Goal: Download file/media

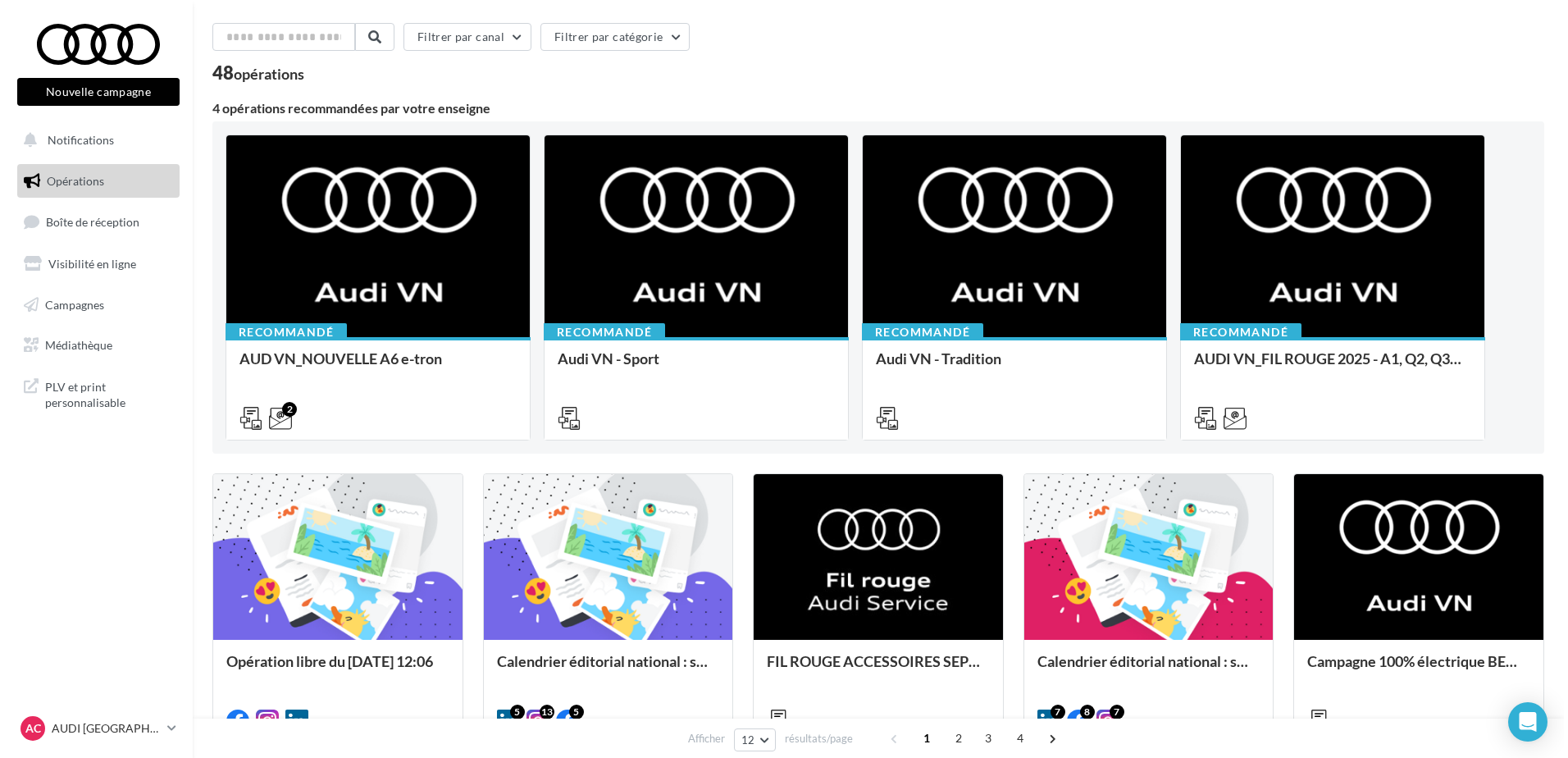
scroll to position [164, 0]
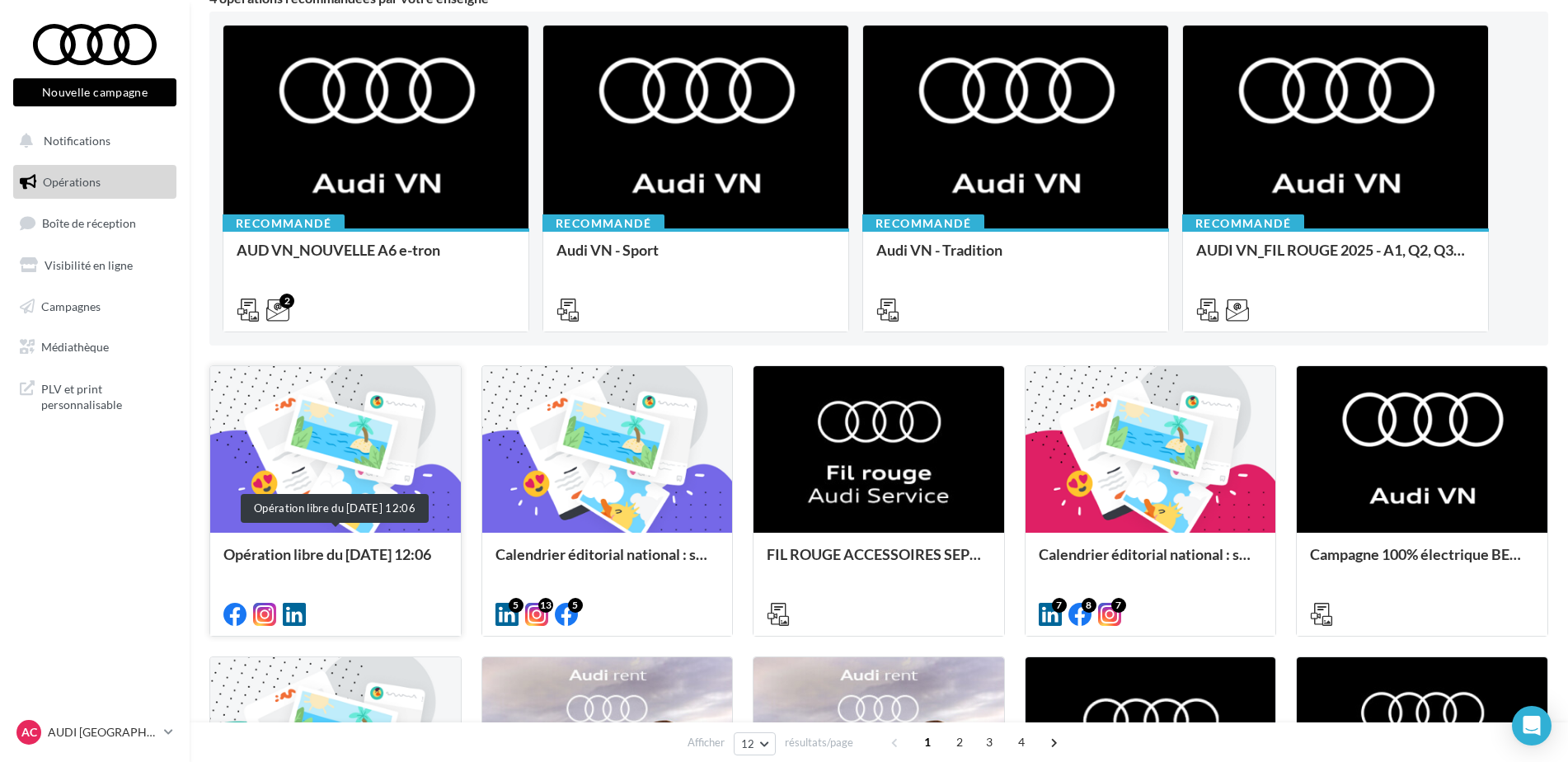
click at [339, 550] on div "Opération libre du [DATE] 12:06" at bounding box center [335, 562] width 224 height 33
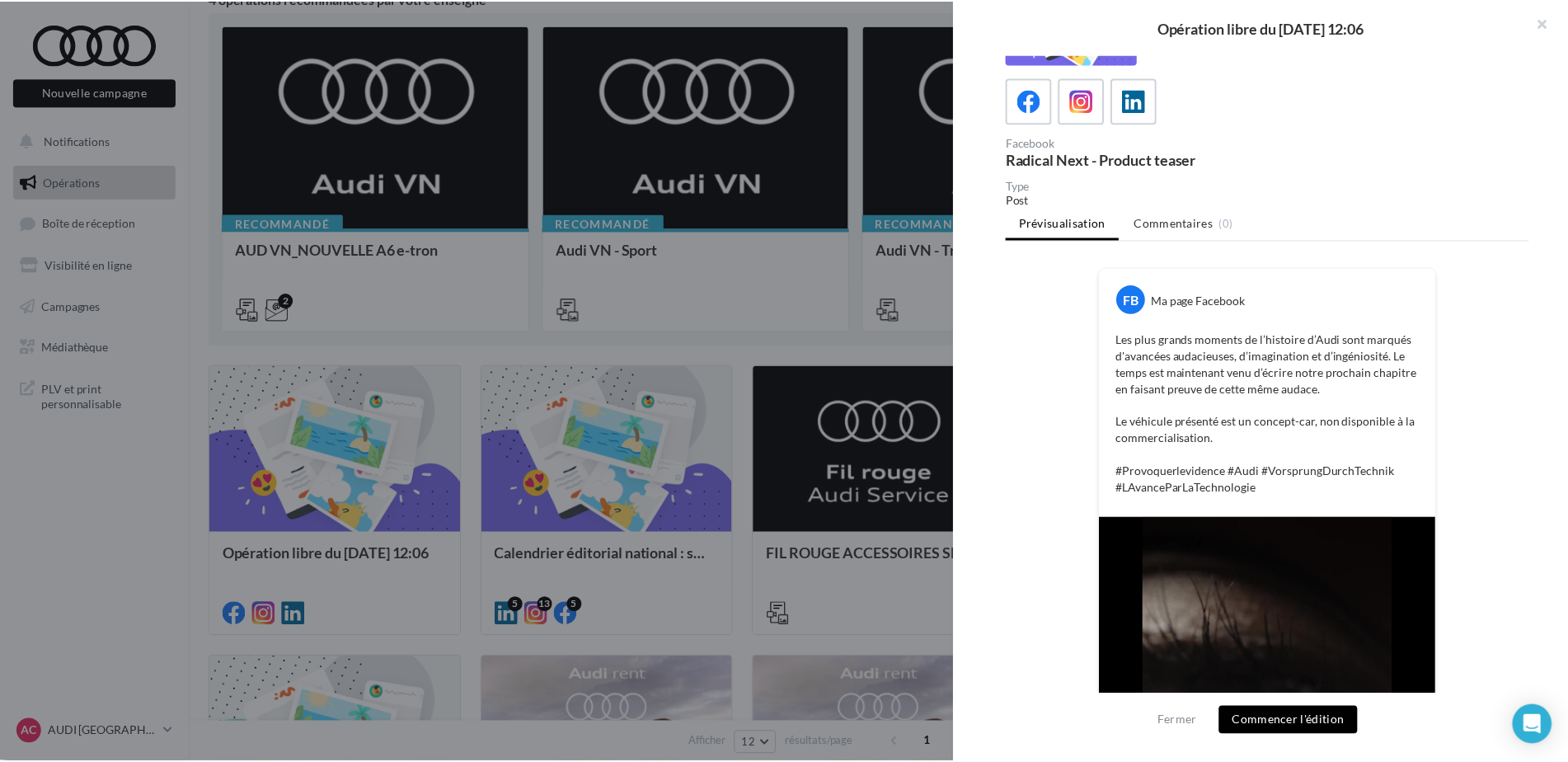
scroll to position [352, 0]
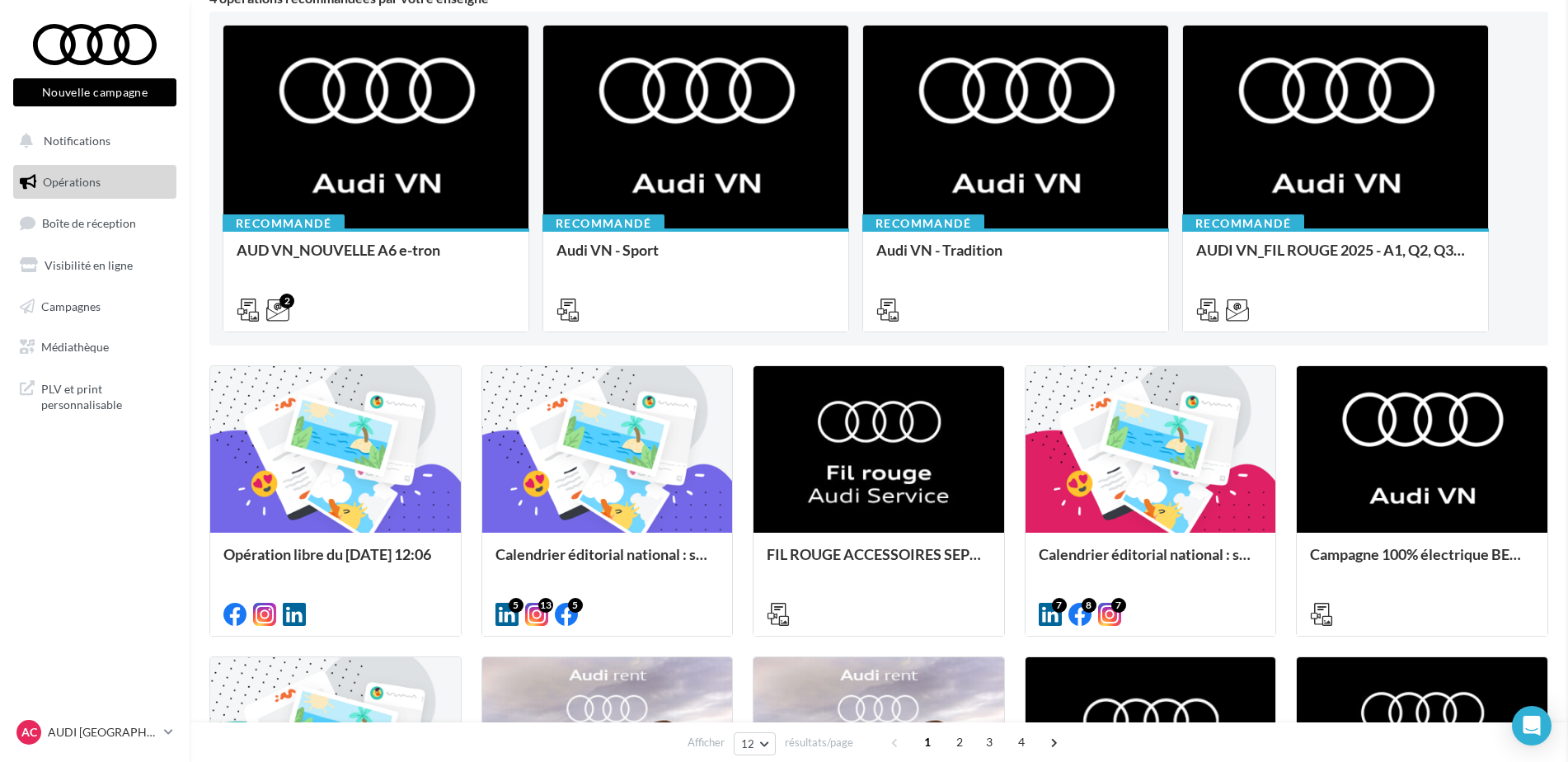
click at [97, 339] on link "Médiathèque" at bounding box center [95, 347] width 170 height 35
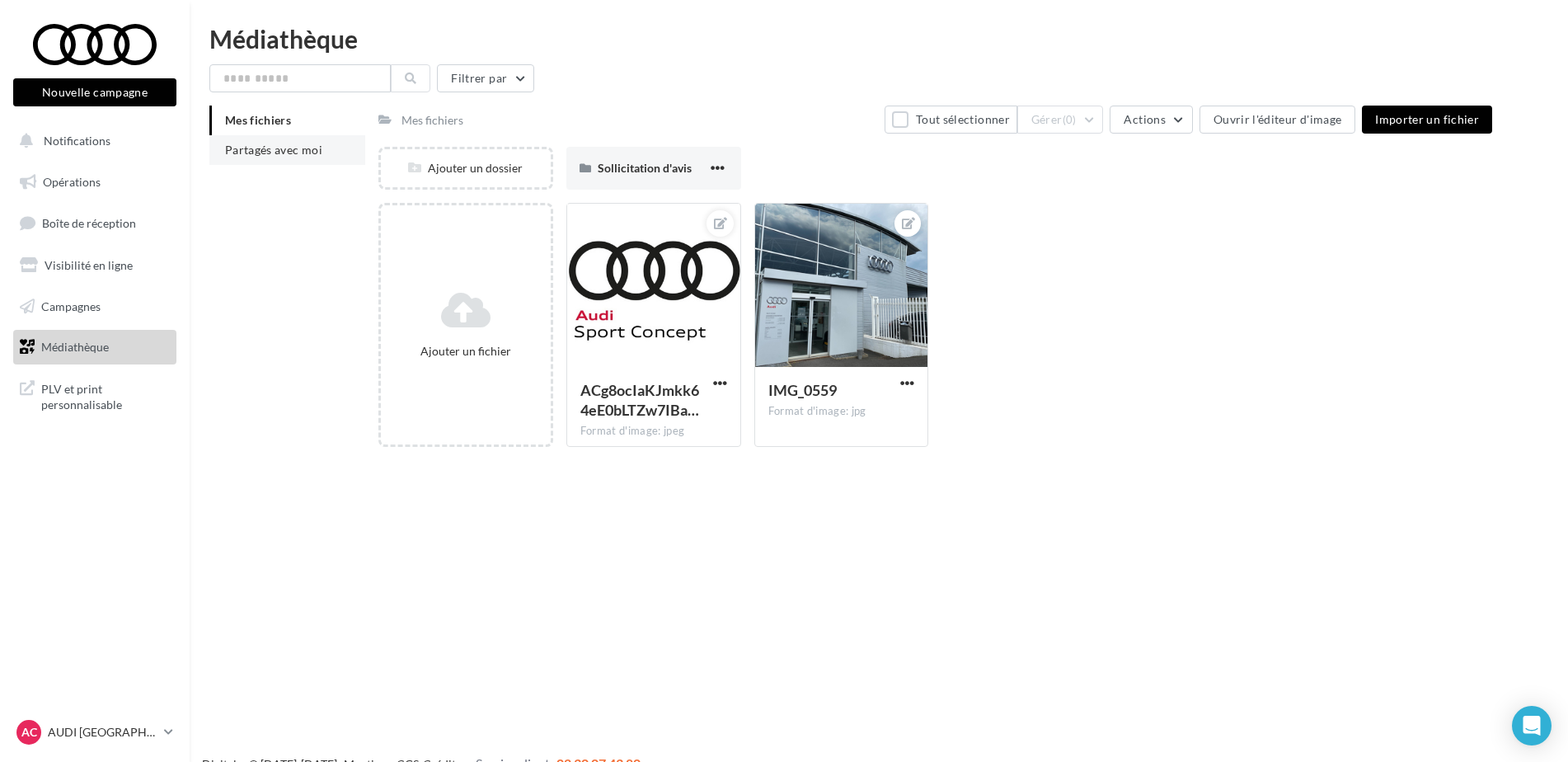
click at [318, 151] on span "Partagés avec moi" at bounding box center [274, 150] width 97 height 14
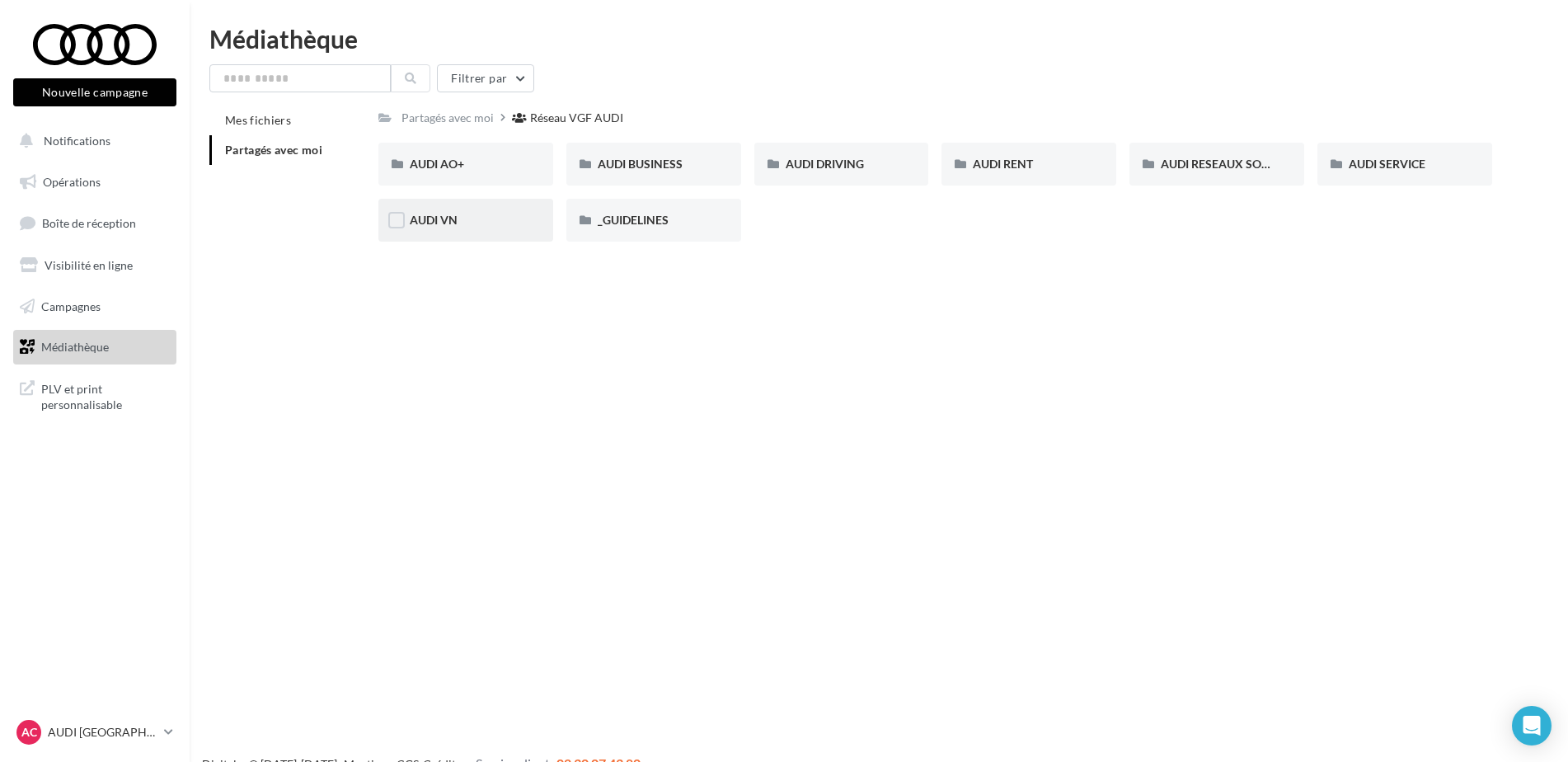
click at [460, 224] on div "AUDI VN" at bounding box center [465, 220] width 112 height 16
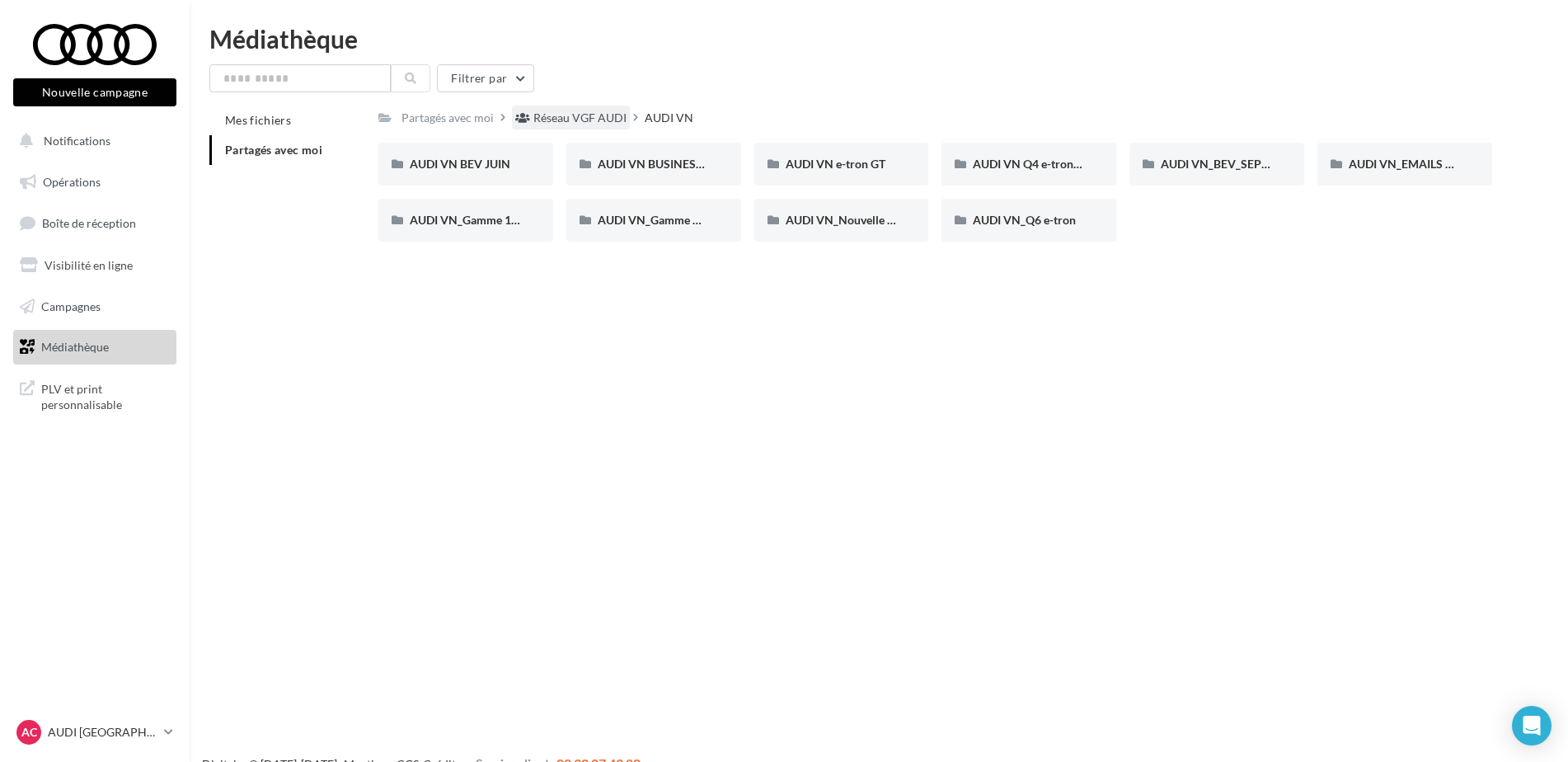
click at [566, 113] on div "Réseau VGF AUDI" at bounding box center [580, 118] width 93 height 16
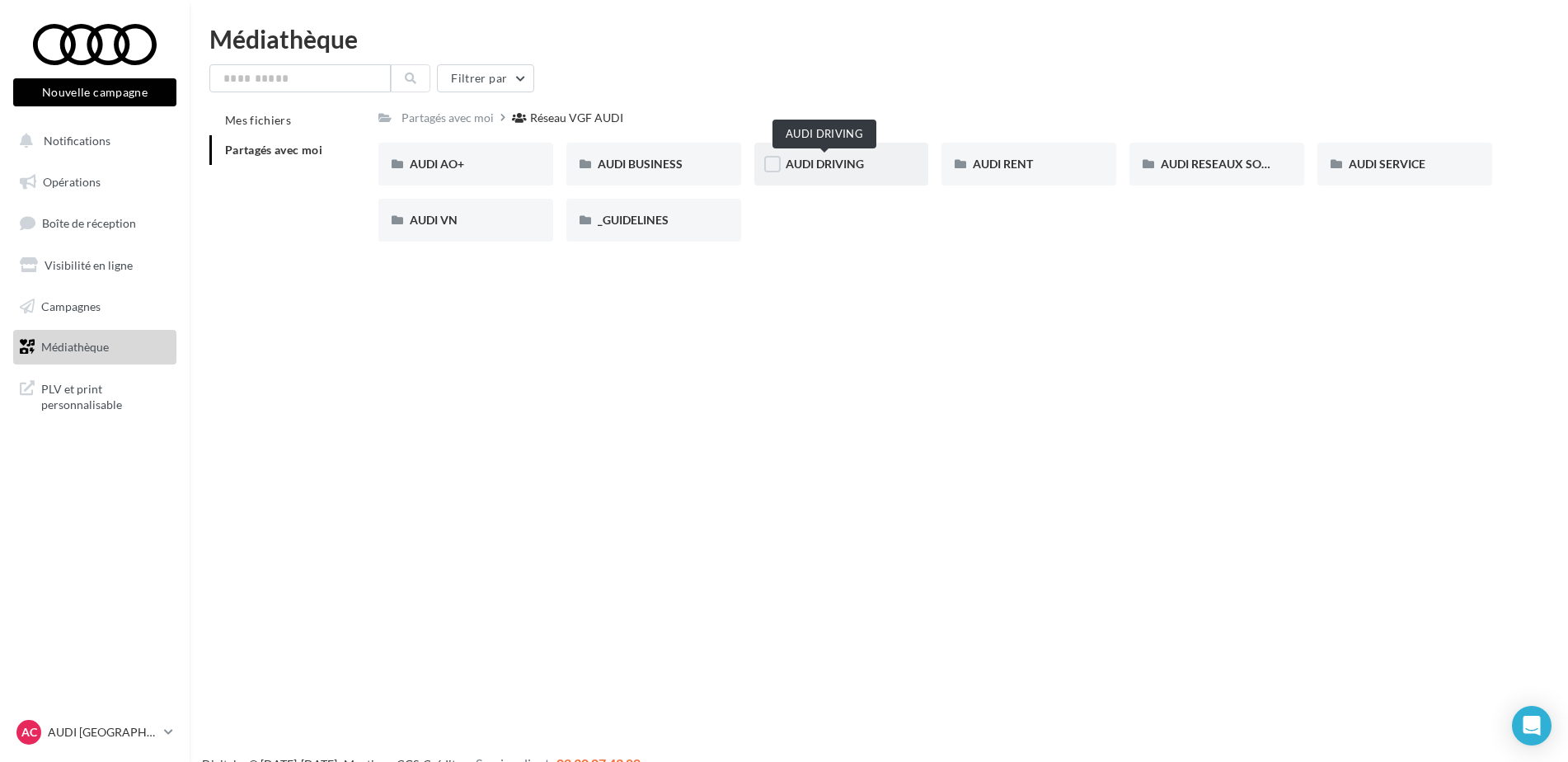
click at [821, 163] on span "AUDI DRIVING" at bounding box center [825, 164] width 79 height 14
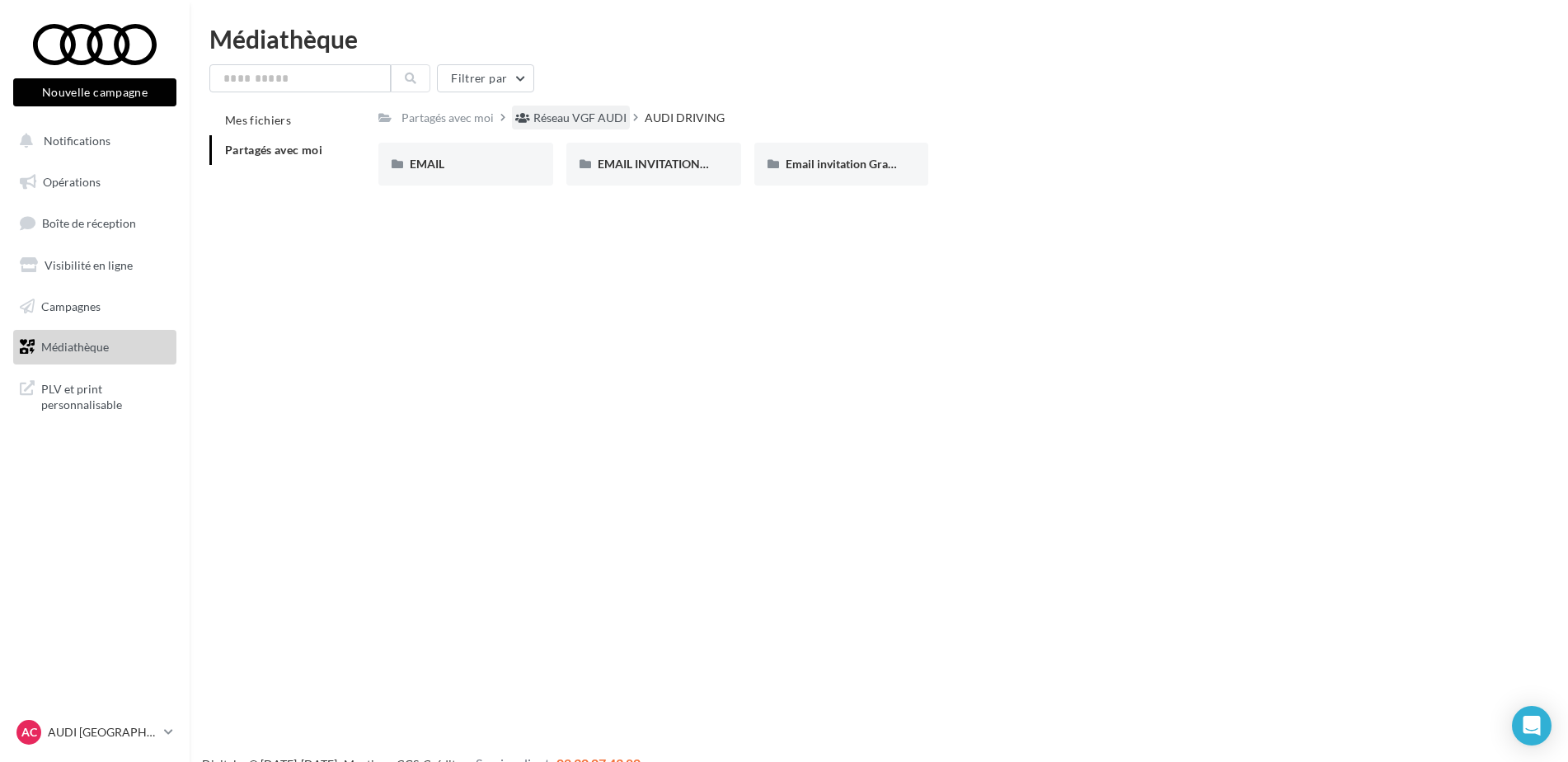
click at [577, 125] on div "Réseau VGF AUDI" at bounding box center [580, 118] width 93 height 16
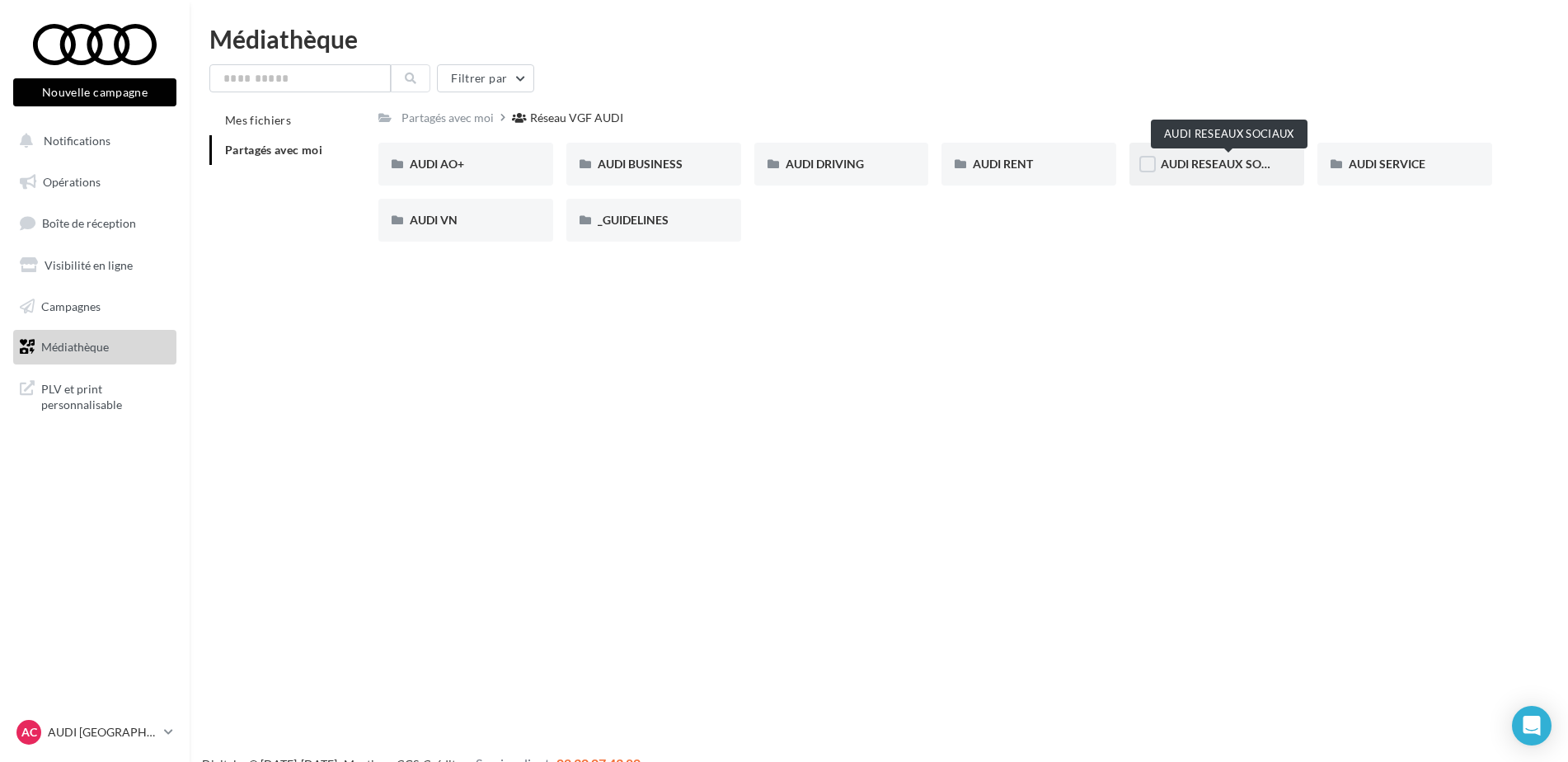
click at [1244, 158] on span "AUDI RESEAUX SOCIAUX" at bounding box center [1228, 164] width 136 height 14
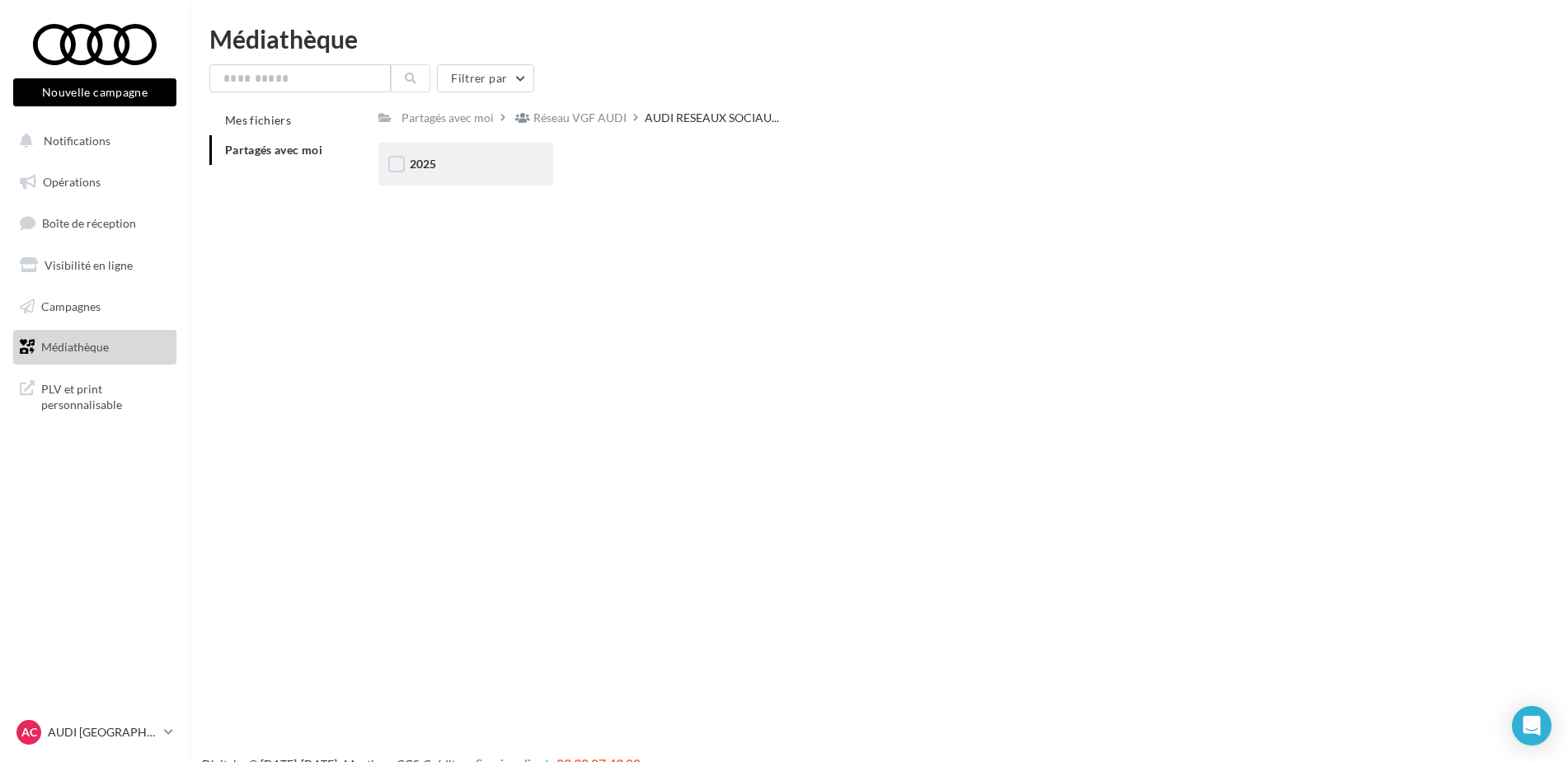
click at [513, 170] on div "2025" at bounding box center [465, 164] width 112 height 16
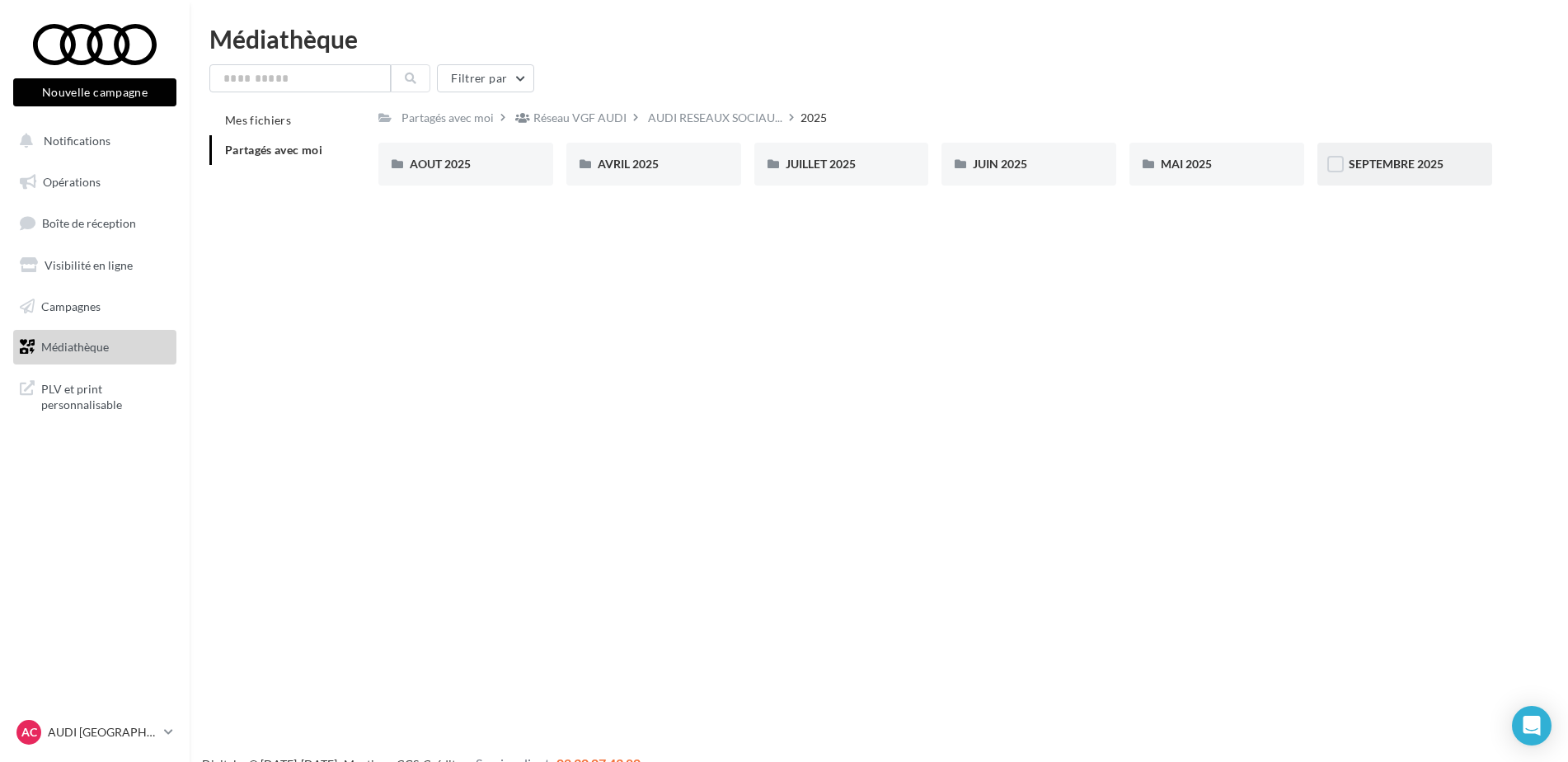
click at [1456, 165] on div "SEPTEMBRE 2025" at bounding box center [1404, 164] width 112 height 16
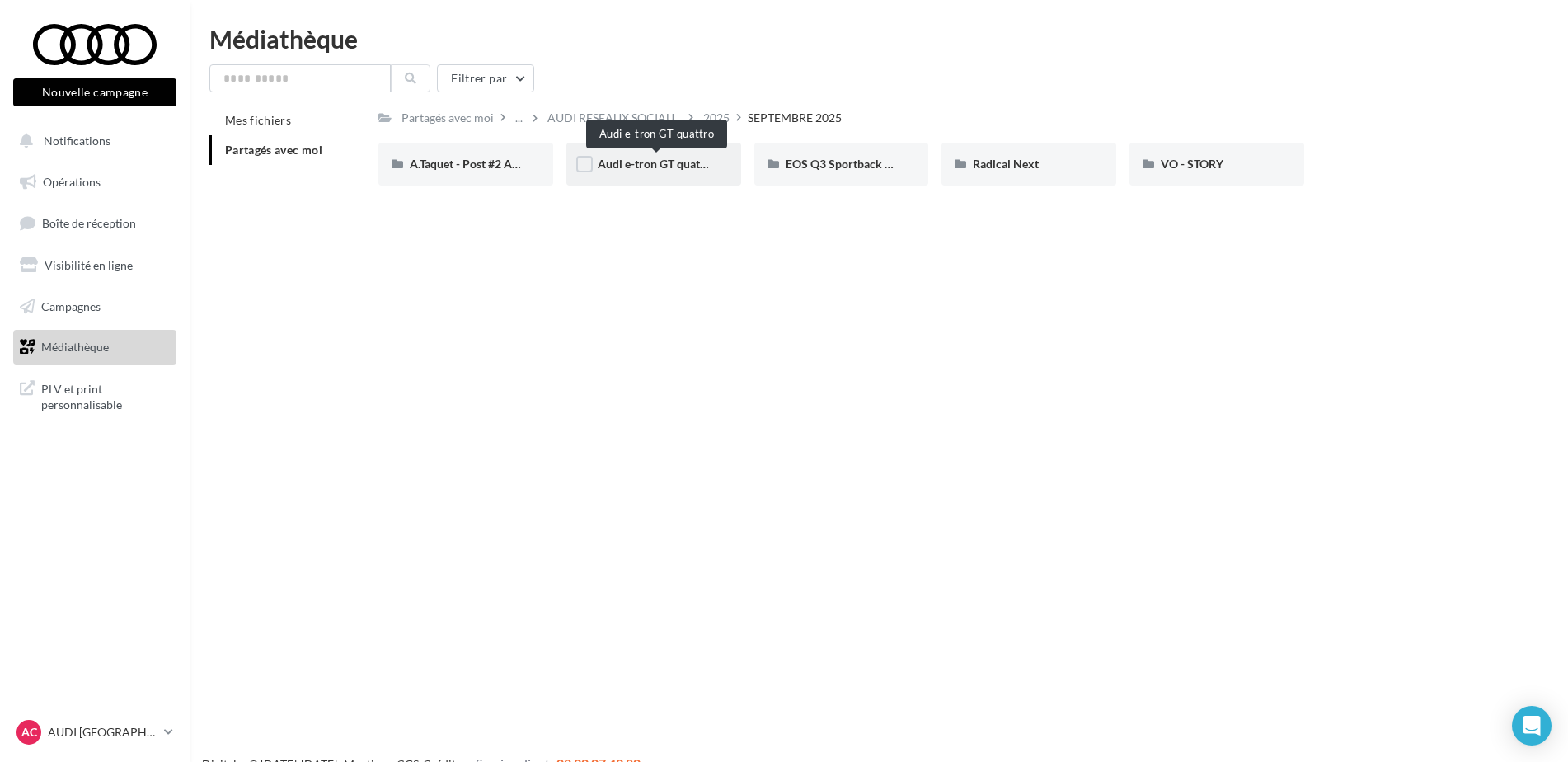
click at [673, 165] on span "Audi e-tron GT quattro" at bounding box center [657, 164] width 118 height 14
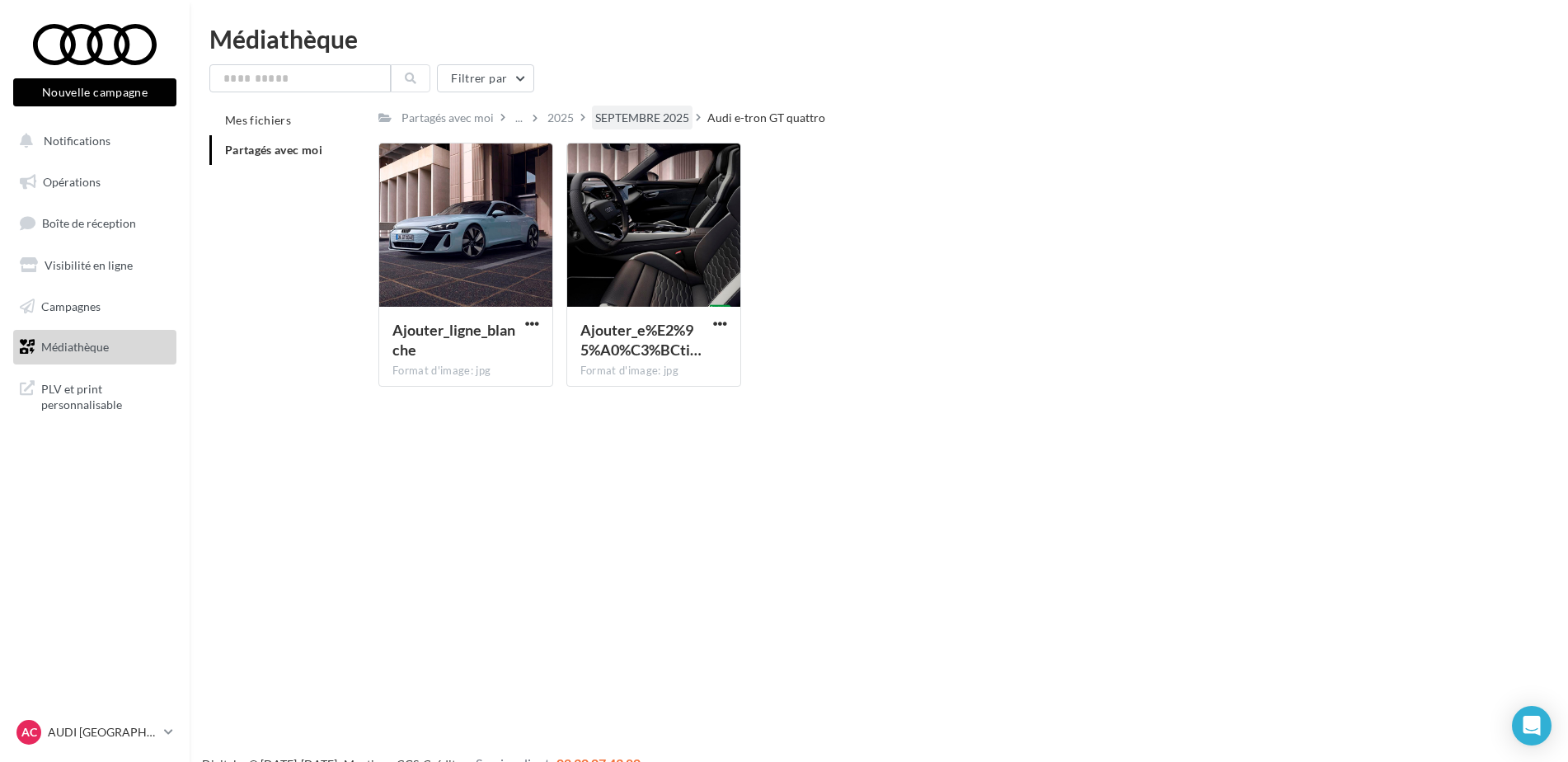
click at [654, 120] on div "SEPTEMBRE 2025" at bounding box center [642, 118] width 94 height 16
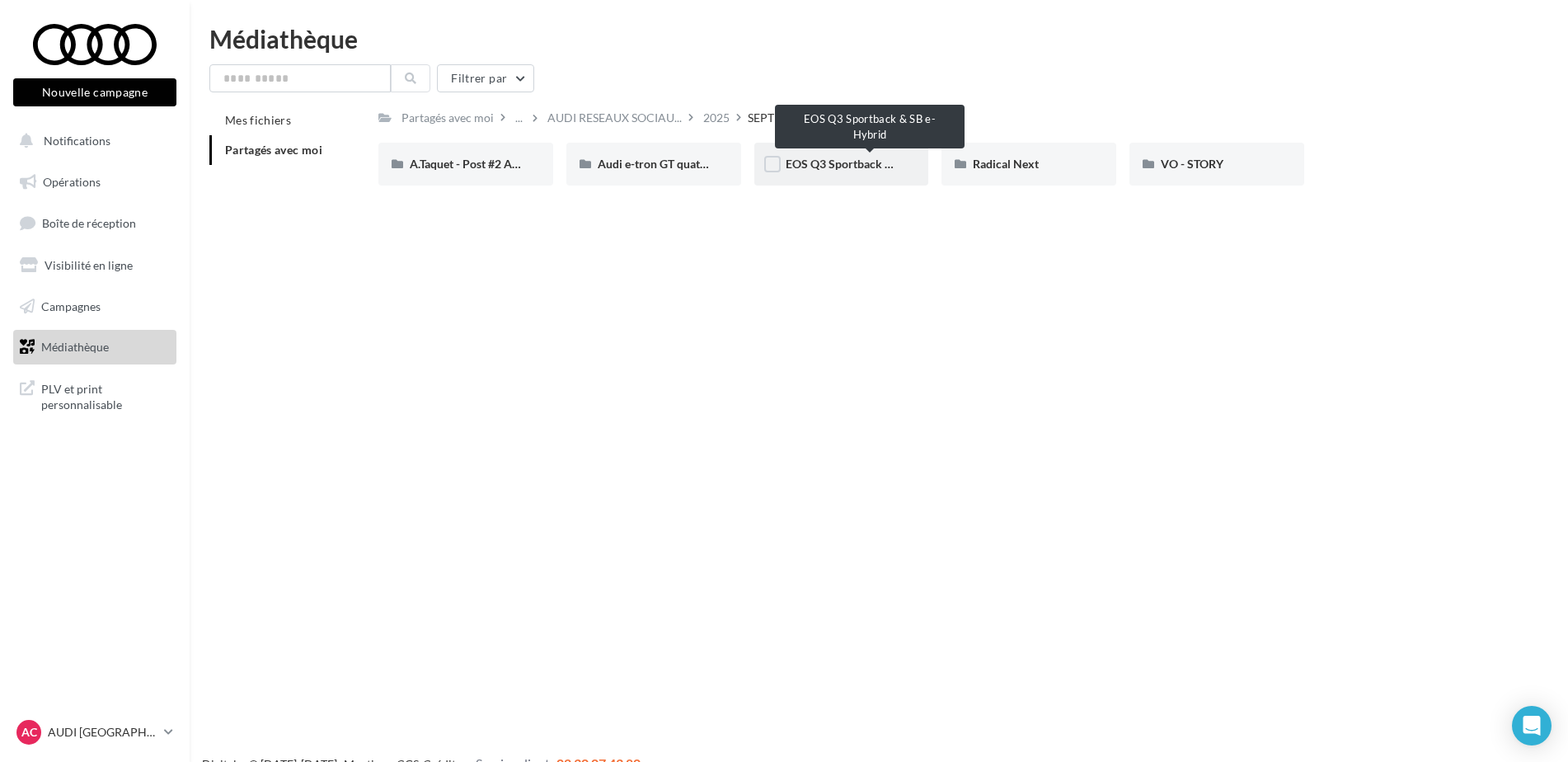
click at [864, 161] on span "EOS Q3 Sportback & SB e-Hybrid" at bounding box center [872, 164] width 173 height 14
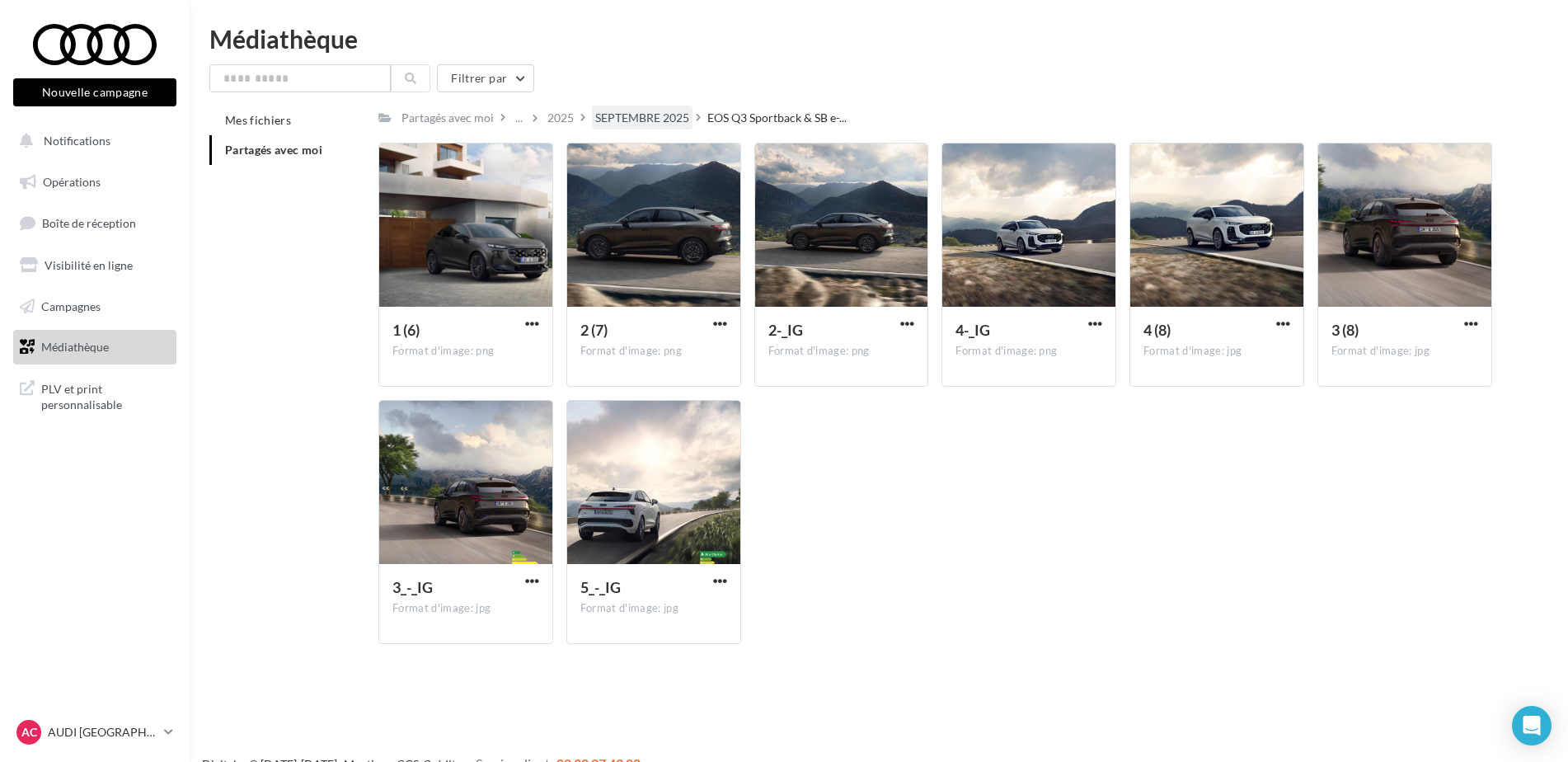
click at [647, 115] on div "SEPTEMBRE 2025" at bounding box center [642, 118] width 94 height 16
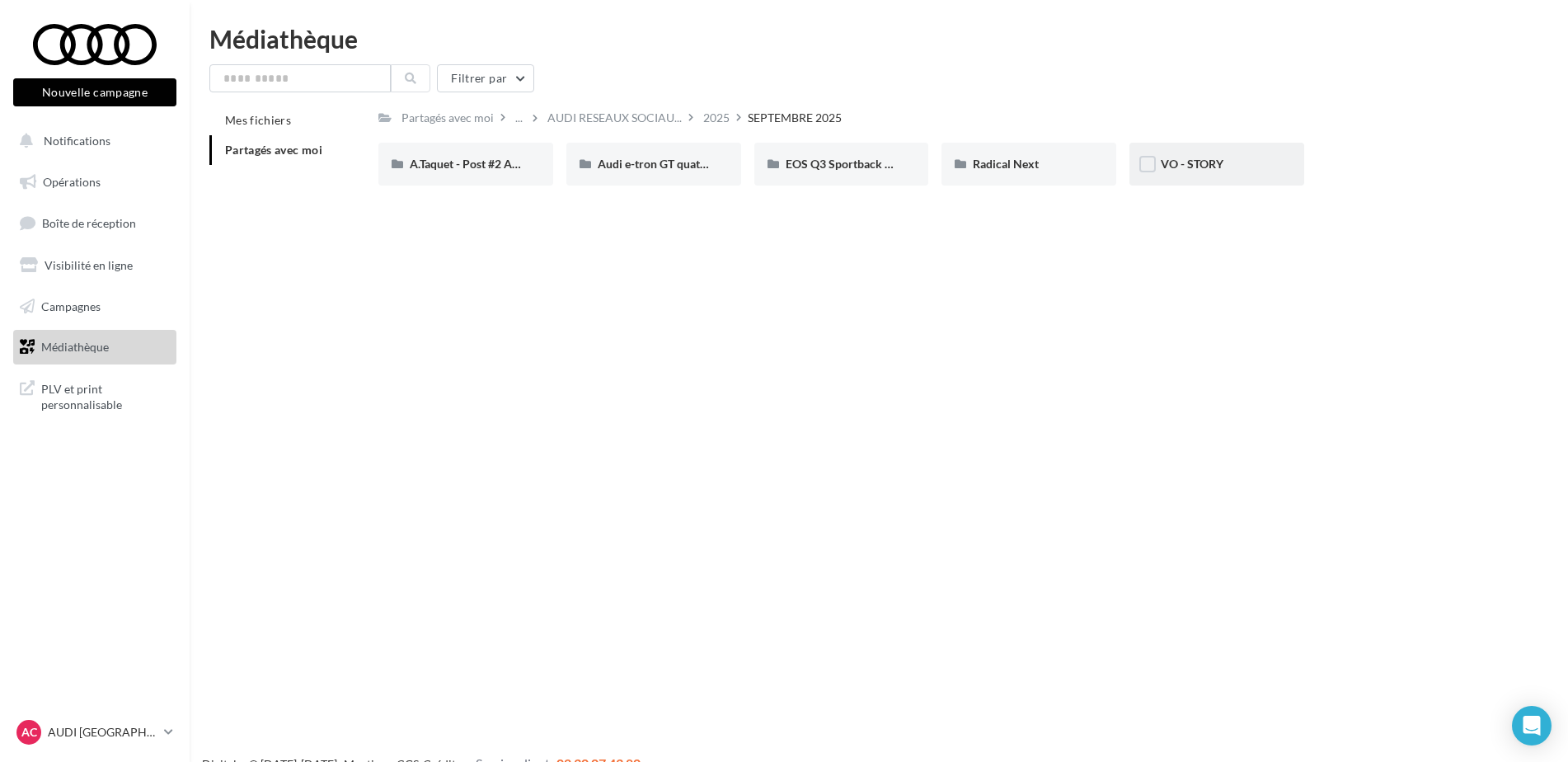
click at [1225, 168] on div "VO - STORY" at bounding box center [1216, 164] width 112 height 16
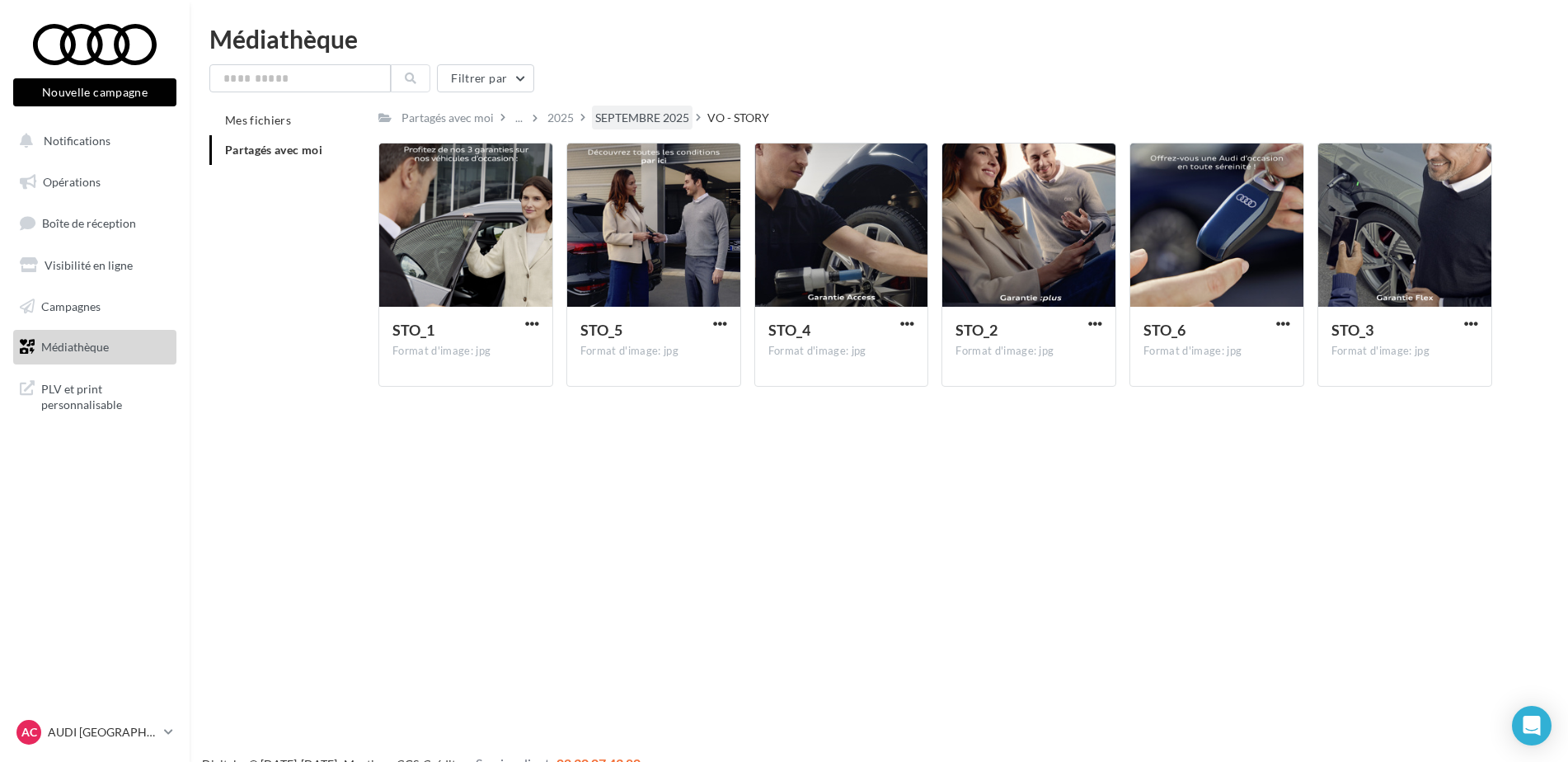
click at [665, 118] on div "SEPTEMBRE 2025" at bounding box center [642, 118] width 94 height 16
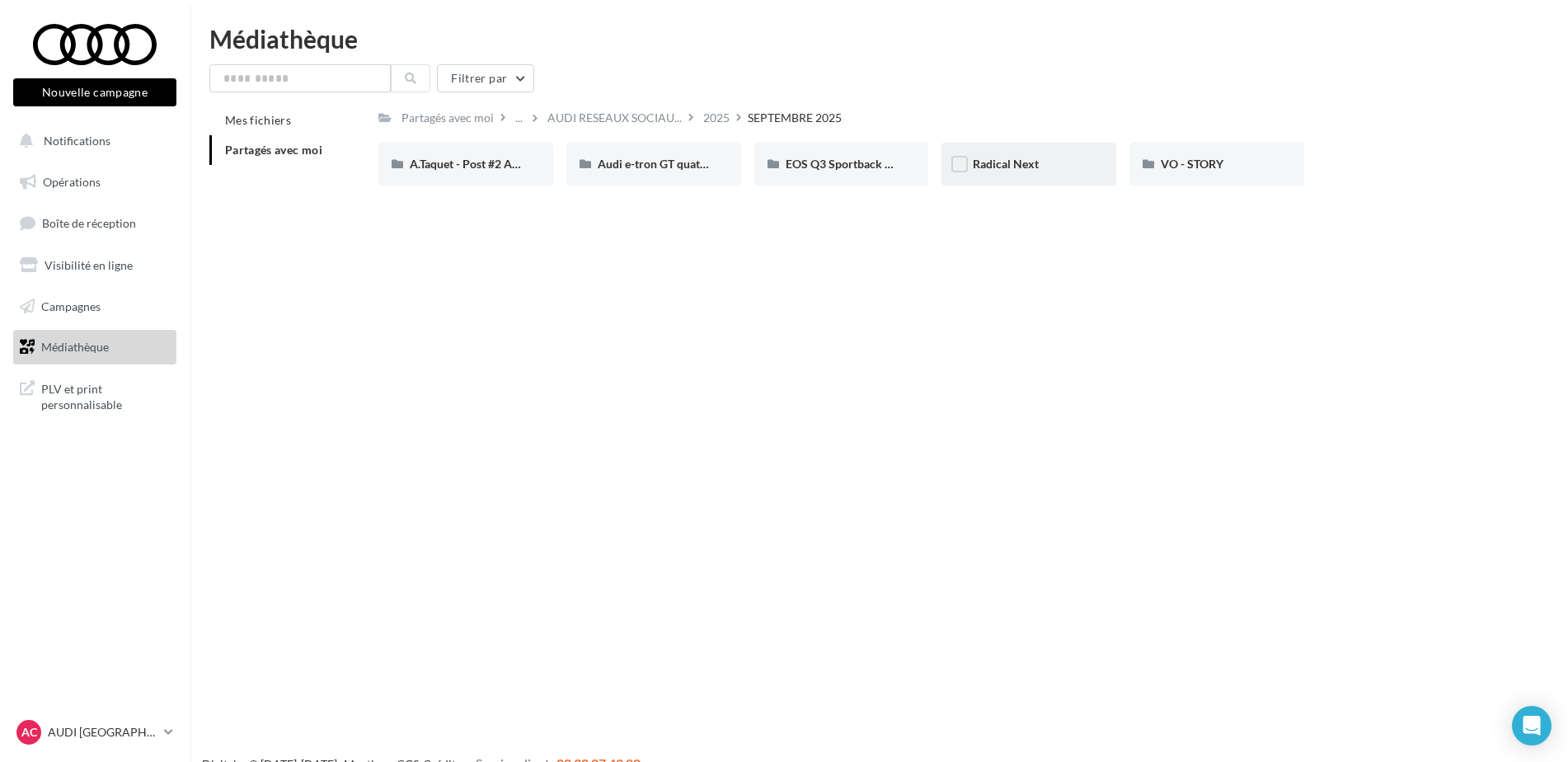
click at [1018, 165] on span "Radical Next" at bounding box center [1006, 164] width 66 height 14
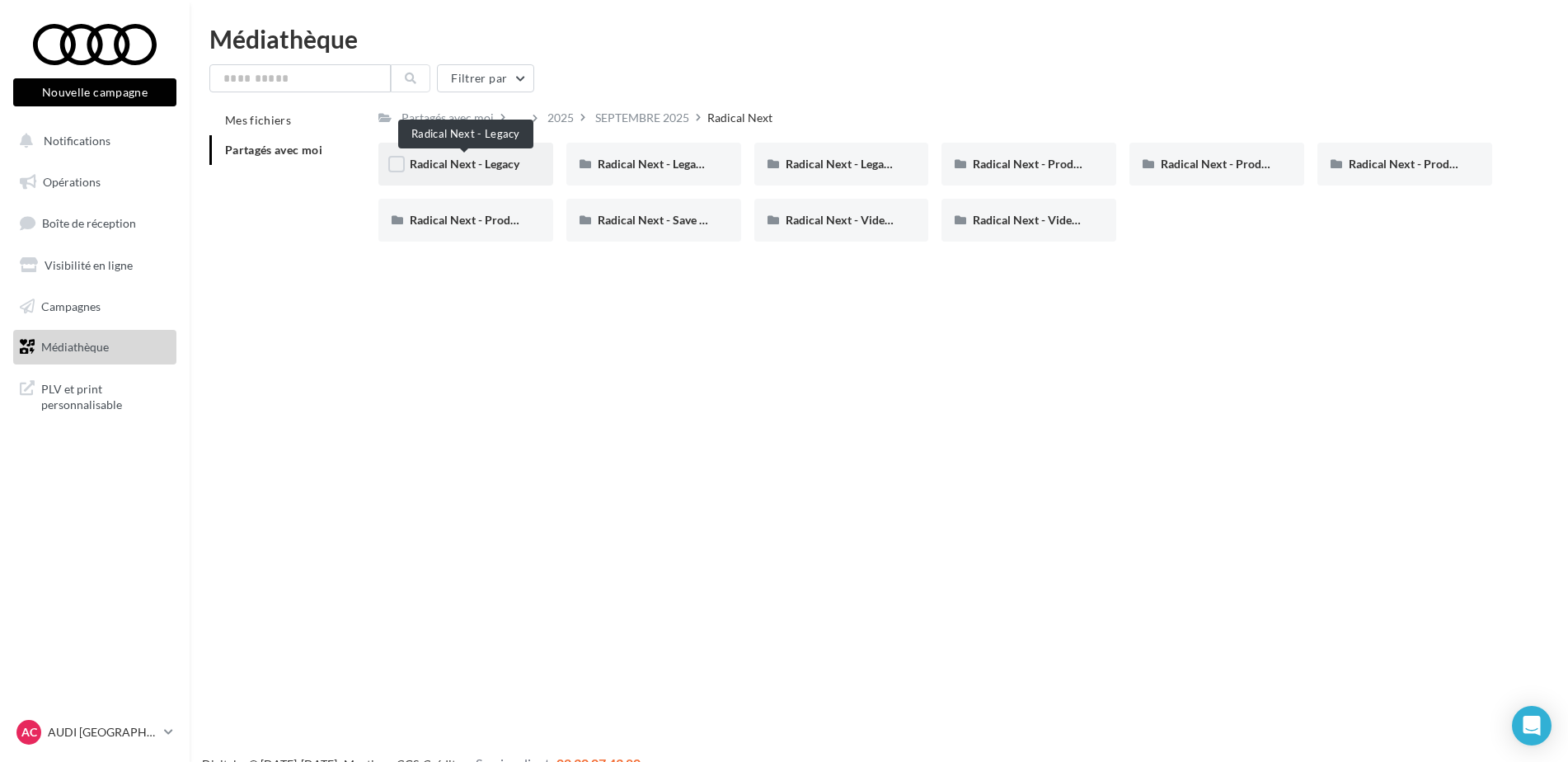
click at [503, 168] on span "Radical Next - Legacy" at bounding box center [464, 164] width 110 height 14
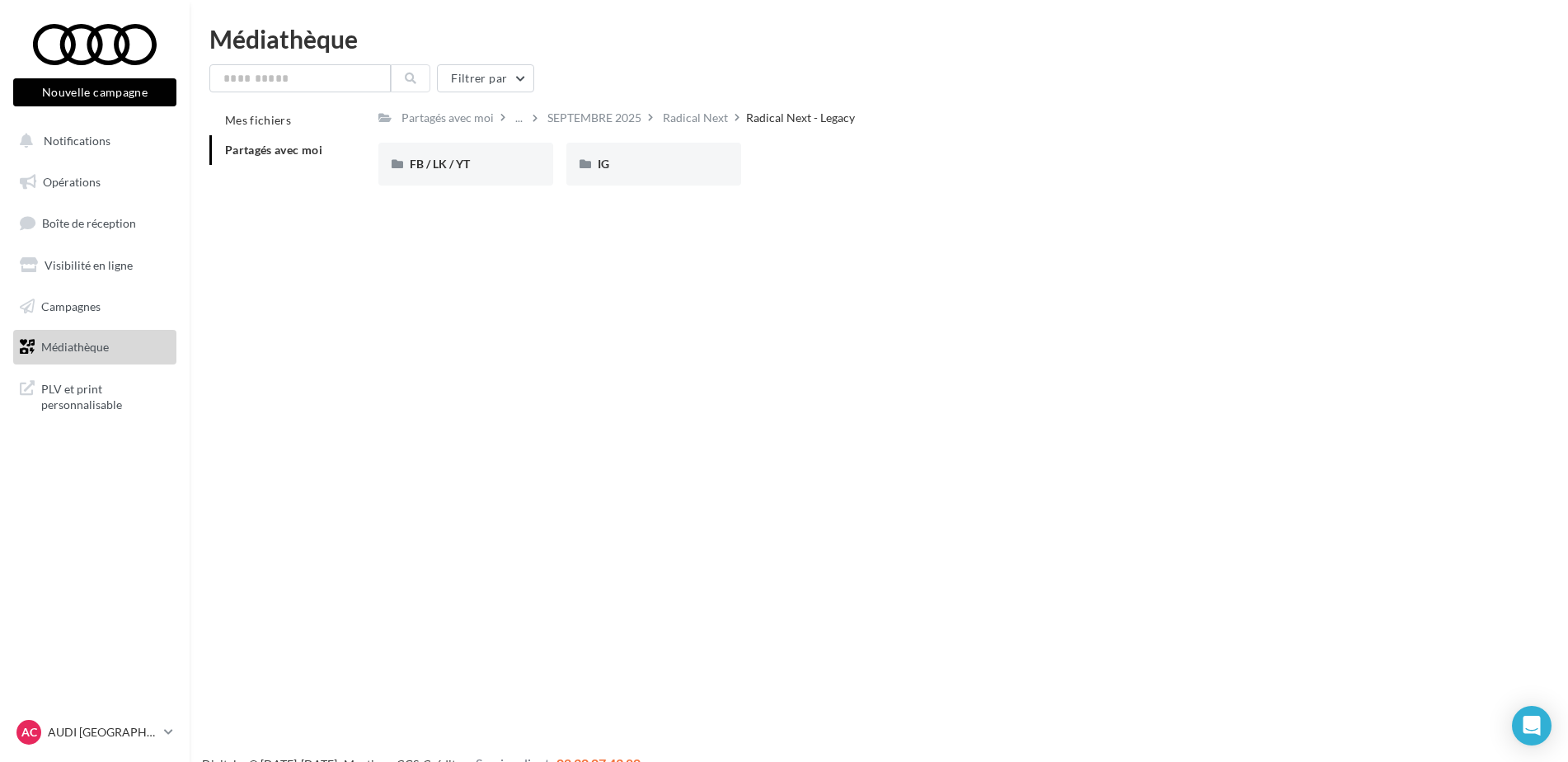
click at [503, 168] on div "FB / LK / YT" at bounding box center [465, 164] width 112 height 16
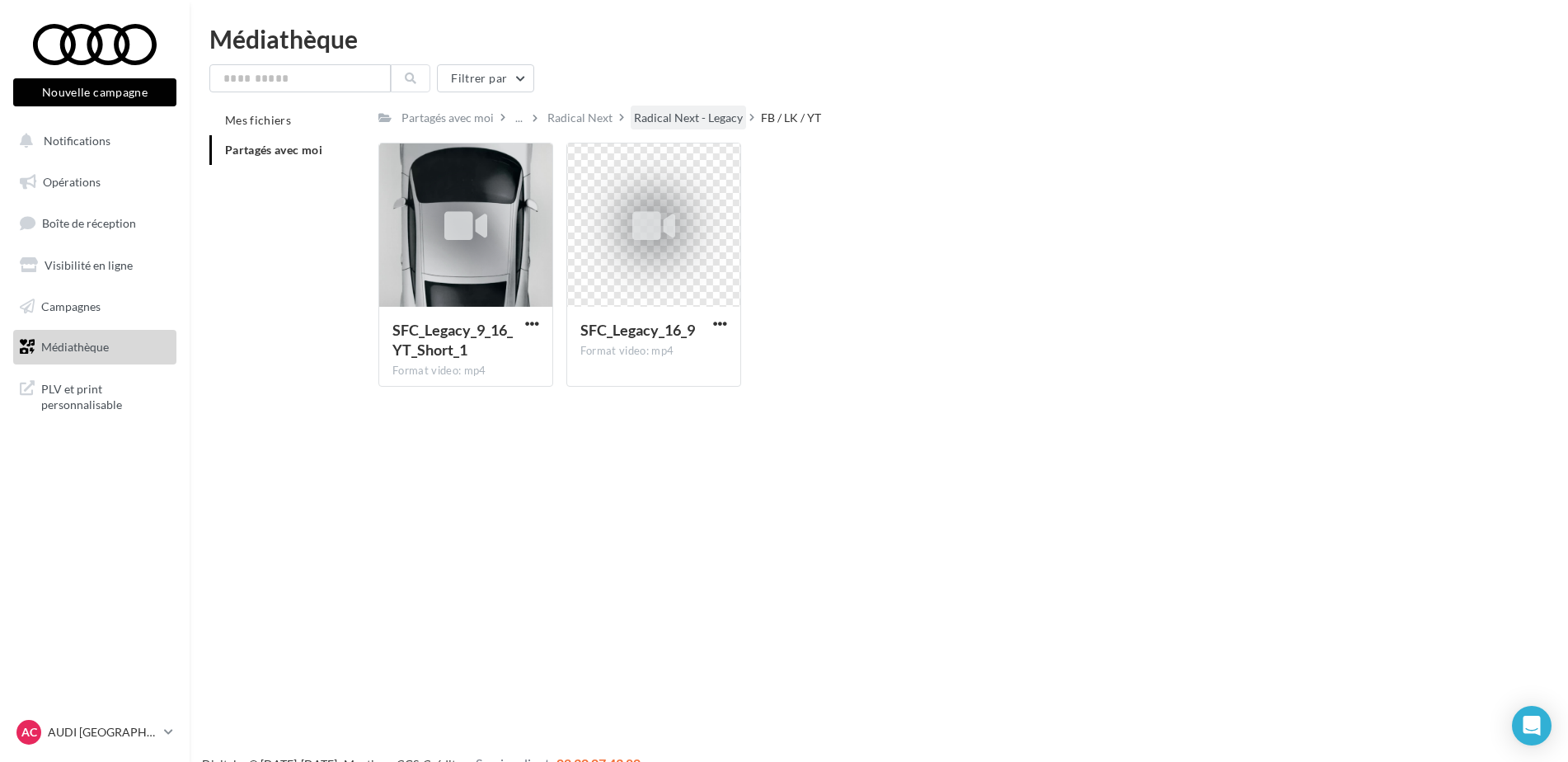
click at [709, 119] on div "Radical Next - Legacy" at bounding box center [688, 118] width 109 height 16
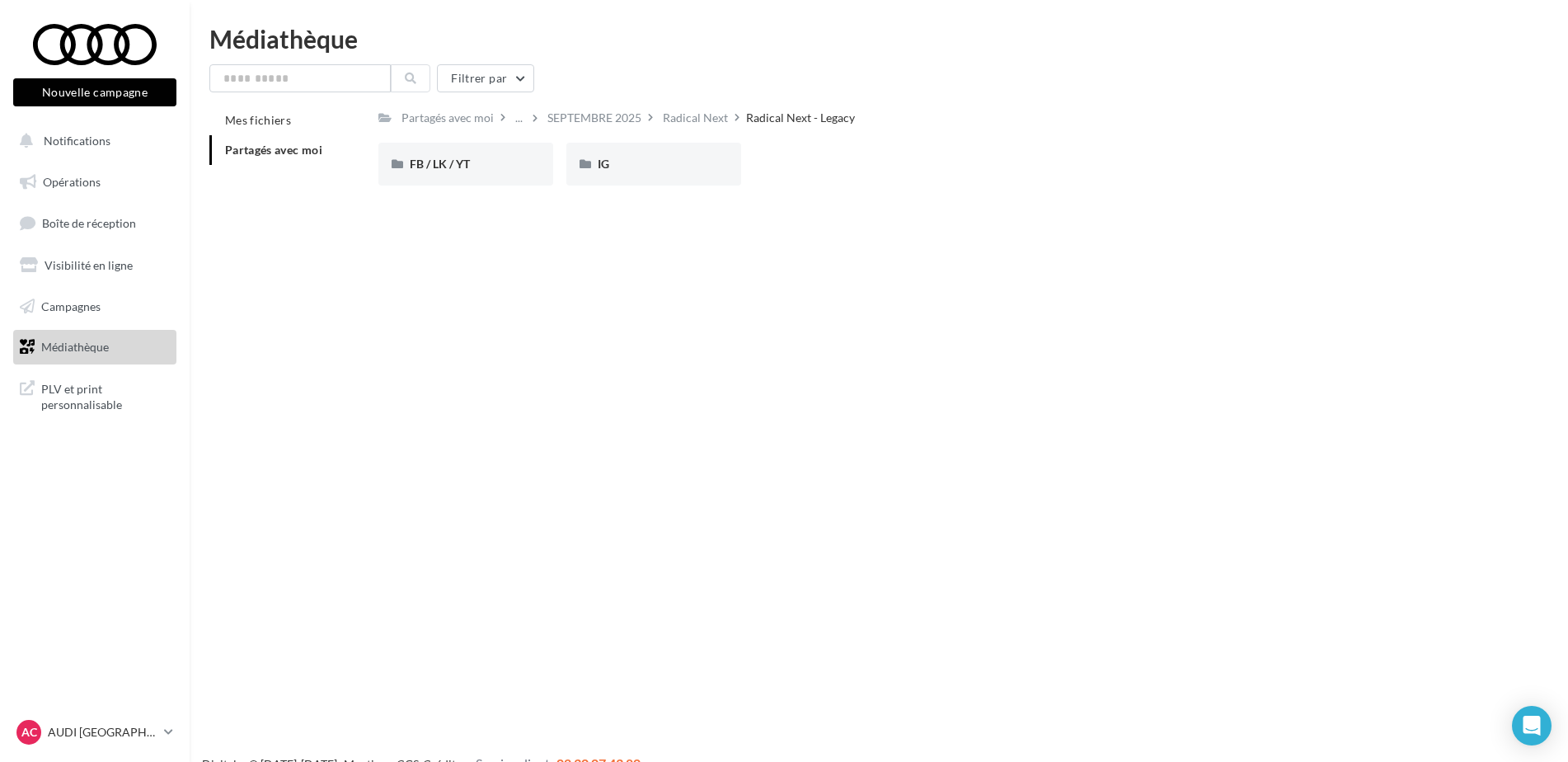
click at [709, 119] on div "Radical Next" at bounding box center [695, 118] width 65 height 16
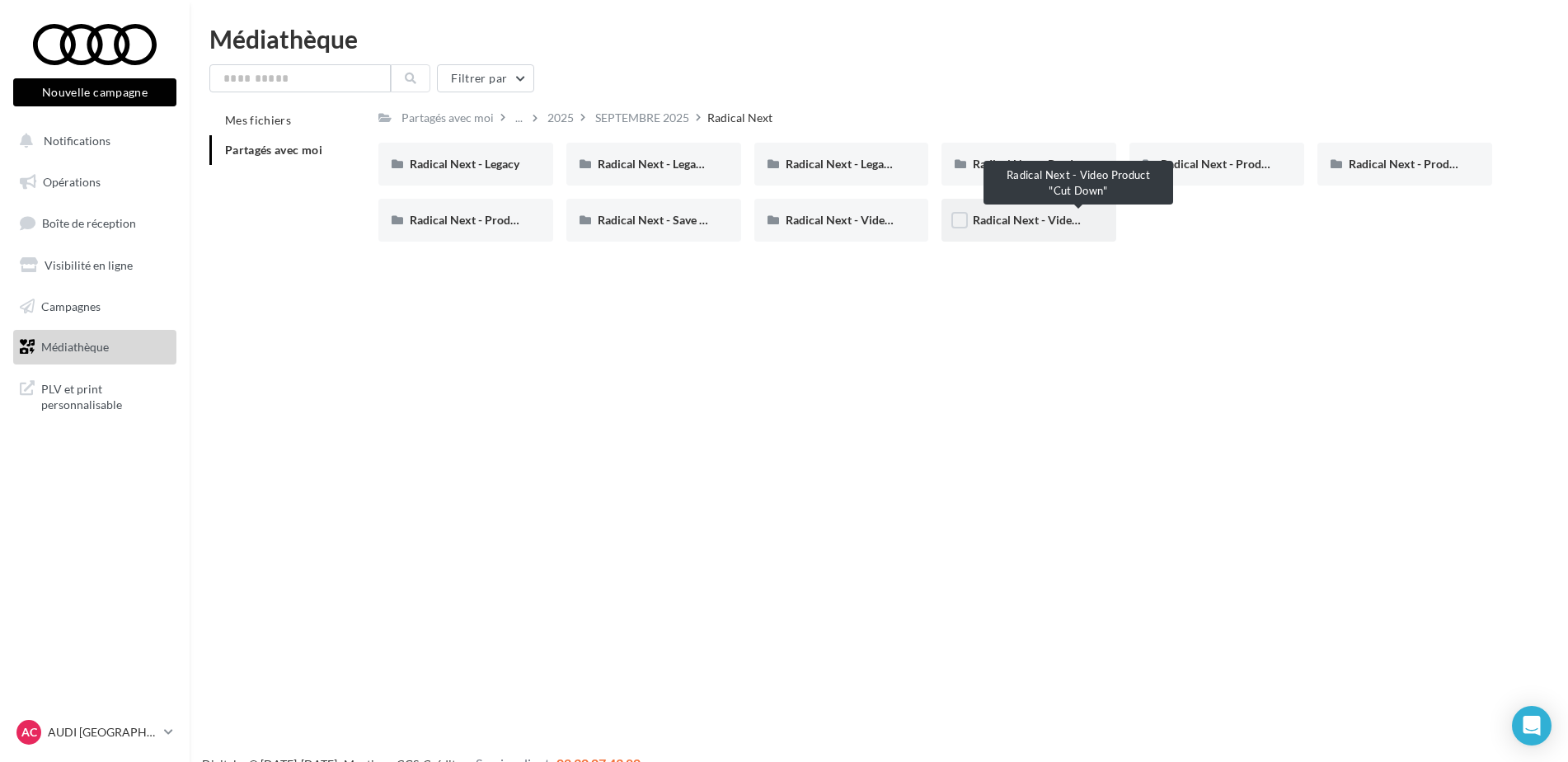
click at [1031, 216] on span "Radical Next - Video Product "Cut Down"" at bounding box center [1079, 220] width 213 height 14
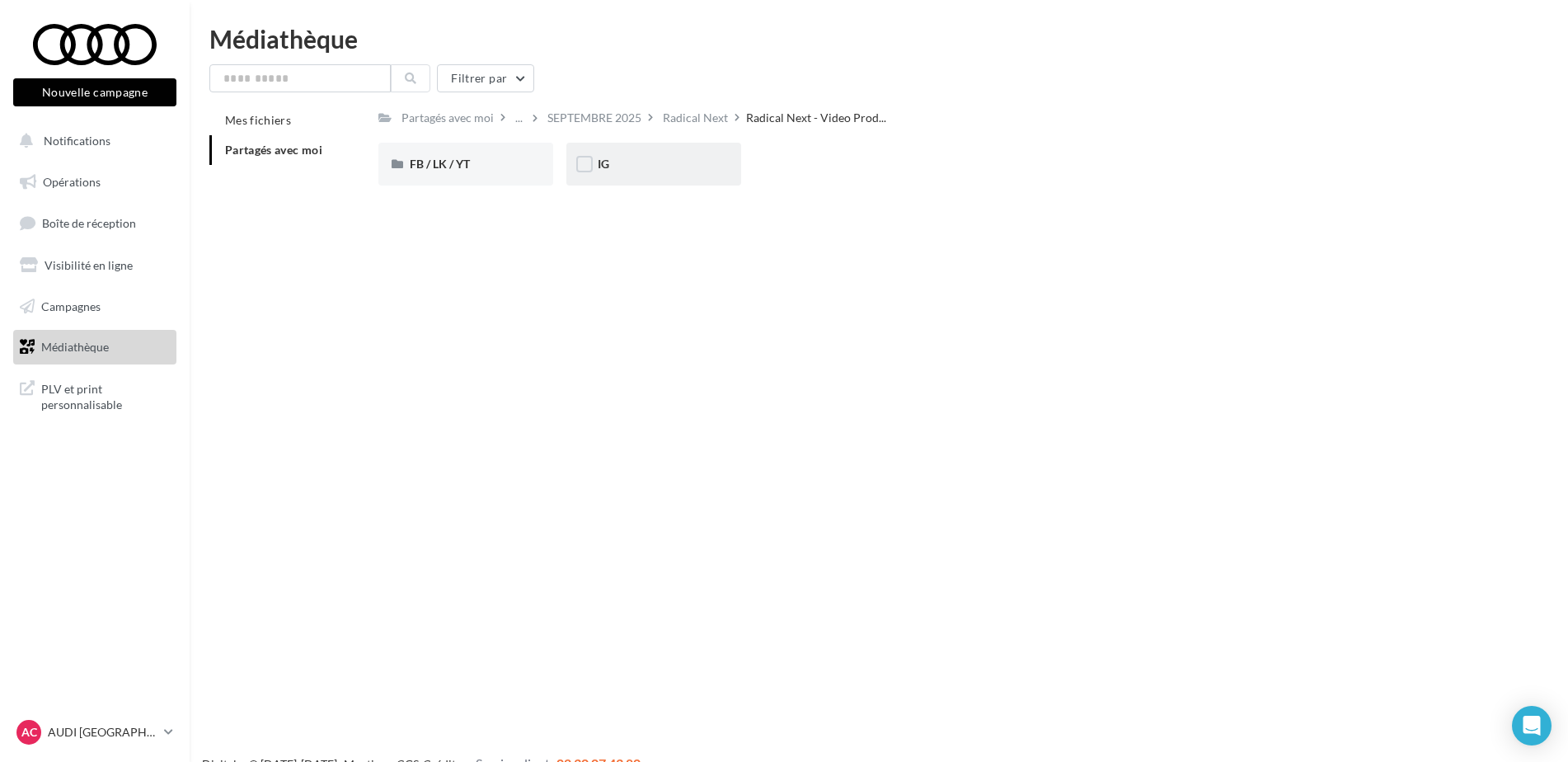
click at [588, 152] on div "IG" at bounding box center [654, 165] width 175 height 43
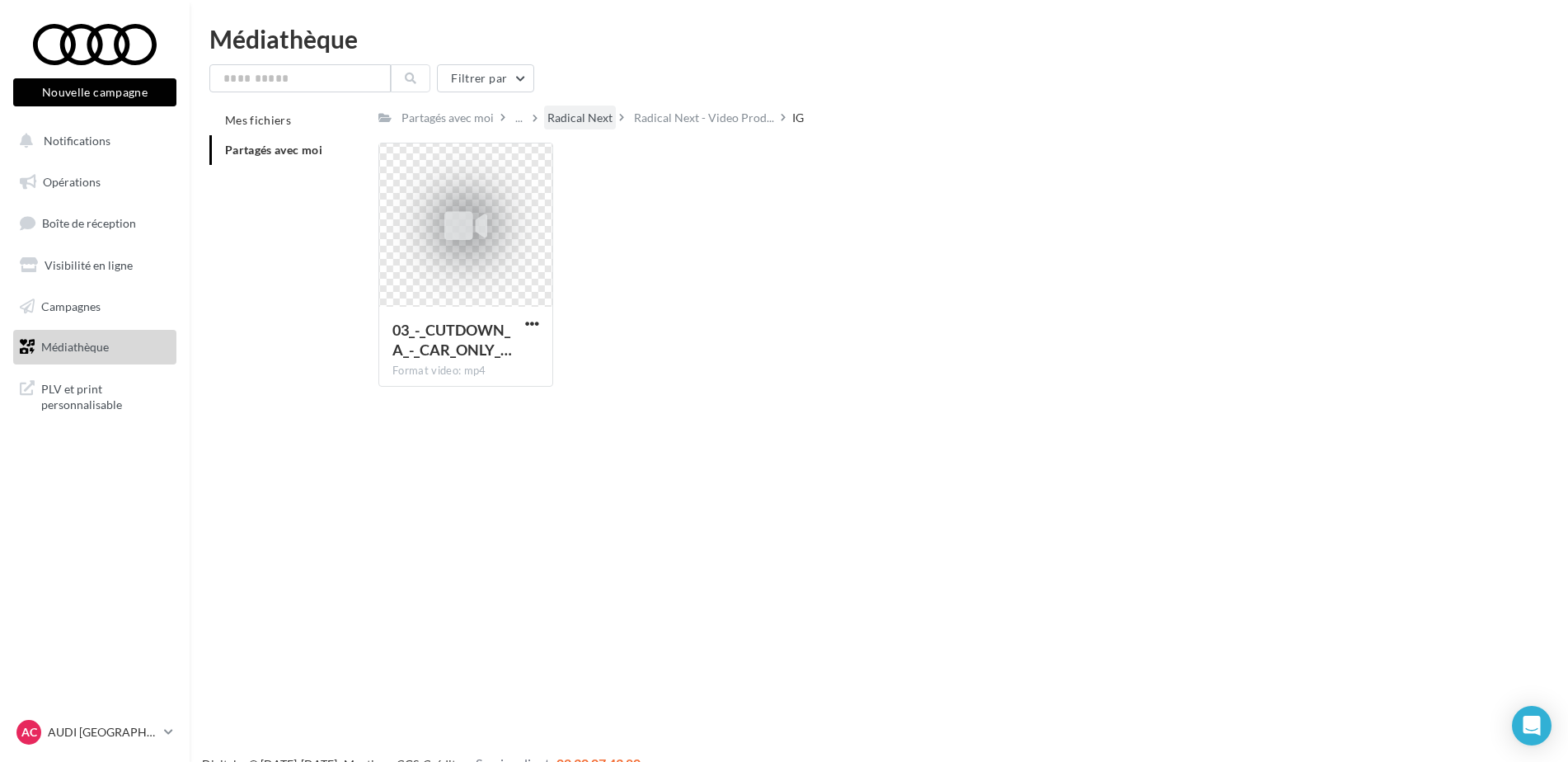
click at [567, 123] on div "Radical Next" at bounding box center [579, 118] width 65 height 16
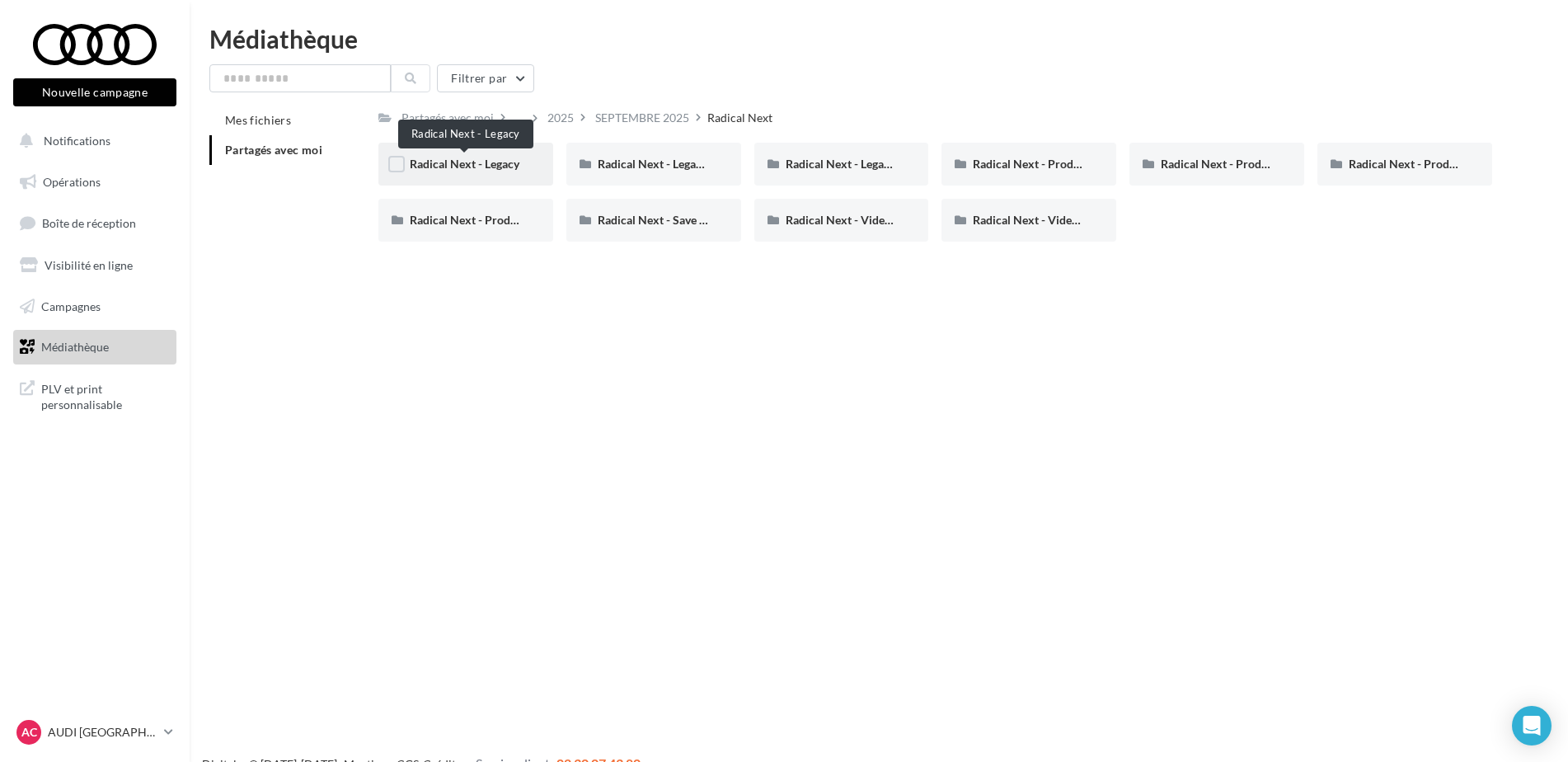
click at [474, 168] on span "Radical Next - Legacy" at bounding box center [464, 164] width 110 height 14
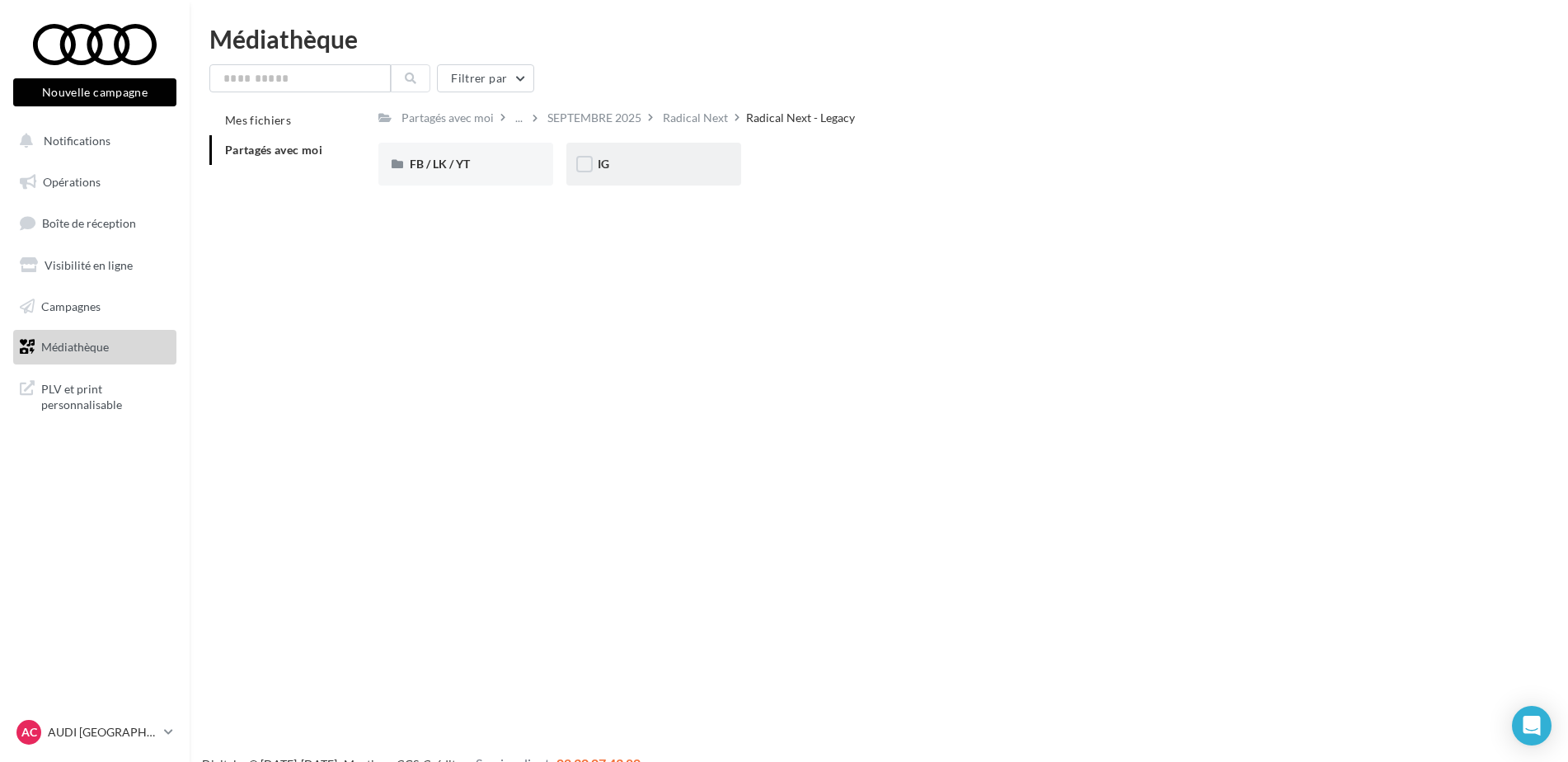
click at [642, 164] on div "IG" at bounding box center [653, 164] width 112 height 16
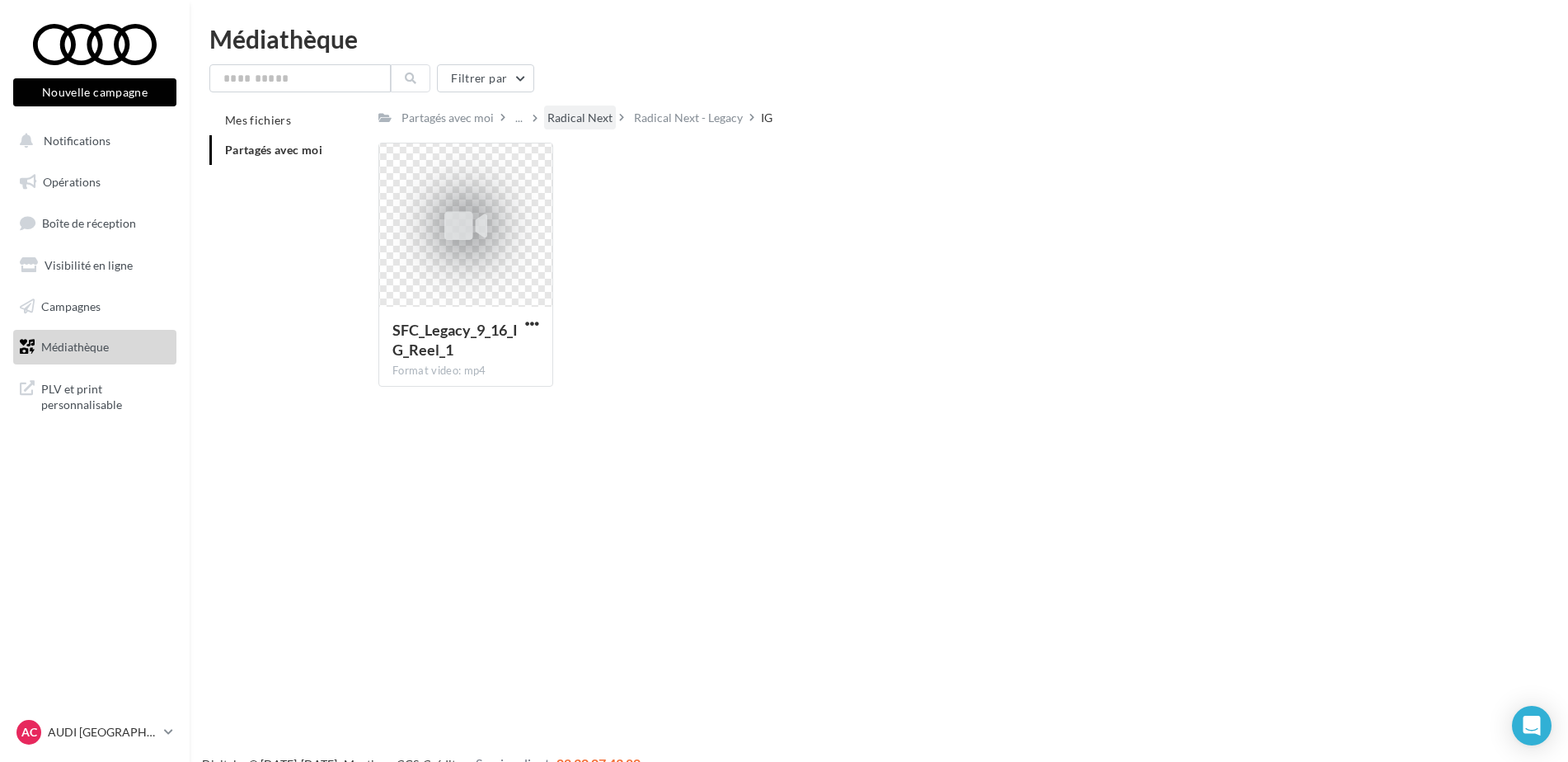
click at [574, 114] on div "Radical Next" at bounding box center [579, 118] width 65 height 16
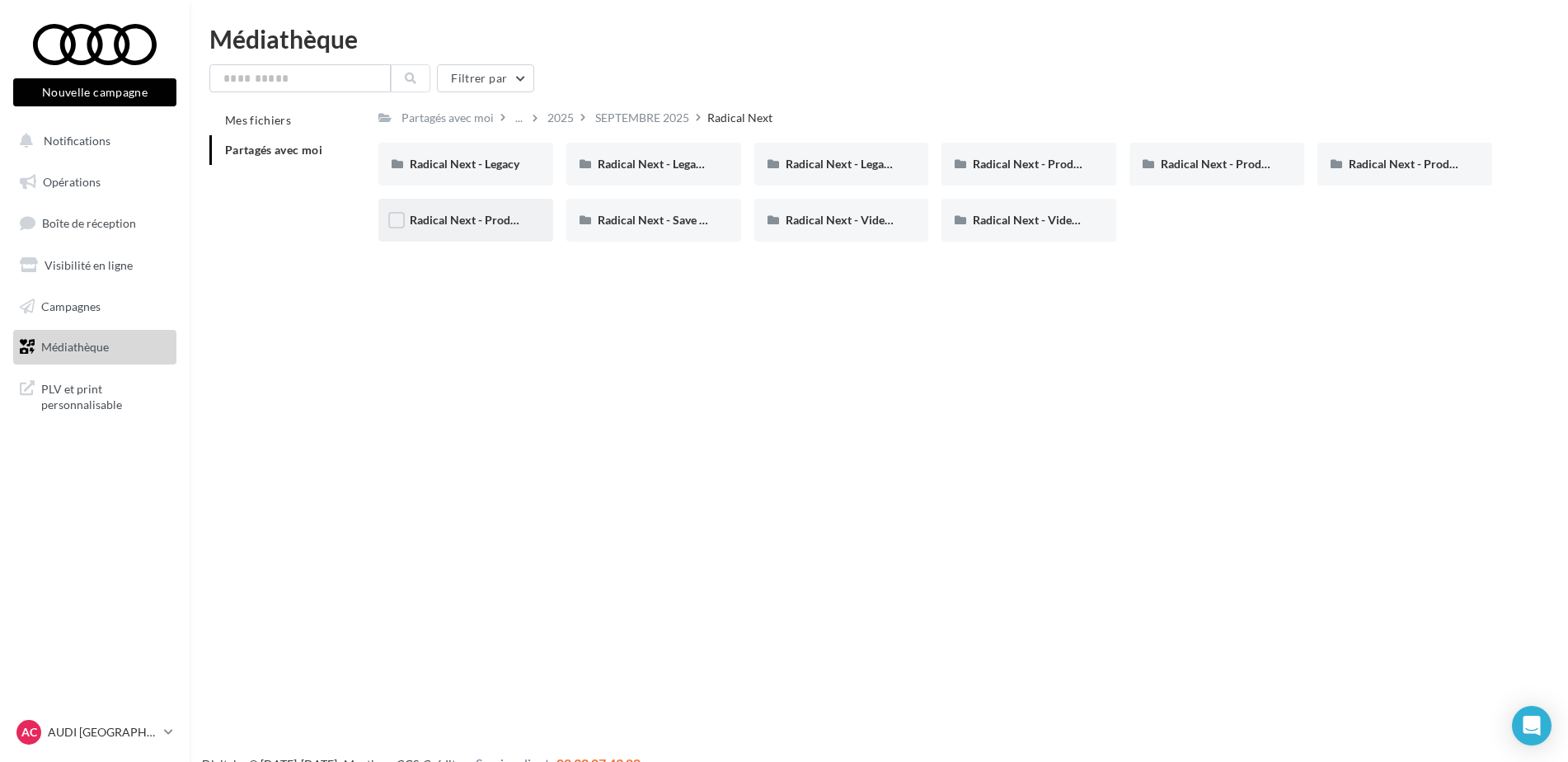
click at [504, 233] on div "Radical Next - Product teaser" at bounding box center [466, 220] width 175 height 43
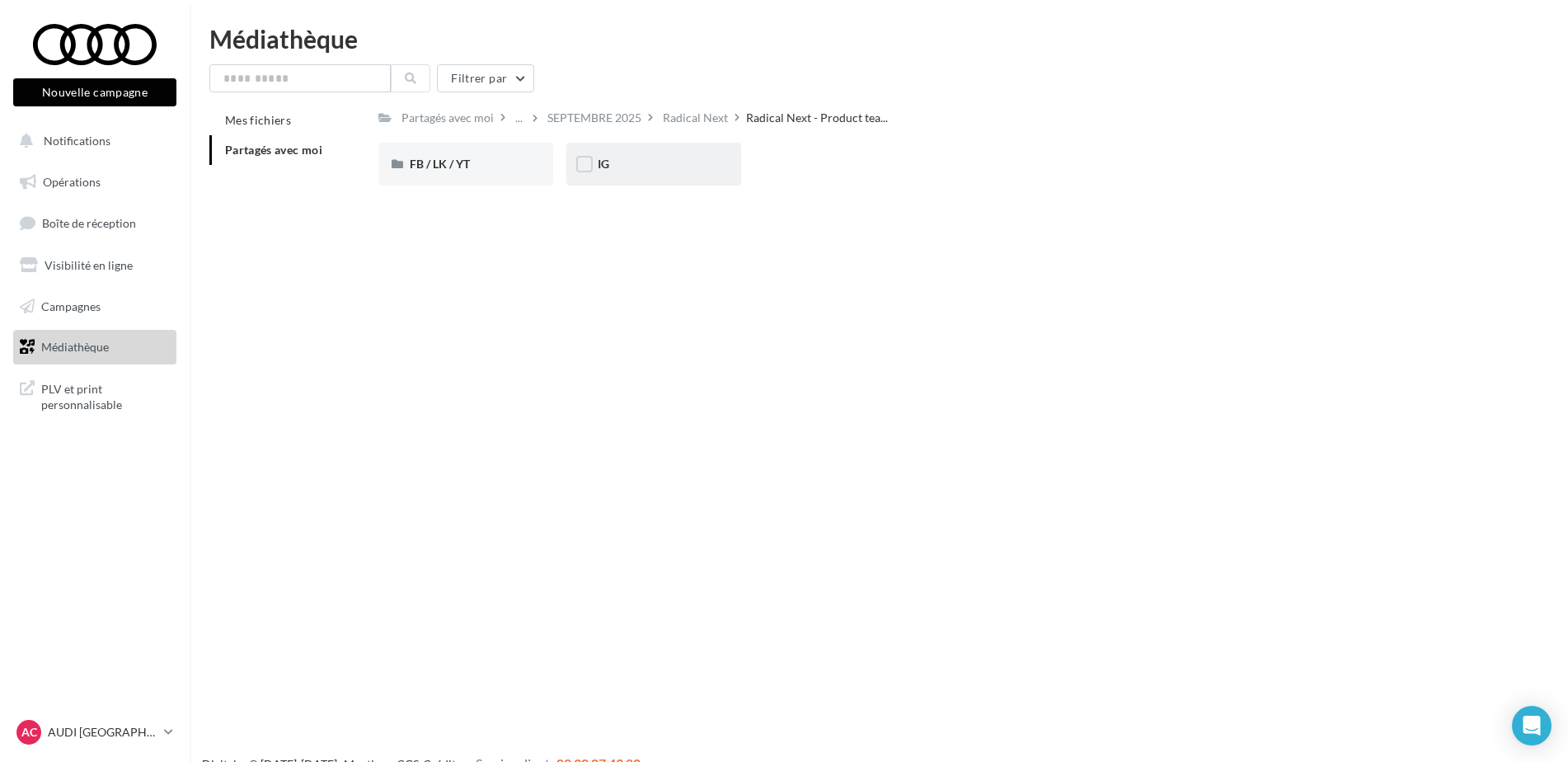
click at [645, 160] on div "IG" at bounding box center [653, 164] width 112 height 16
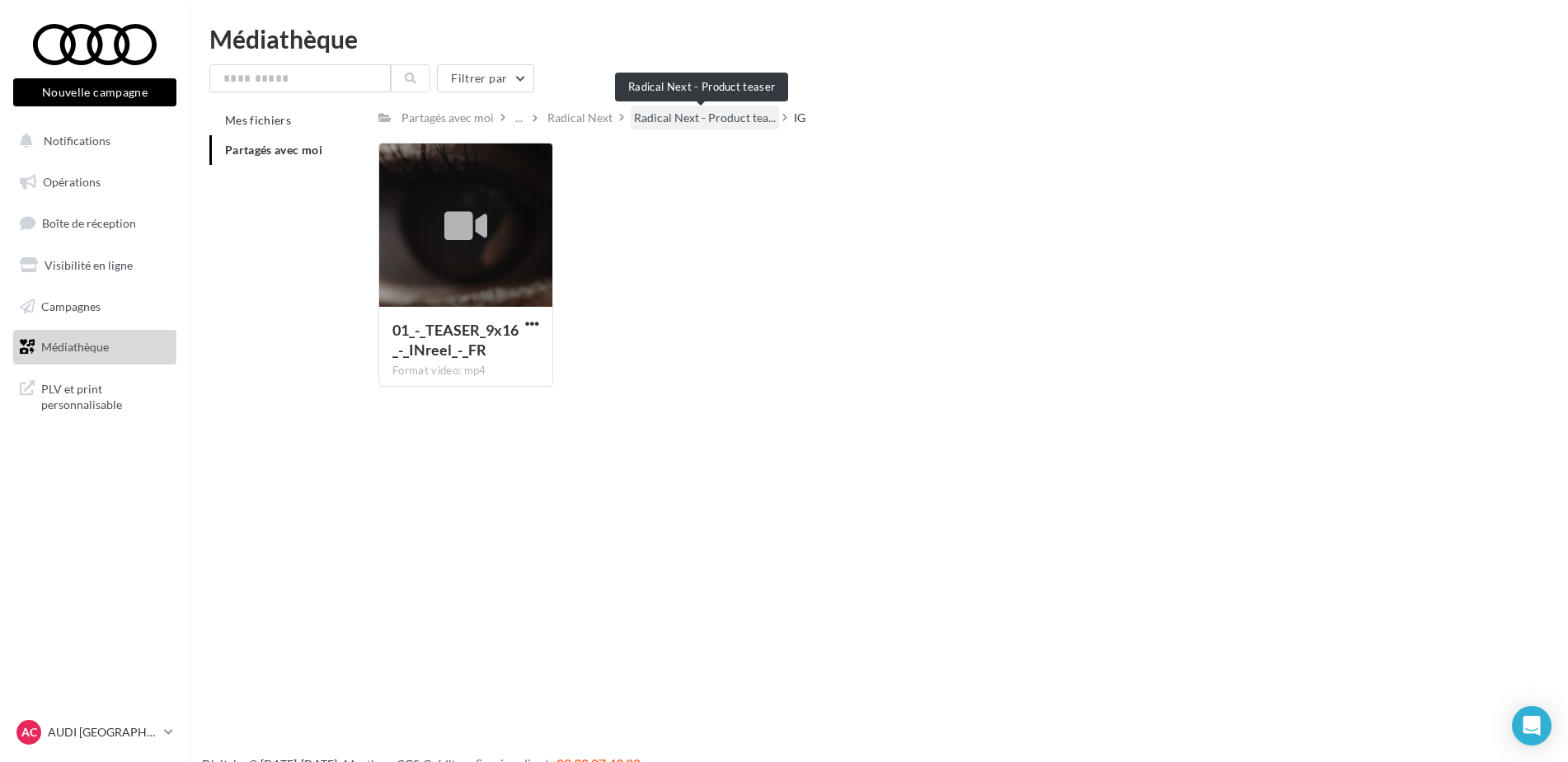
click at [704, 118] on span "Radical Next - Product tea..." at bounding box center [704, 118] width 142 height 16
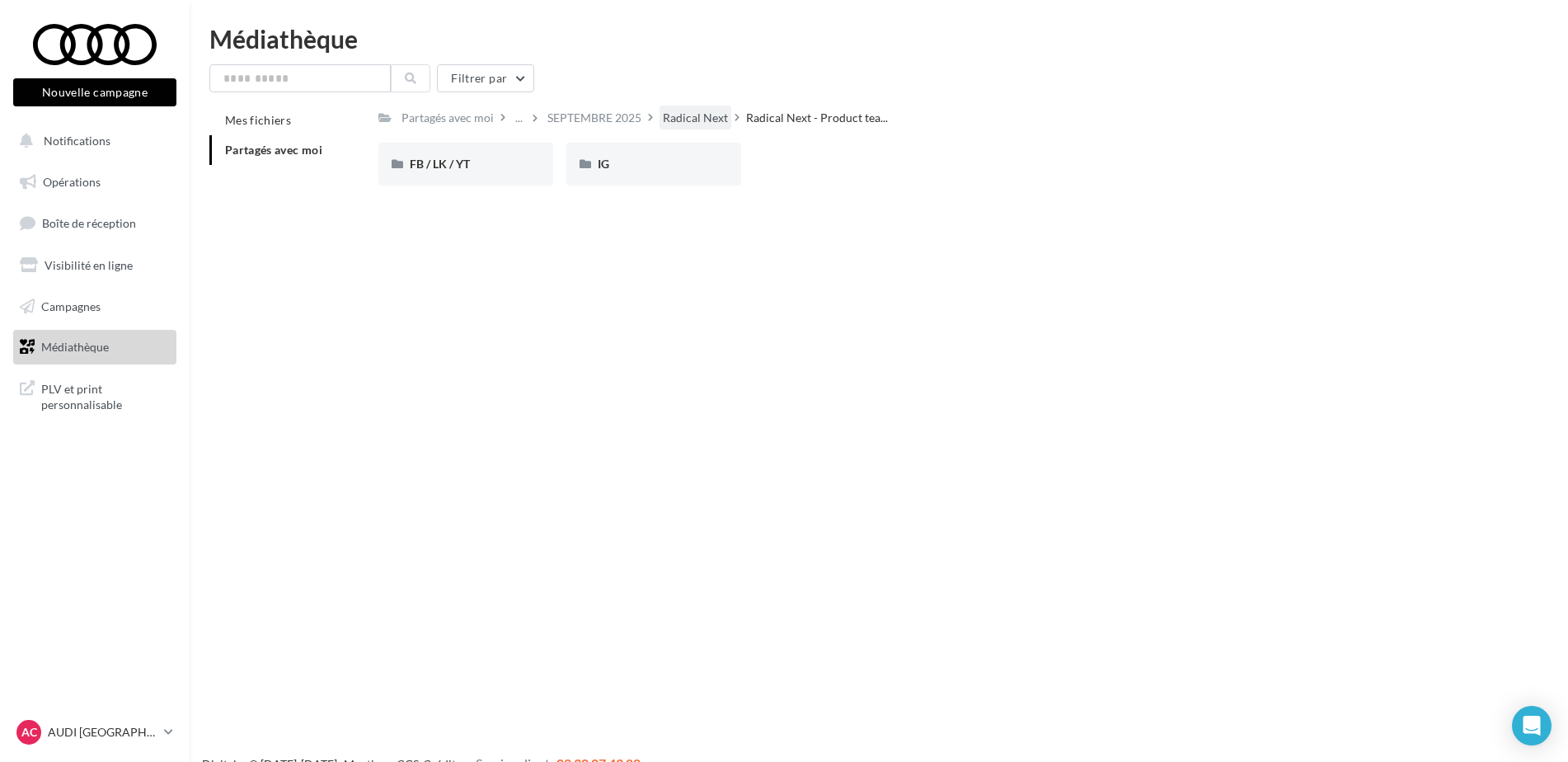
click at [704, 118] on div "Radical Next" at bounding box center [695, 118] width 65 height 16
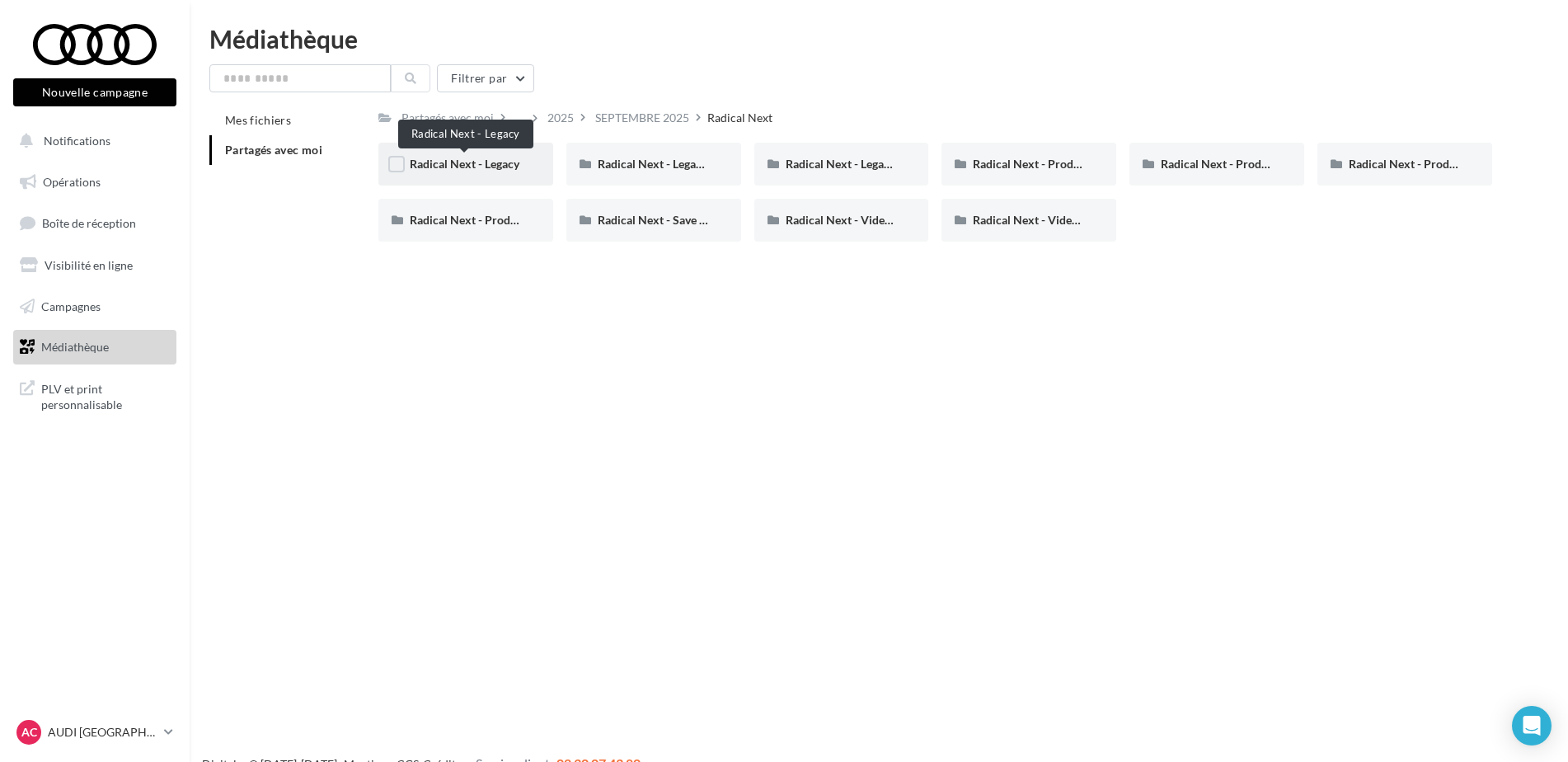
click at [480, 157] on span "Radical Next - Legacy" at bounding box center [464, 164] width 110 height 14
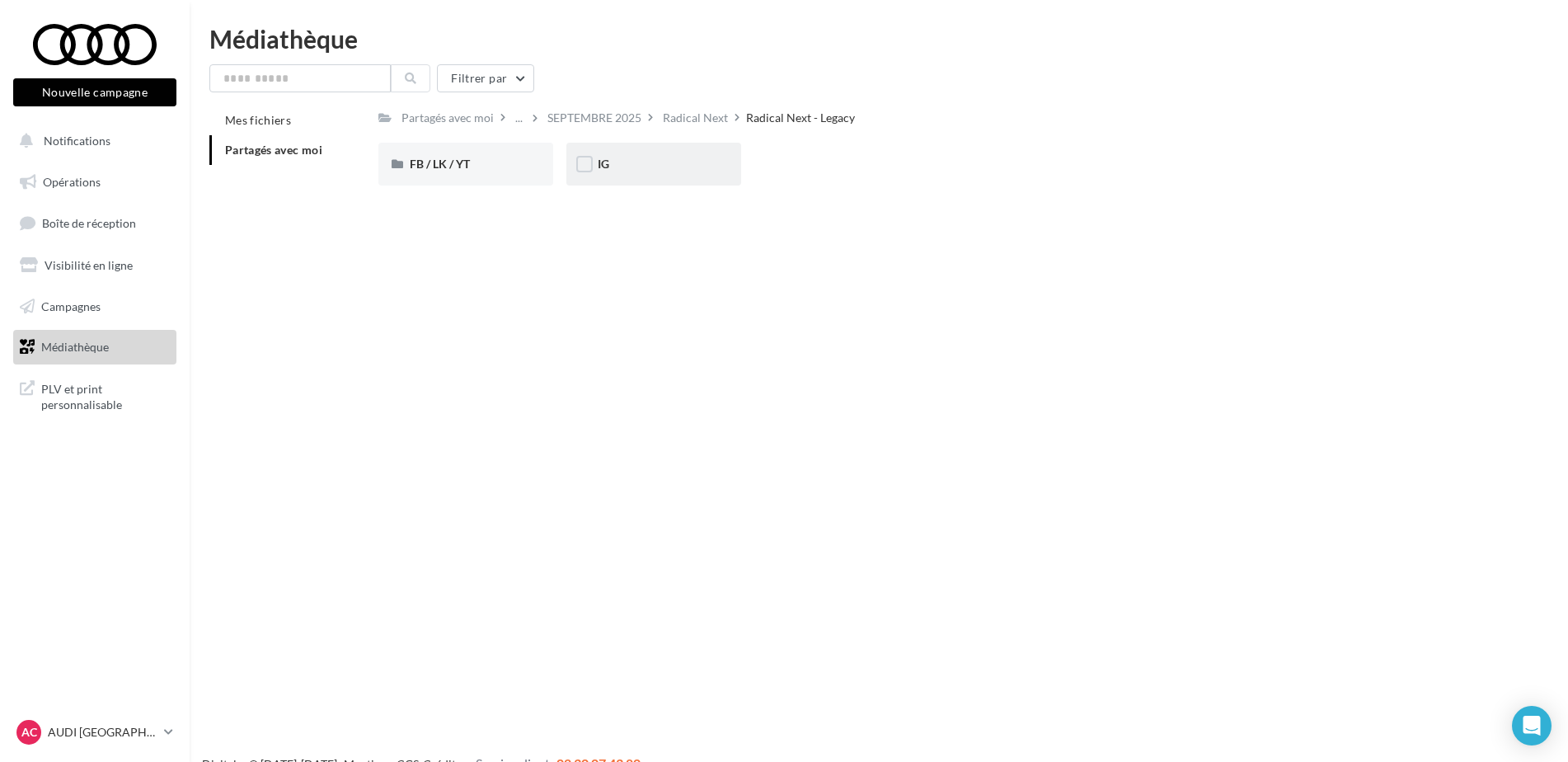
click at [662, 164] on div "IG" at bounding box center [653, 164] width 112 height 16
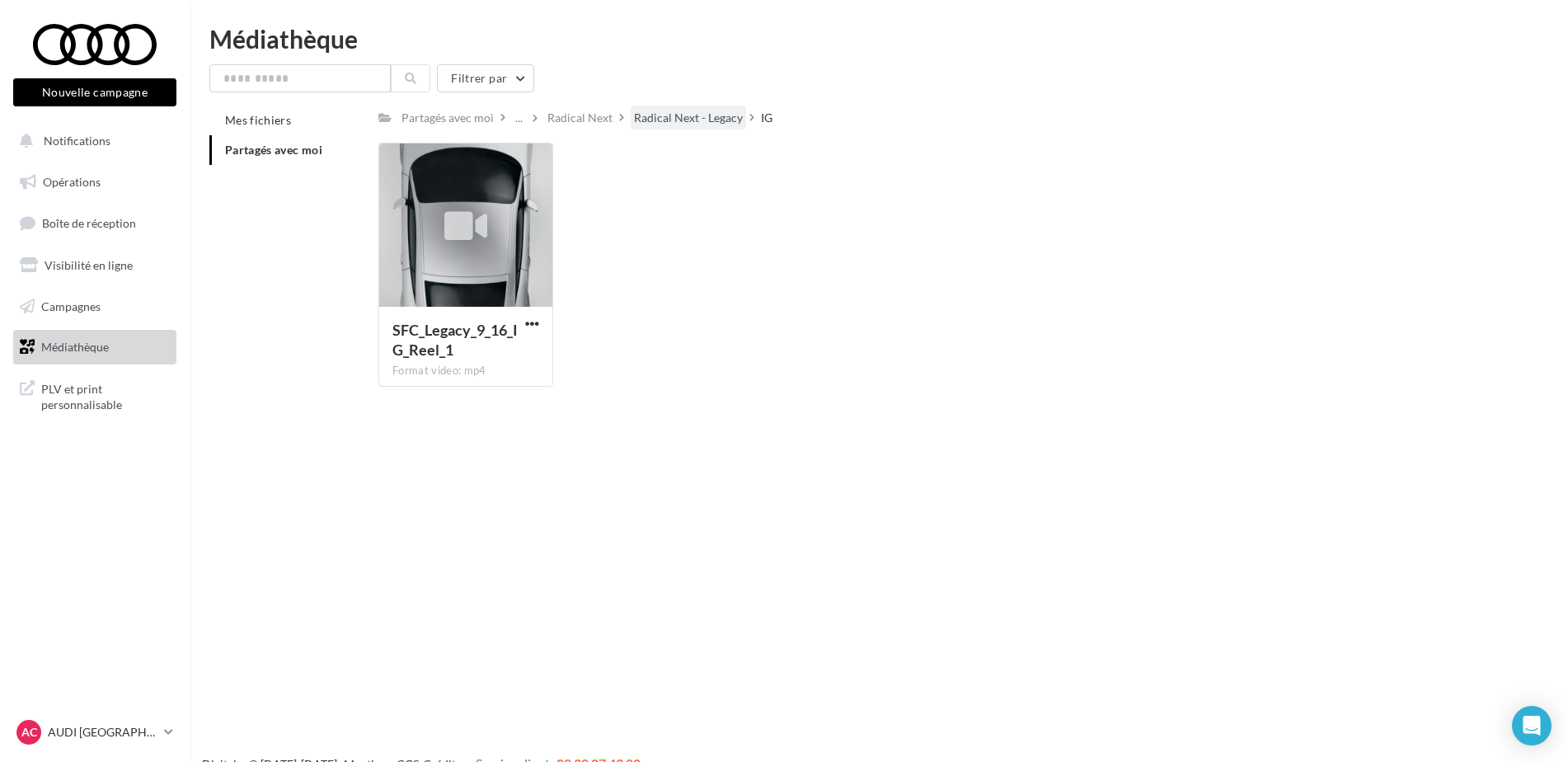
click at [663, 122] on div "Radical Next - Legacy" at bounding box center [688, 118] width 109 height 16
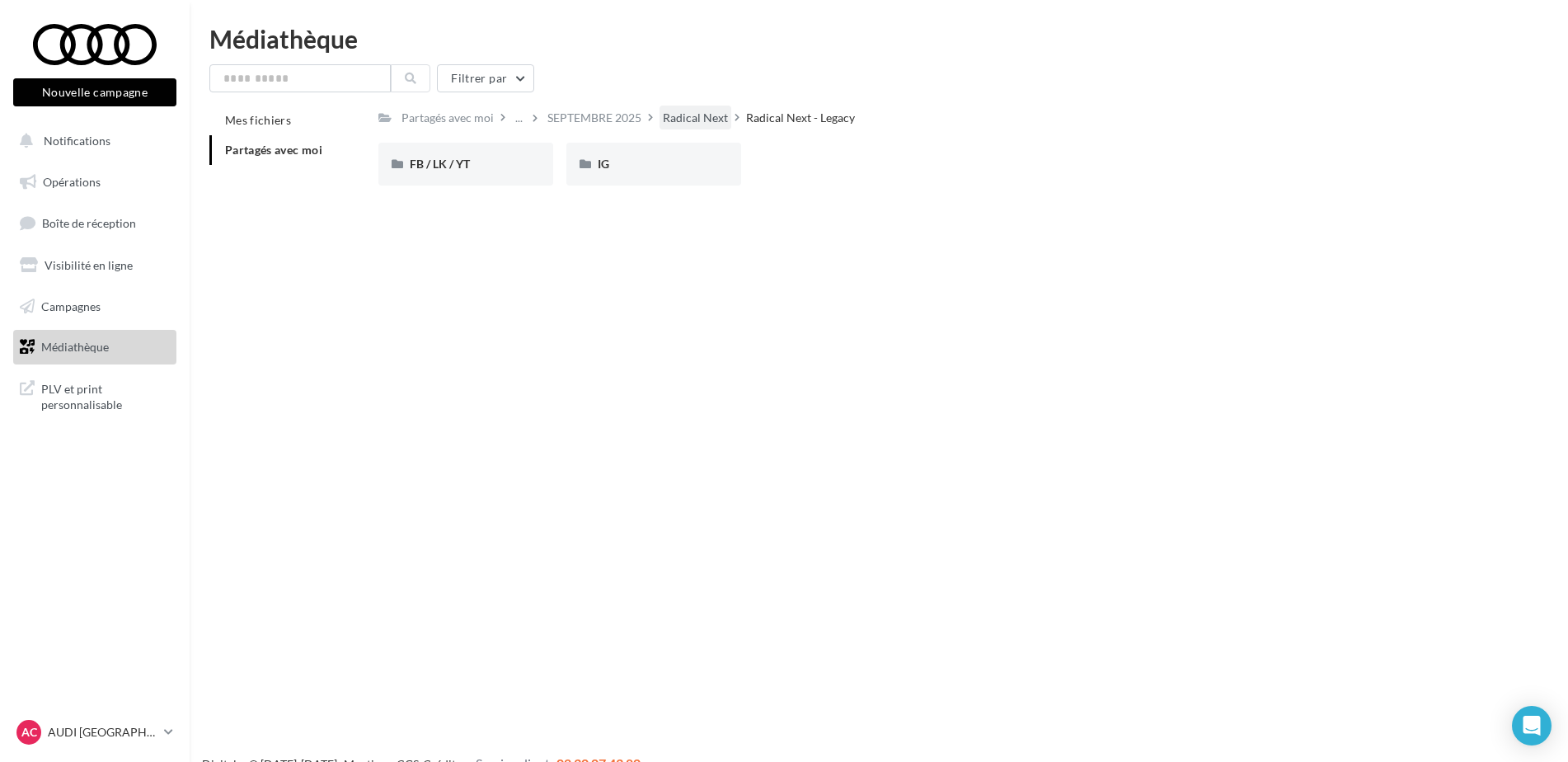
click at [689, 122] on div "Radical Next" at bounding box center [695, 118] width 65 height 16
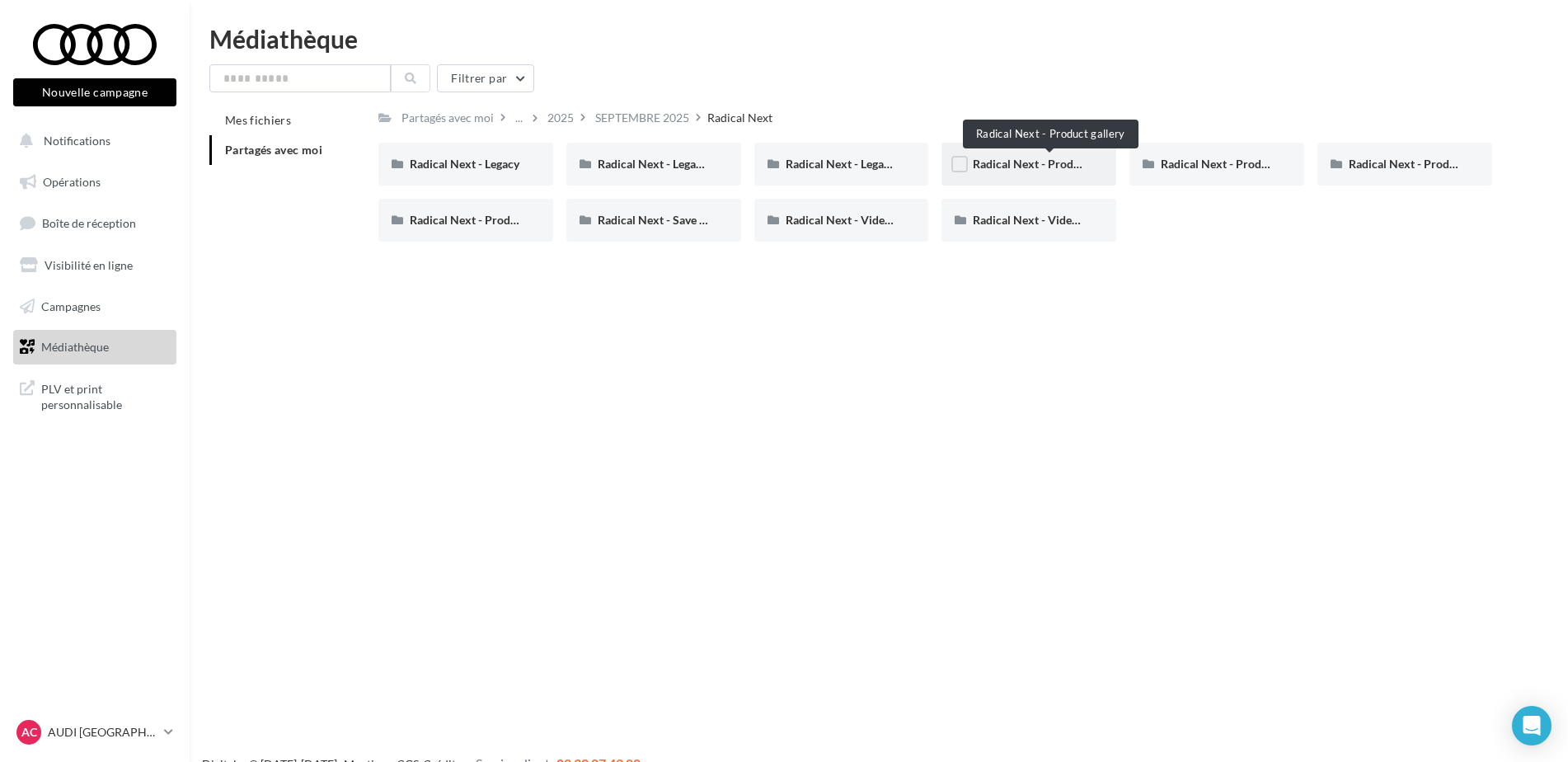
click at [1007, 166] on span "Radical Next - Product gallery" at bounding box center [1050, 164] width 154 height 14
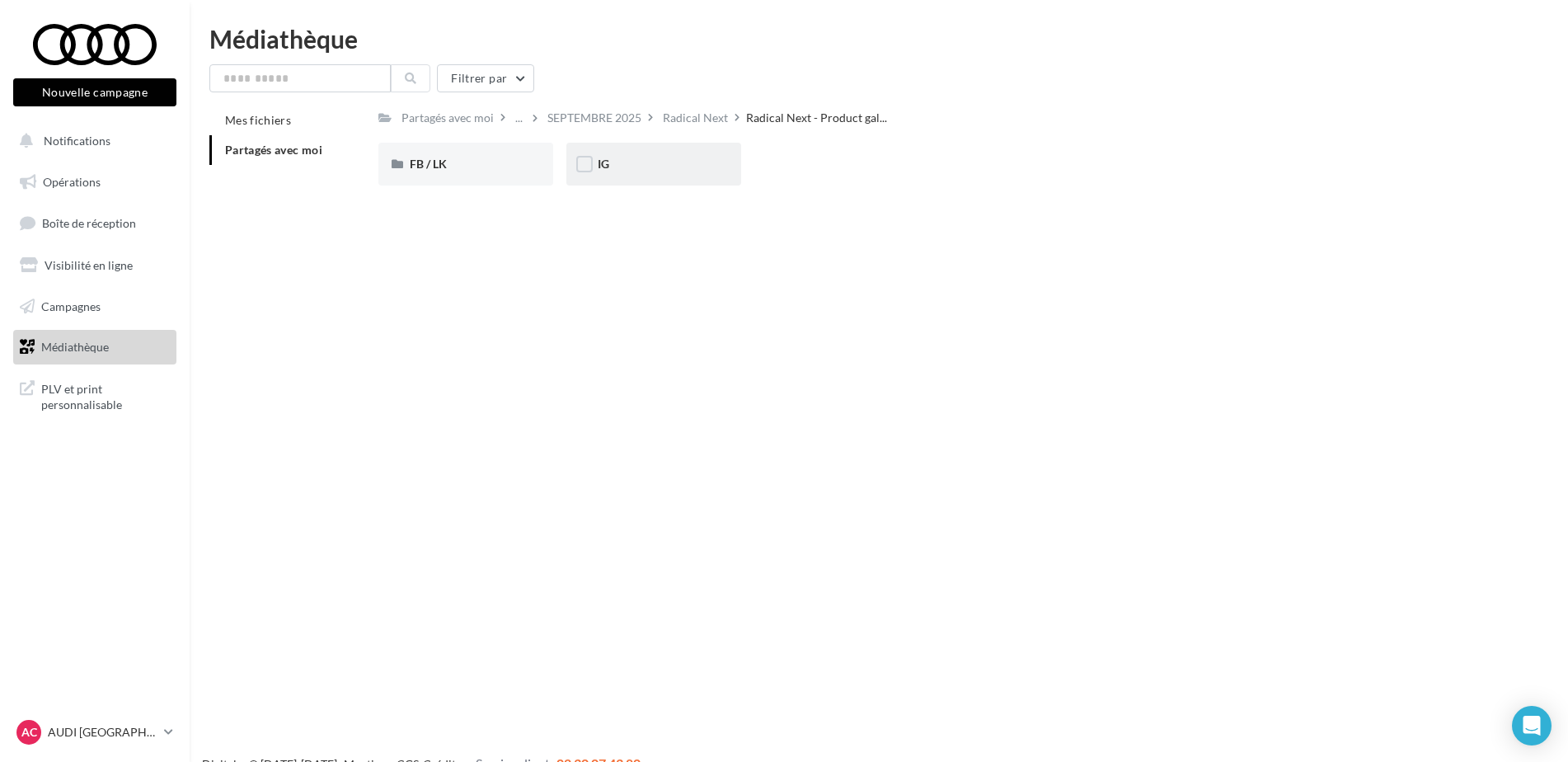
click at [640, 171] on div "IG" at bounding box center [653, 164] width 112 height 16
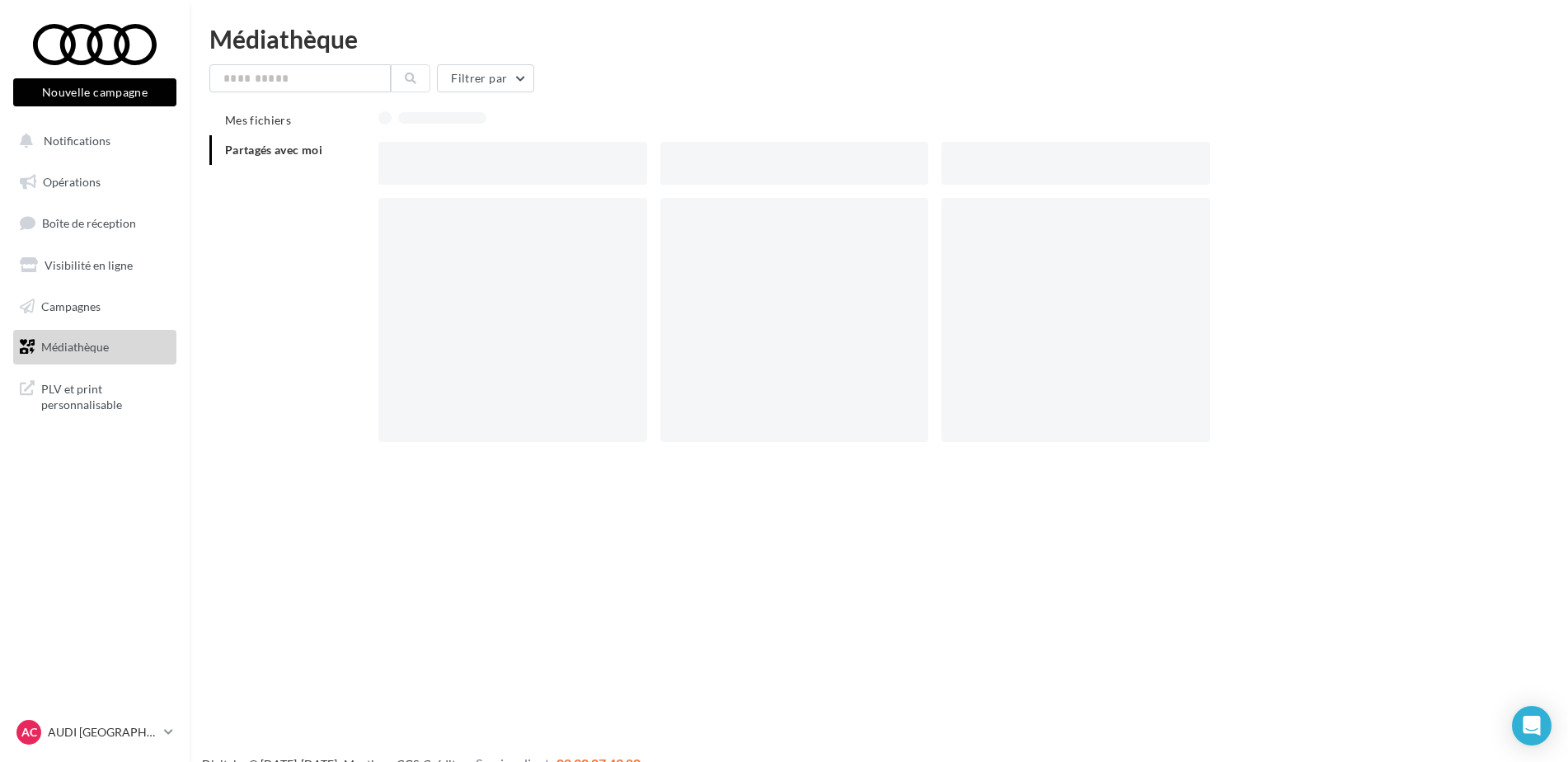
click at [640, 171] on div at bounding box center [512, 164] width 269 height 43
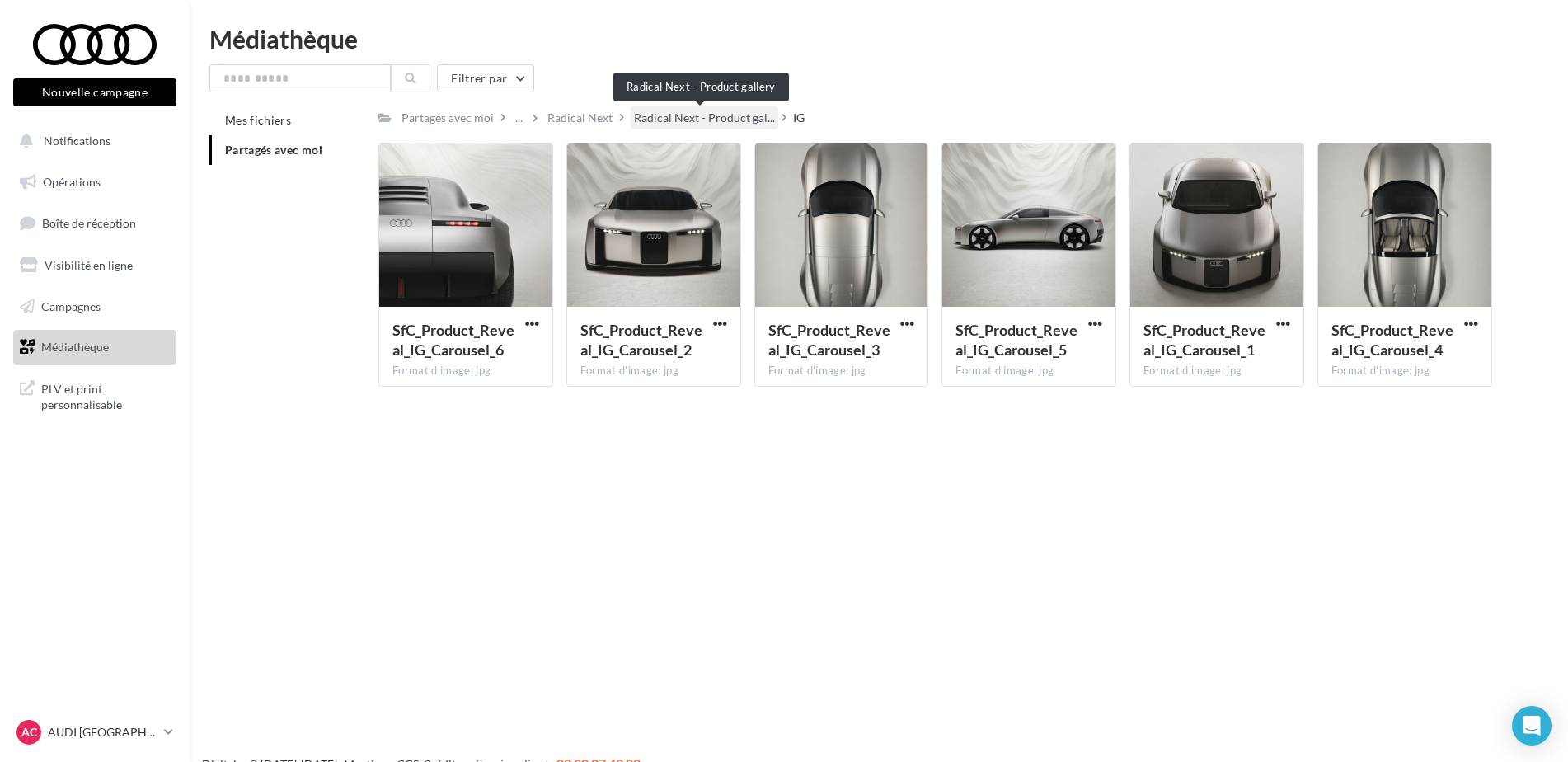
click at [738, 122] on span "Radical Next - Product gal..." at bounding box center [704, 118] width 141 height 16
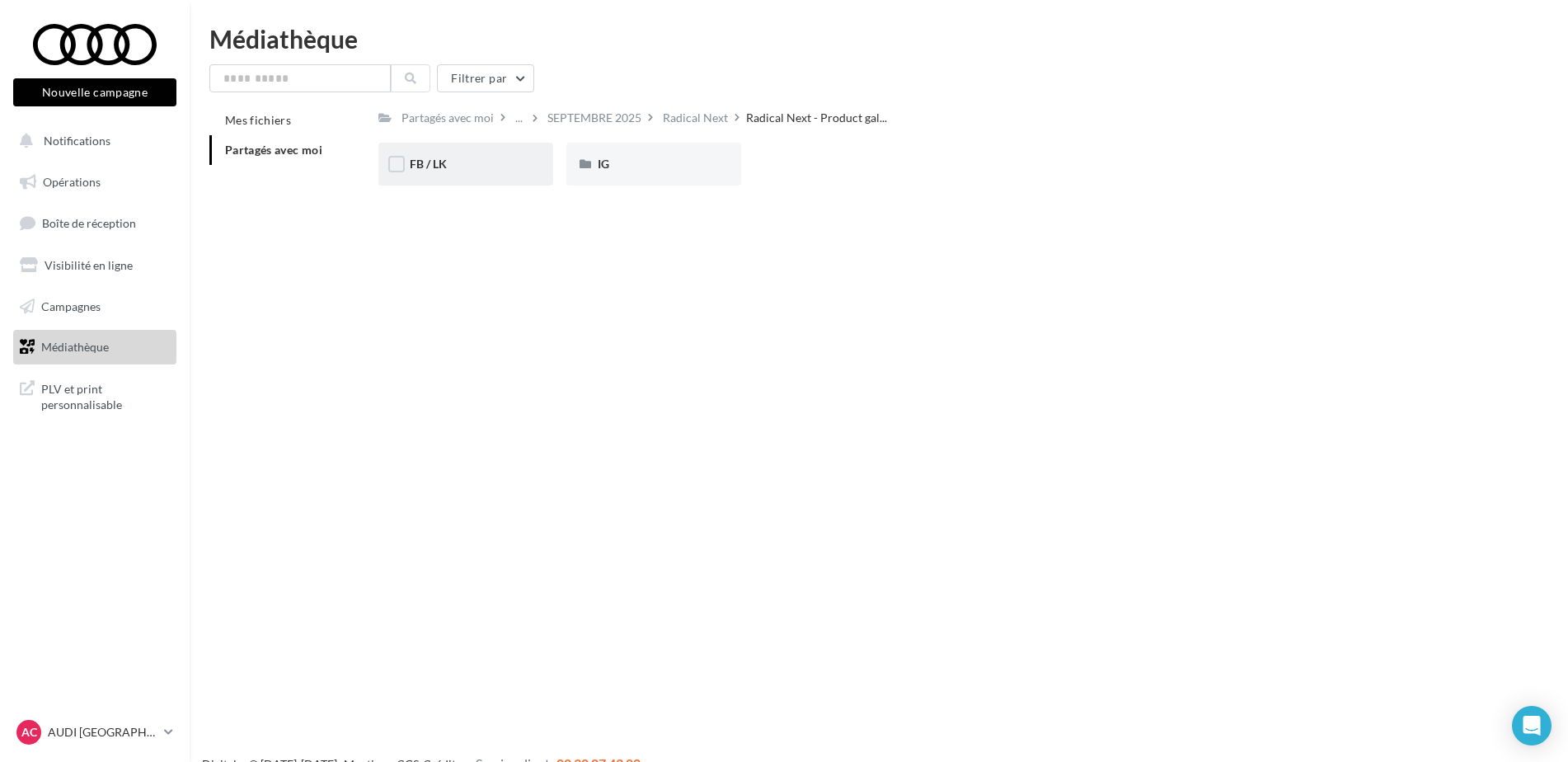
click at [451, 169] on div "FB / LK" at bounding box center [465, 164] width 112 height 16
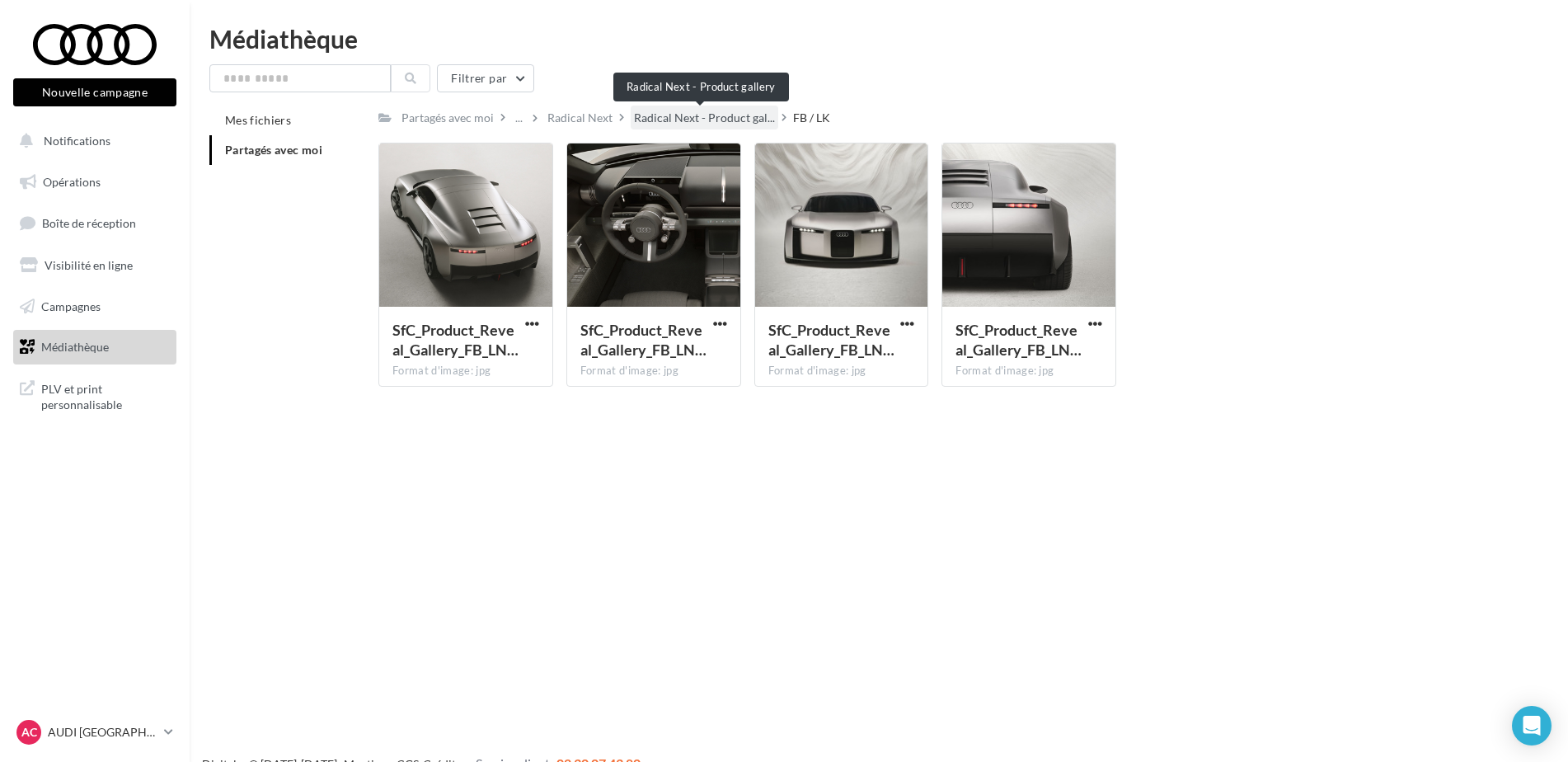
click at [735, 118] on span "Radical Next - Product gal..." at bounding box center [704, 118] width 141 height 16
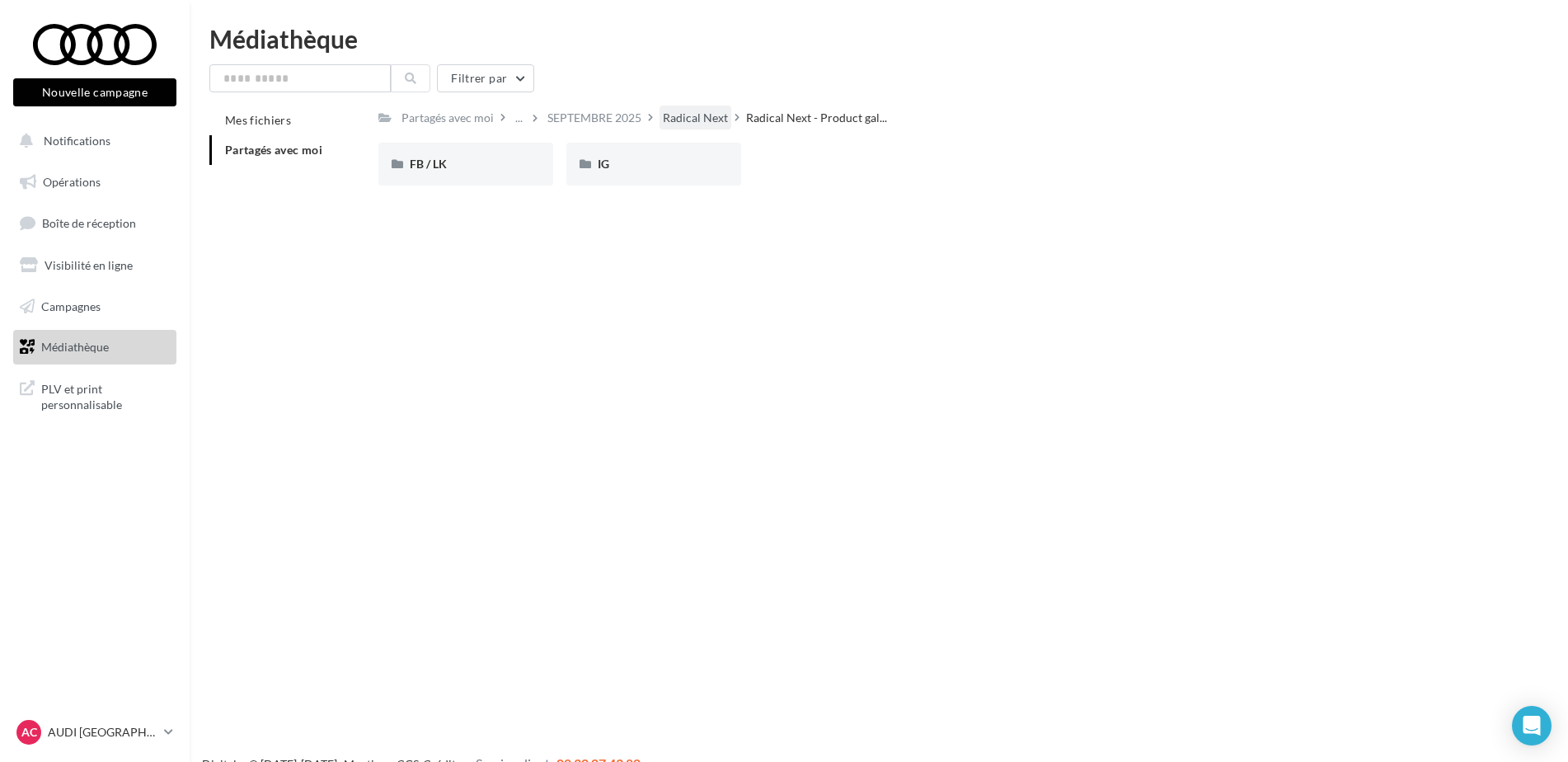
click at [697, 117] on div "Radical Next" at bounding box center [695, 118] width 65 height 16
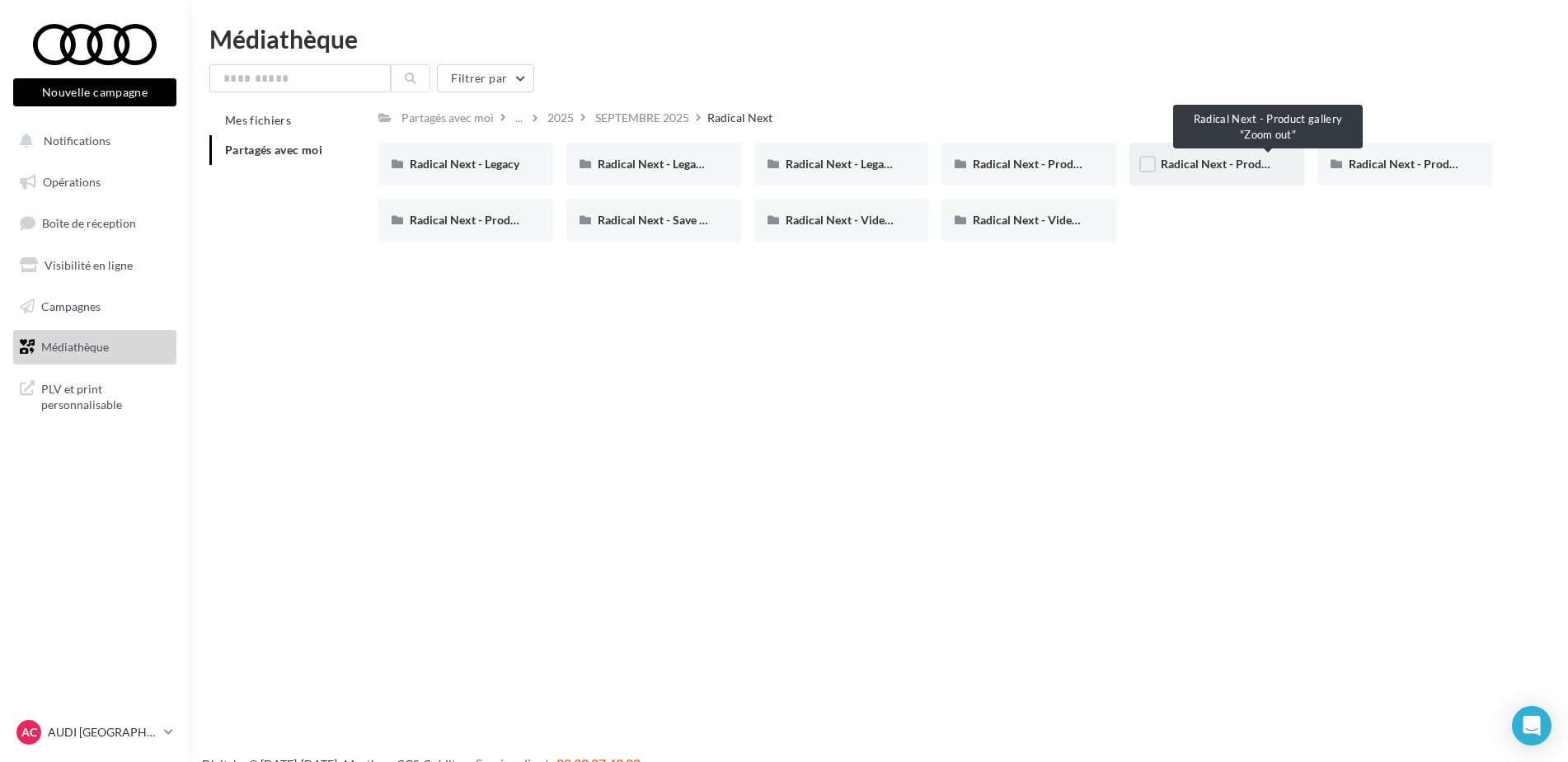
click at [1252, 166] on span "Radical Next - Product gallery "Zoom out"" at bounding box center [1269, 164] width 217 height 14
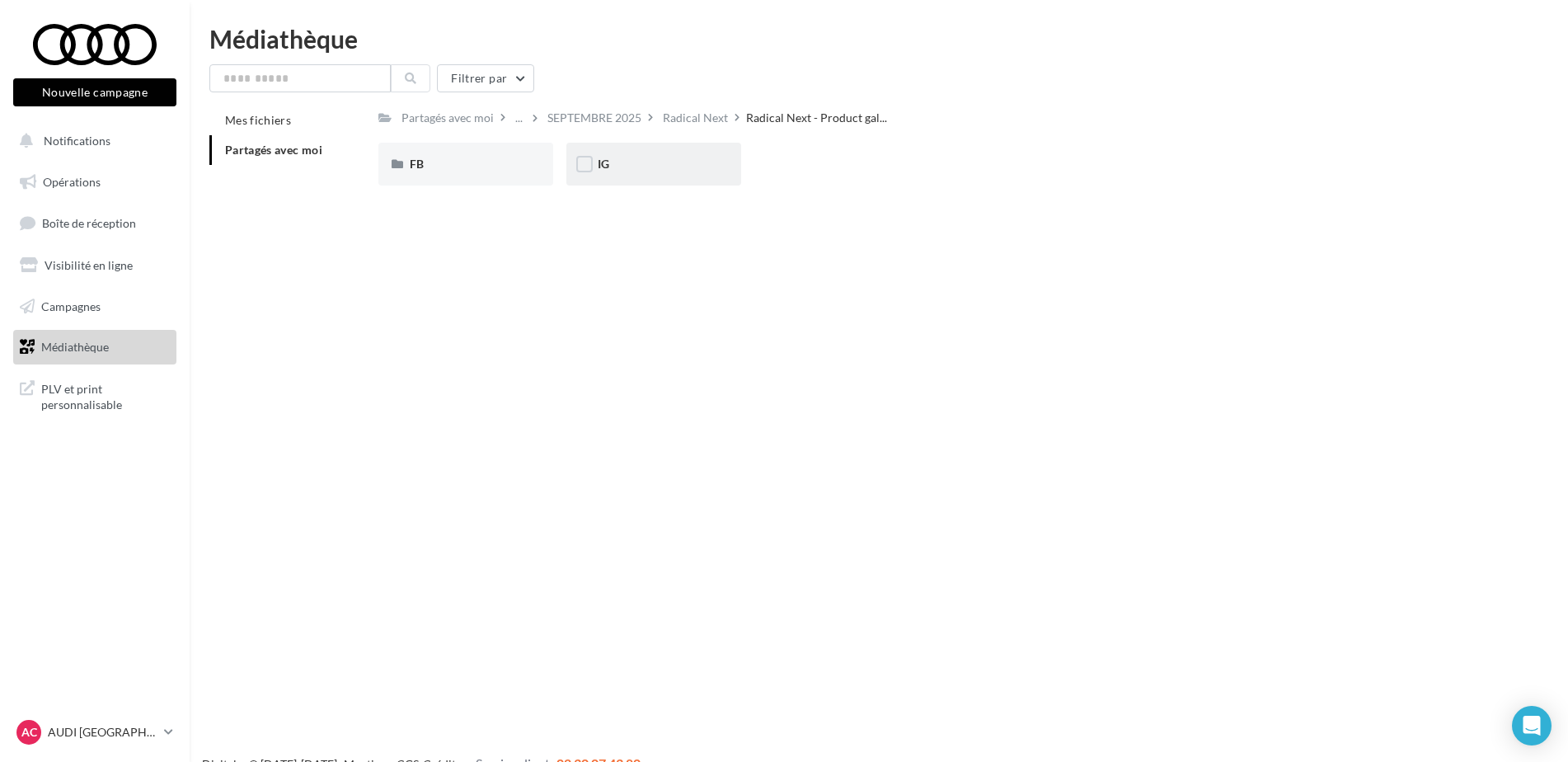
click at [670, 157] on div "IG" at bounding box center [653, 164] width 112 height 16
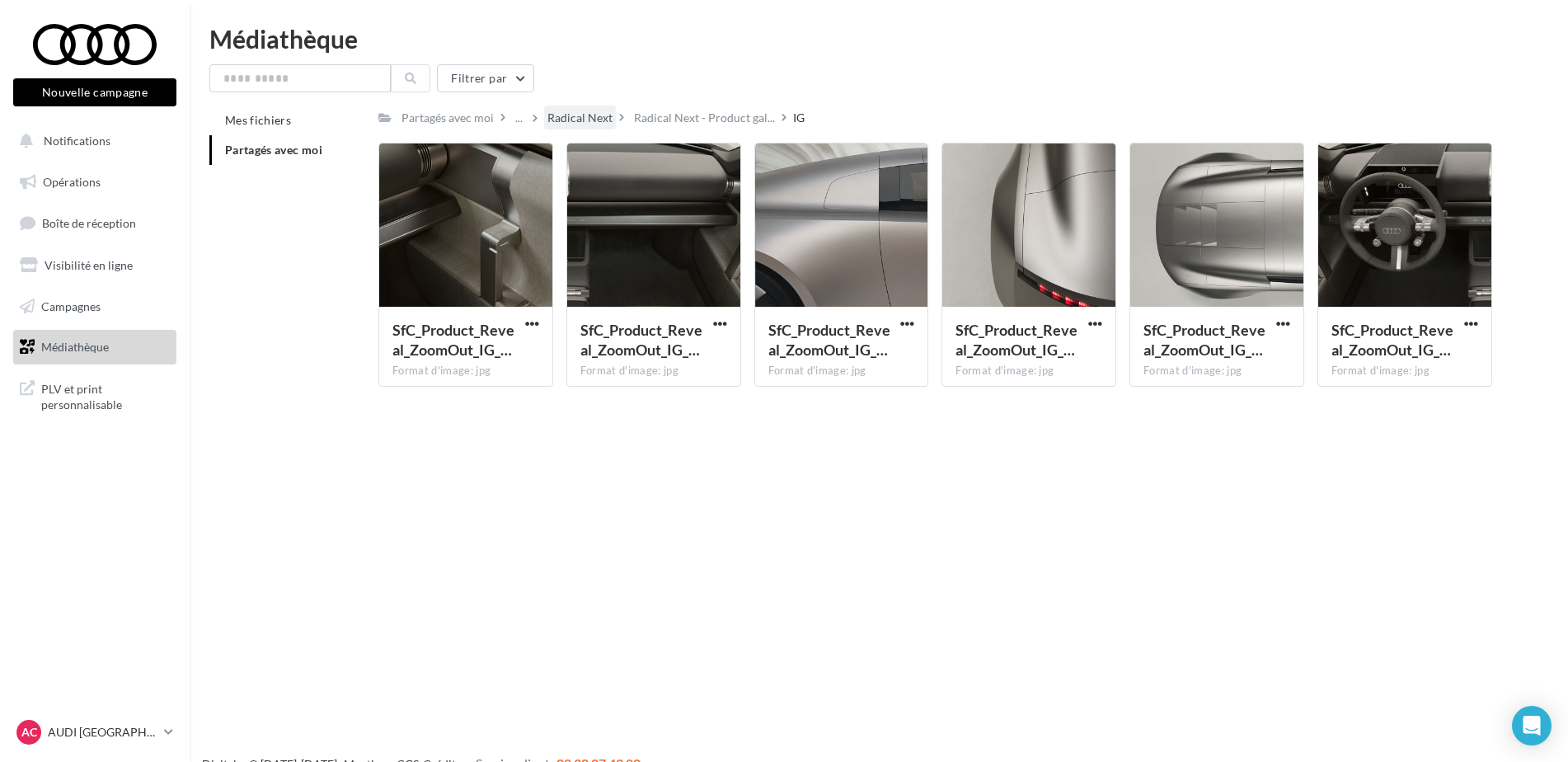
click at [588, 113] on div "Radical Next" at bounding box center [579, 118] width 65 height 16
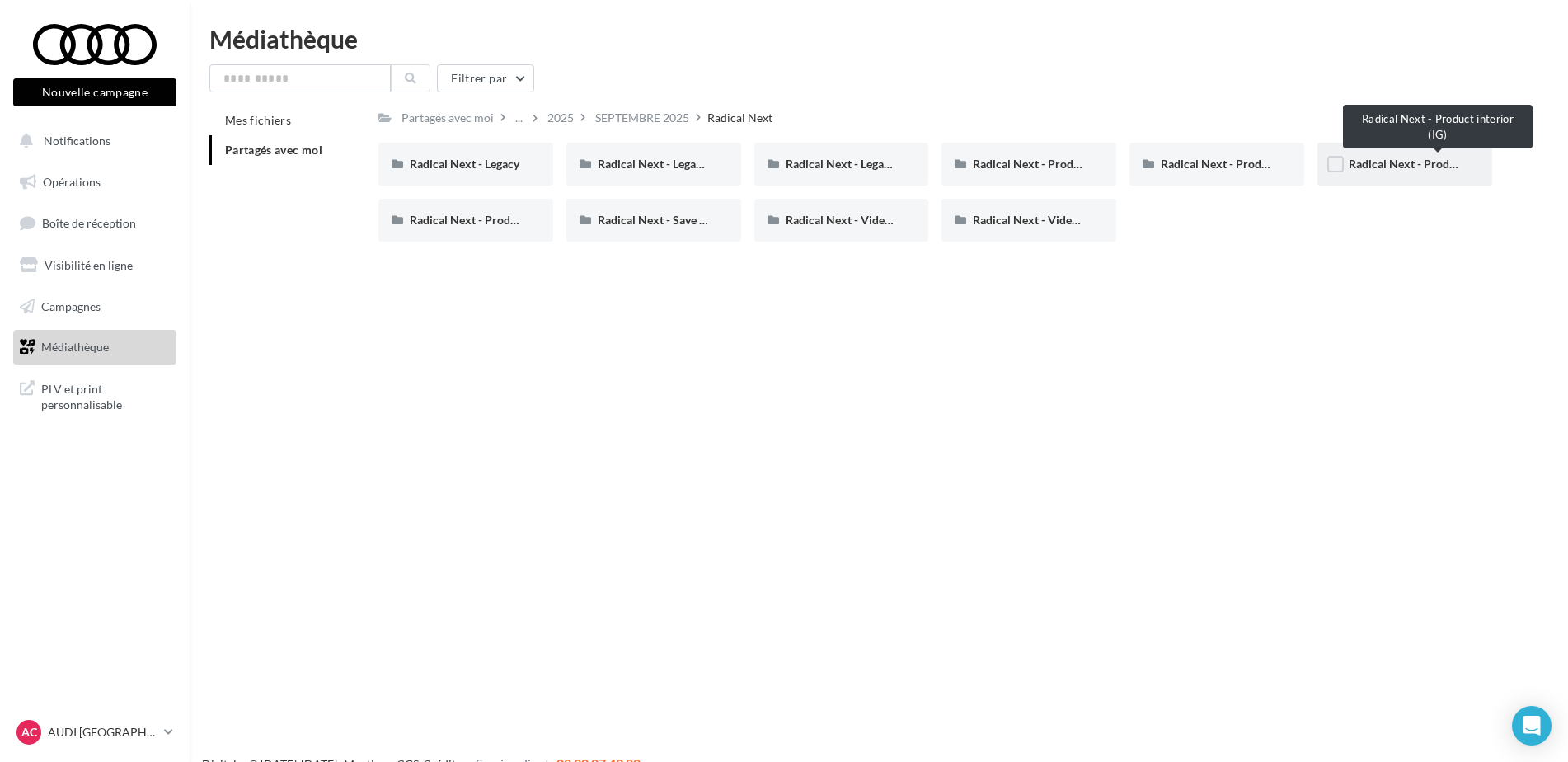
click at [1372, 162] on span "Radical Next - Product interior (IG)" at bounding box center [1438, 164] width 180 height 14
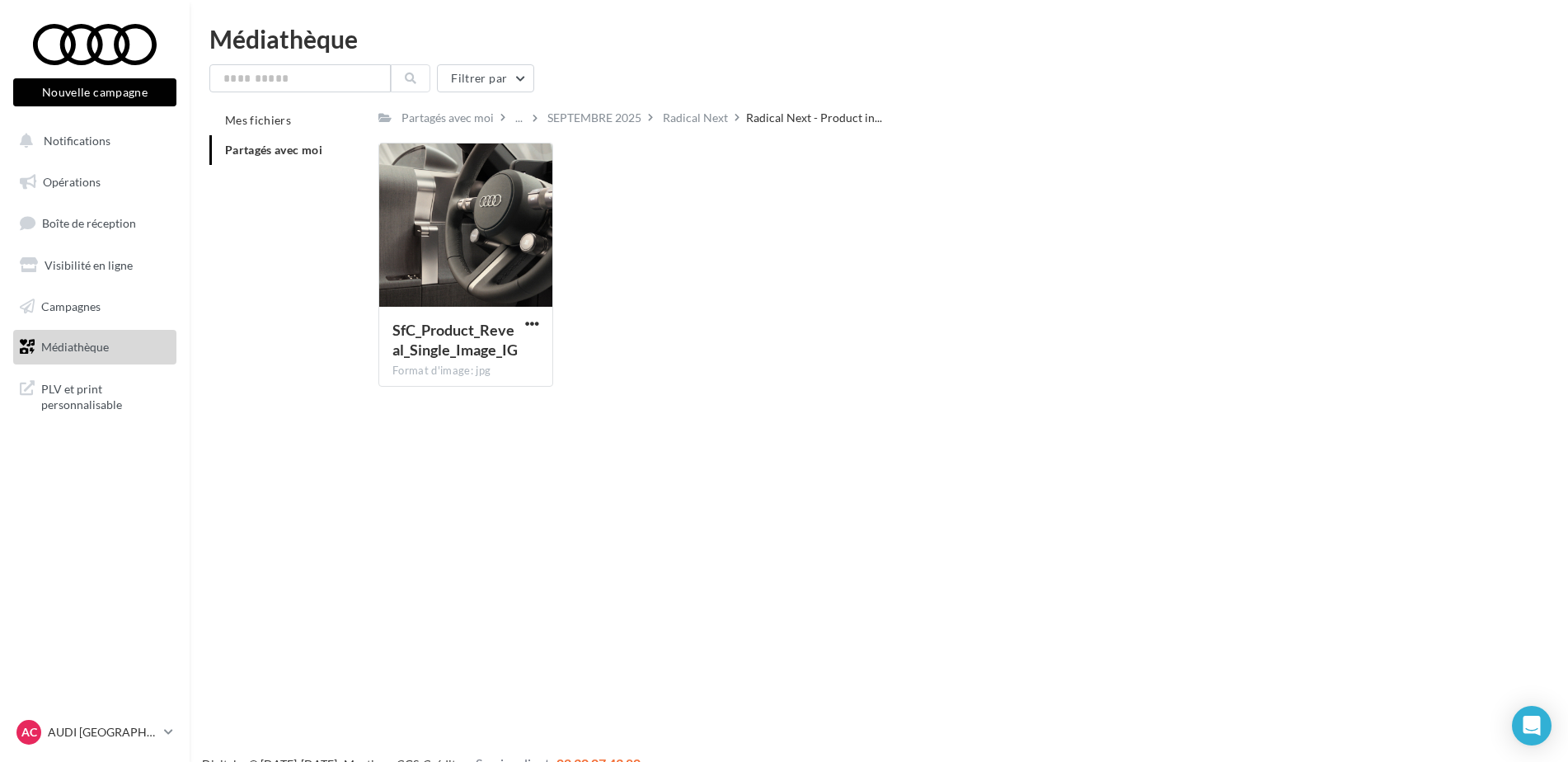
click at [702, 114] on div "Radical Next" at bounding box center [695, 118] width 65 height 16
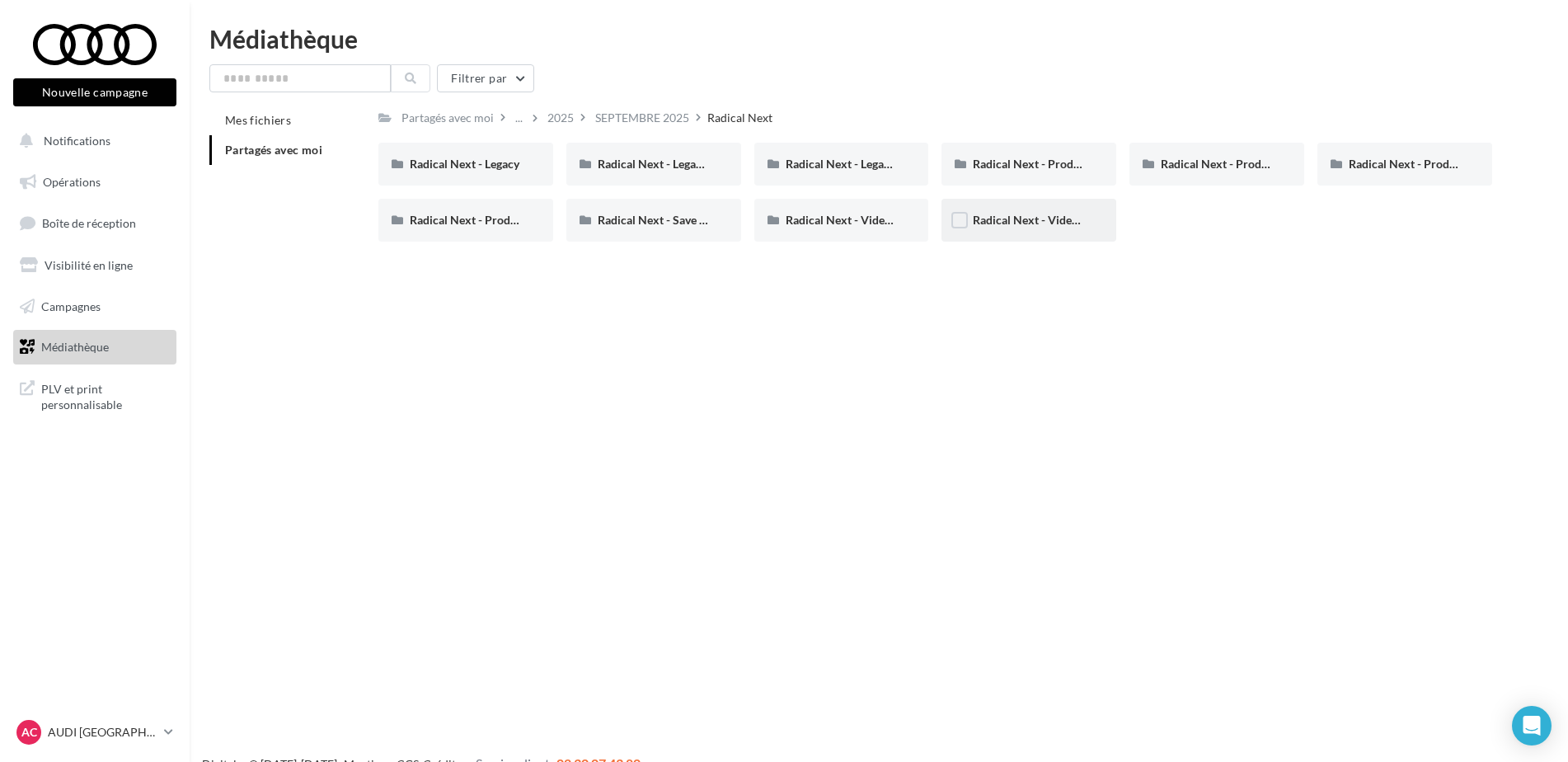
click at [1046, 237] on div "Radical Next - Video Product "Cut Down"" at bounding box center [1029, 220] width 175 height 43
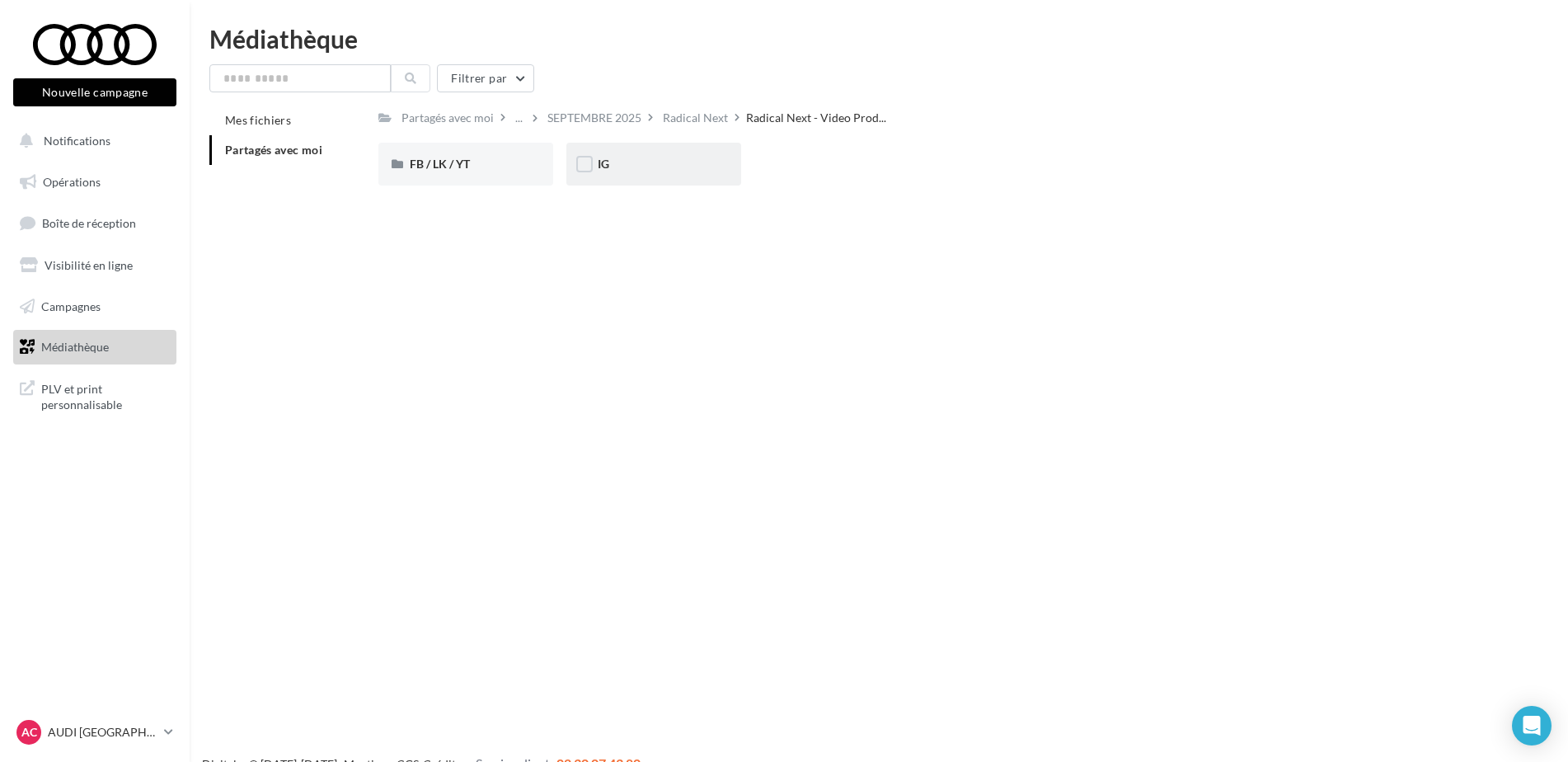
click at [649, 155] on div "IG" at bounding box center [654, 165] width 175 height 43
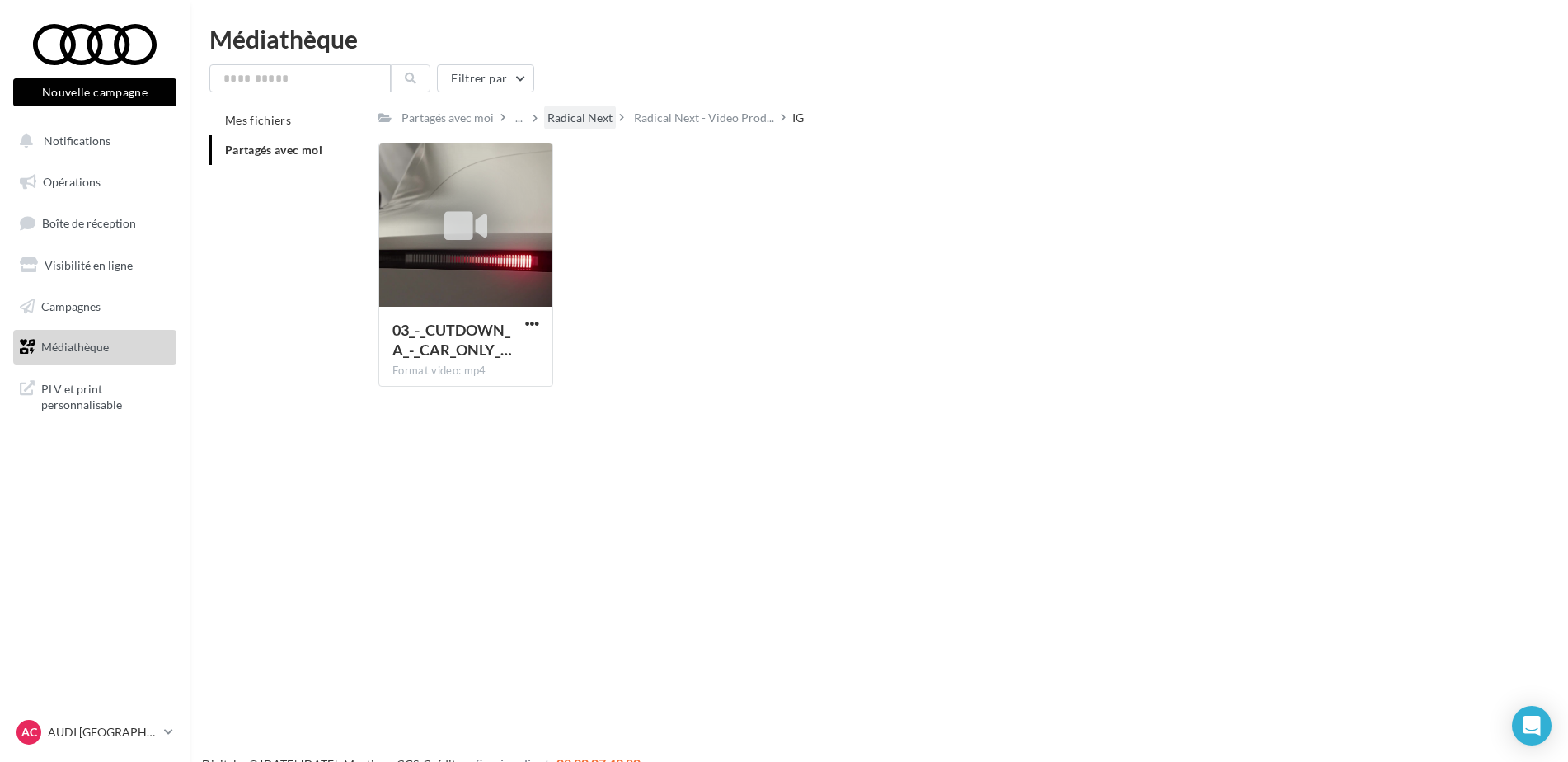
click at [564, 111] on div "Radical Next" at bounding box center [579, 118] width 65 height 16
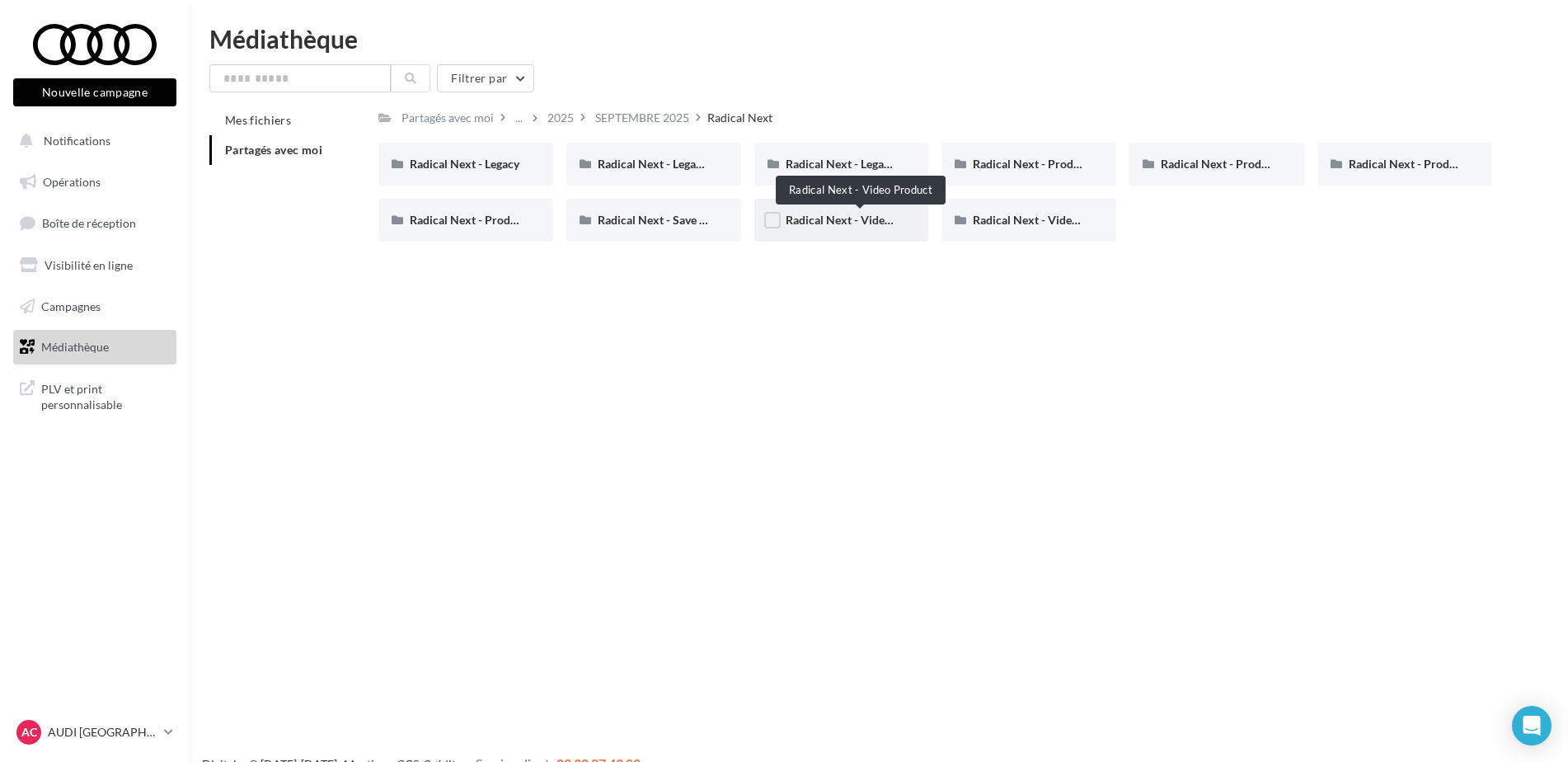
click at [844, 216] on span "Radical Next - Video Product" at bounding box center [861, 220] width 150 height 14
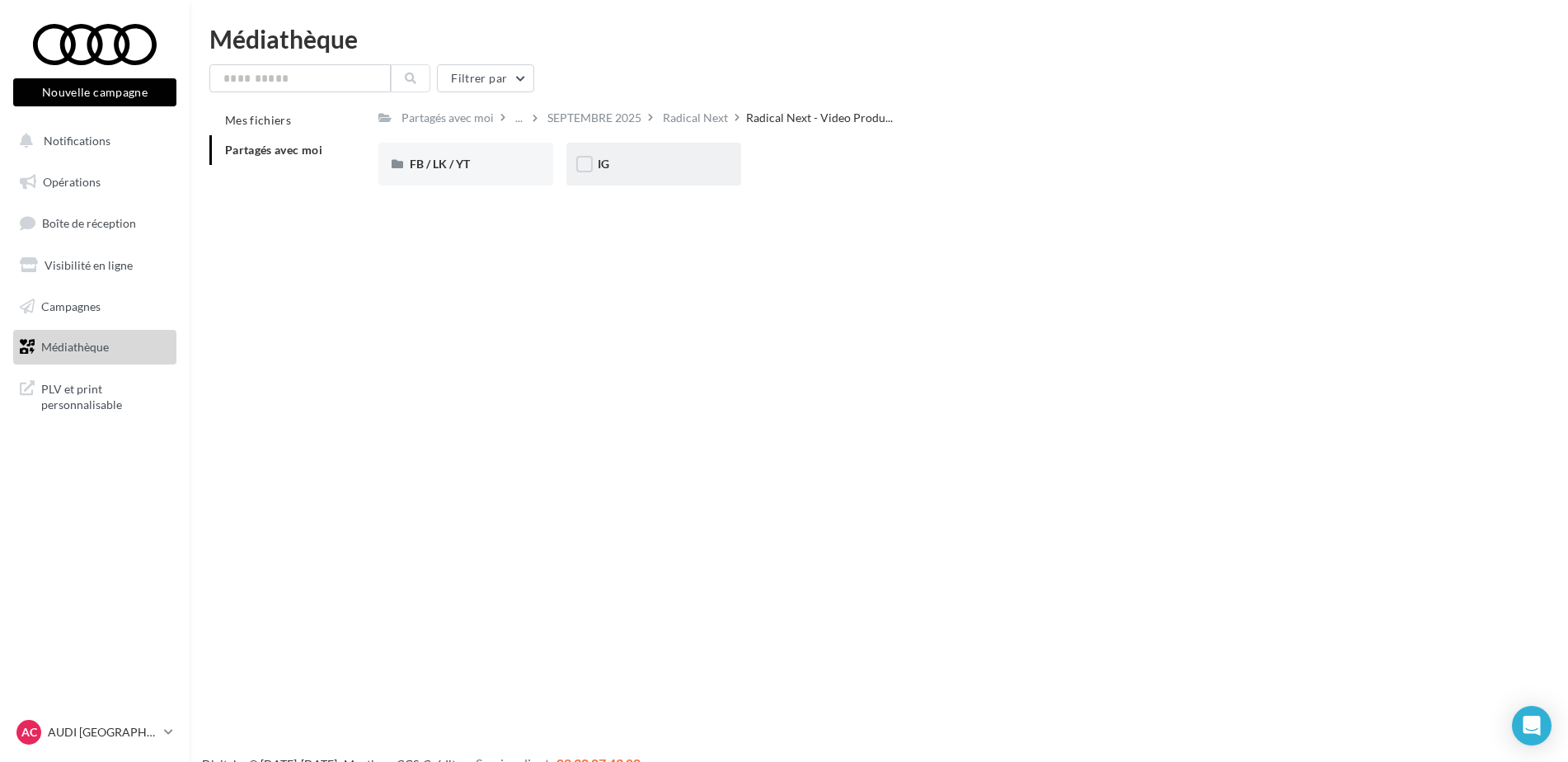
click at [712, 163] on div "IG" at bounding box center [654, 165] width 175 height 43
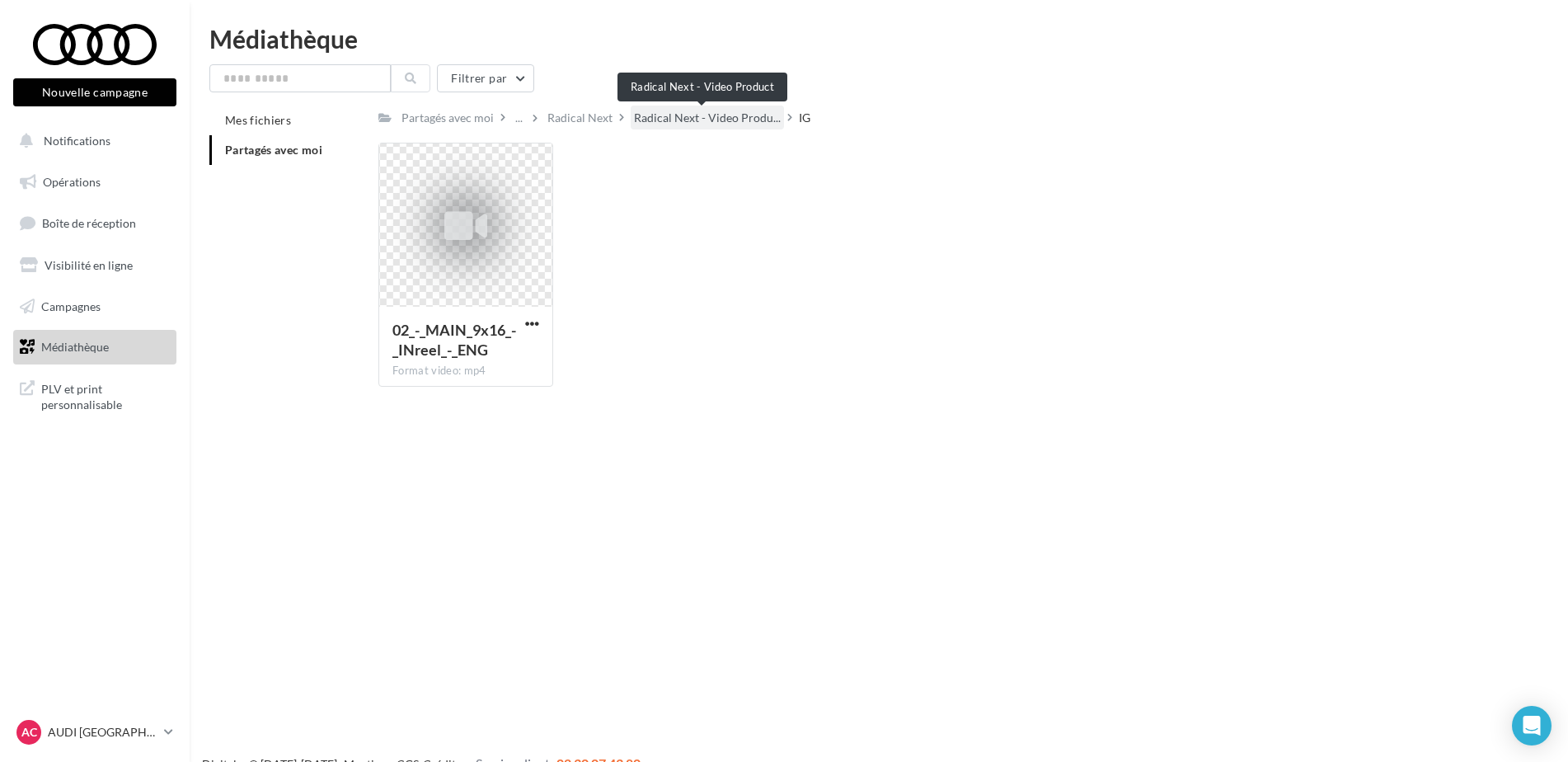
click at [718, 121] on span "Radical Next - Video Produ..." at bounding box center [707, 118] width 147 height 16
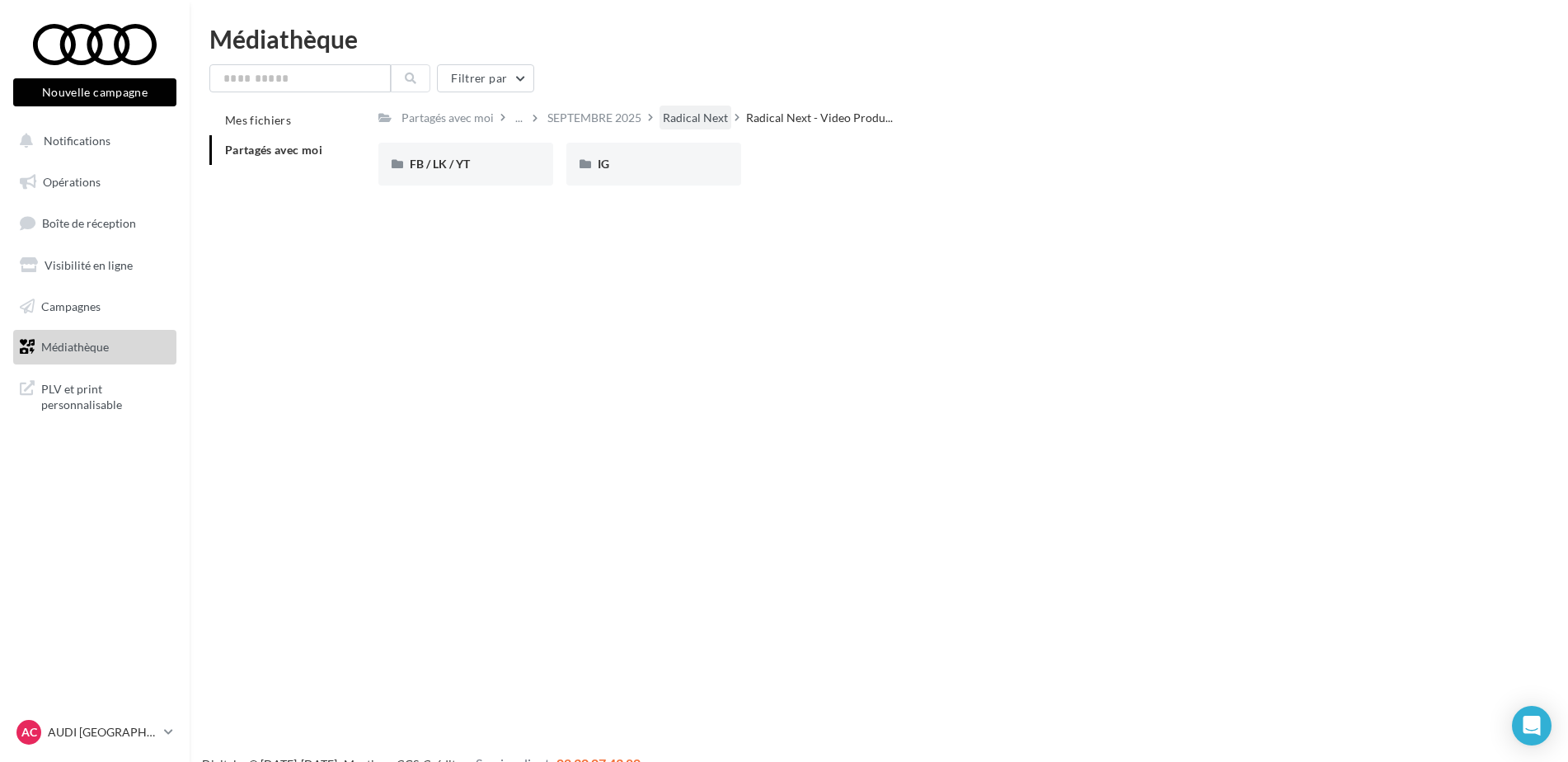
click at [691, 112] on div "Radical Next" at bounding box center [695, 118] width 65 height 16
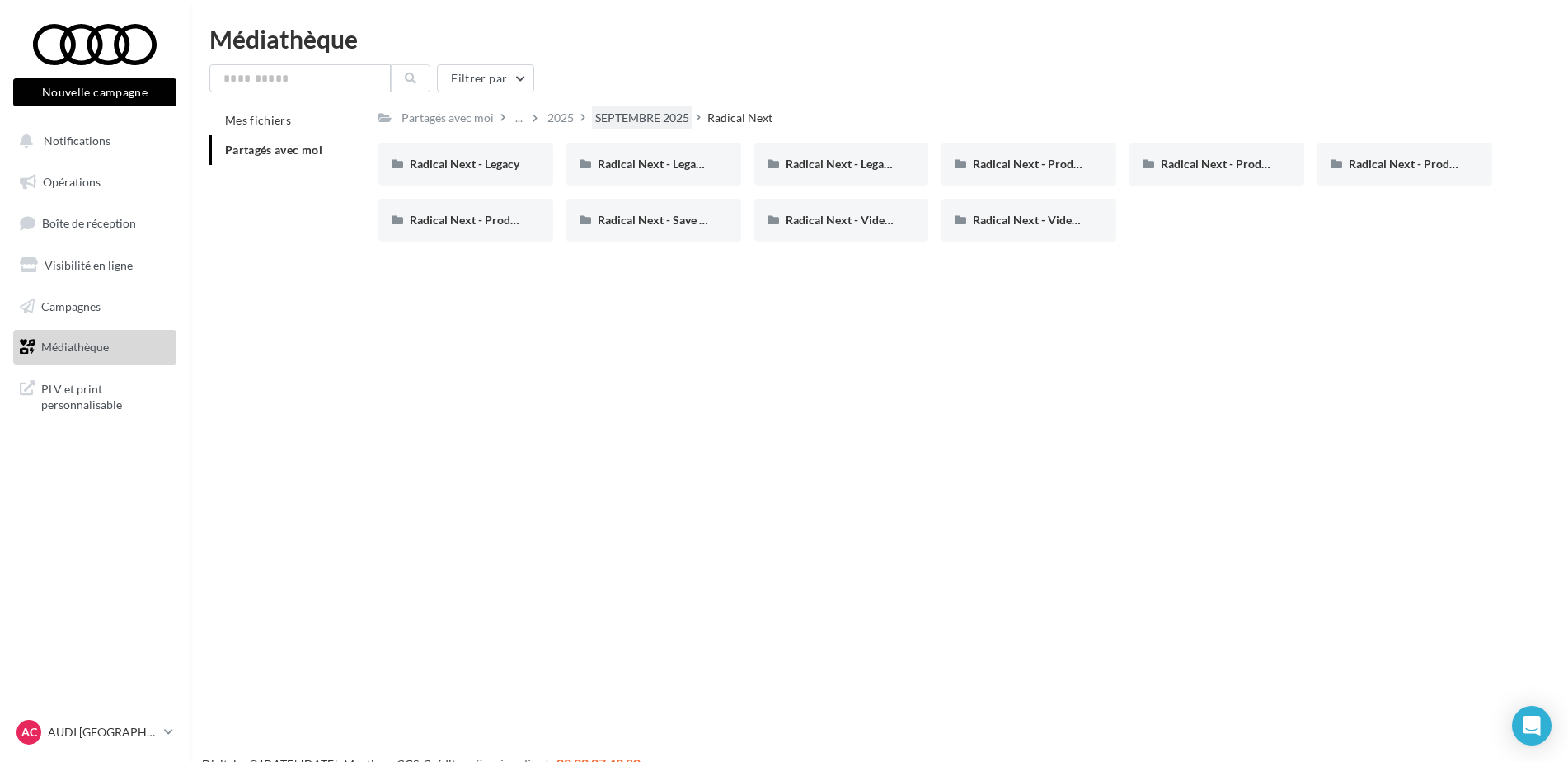
click at [662, 106] on div "SEPTEMBRE 2025" at bounding box center [642, 117] width 101 height 24
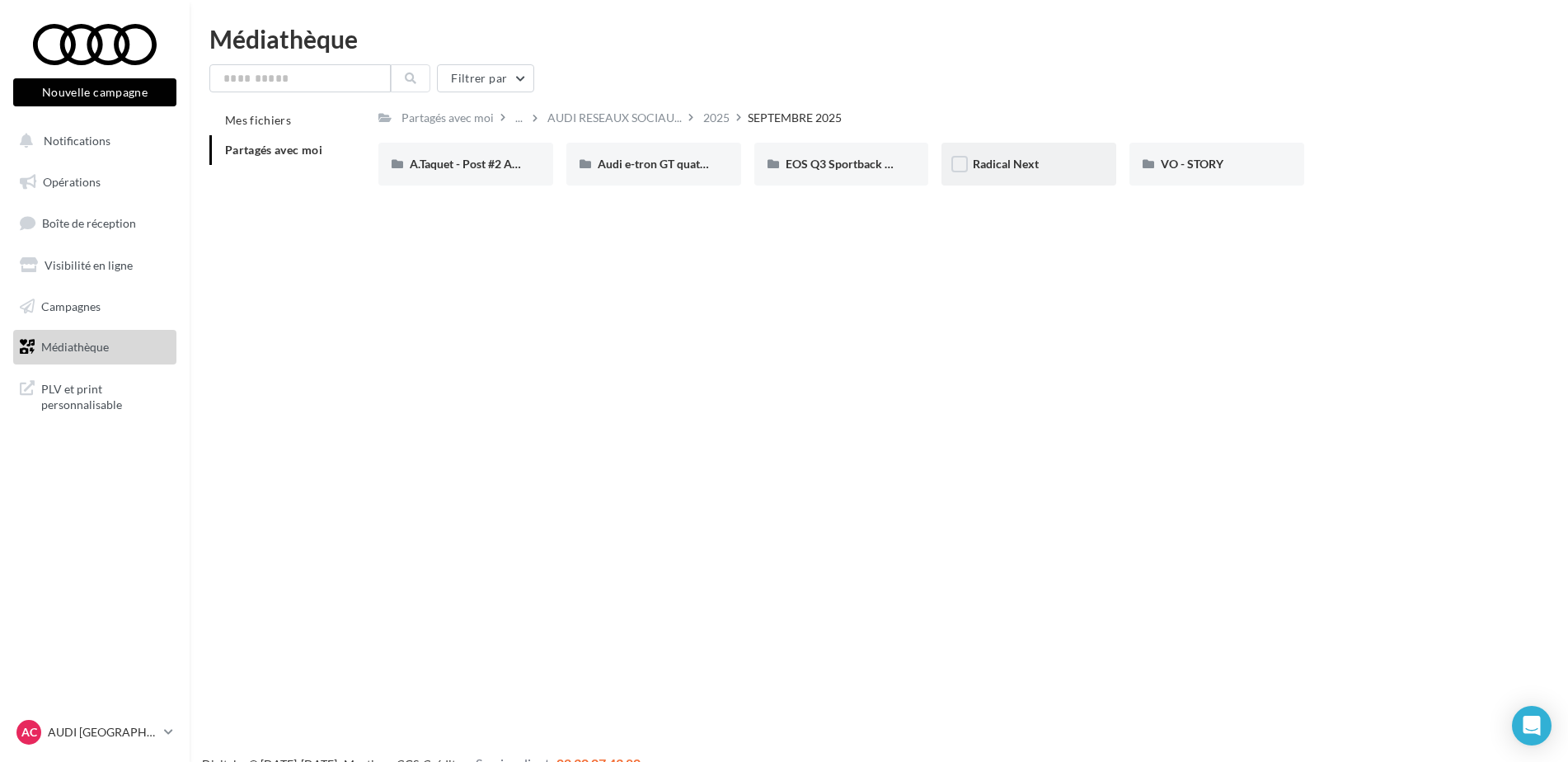
click at [1052, 152] on div "Radical Next" at bounding box center [1029, 165] width 175 height 43
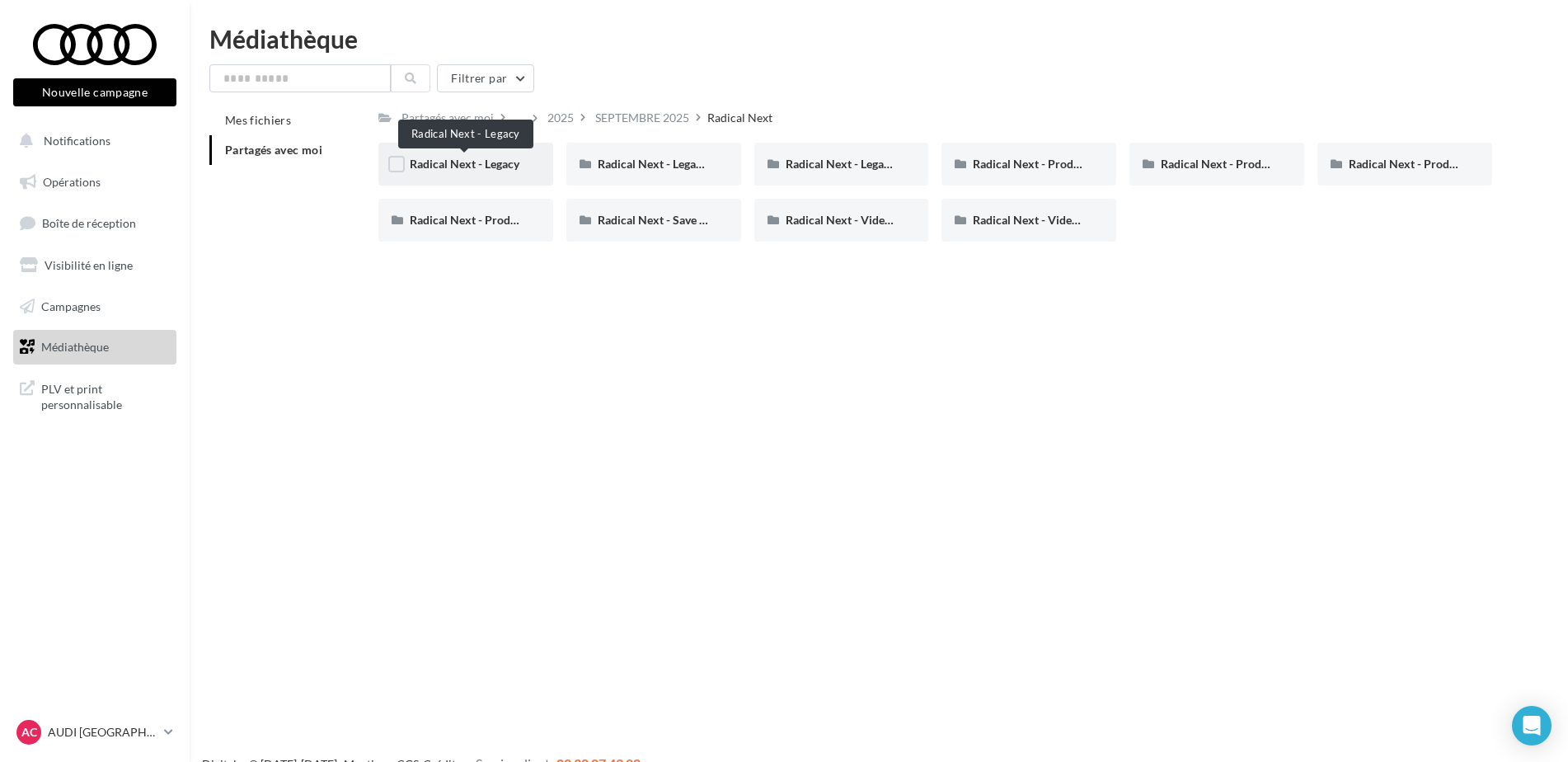
click at [507, 165] on span "Radical Next - Legacy" at bounding box center [464, 164] width 110 height 14
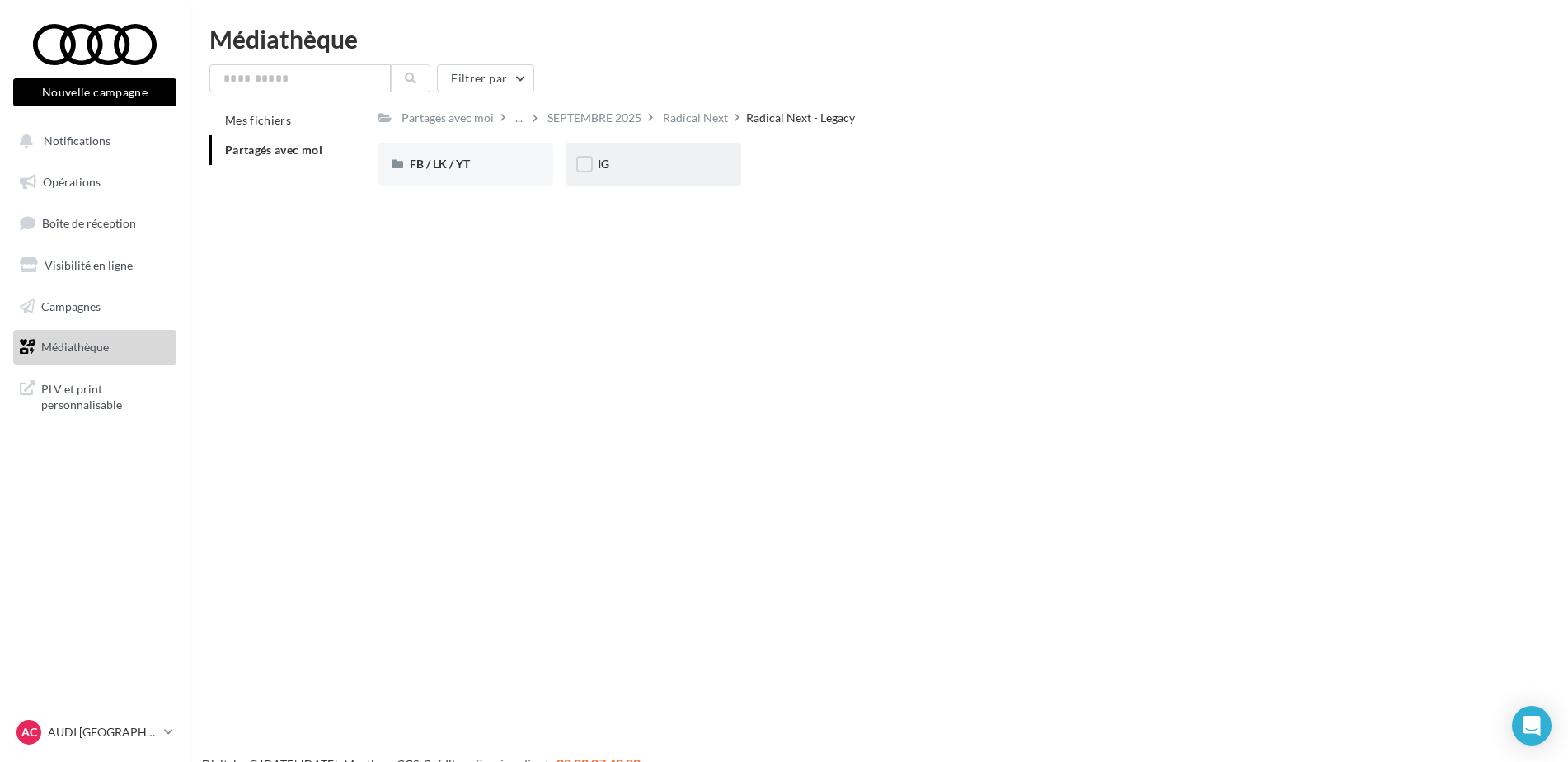
click at [620, 159] on div "IG" at bounding box center [653, 164] width 112 height 16
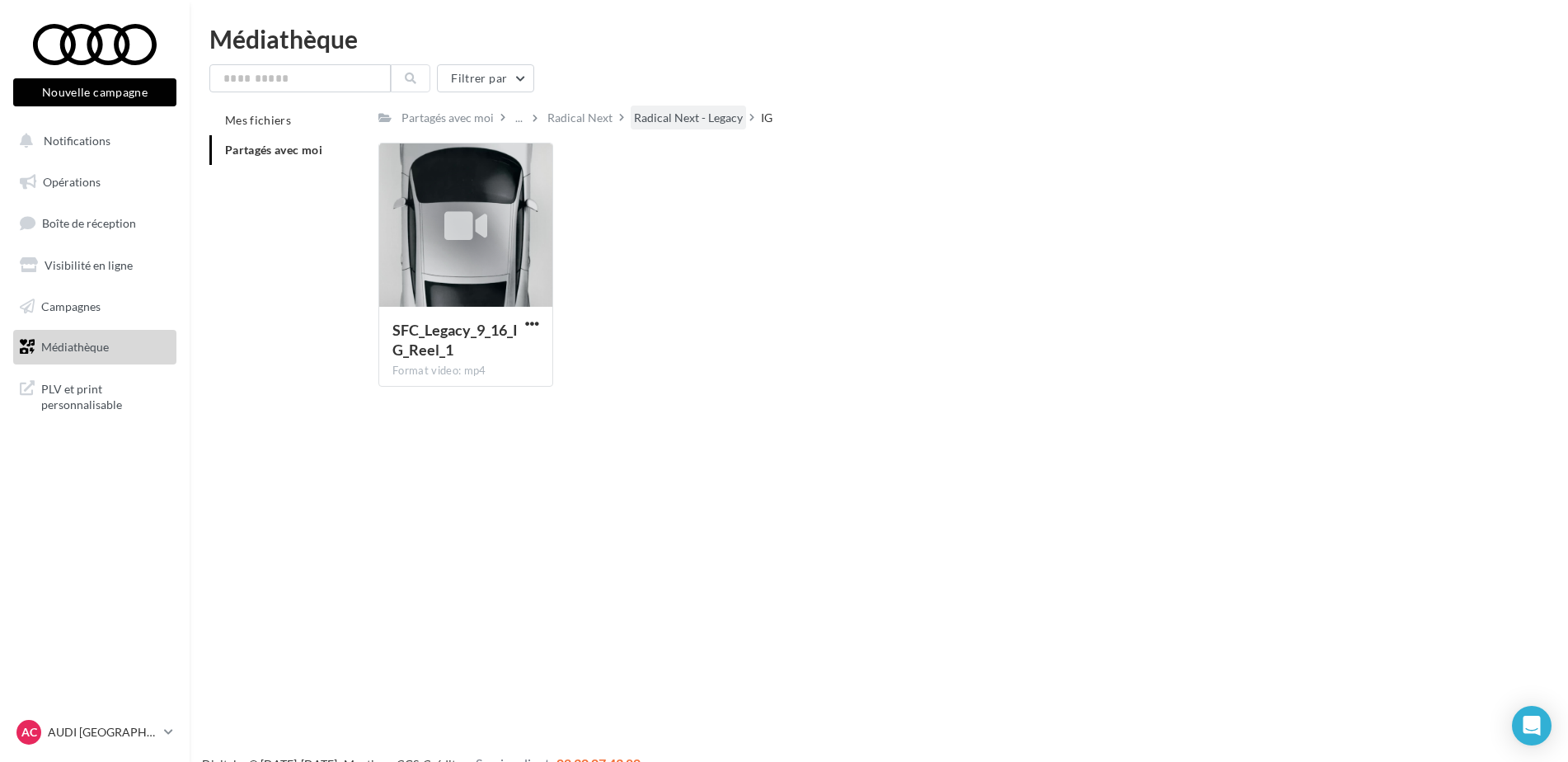
click at [655, 117] on div "Radical Next - Legacy" at bounding box center [688, 118] width 109 height 16
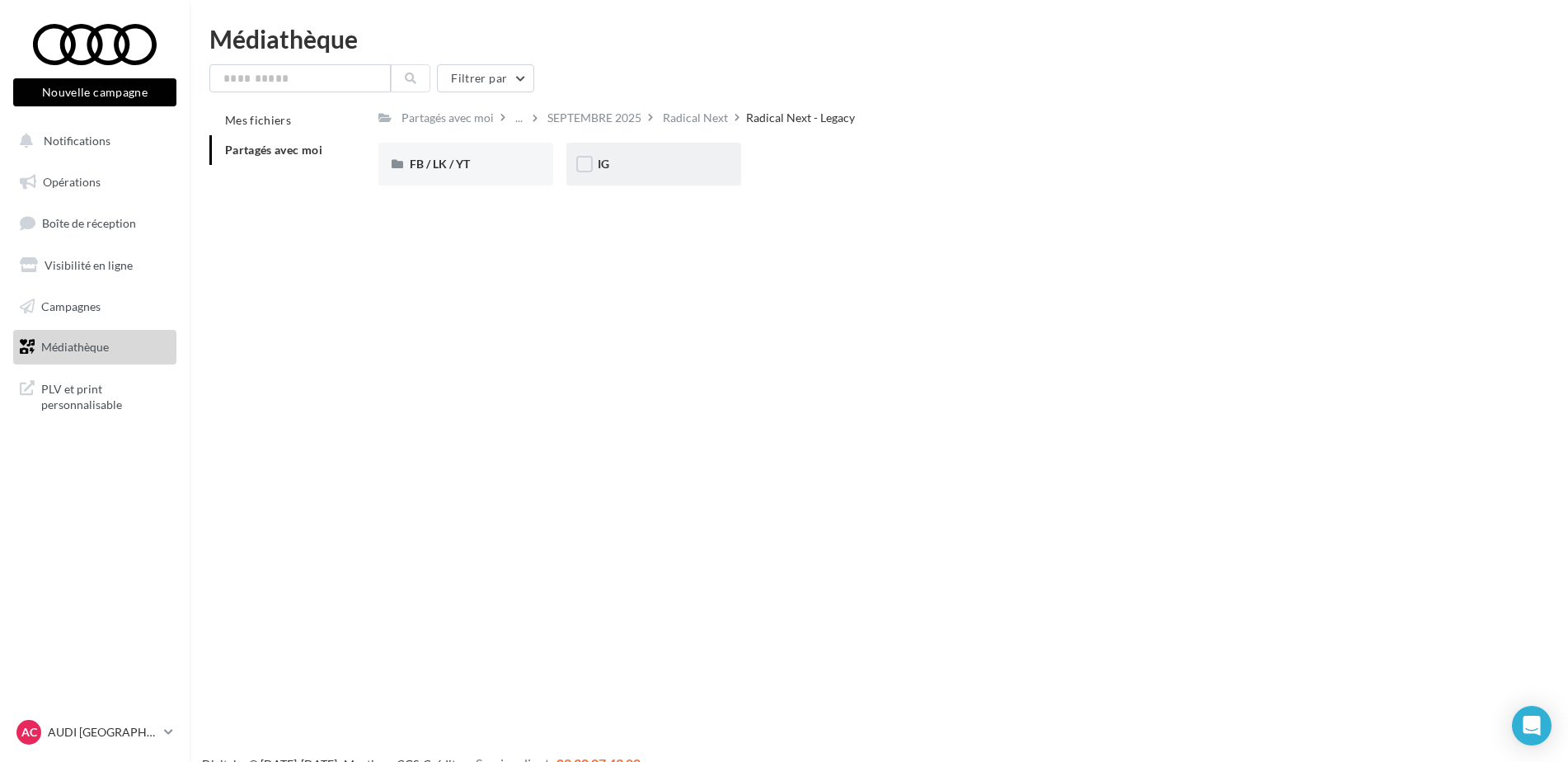
click at [629, 150] on div "IG" at bounding box center [654, 165] width 175 height 43
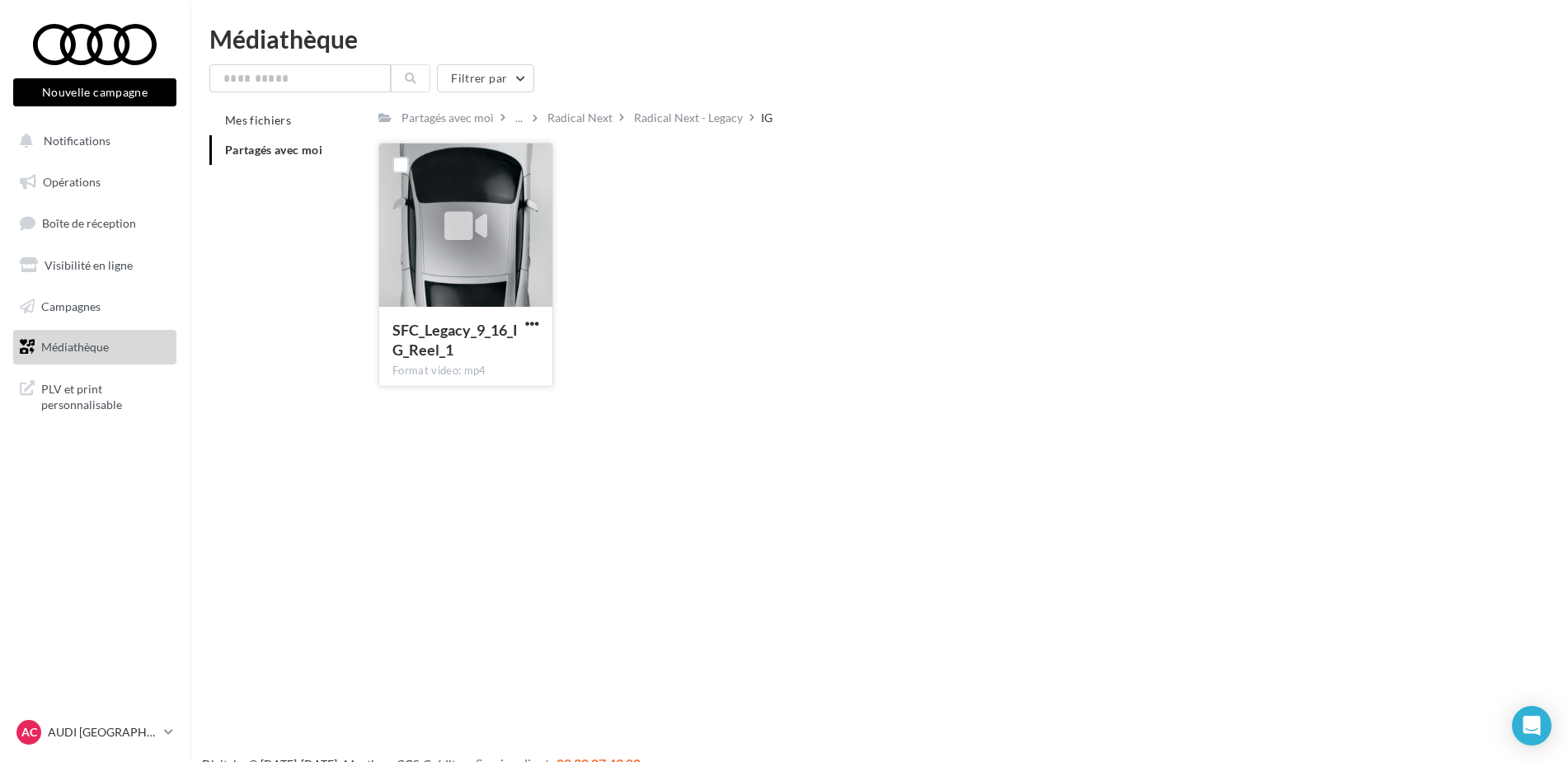
click at [491, 253] on div at bounding box center [466, 225] width 173 height 165
click at [530, 322] on span "button" at bounding box center [532, 324] width 14 height 14
click at [517, 360] on button "Télécharger" at bounding box center [459, 356] width 164 height 43
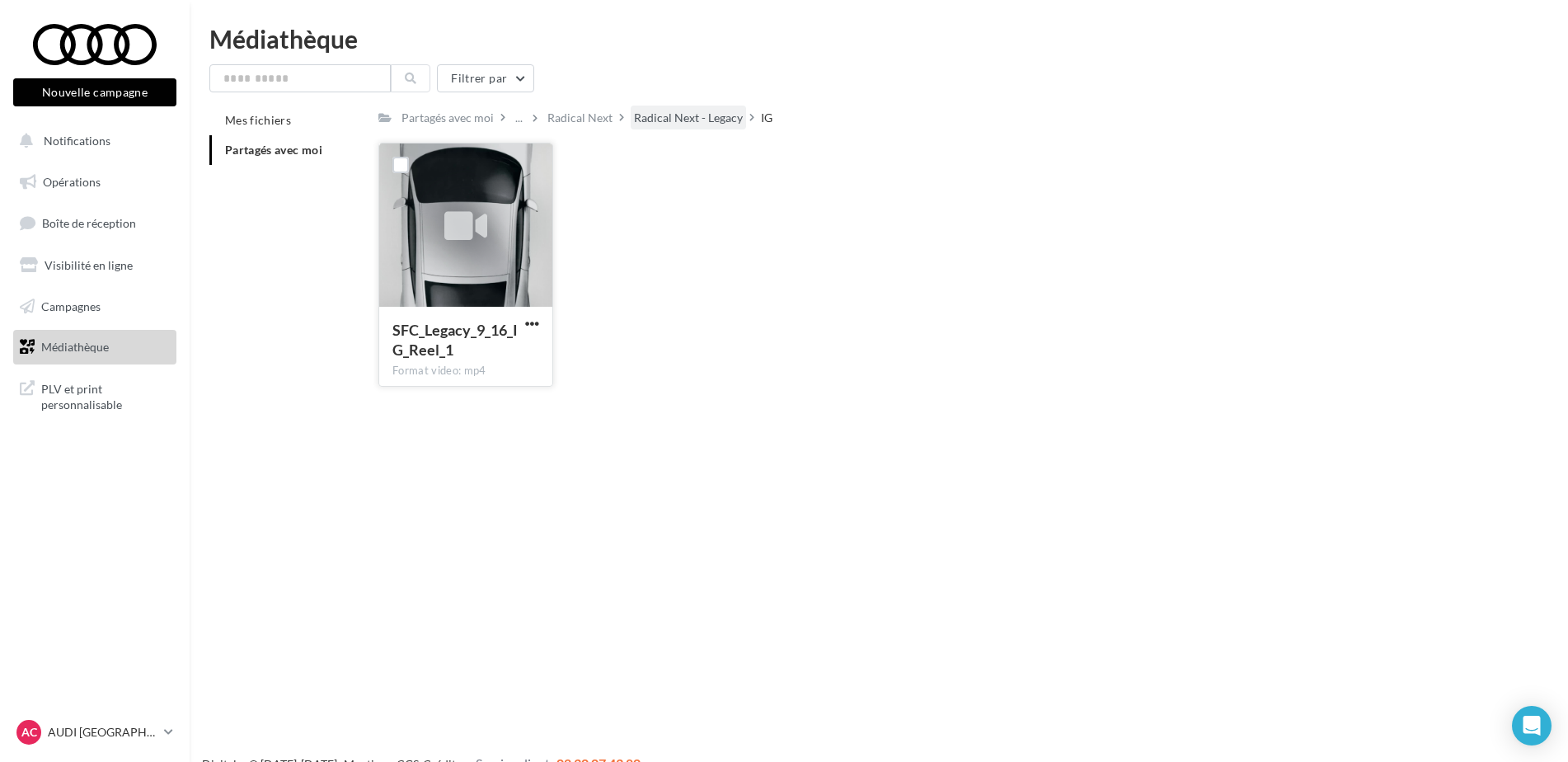
click at [713, 113] on div "Radical Next - Legacy" at bounding box center [688, 118] width 109 height 16
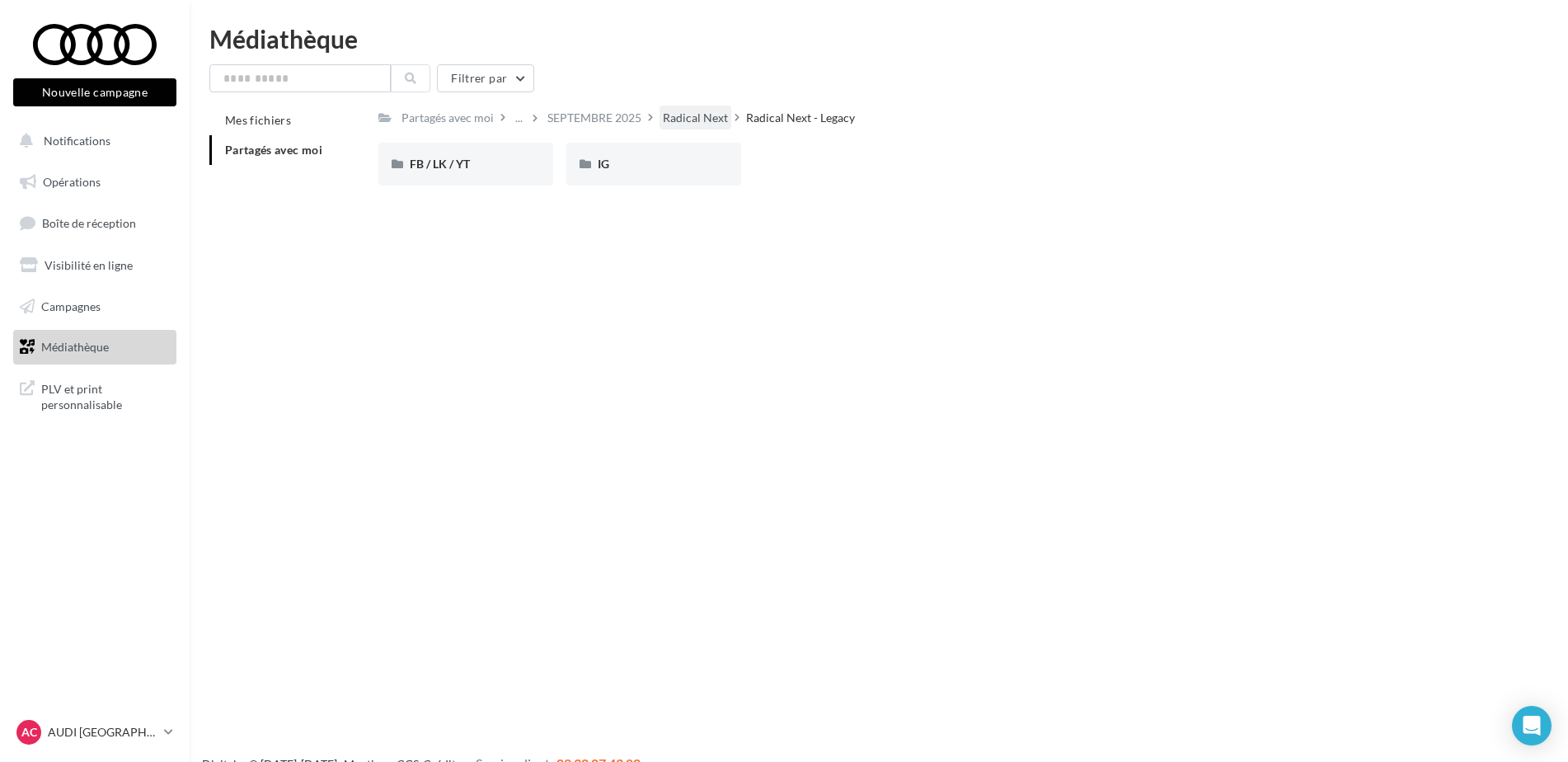
click at [683, 122] on div "Radical Next" at bounding box center [695, 118] width 65 height 16
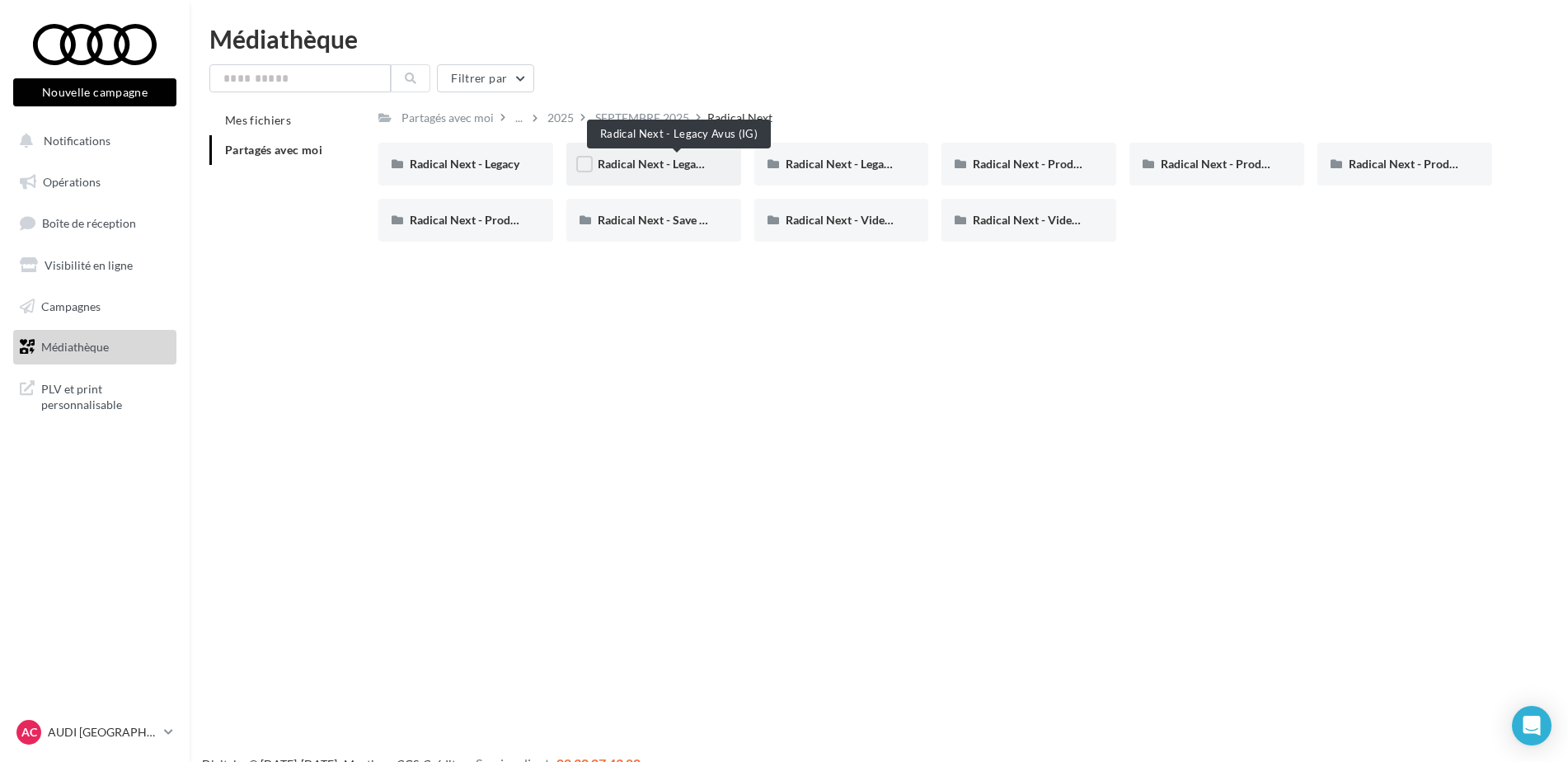
click at [649, 168] on span "Radical Next - Legacy Avus (IG)" at bounding box center [677, 164] width 157 height 14
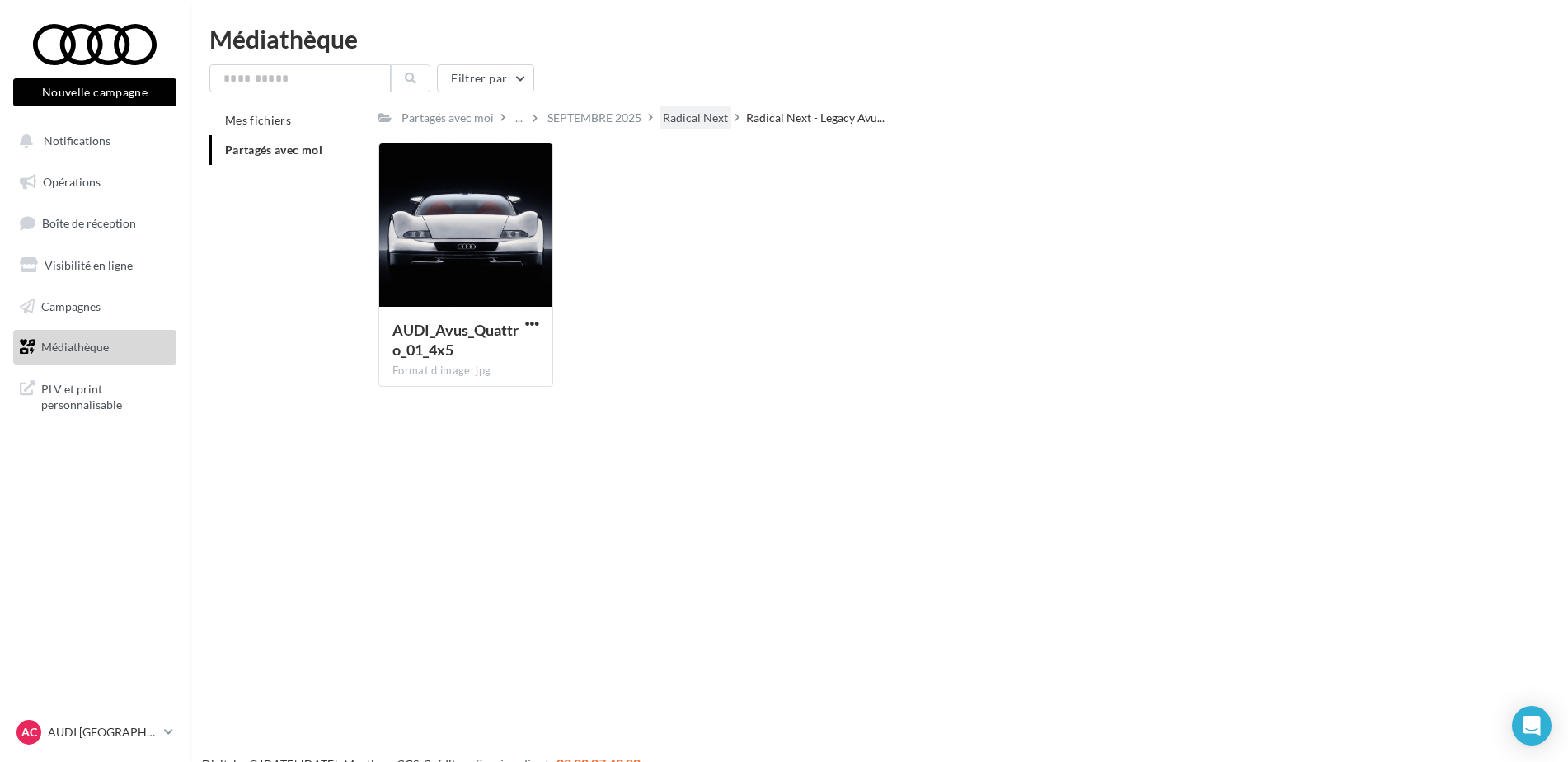
click at [697, 109] on div "Radical Next" at bounding box center [695, 117] width 72 height 24
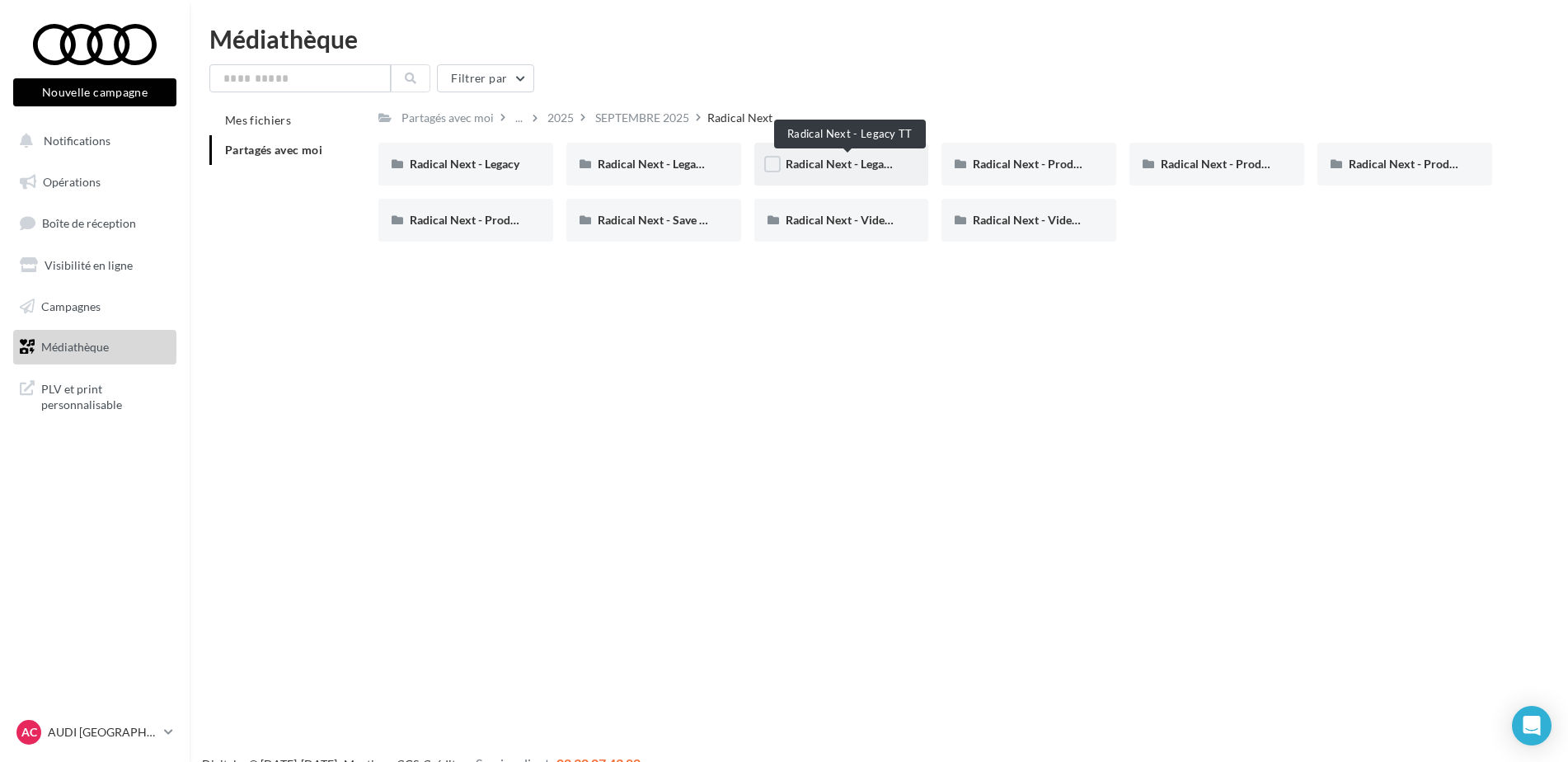
click at [842, 161] on span "Radical Next - Legacy TT" at bounding box center [848, 164] width 125 height 14
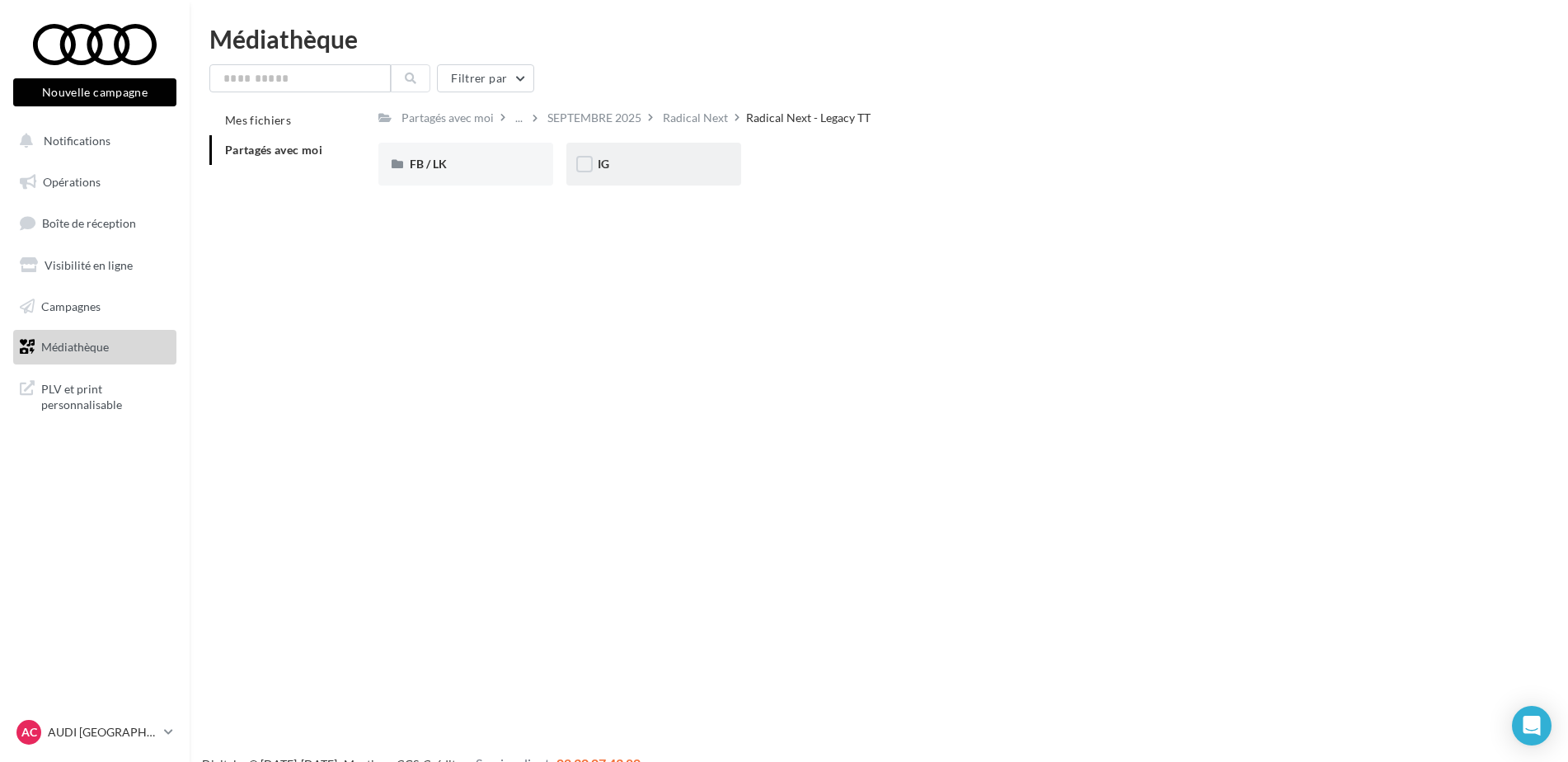
click at [685, 152] on div "IG" at bounding box center [654, 165] width 175 height 43
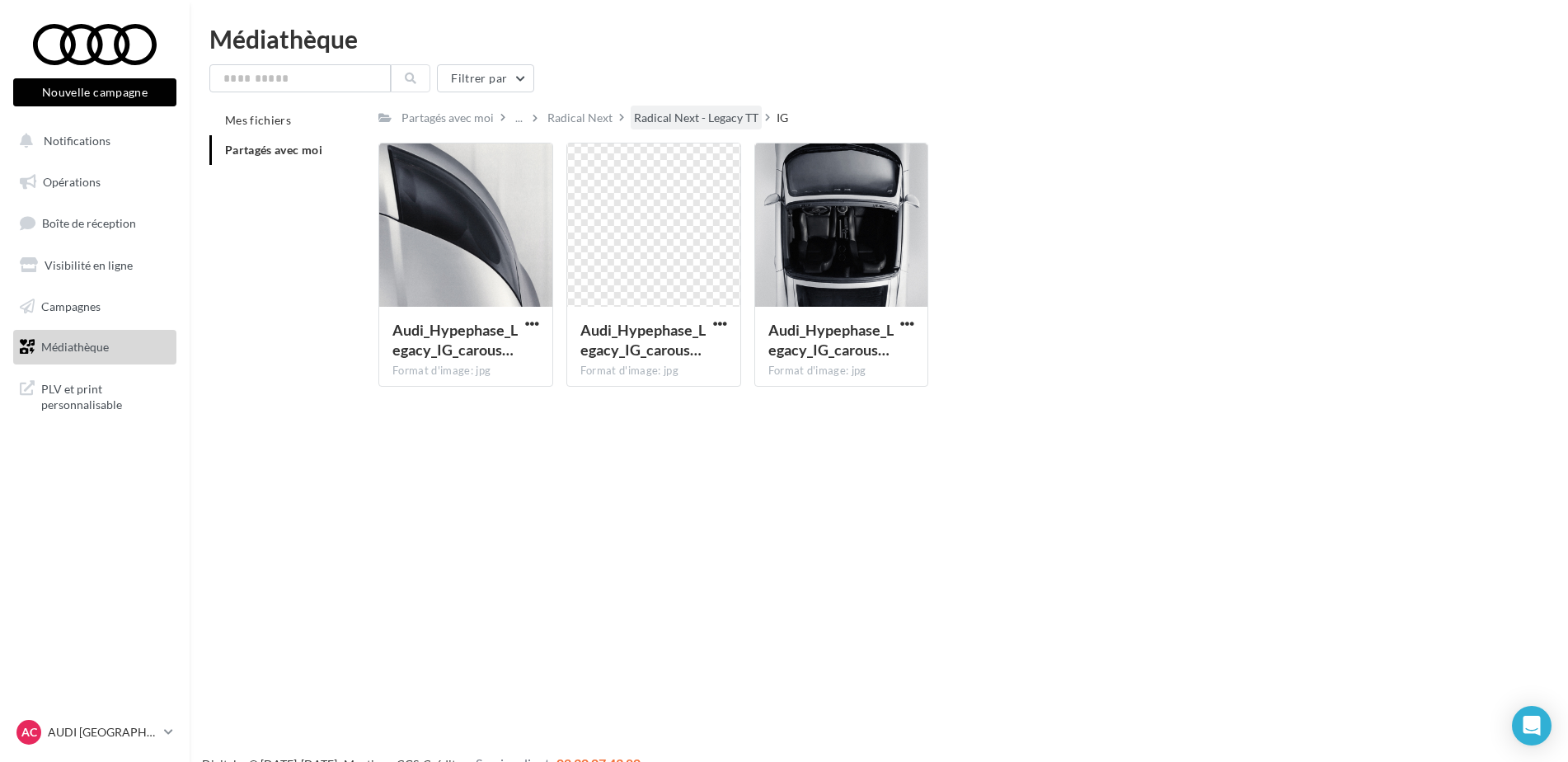
click at [662, 124] on div "Radical Next - Legacy TT" at bounding box center [695, 118] width 124 height 16
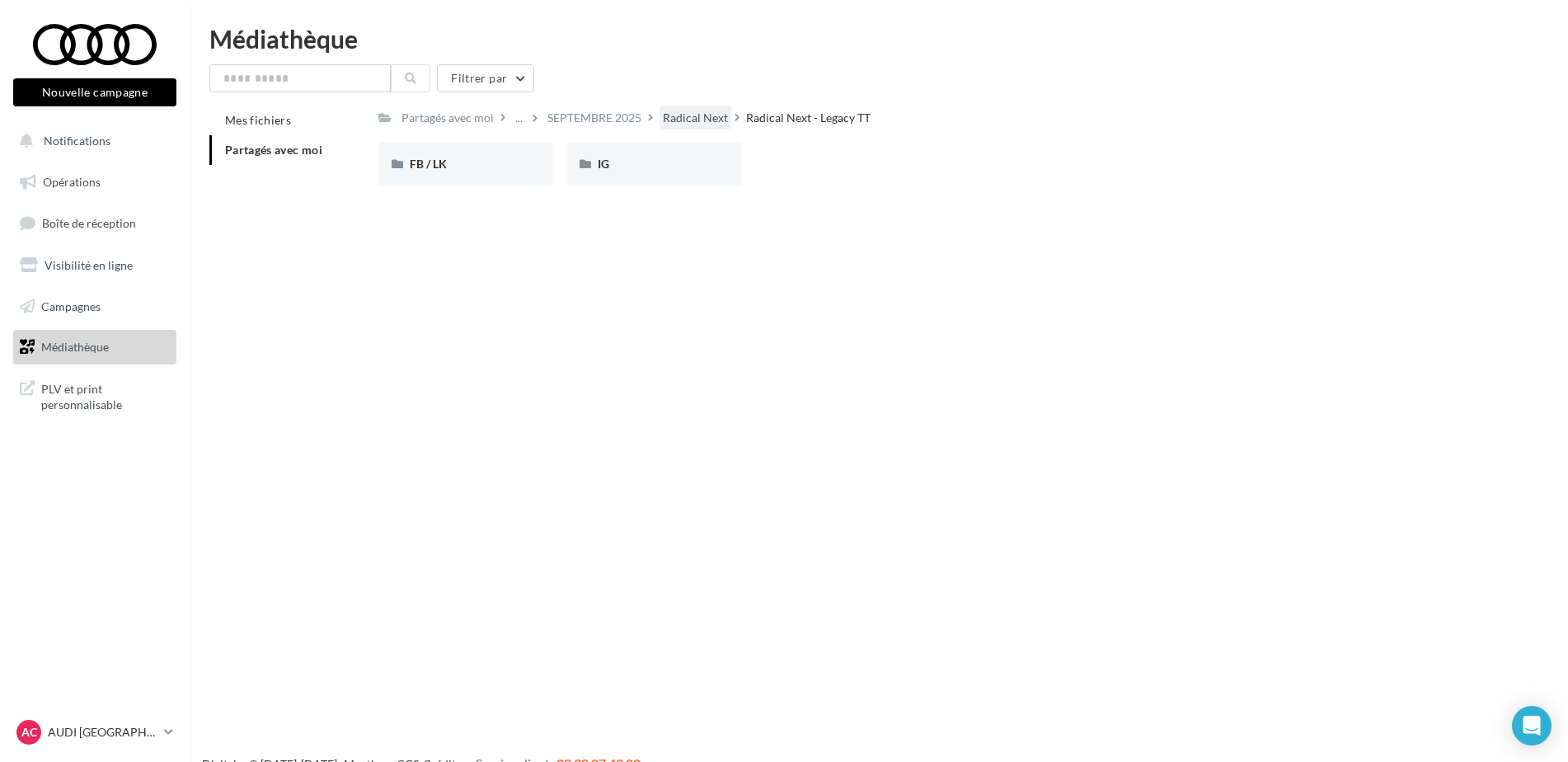
click at [703, 122] on div "Radical Next" at bounding box center [695, 118] width 65 height 16
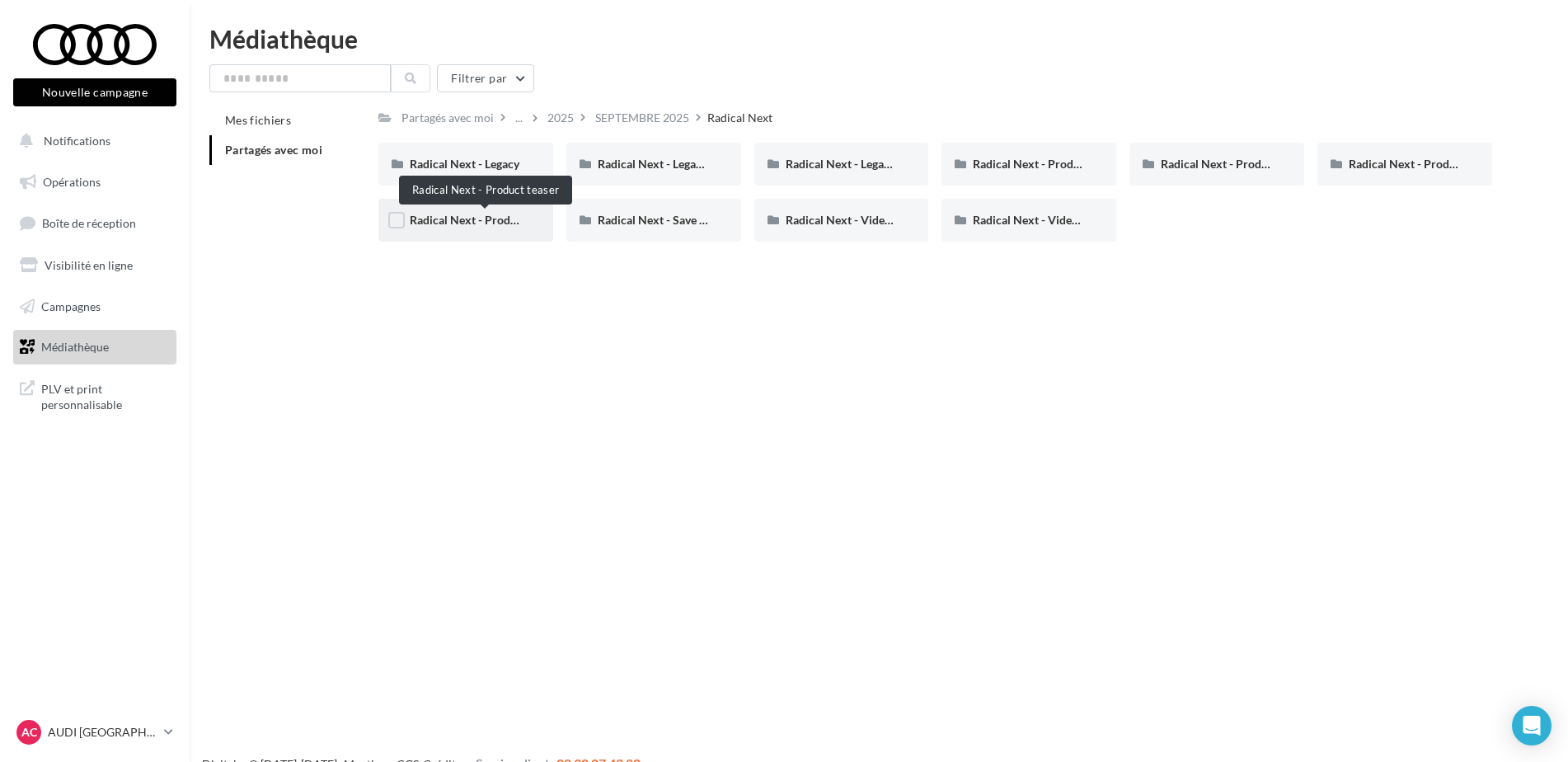
click at [493, 218] on span "Radical Next - Product teaser" at bounding box center [485, 220] width 151 height 14
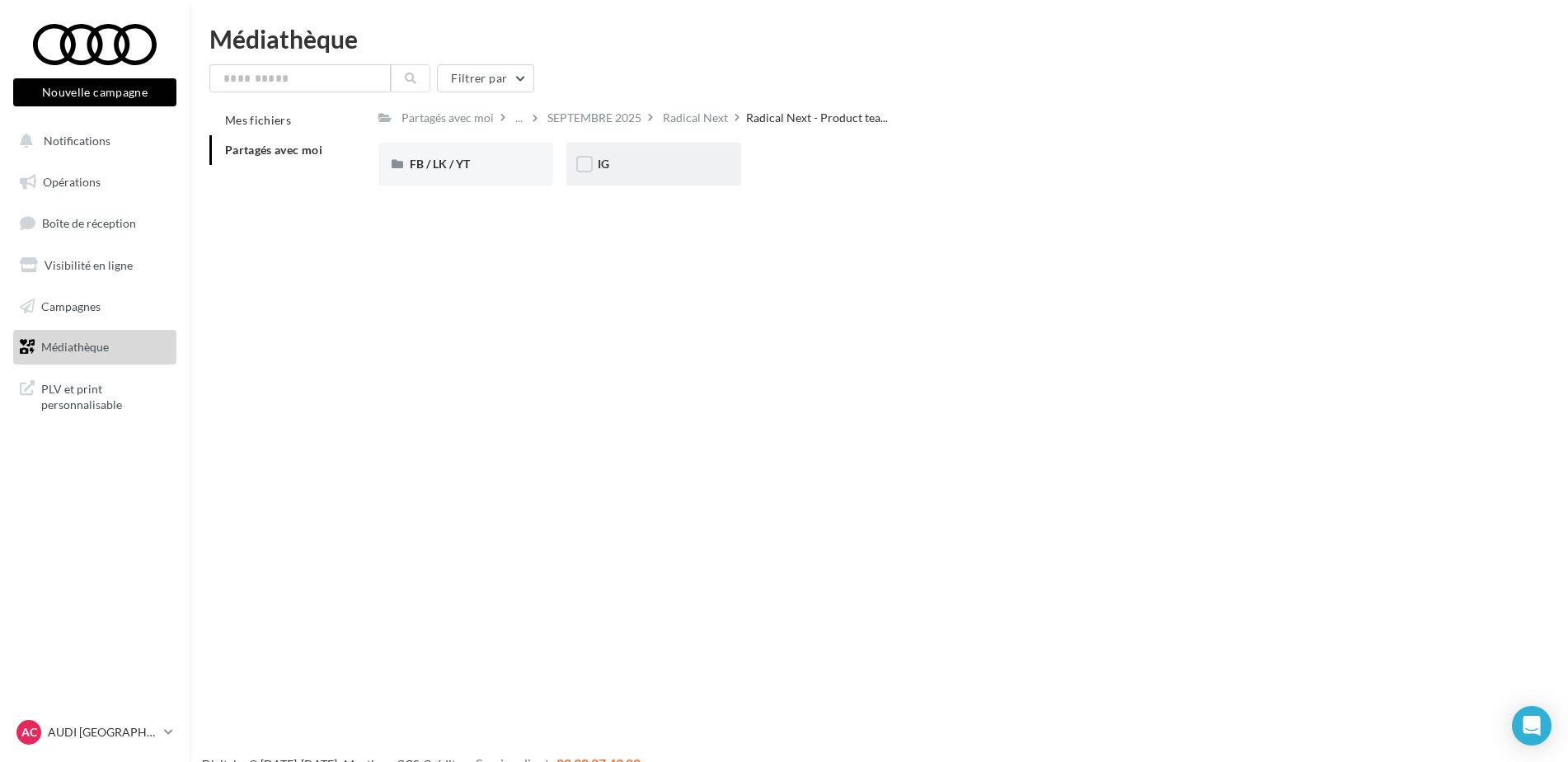
click at [652, 155] on div "IG" at bounding box center [654, 165] width 175 height 43
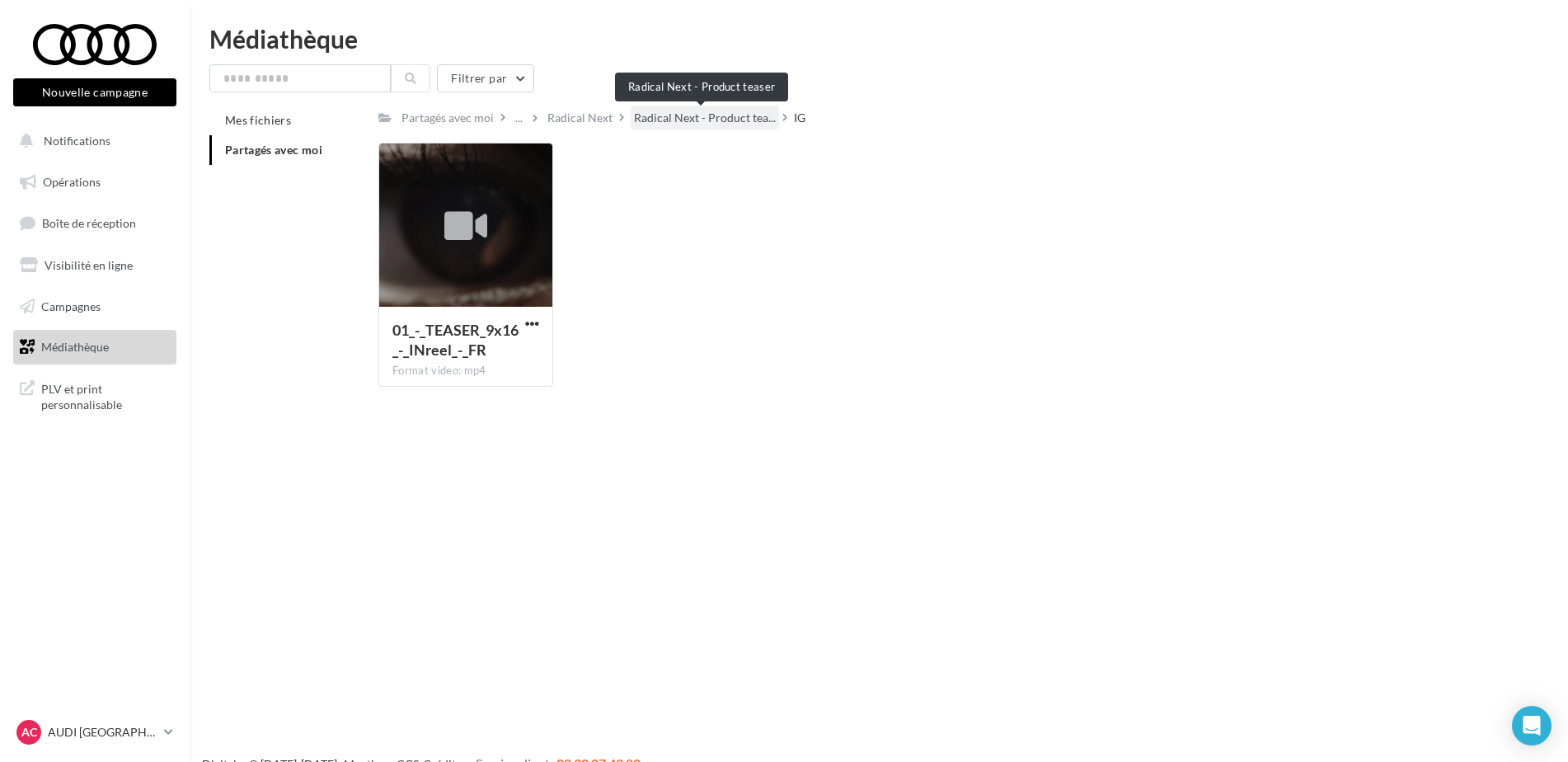
click at [729, 121] on span "Radical Next - Product tea..." at bounding box center [704, 118] width 142 height 16
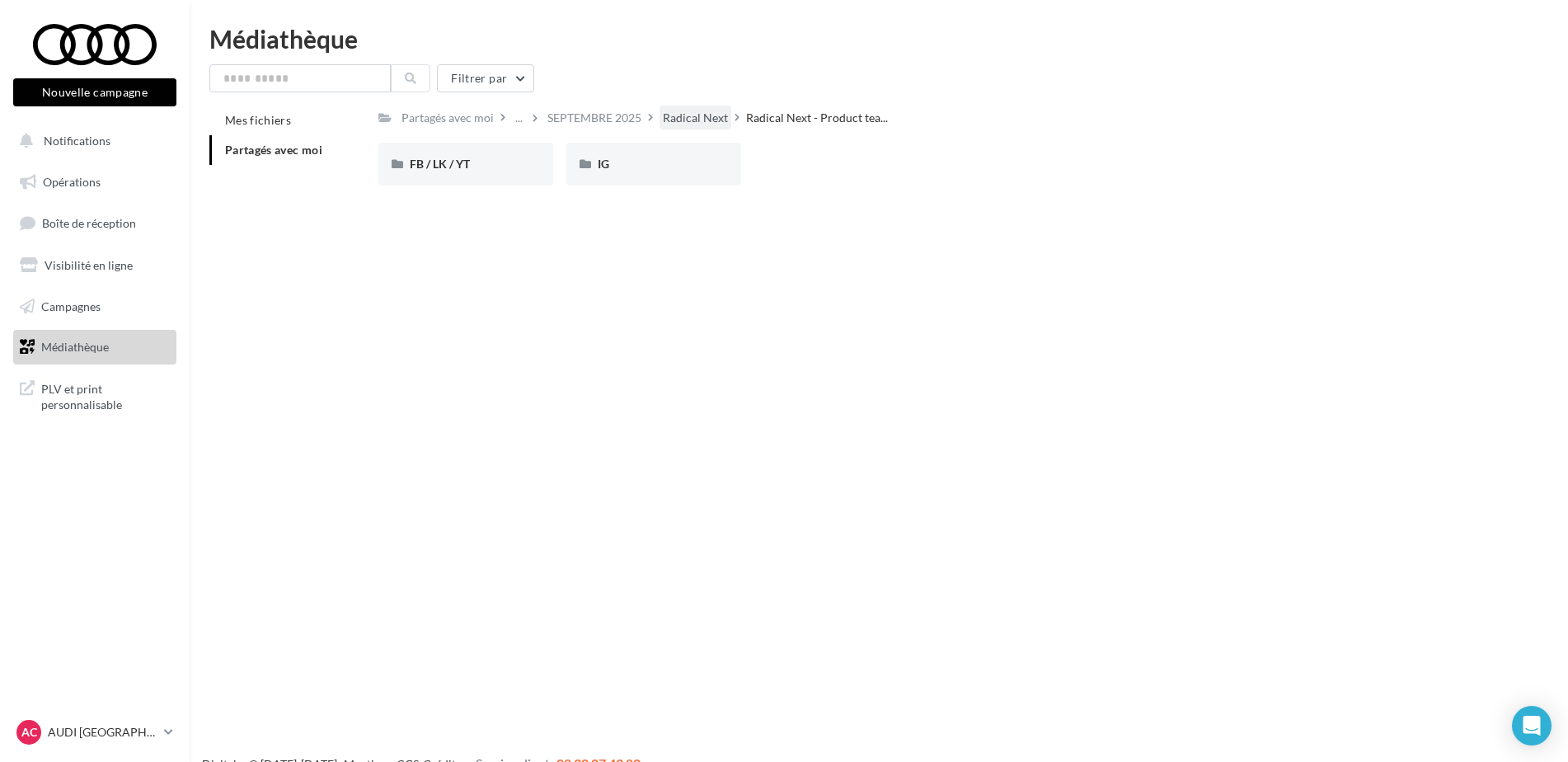
click at [720, 121] on div "Radical Next" at bounding box center [695, 118] width 65 height 16
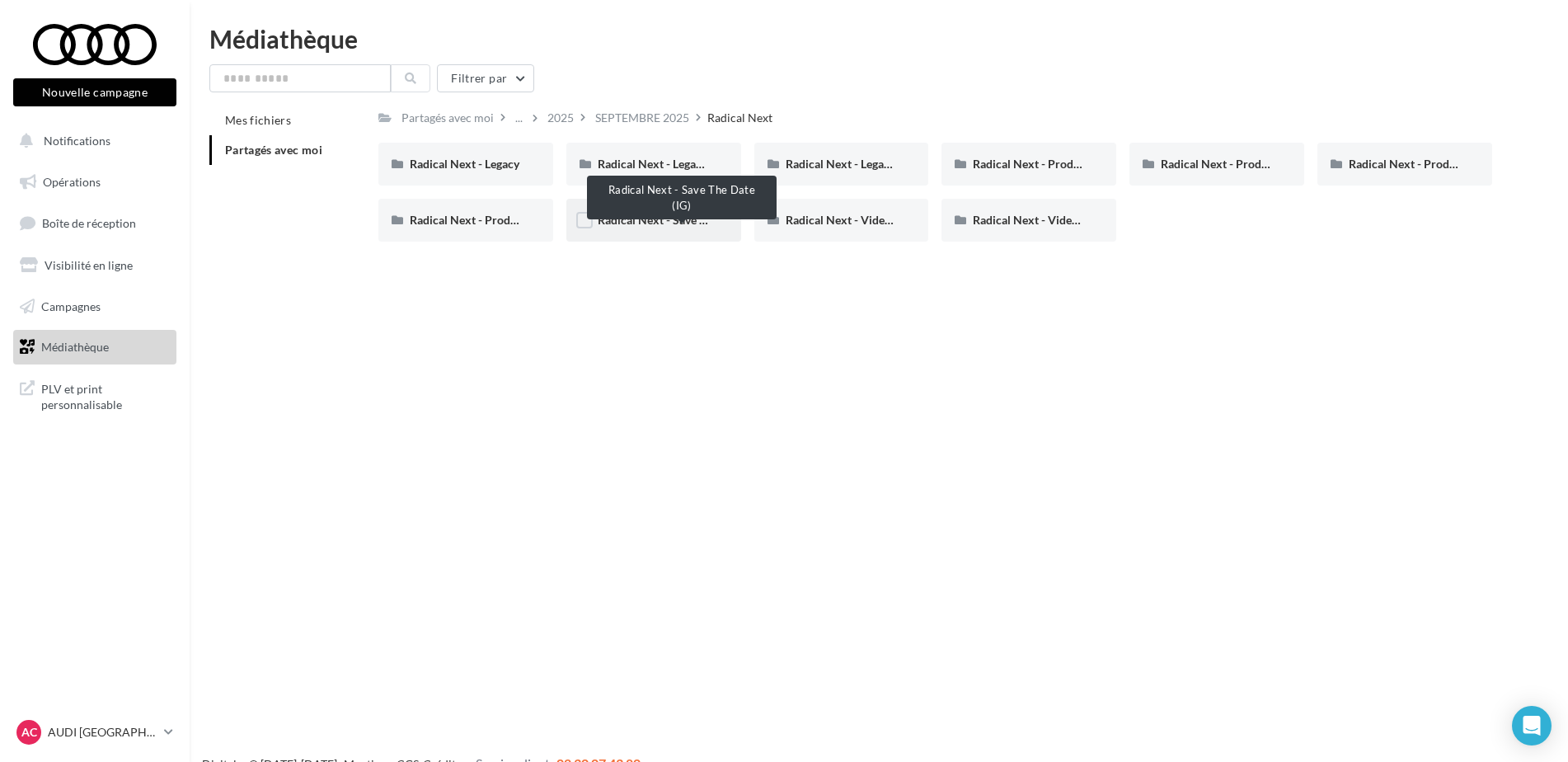
click at [676, 223] on span "Radical Next - Save The Date (IG)" at bounding box center [681, 220] width 167 height 14
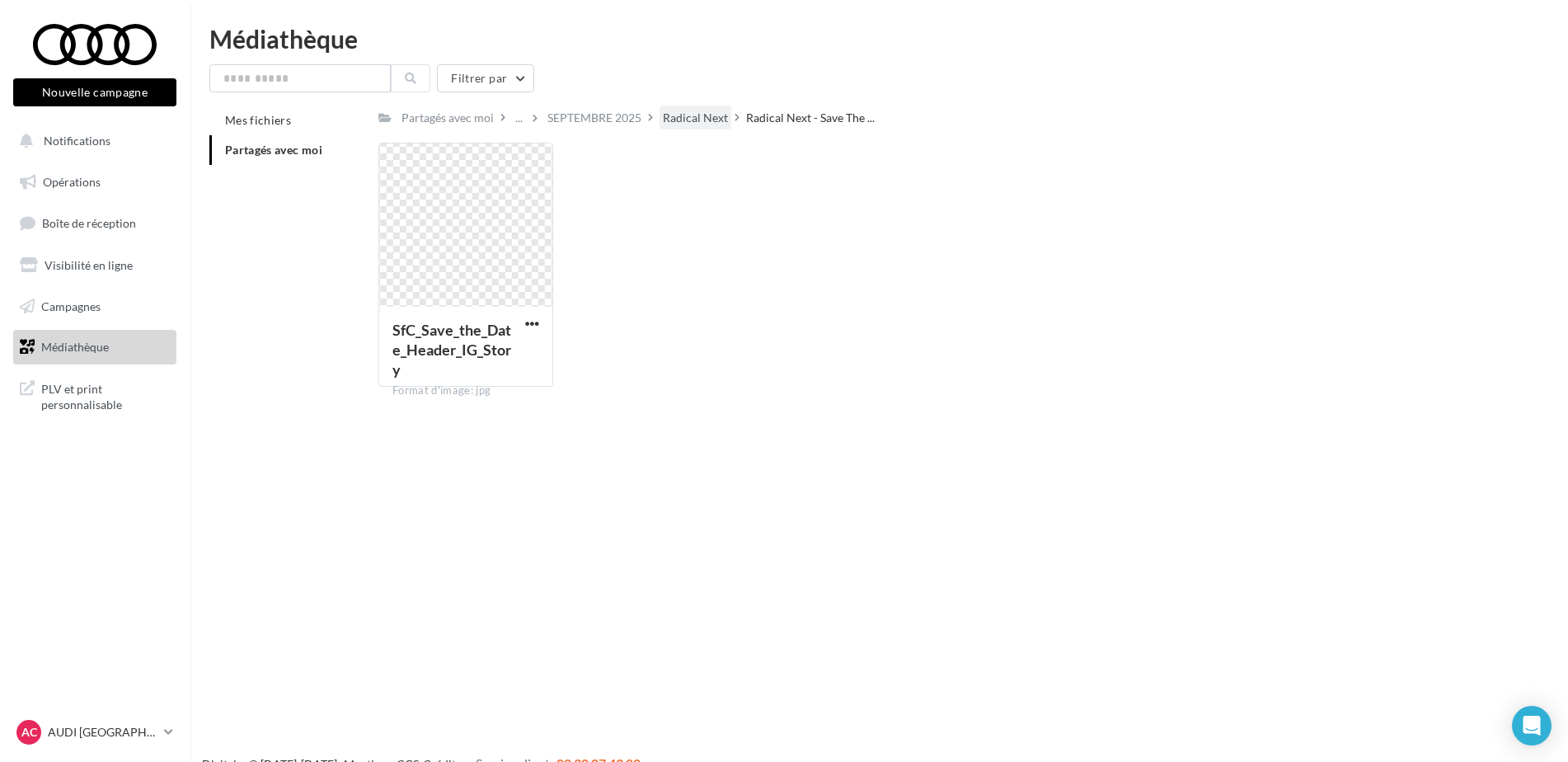
click at [707, 122] on div "Radical Next" at bounding box center [695, 118] width 65 height 16
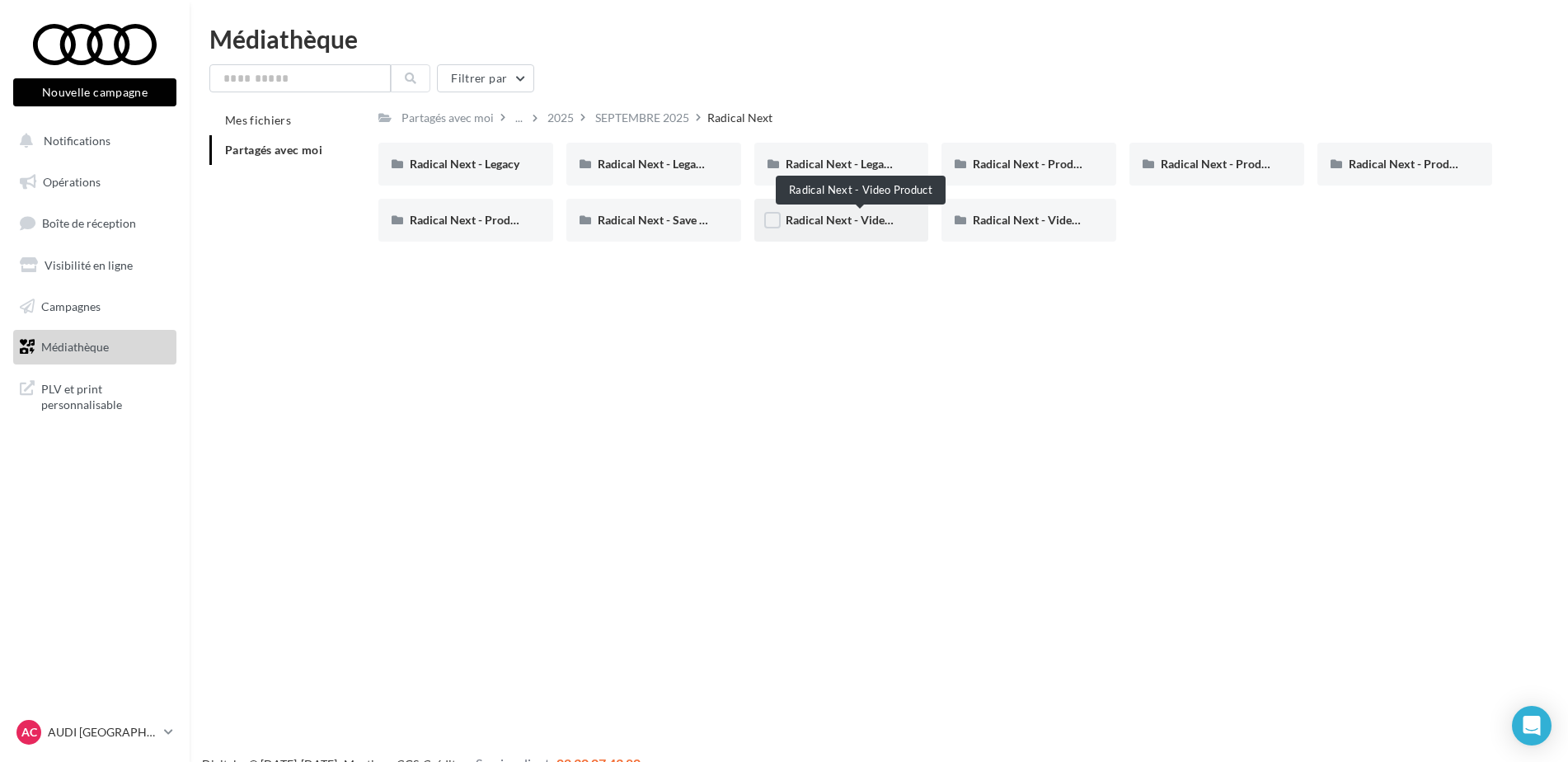
click at [851, 222] on span "Radical Next - Video Product" at bounding box center [861, 220] width 150 height 14
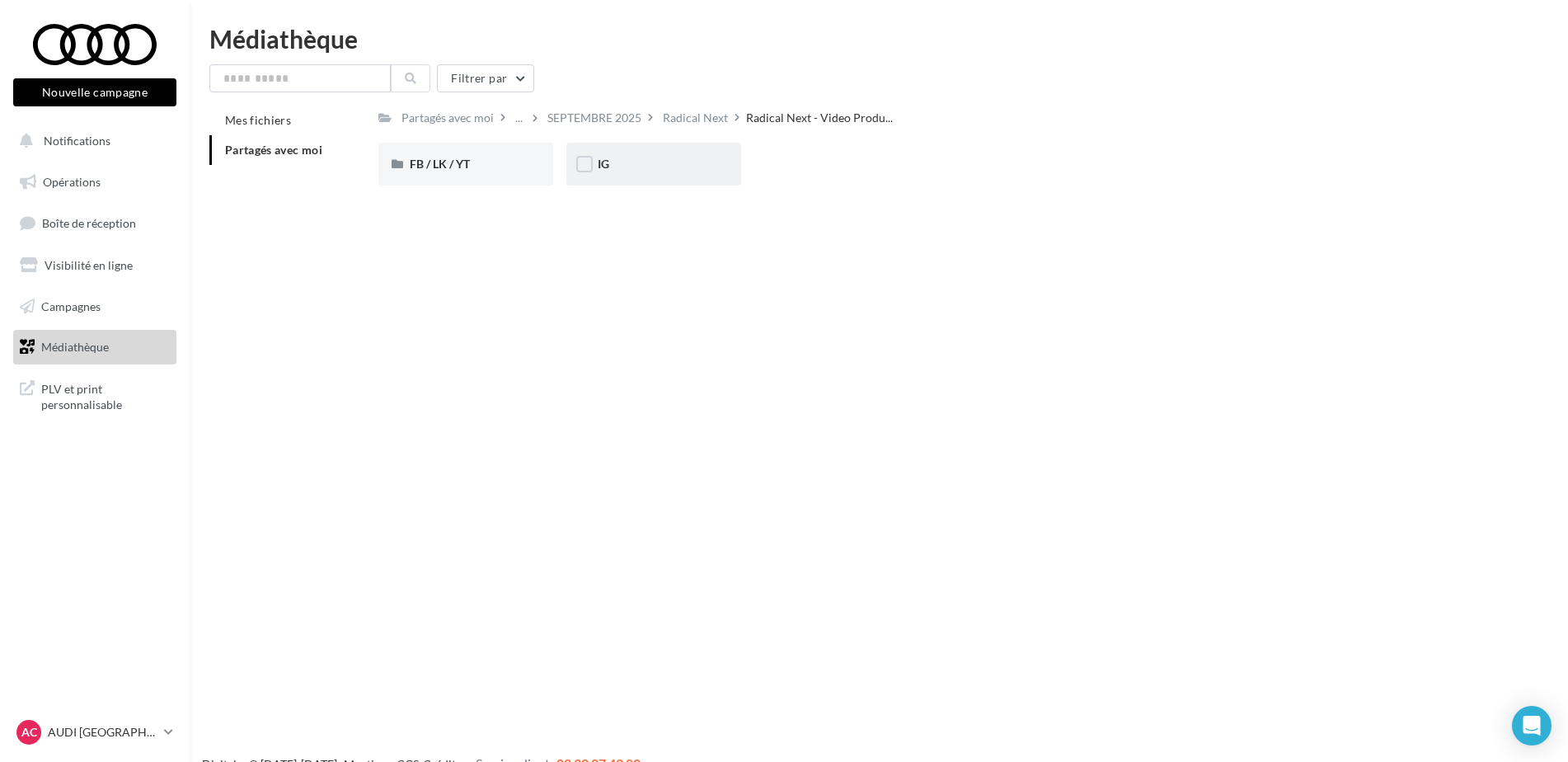
click at [636, 144] on div "IG" at bounding box center [654, 165] width 175 height 43
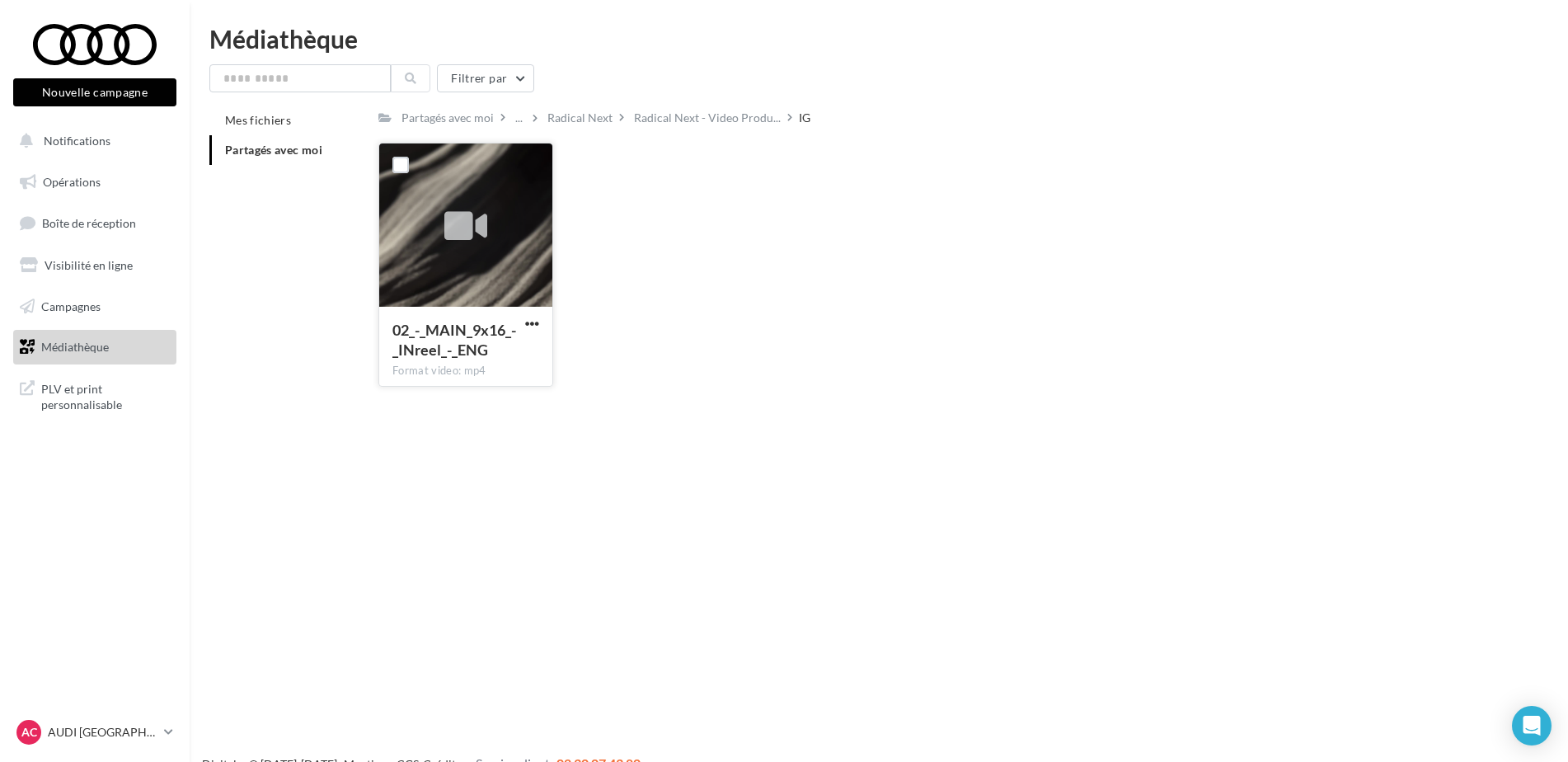
click at [500, 247] on div at bounding box center [466, 225] width 173 height 165
click at [535, 320] on span "button" at bounding box center [532, 324] width 14 height 14
click at [521, 355] on button "Télécharger" at bounding box center [459, 356] width 164 height 43
click at [831, 469] on div "Nouvelle campagne Nouvelle campagne Notifications Opérations Boîte de réception…" at bounding box center [784, 408] width 1568 height 762
click at [576, 108] on div "Radical Next" at bounding box center [580, 117] width 72 height 24
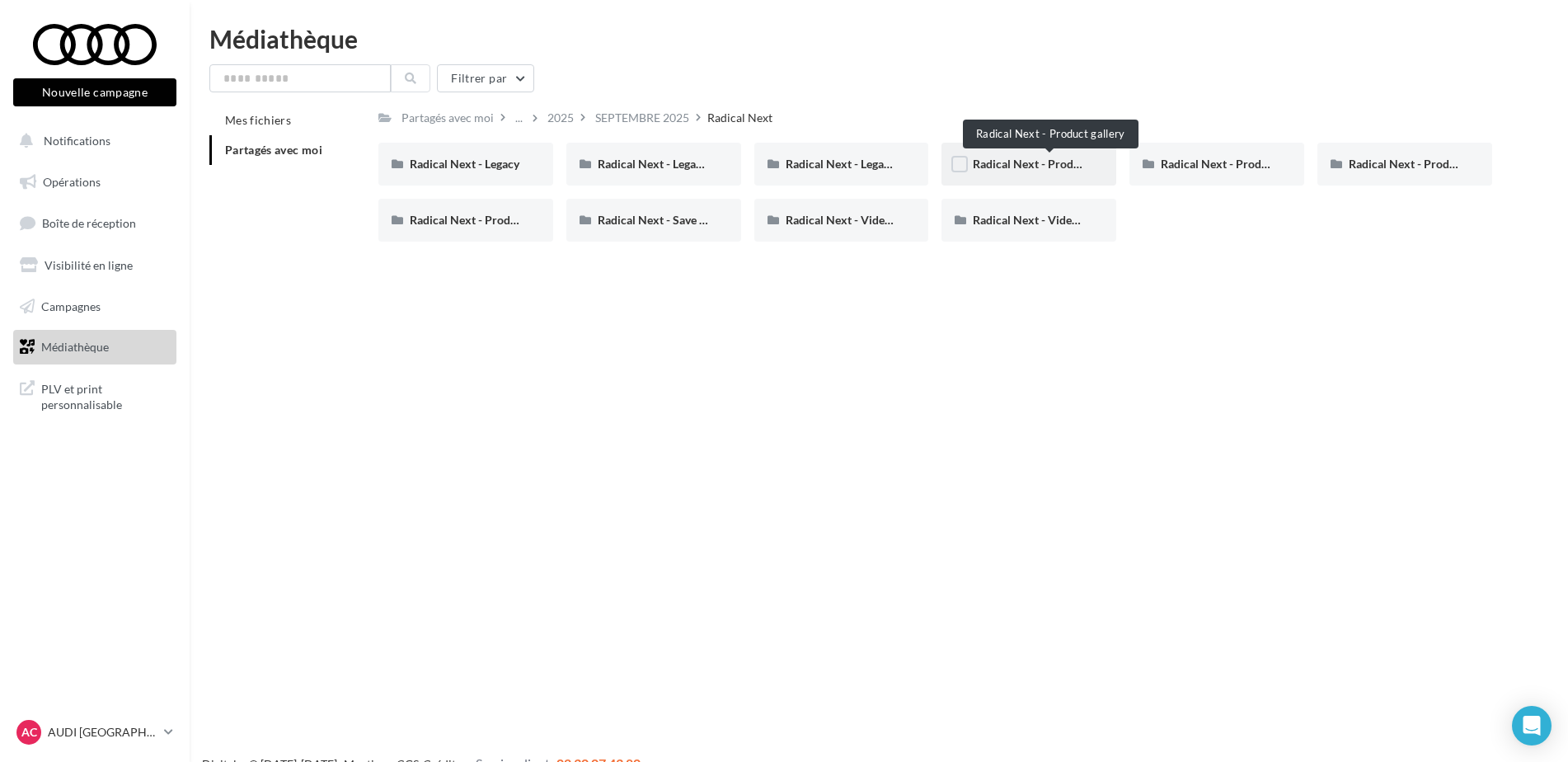
click at [1040, 158] on span "Radical Next - Product gallery" at bounding box center [1050, 164] width 154 height 14
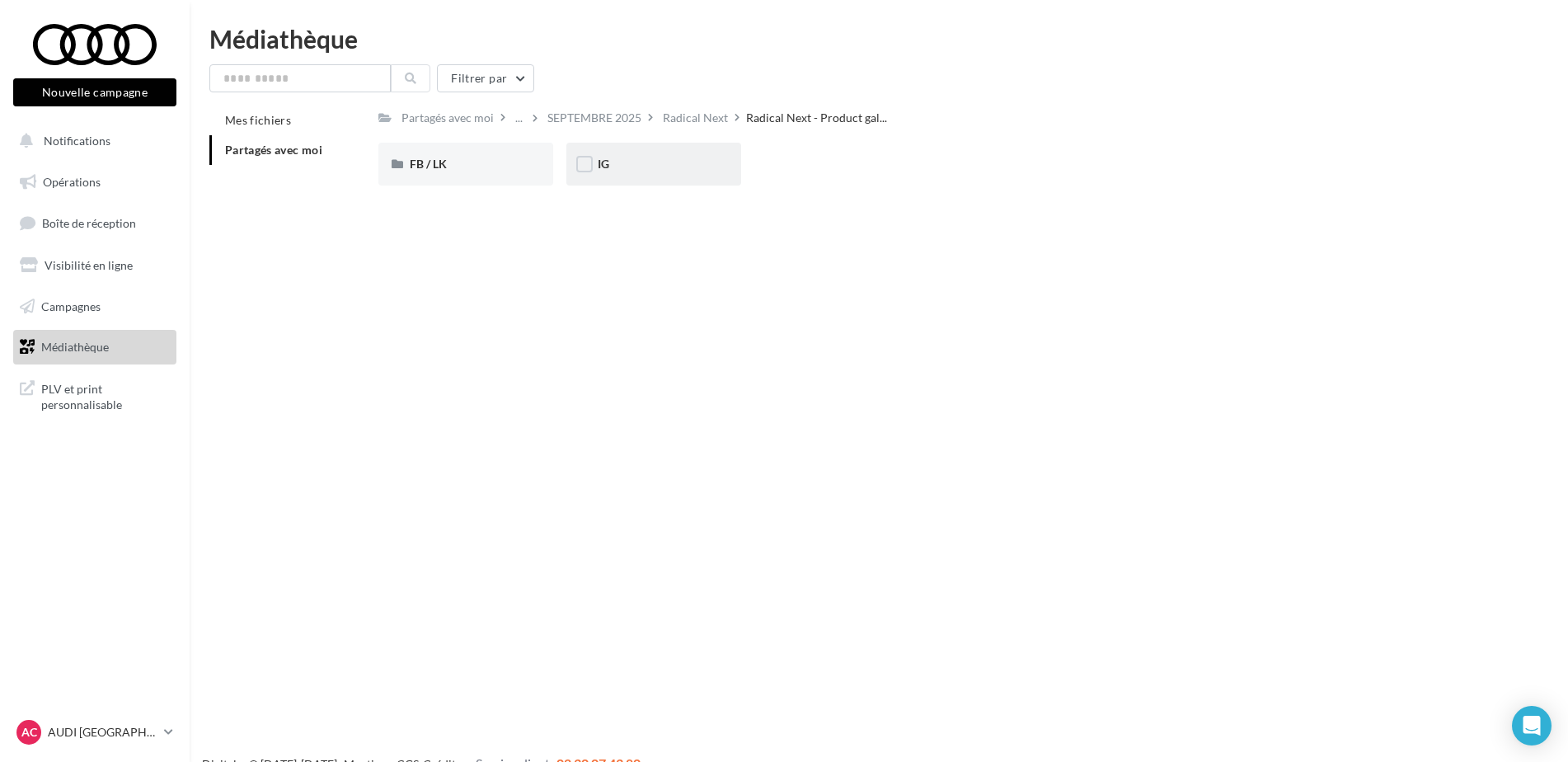
click at [673, 161] on div "IG" at bounding box center [653, 164] width 112 height 16
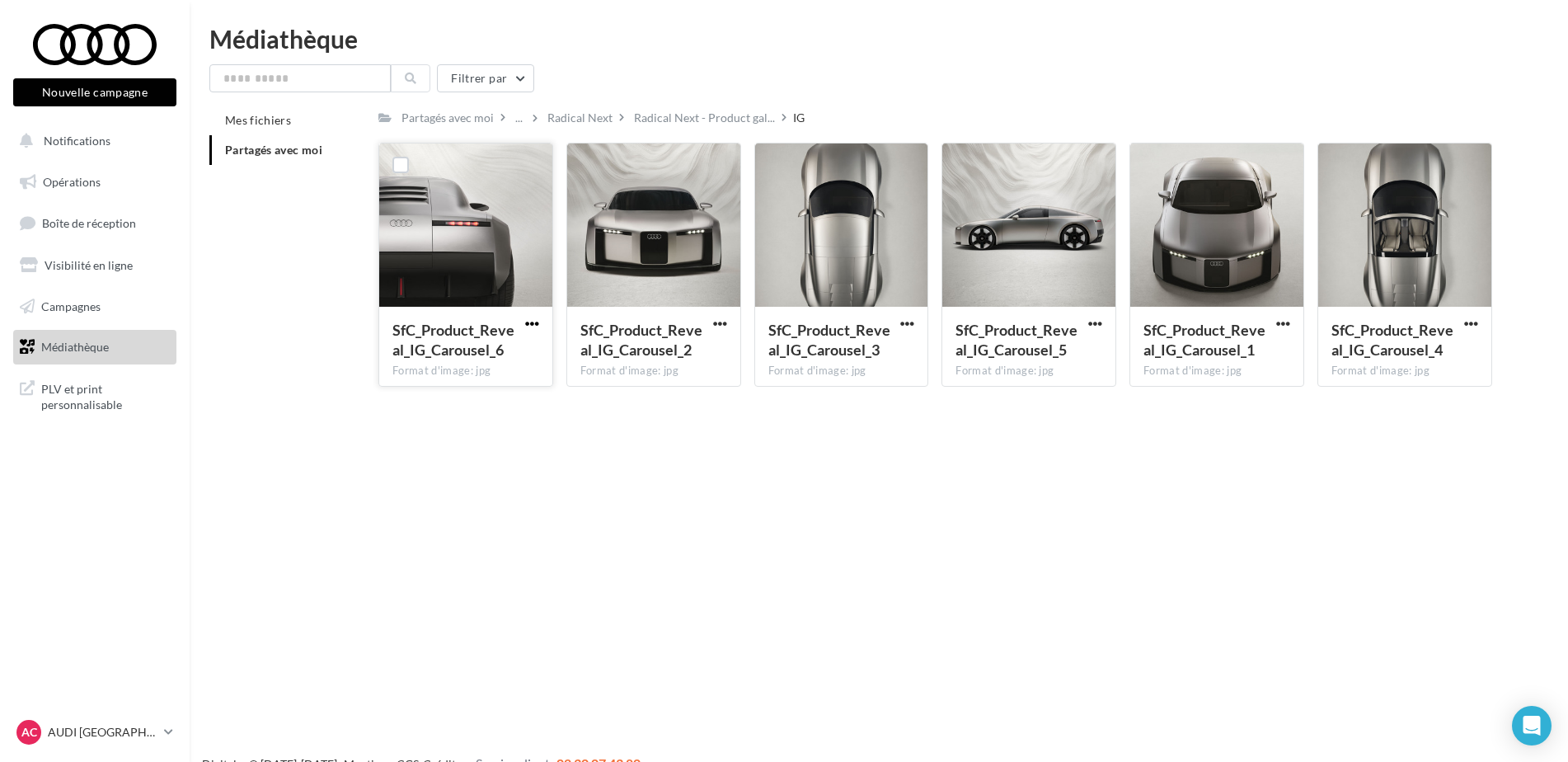
click at [534, 323] on span "button" at bounding box center [532, 324] width 14 height 14
click at [503, 355] on button "Télécharger" at bounding box center [459, 356] width 164 height 43
click at [721, 321] on span "button" at bounding box center [721, 324] width 14 height 14
click at [699, 363] on button "Télécharger" at bounding box center [648, 356] width 164 height 43
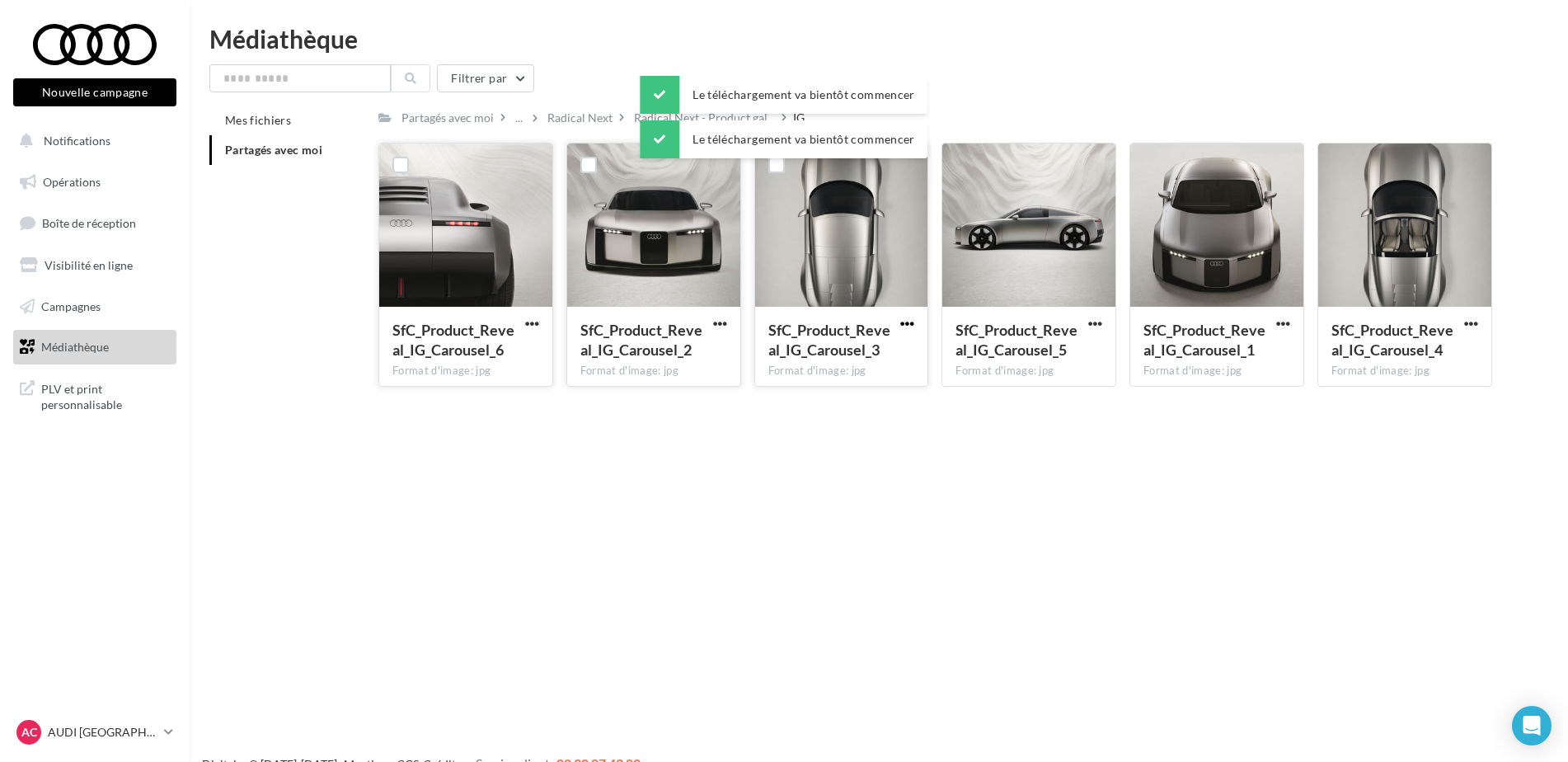
click at [909, 325] on span "button" at bounding box center [907, 324] width 14 height 14
click at [889, 362] on button "Télécharger" at bounding box center [835, 356] width 164 height 43
click at [1099, 320] on span "button" at bounding box center [1095, 324] width 14 height 14
click at [1062, 362] on button "Télécharger" at bounding box center [1023, 356] width 164 height 43
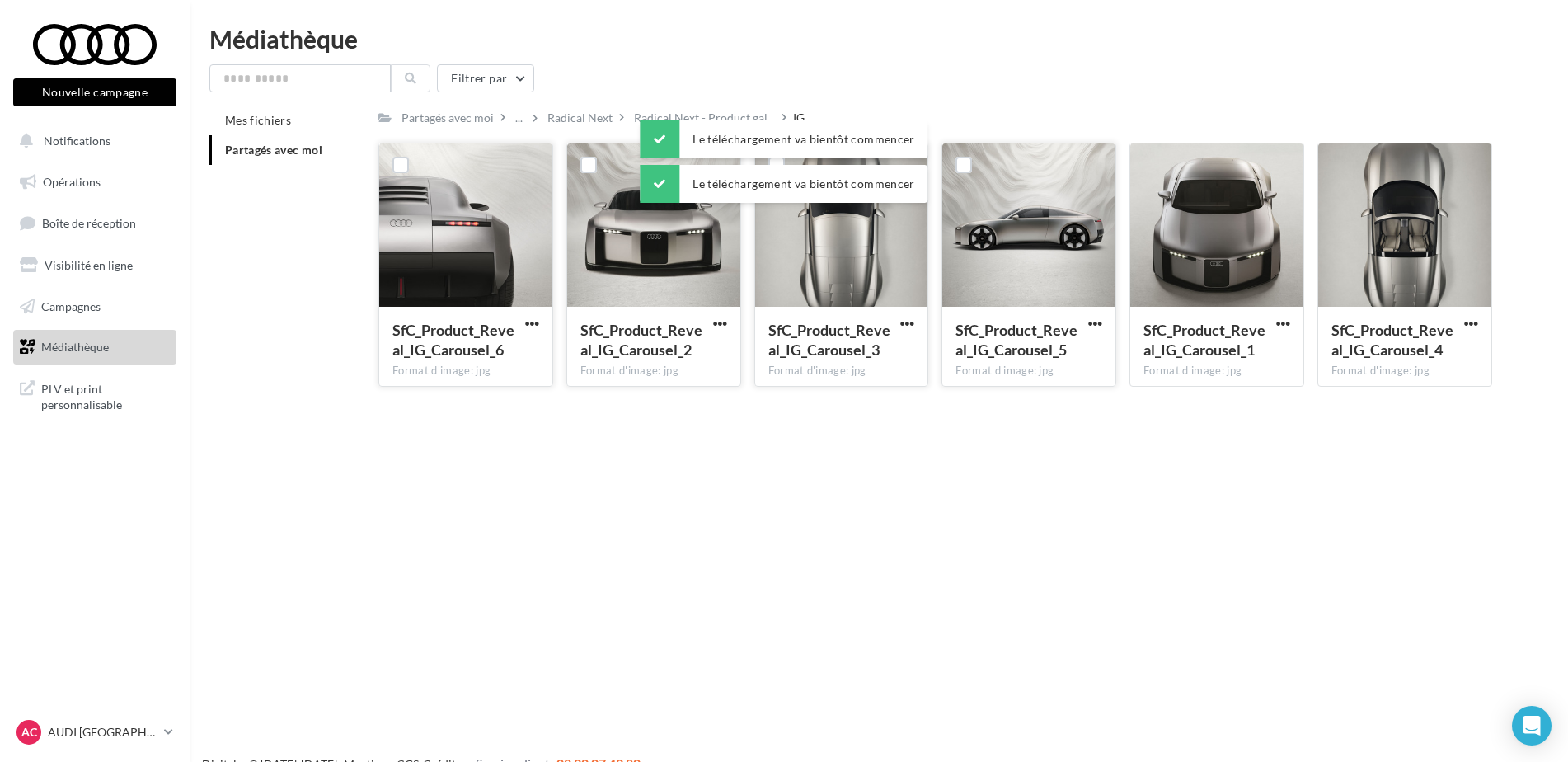
drag, startPoint x: 1528, startPoint y: 413, endPoint x: 1505, endPoint y: 389, distance: 33.2
click at [1528, 413] on div "Nouvelle campagne Nouvelle campagne Notifications Opérations Boîte de réception…" at bounding box center [784, 408] width 1568 height 762
click at [1287, 322] on span "button" at bounding box center [1284, 324] width 14 height 14
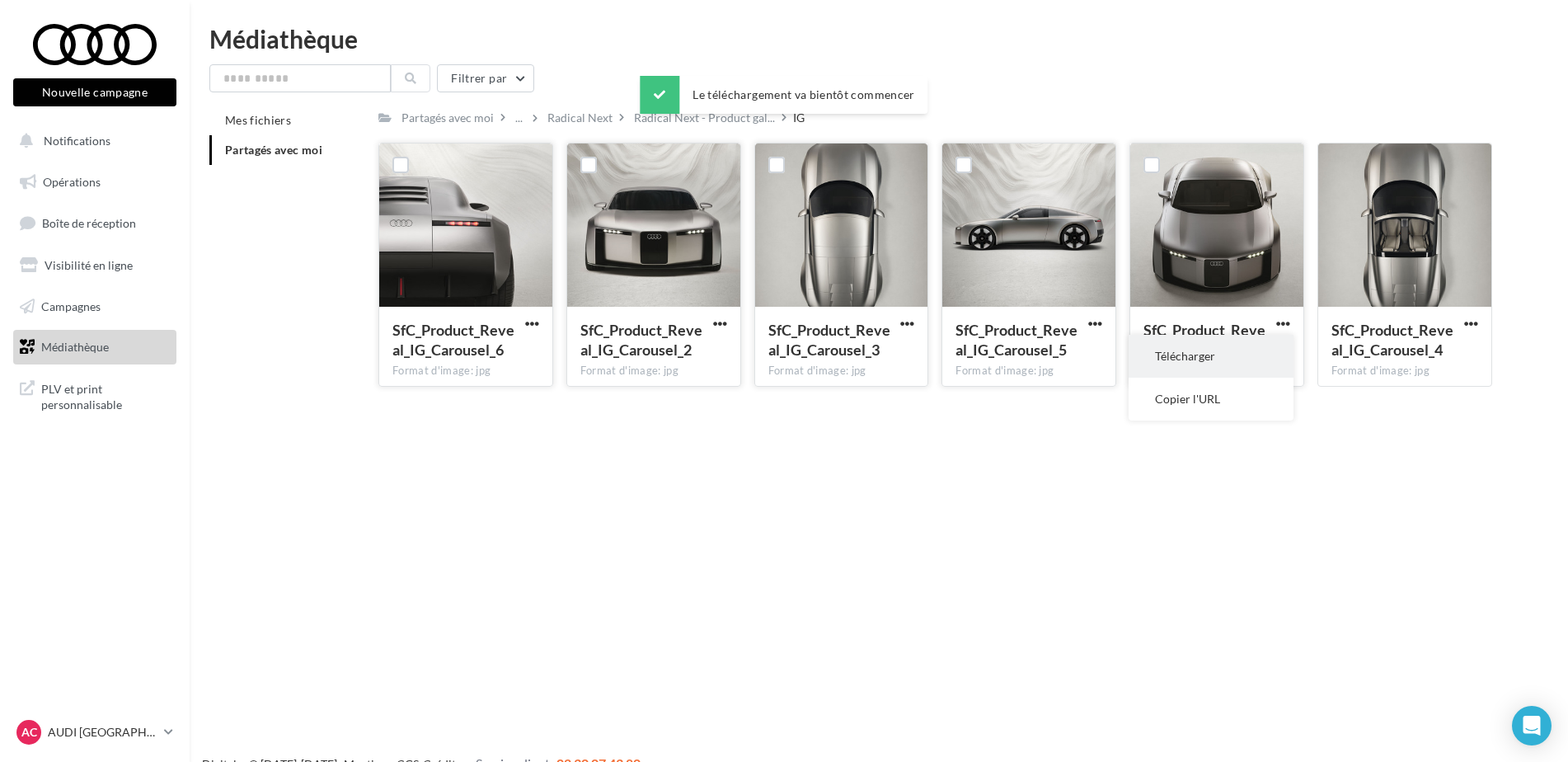
click at [1230, 360] on button "Télécharger" at bounding box center [1210, 356] width 164 height 43
click at [1525, 343] on div "Mes fichiers Partagés avec moi Partagés avec moi ... Radical Next Radical Next …" at bounding box center [885, 252] width 1352 height 294
click at [1468, 324] on span "button" at bounding box center [1471, 324] width 14 height 14
click at [1438, 353] on button "Télécharger" at bounding box center [1399, 356] width 164 height 43
click at [1005, 517] on div "Nouvelle campagne Nouvelle campagne Notifications Opérations Boîte de réception…" at bounding box center [784, 408] width 1568 height 762
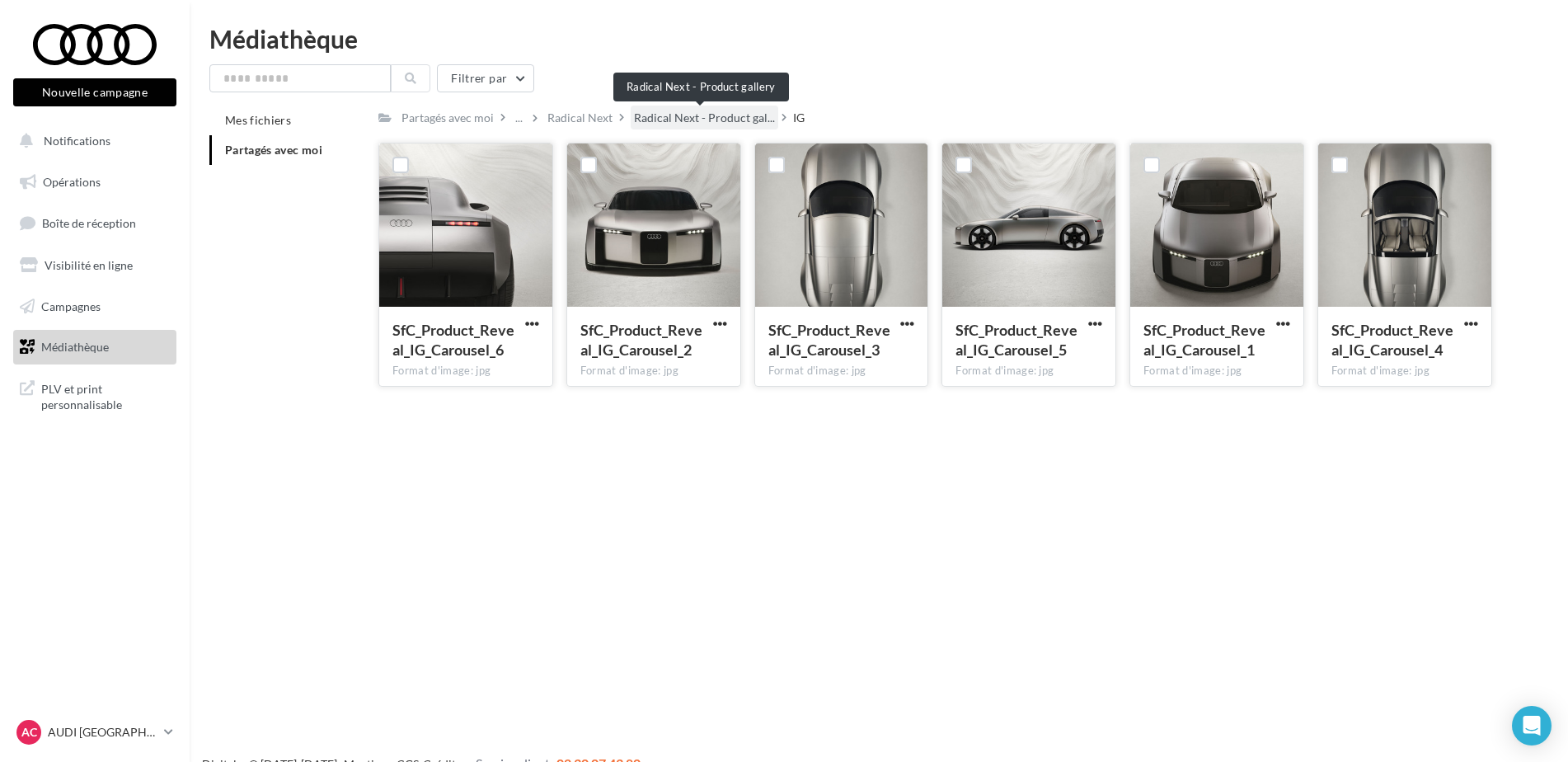
click at [739, 111] on span "Radical Next - Product gal..." at bounding box center [704, 118] width 141 height 16
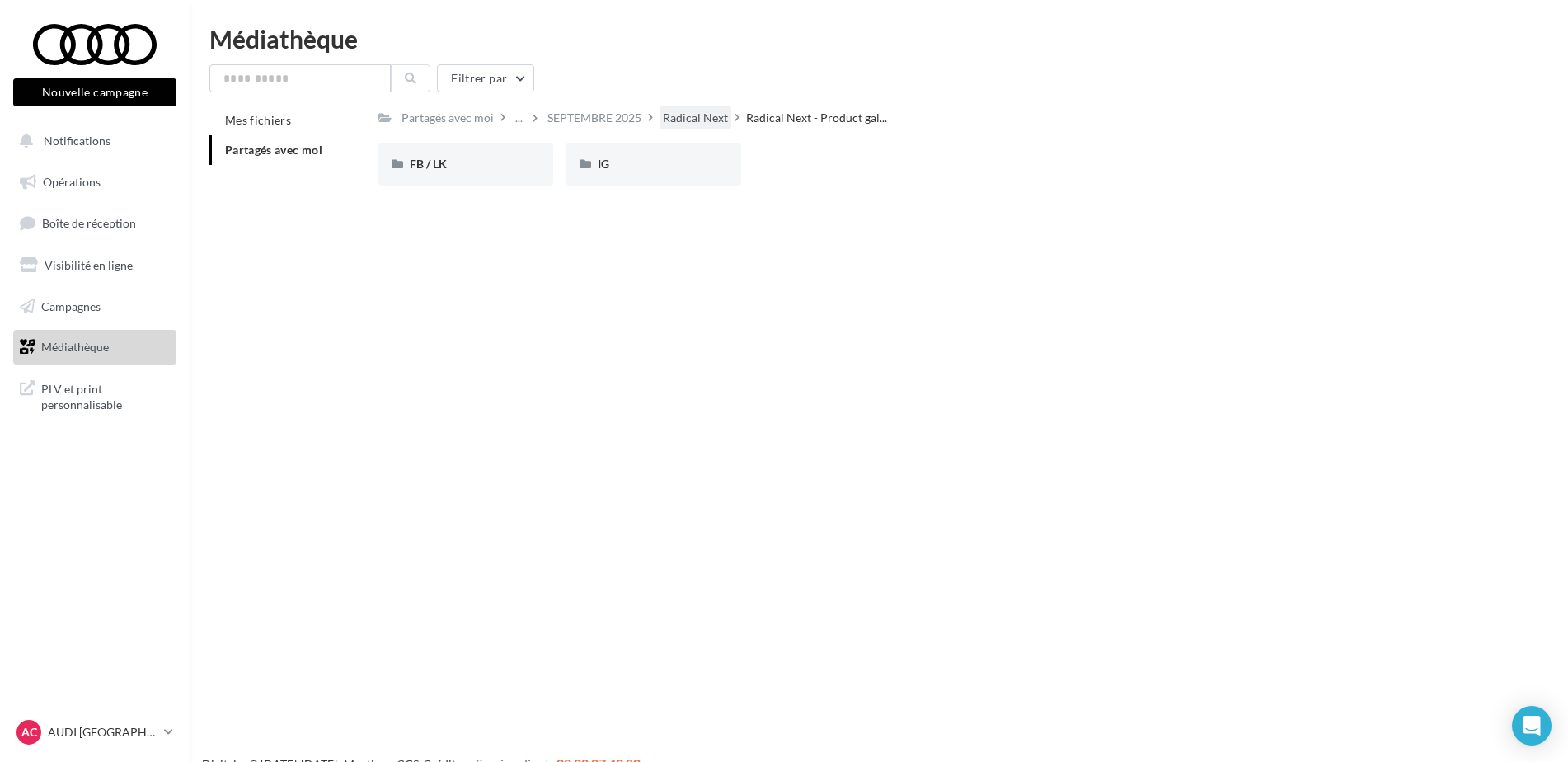
click at [719, 120] on div "Radical Next" at bounding box center [695, 118] width 65 height 16
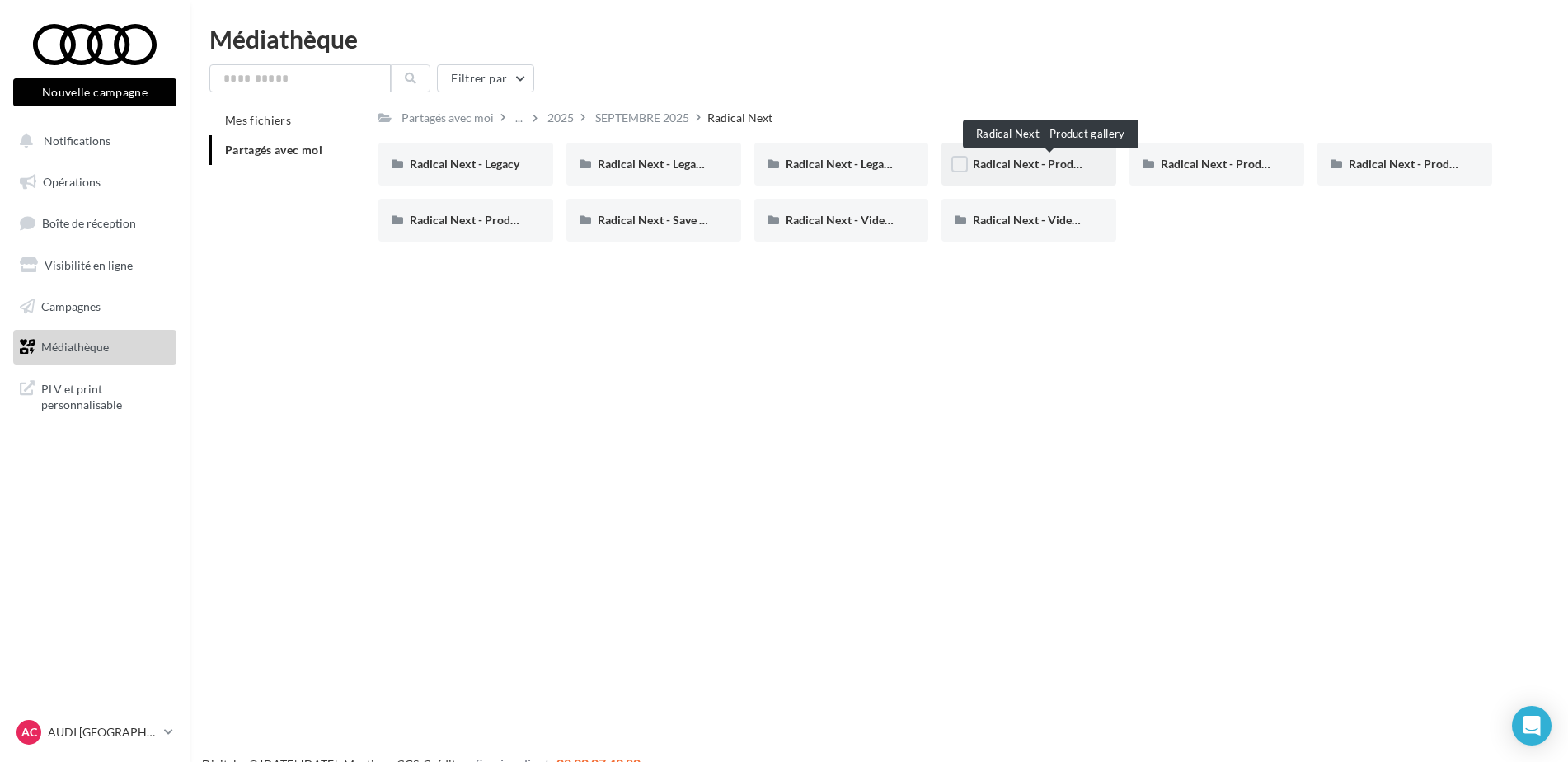
click at [1043, 157] on span "Radical Next - Product gallery" at bounding box center [1050, 164] width 154 height 14
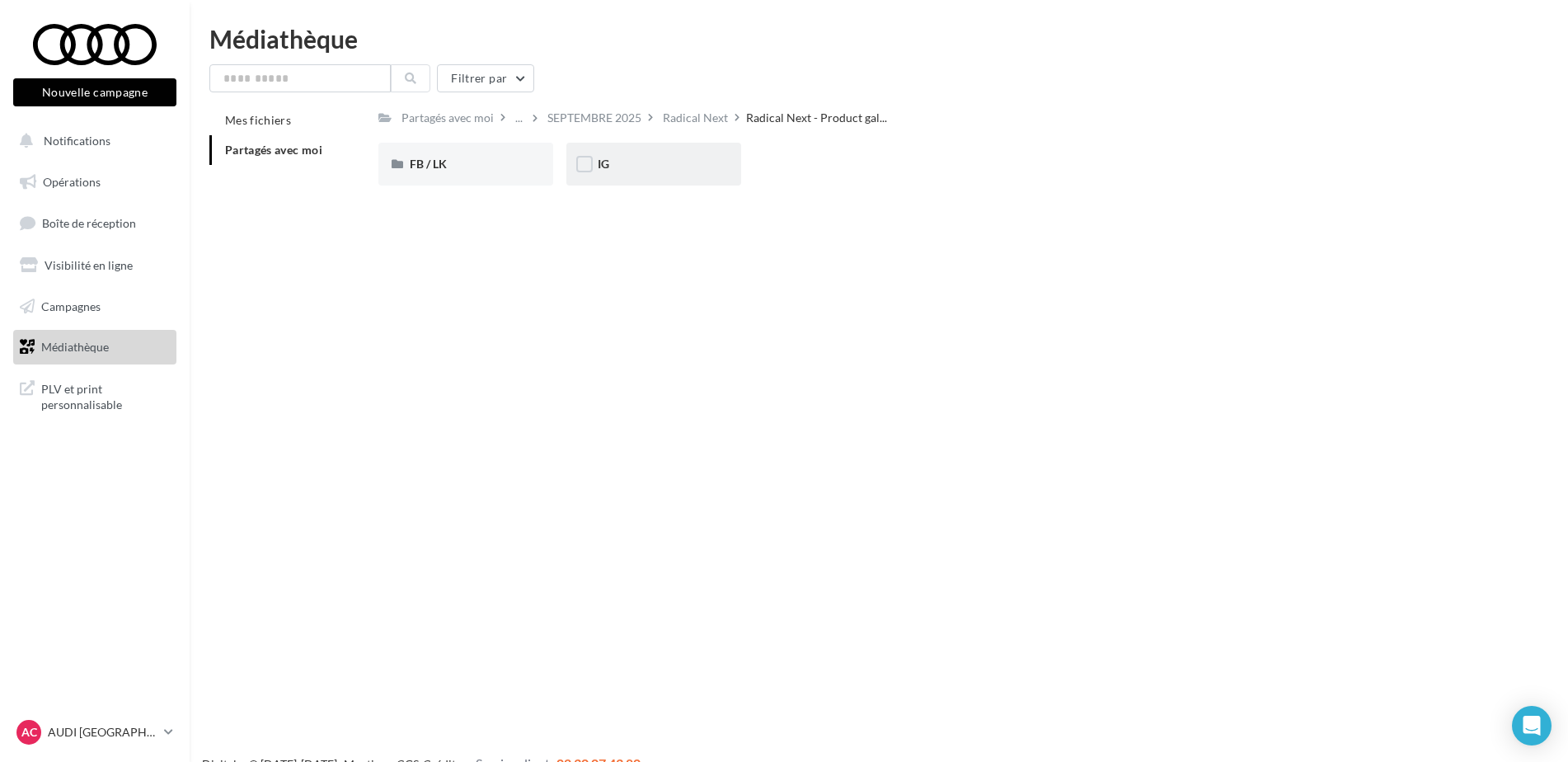
click at [676, 164] on div "IG" at bounding box center [653, 164] width 112 height 16
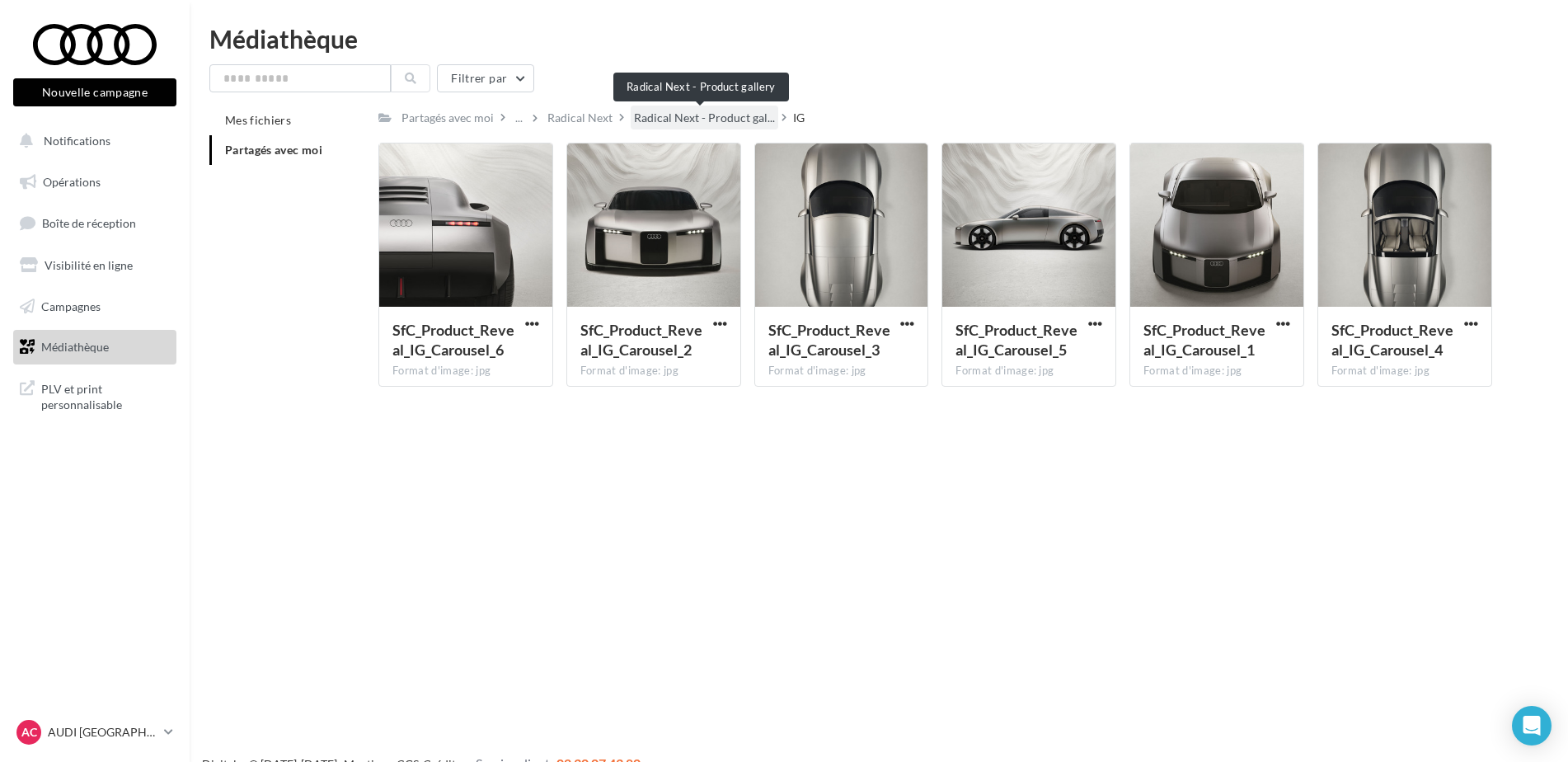
click at [704, 111] on span "Radical Next - Product gal..." at bounding box center [704, 118] width 141 height 16
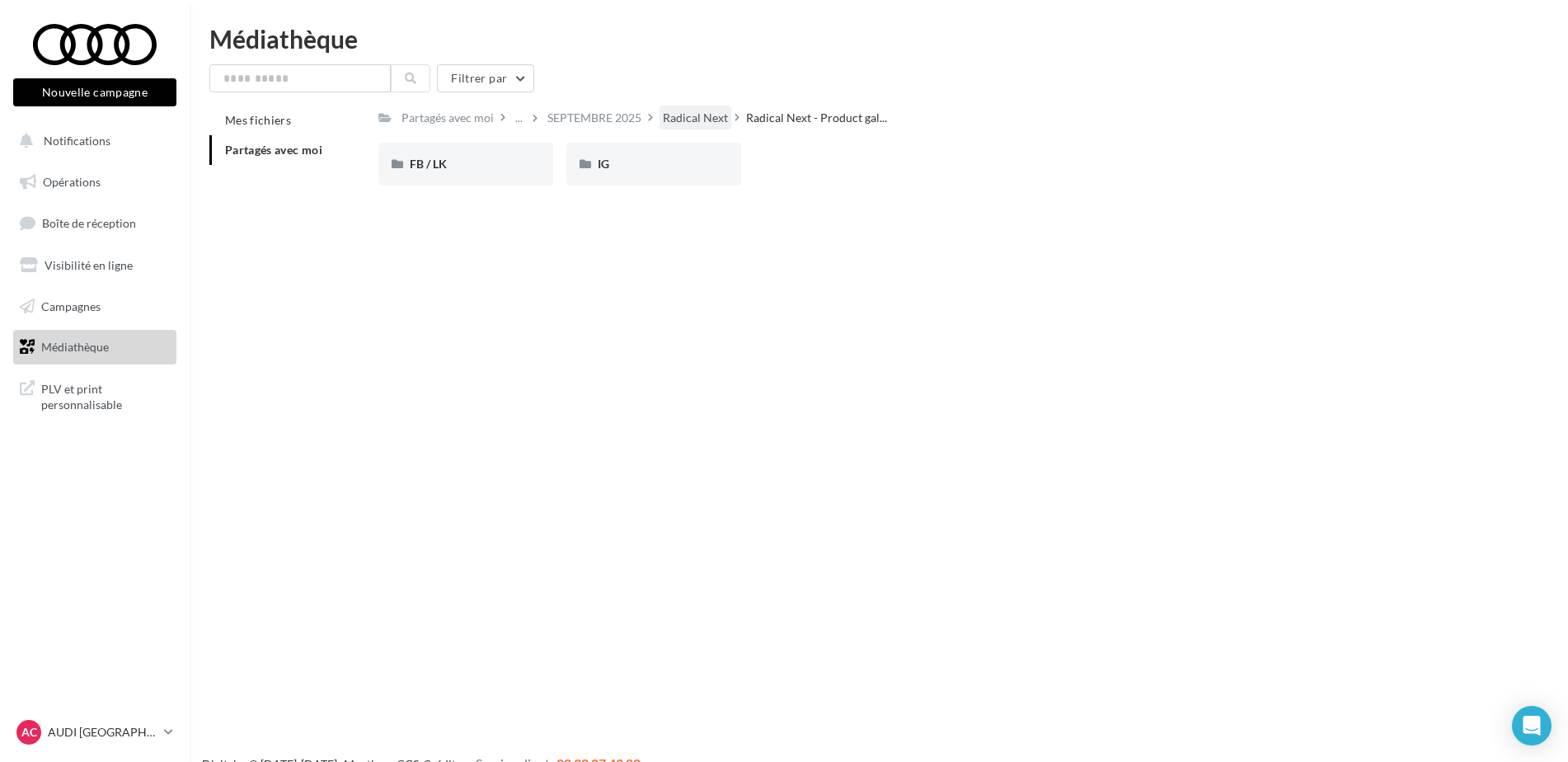
click at [690, 115] on div "Radical Next" at bounding box center [695, 118] width 65 height 16
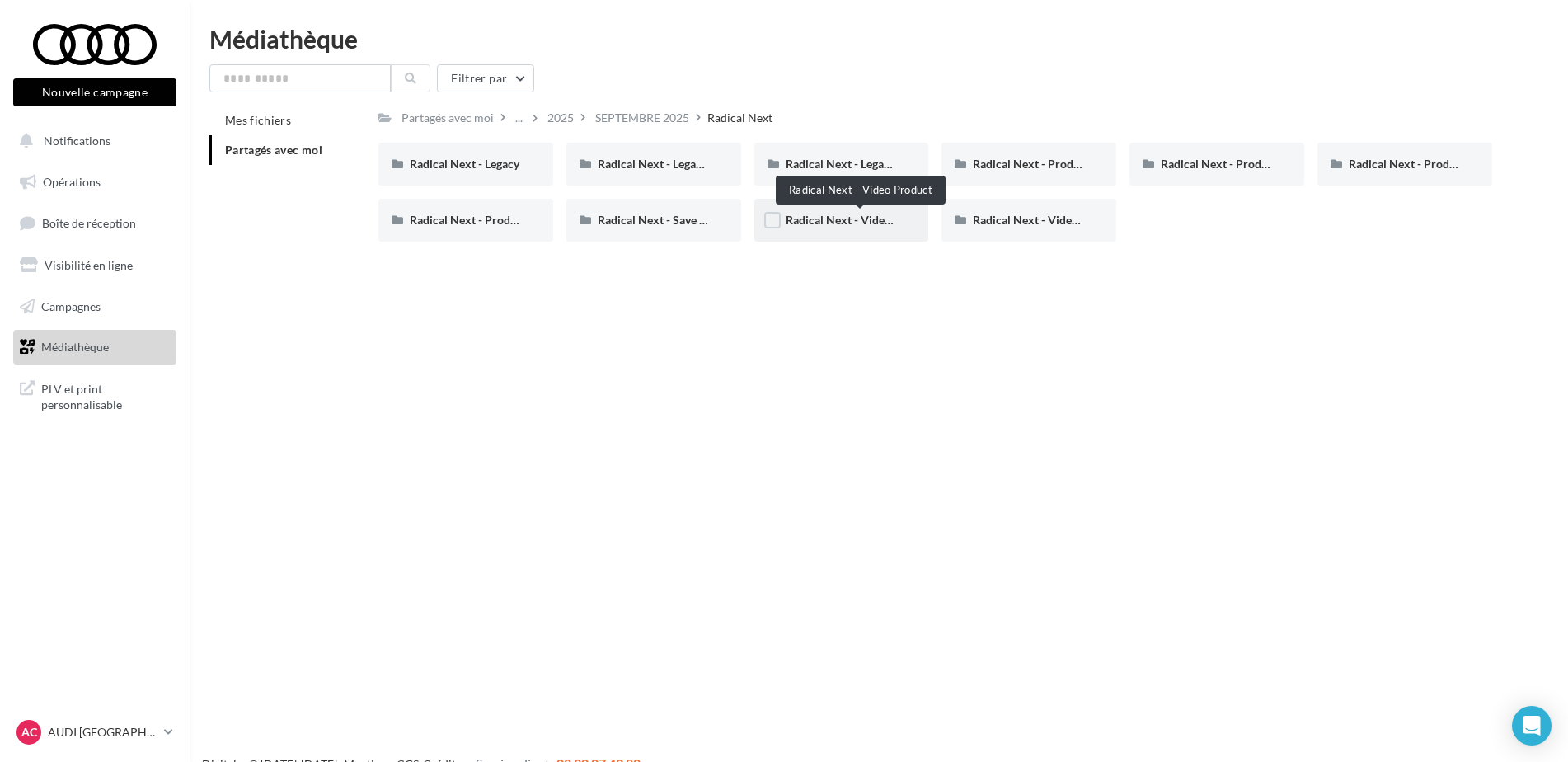
click at [841, 218] on span "Radical Next - Video Product" at bounding box center [861, 220] width 150 height 14
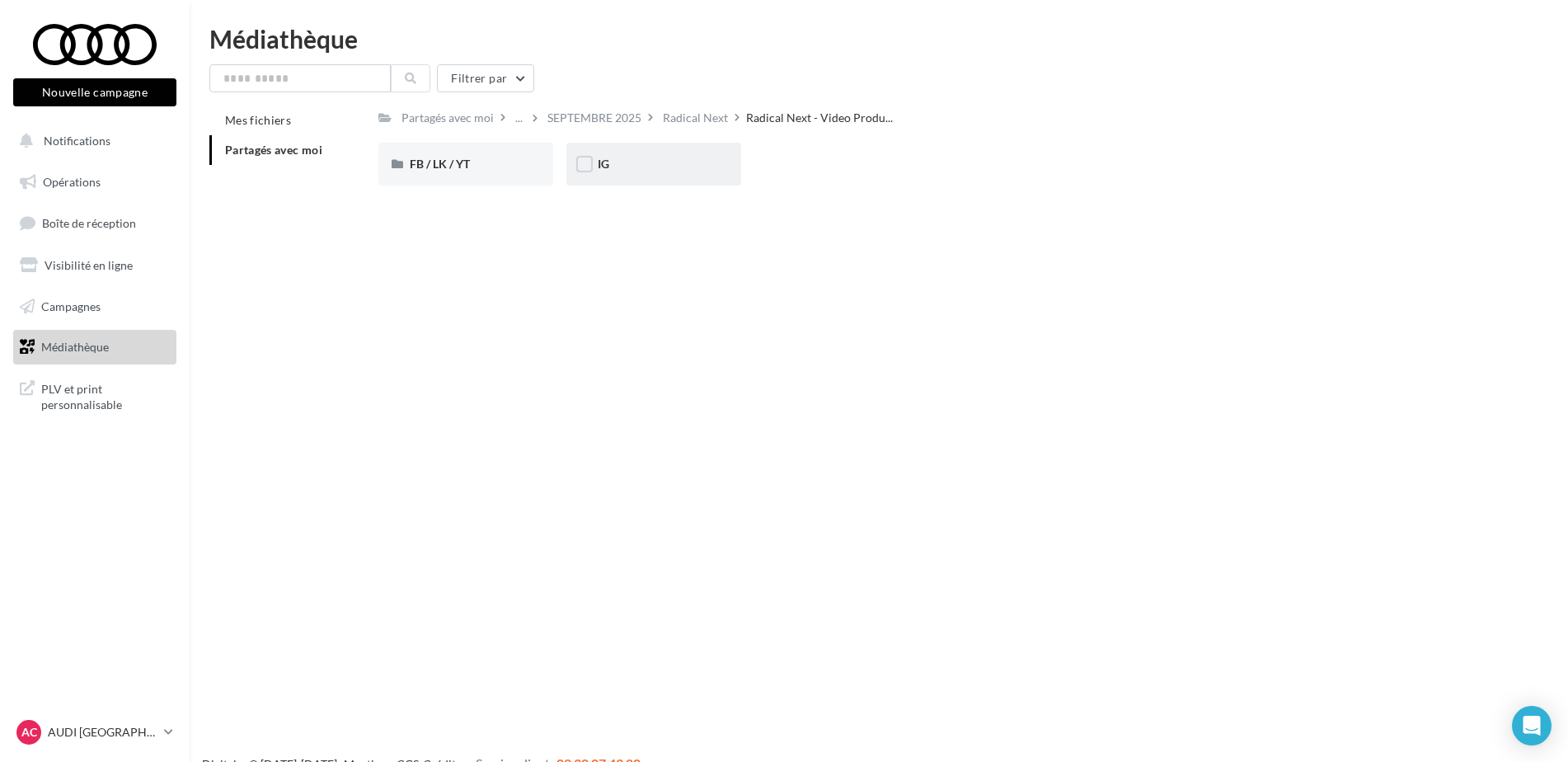
click at [665, 179] on div "IG" at bounding box center [654, 165] width 175 height 43
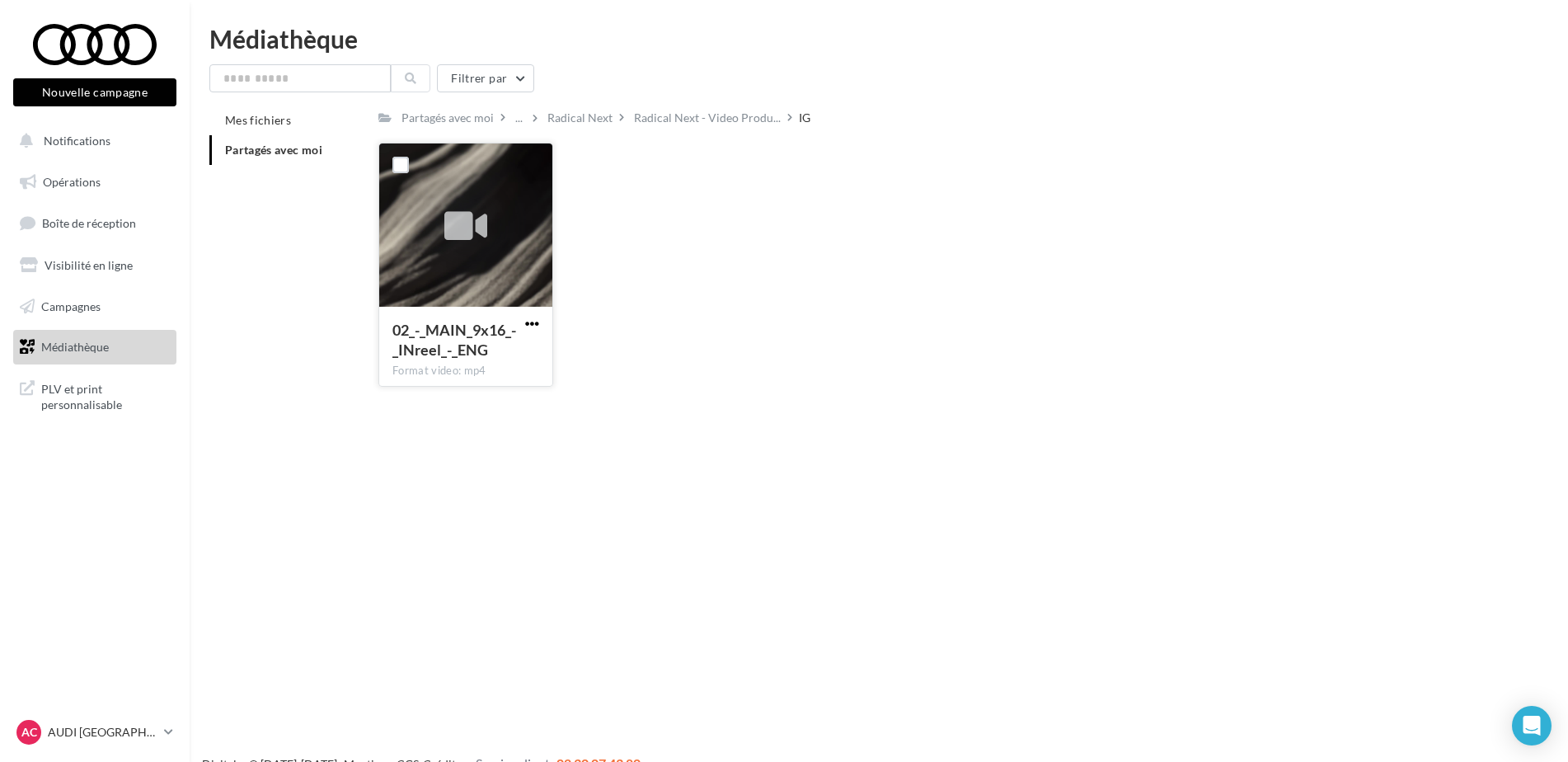
click at [526, 323] on span "button" at bounding box center [532, 324] width 14 height 14
click at [500, 343] on button "Télécharger" at bounding box center [459, 356] width 164 height 43
click at [772, 247] on div "02_-_MAIN_9x16_-_INreel_-_ENG Format video: mp4 02_-_MAIN_9x16_-_INreel_-_ENG" at bounding box center [941, 272] width 1127 height 258
click at [679, 114] on span "Radical Next - Video Produ..." at bounding box center [707, 118] width 147 height 16
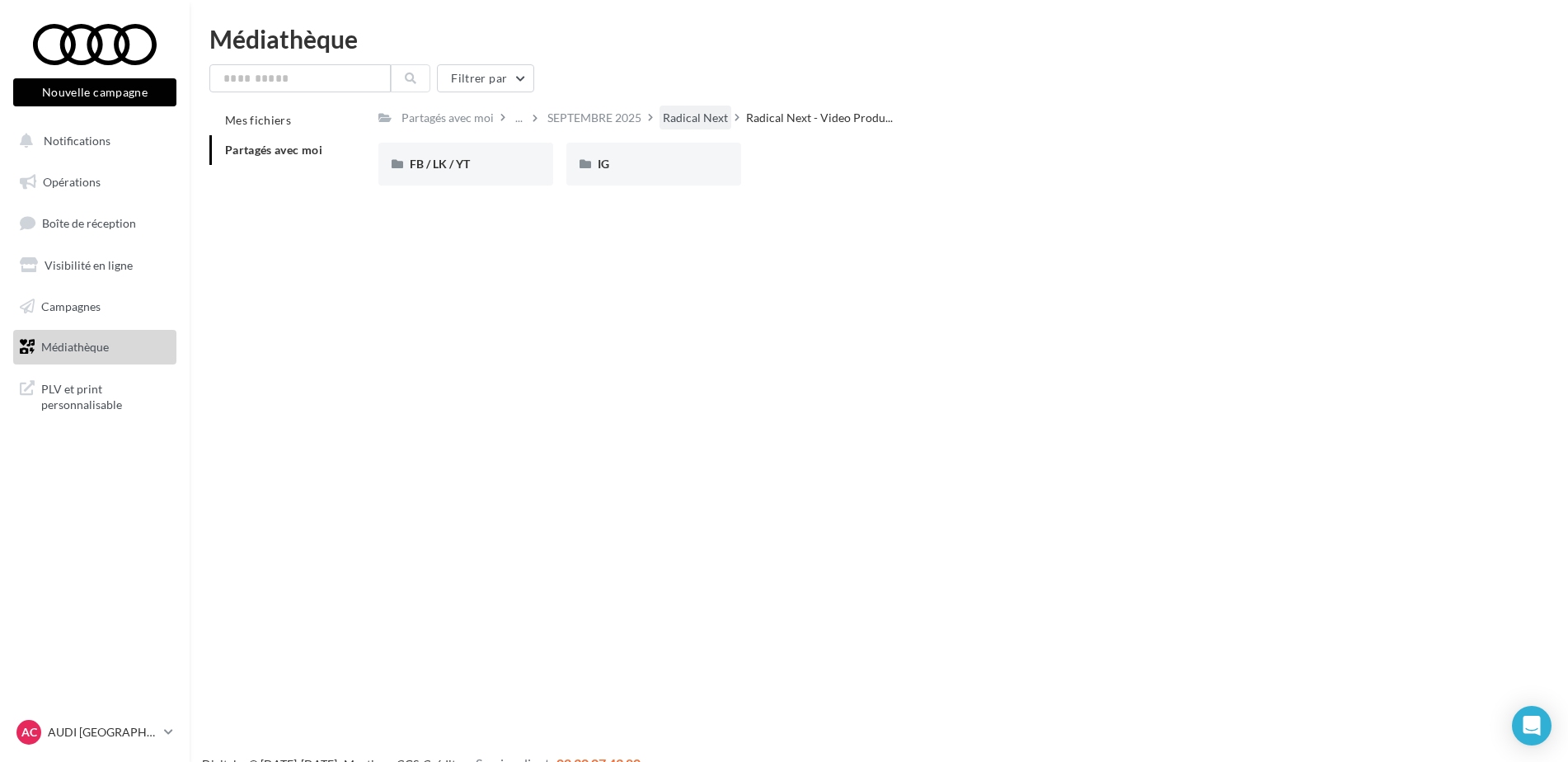
click at [687, 114] on div "Radical Next" at bounding box center [695, 118] width 65 height 16
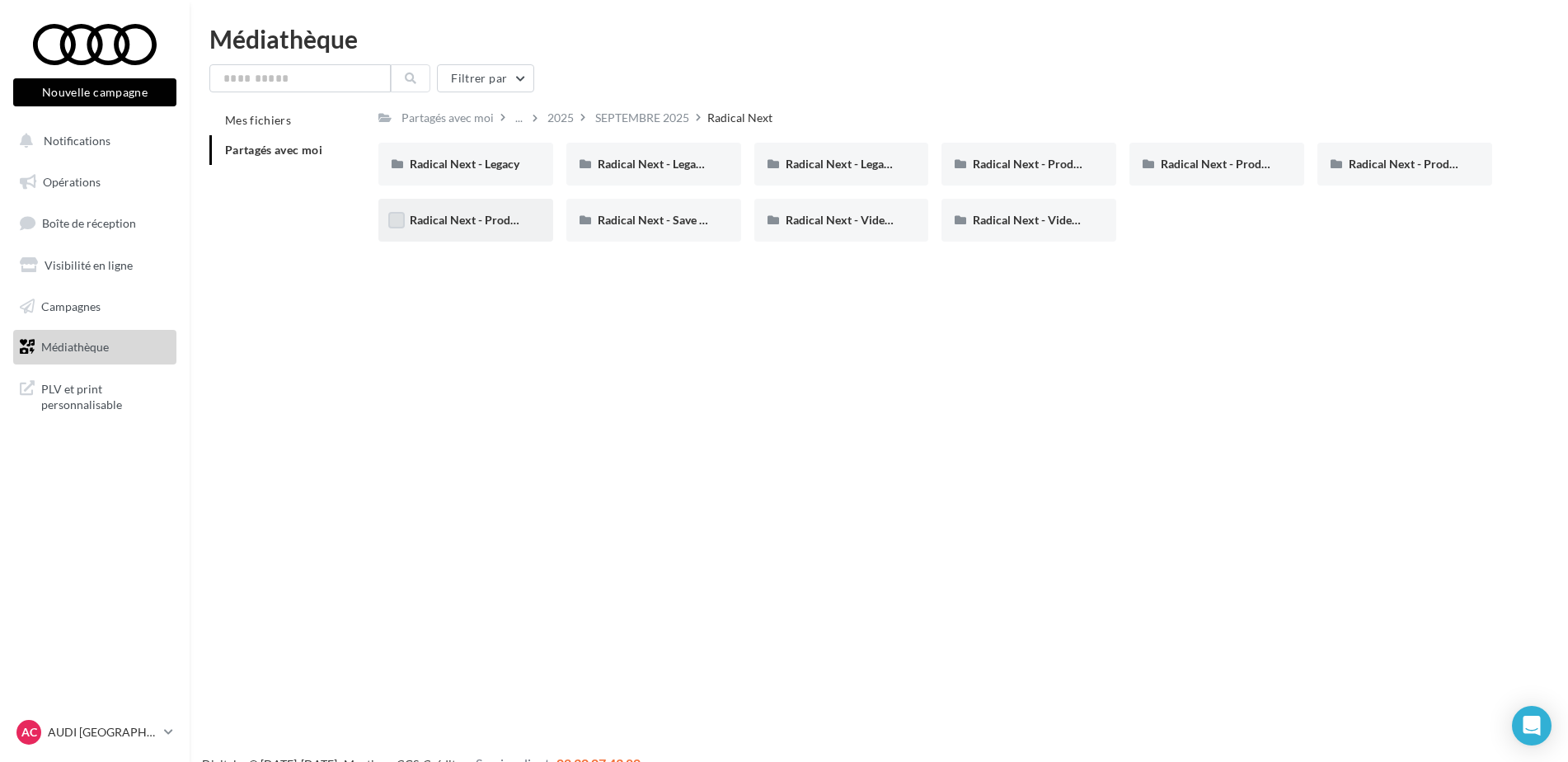
click at [394, 220] on label at bounding box center [396, 220] width 16 height 16
drag, startPoint x: 588, startPoint y: 225, endPoint x: 540, endPoint y: 216, distance: 48.8
click at [589, 225] on label at bounding box center [585, 220] width 16 height 16
click at [393, 158] on label at bounding box center [396, 164] width 16 height 16
click at [581, 165] on label at bounding box center [585, 164] width 16 height 16
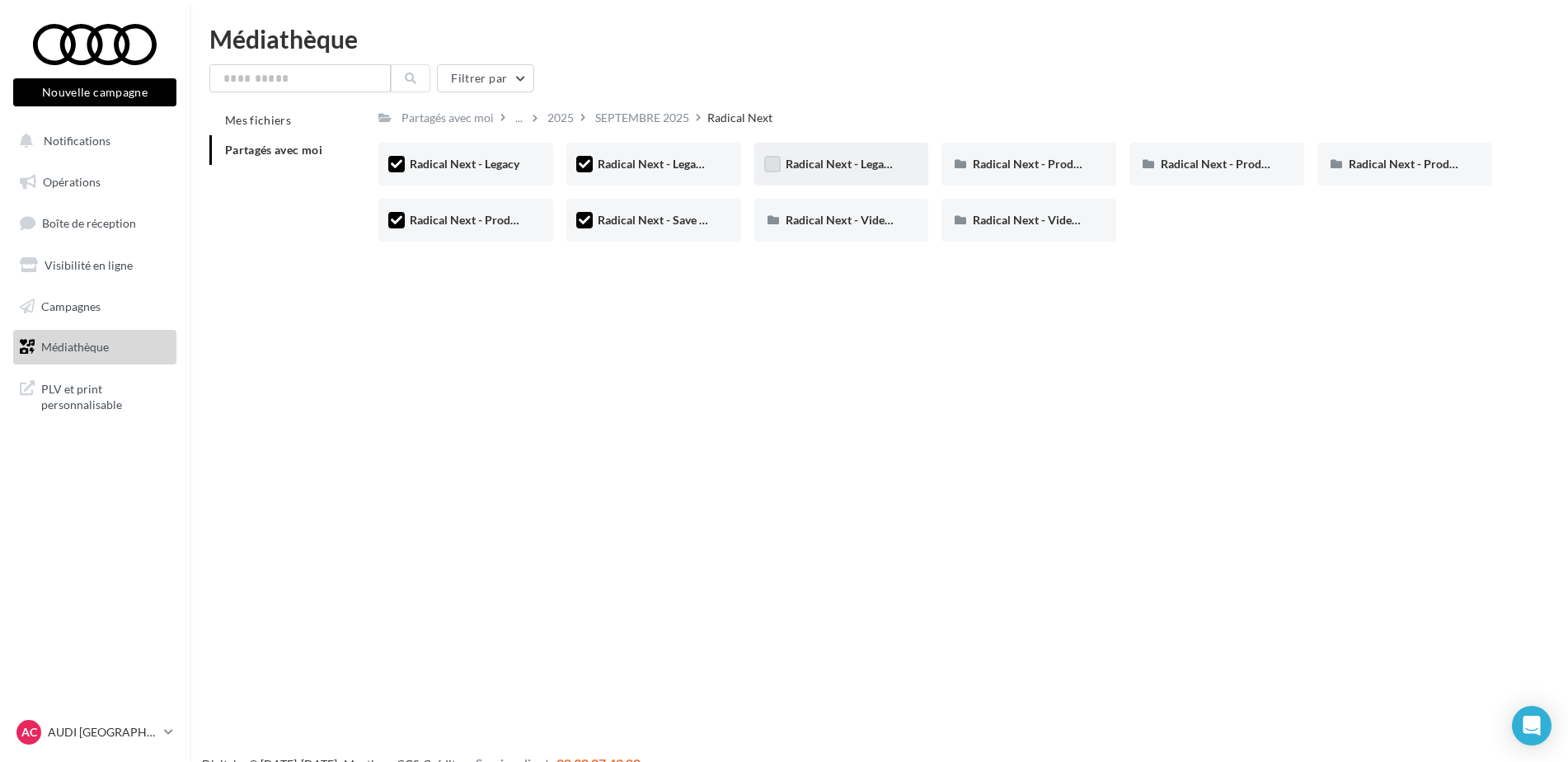
click at [774, 165] on label at bounding box center [772, 164] width 16 height 16
drag, startPoint x: 673, startPoint y: 167, endPoint x: 625, endPoint y: 275, distance: 118.2
click at [625, 278] on div "Nouvelle campagne Nouvelle campagne Notifications Opérations Boîte de réception…" at bounding box center [784, 408] width 1568 height 762
click at [1227, 165] on span "Radical Next - Product gallery "Zoom out"" at bounding box center [1269, 164] width 217 height 14
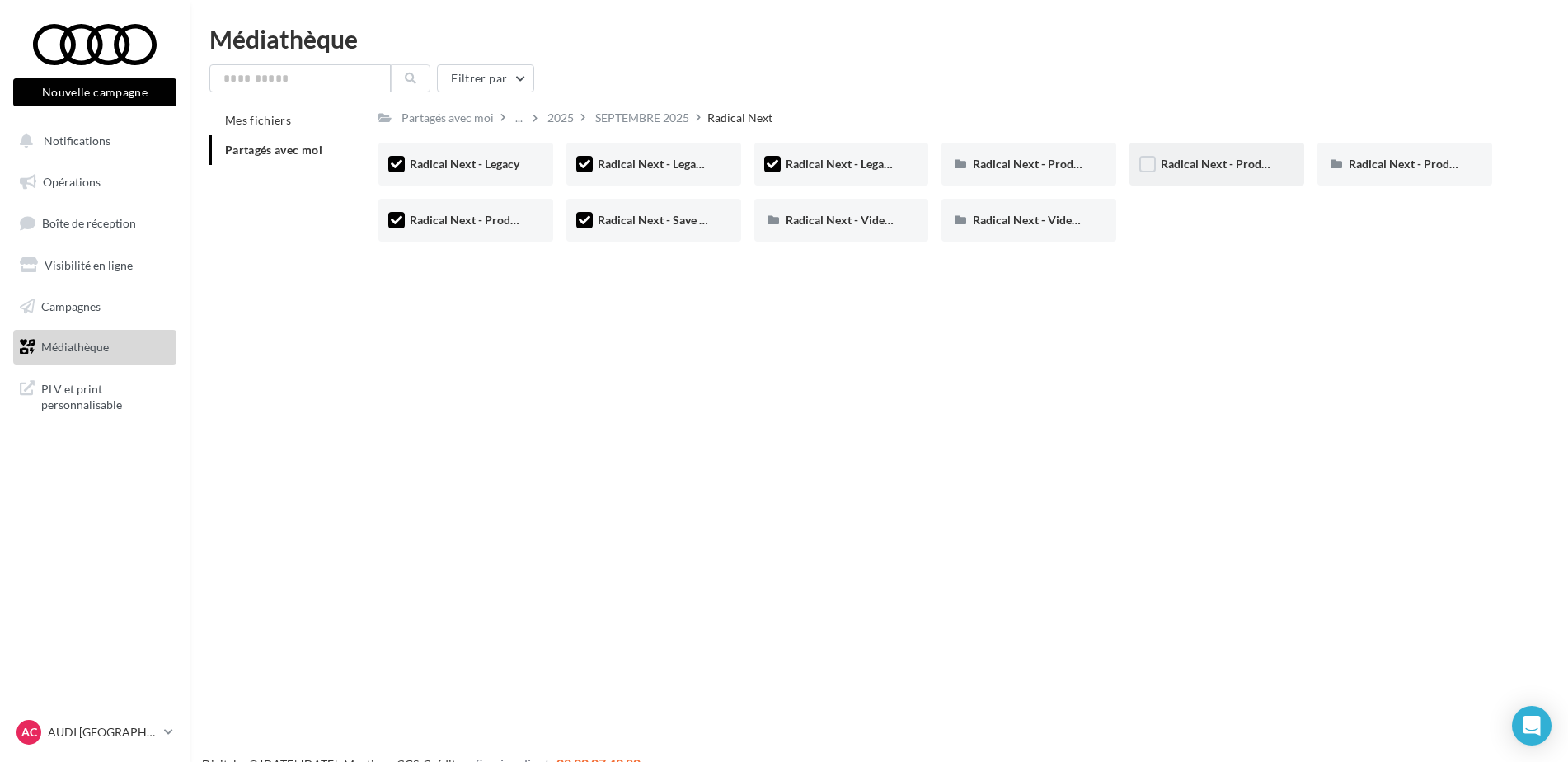
click at [1184, 165] on span "Radical Next - Product gallery "Zoom out"" at bounding box center [1269, 164] width 217 height 14
click at [1160, 240] on div "Radical Next - Legacy 5 Radical Next - Legacy Radical Next - Legacy Avus (IG) 5…" at bounding box center [941, 199] width 1127 height 112
click at [773, 162] on icon at bounding box center [772, 164] width 12 height 12
click at [588, 165] on icon at bounding box center [584, 164] width 12 height 12
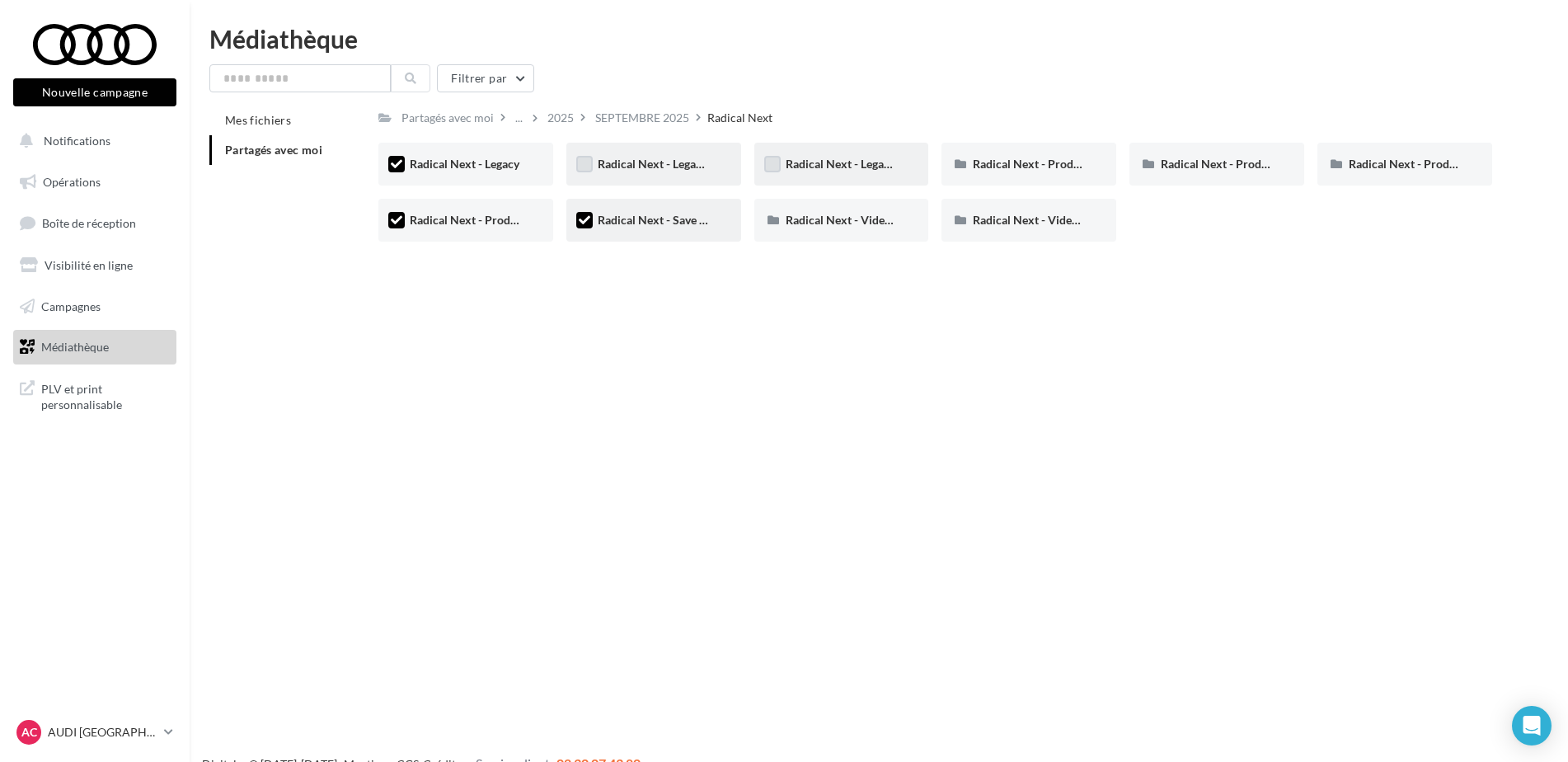
click at [581, 225] on icon at bounding box center [584, 220] width 12 height 12
click at [400, 215] on icon at bounding box center [396, 220] width 12 height 12
click at [392, 166] on icon at bounding box center [396, 164] width 12 height 12
click at [1225, 163] on span "Radical Next - Product gallery "Zoom out"" at bounding box center [1269, 164] width 217 height 14
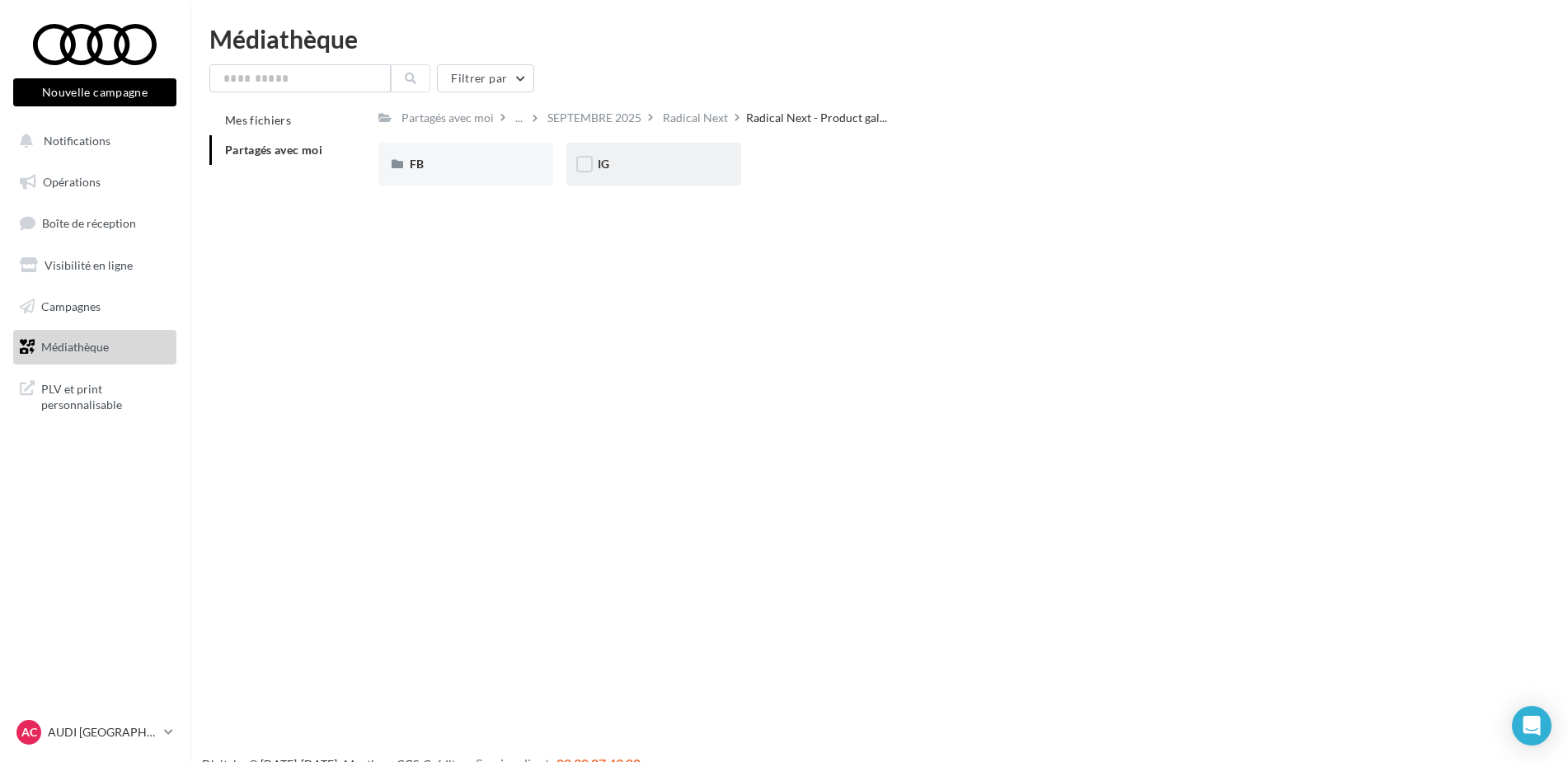
click at [628, 165] on div "IG" at bounding box center [653, 164] width 112 height 16
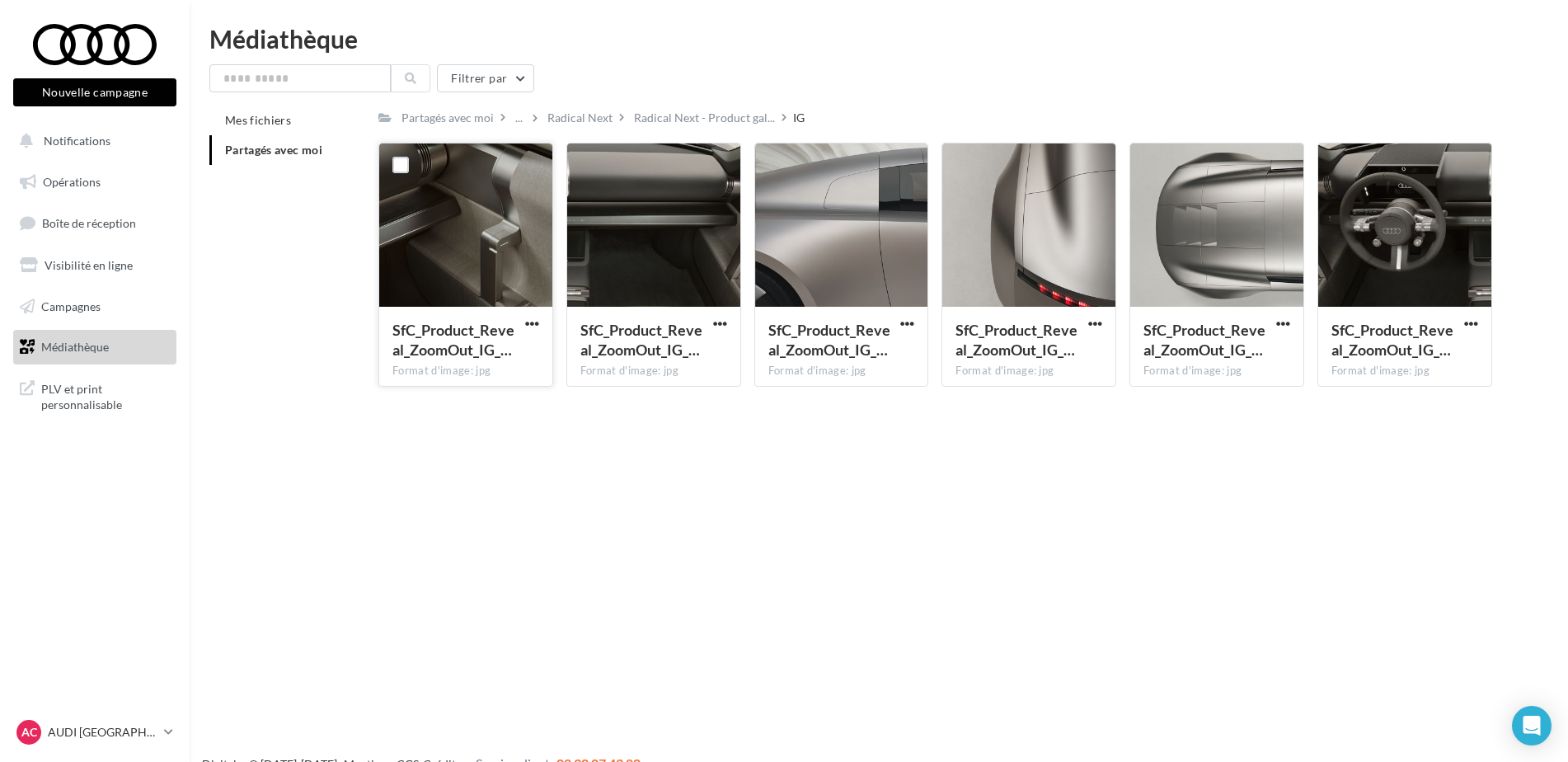
click at [540, 321] on button "button" at bounding box center [532, 325] width 21 height 16
click at [518, 365] on button "Télécharger" at bounding box center [459, 356] width 164 height 43
click at [723, 324] on span "button" at bounding box center [721, 324] width 14 height 14
click at [706, 354] on button "Télécharger" at bounding box center [648, 356] width 164 height 43
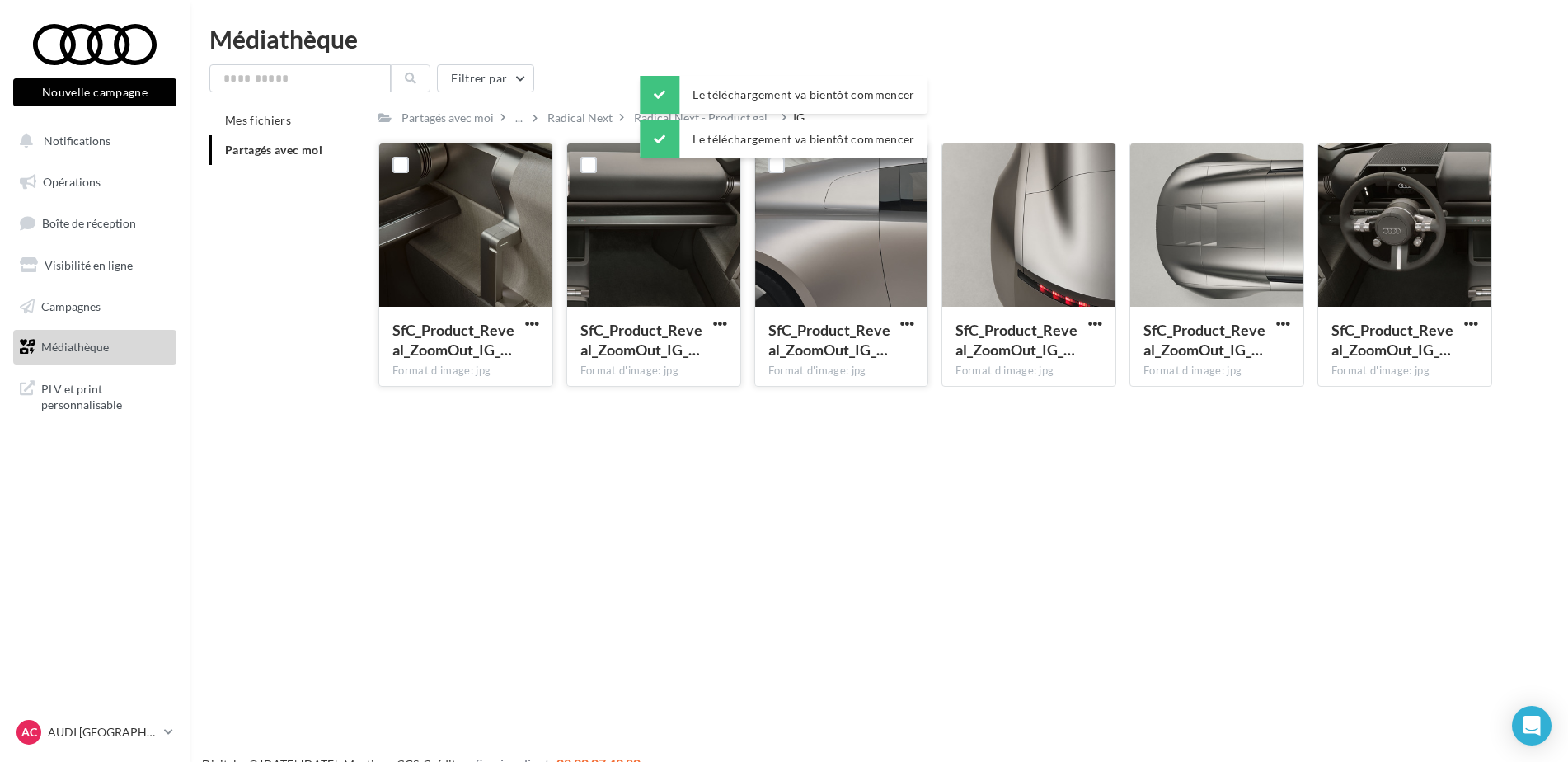
click at [898, 322] on button "button" at bounding box center [906, 325] width 21 height 16
click at [889, 349] on button "Télécharger" at bounding box center [835, 356] width 164 height 43
click at [1095, 328] on span "button" at bounding box center [1095, 324] width 14 height 14
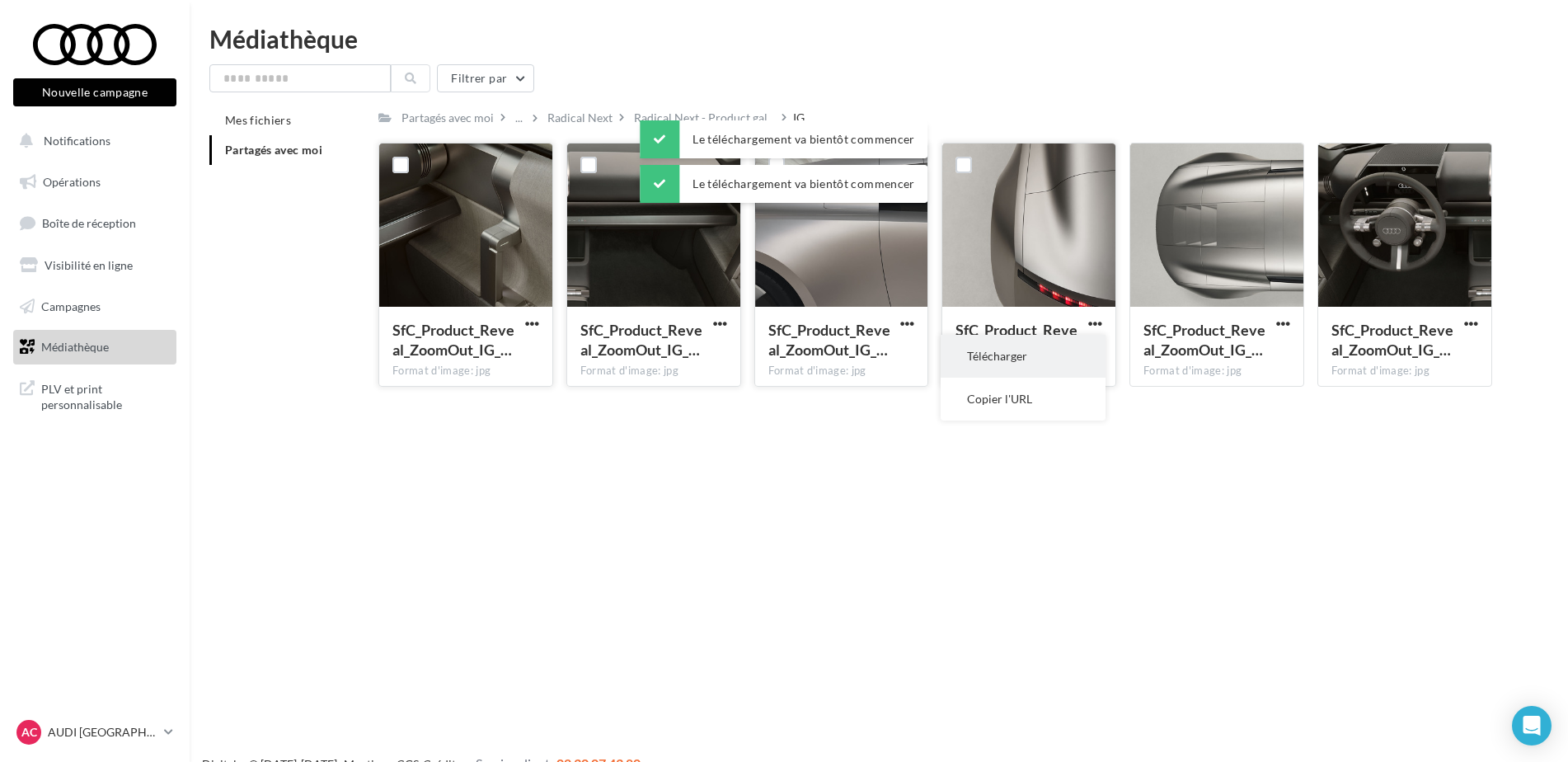
click at [1076, 360] on button "Télécharger" at bounding box center [1023, 356] width 164 height 43
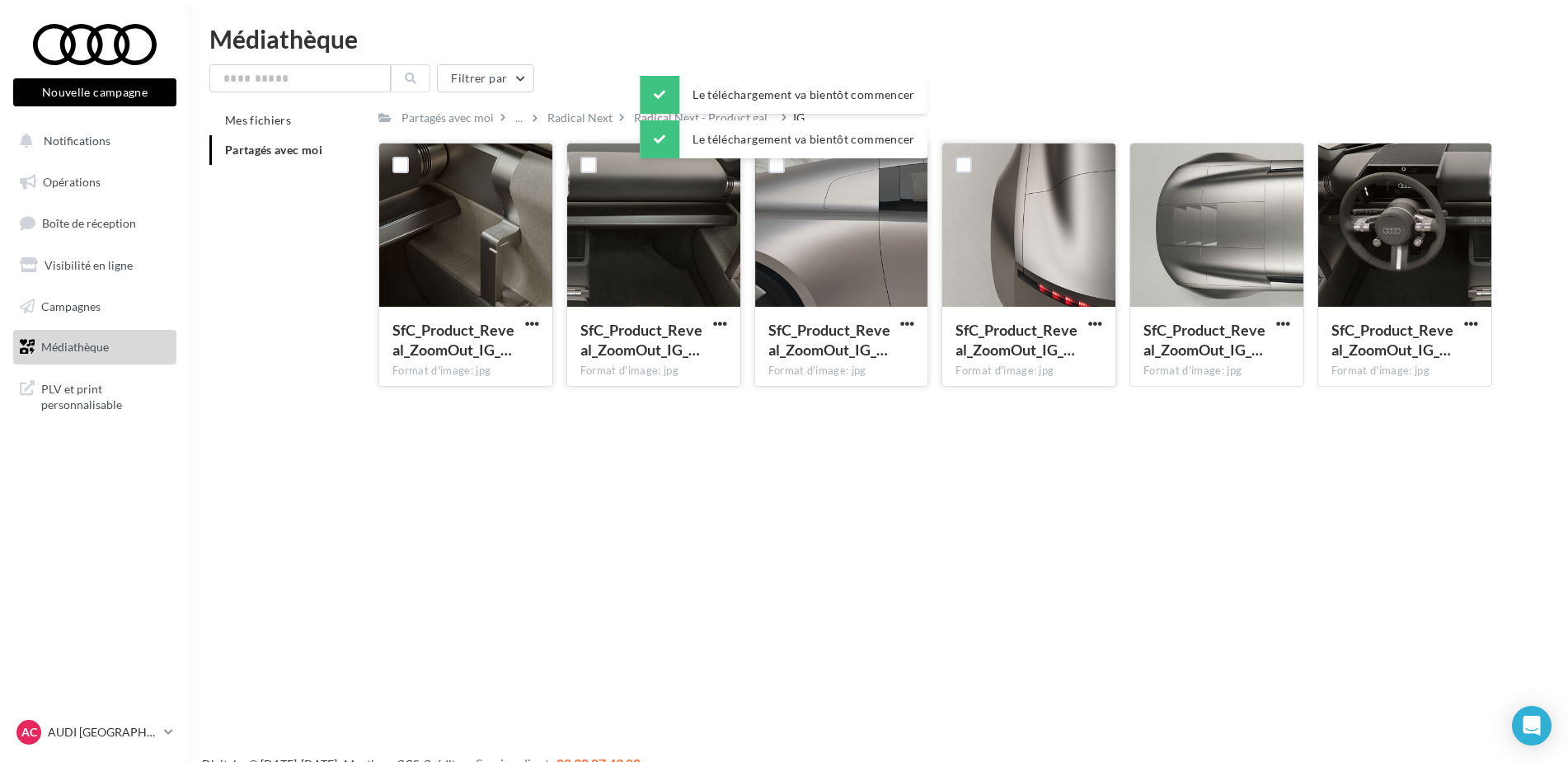
click at [1160, 456] on div "Nouvelle campagne Nouvelle campagne Notifications Opérations Boîte de réception…" at bounding box center [784, 408] width 1568 height 762
click at [1288, 327] on span "button" at bounding box center [1284, 324] width 14 height 14
click at [1244, 357] on button "Télécharger" at bounding box center [1210, 356] width 164 height 43
drag, startPoint x: 1514, startPoint y: 391, endPoint x: 1500, endPoint y: 360, distance: 34.0
click at [1514, 391] on div "Mes fichiers Partagés avec moi Partagés avec moi ... Radical Next Radical Next …" at bounding box center [885, 252] width 1352 height 294
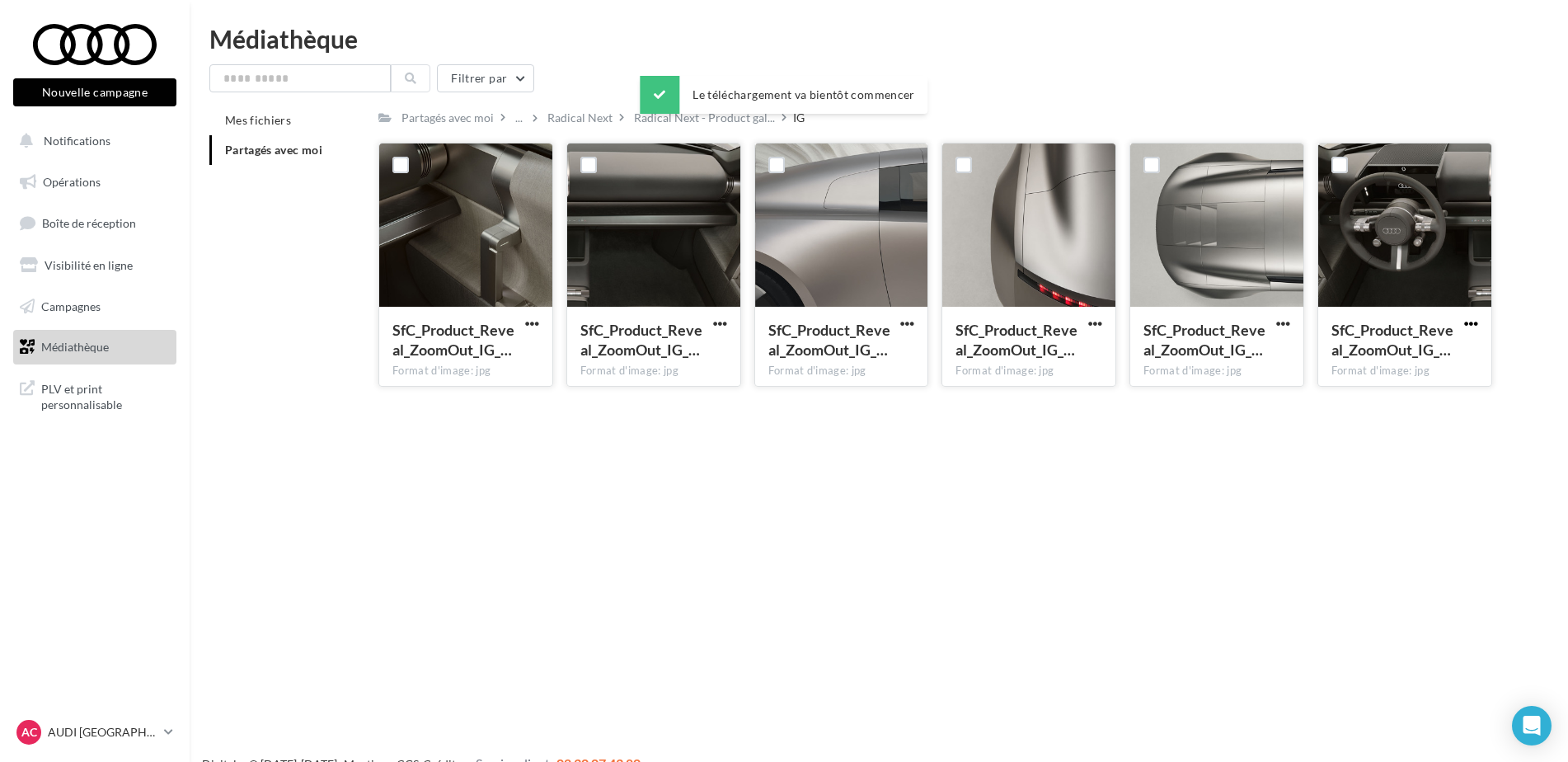
click at [1467, 326] on span "button" at bounding box center [1471, 324] width 14 height 14
click at [1436, 360] on button "Télécharger" at bounding box center [1399, 356] width 164 height 43
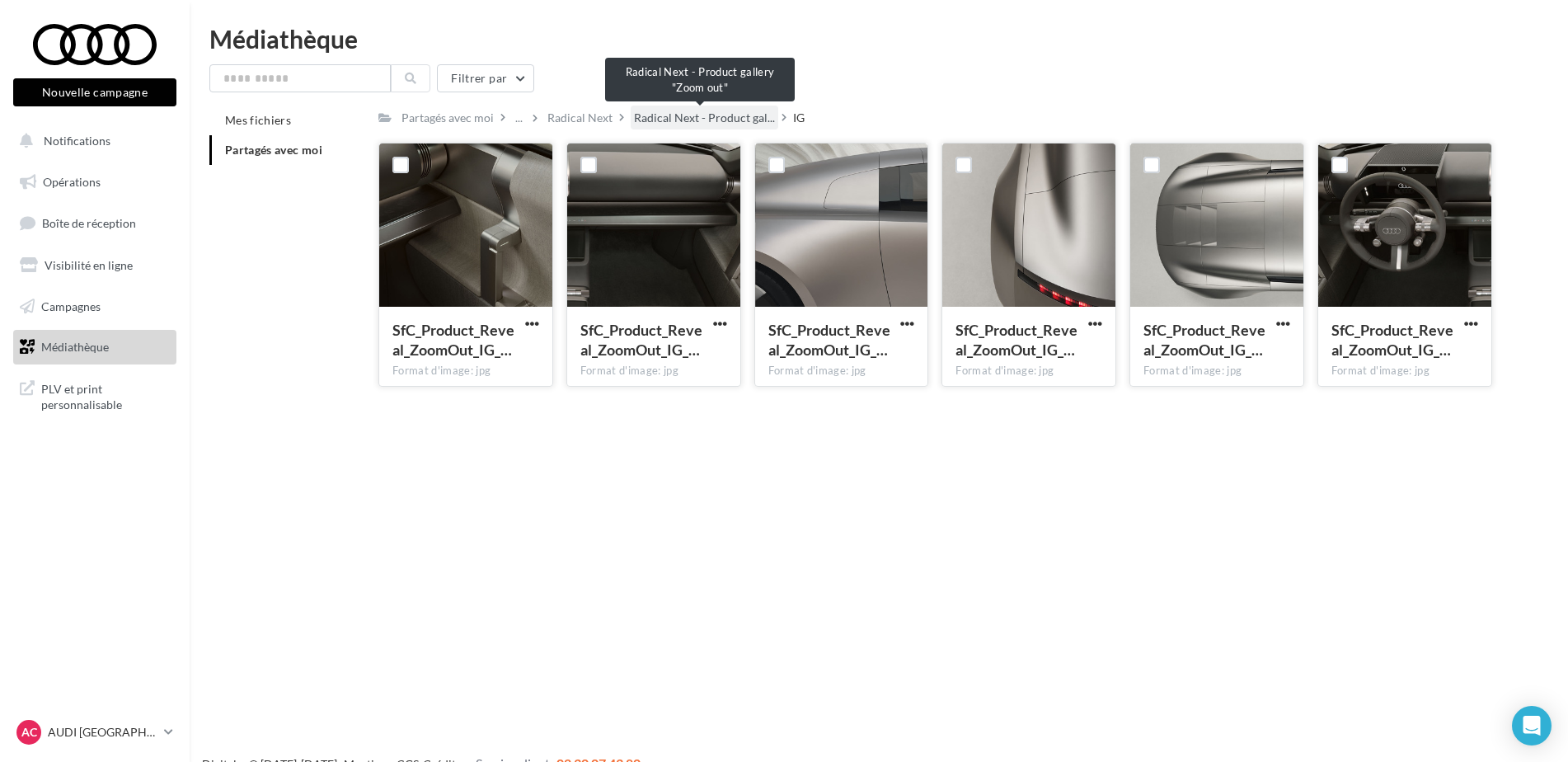
click at [713, 122] on span "Radical Next - Product gal..." at bounding box center [704, 118] width 141 height 16
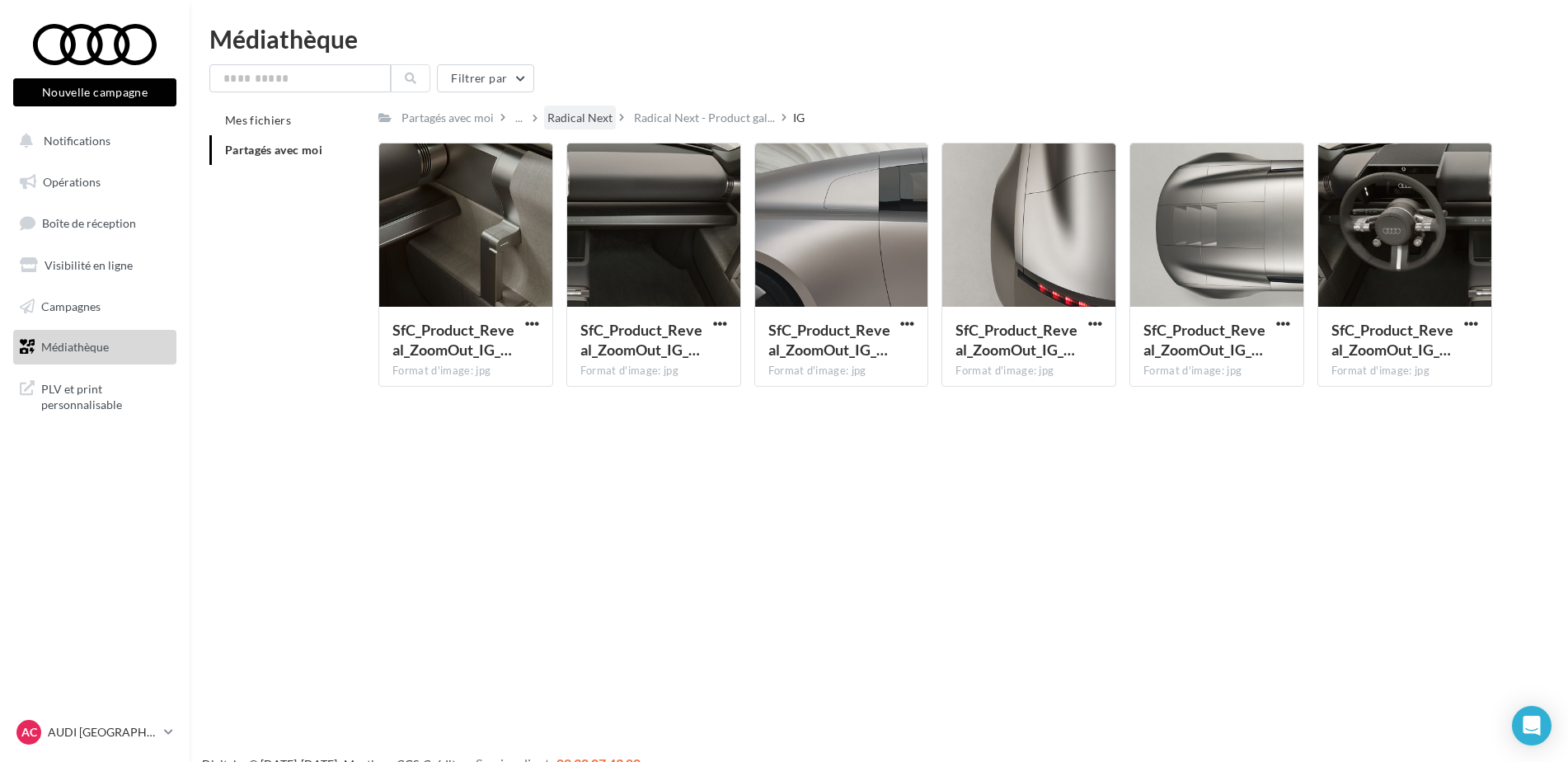
click at [604, 117] on div "Radical Next" at bounding box center [579, 118] width 65 height 16
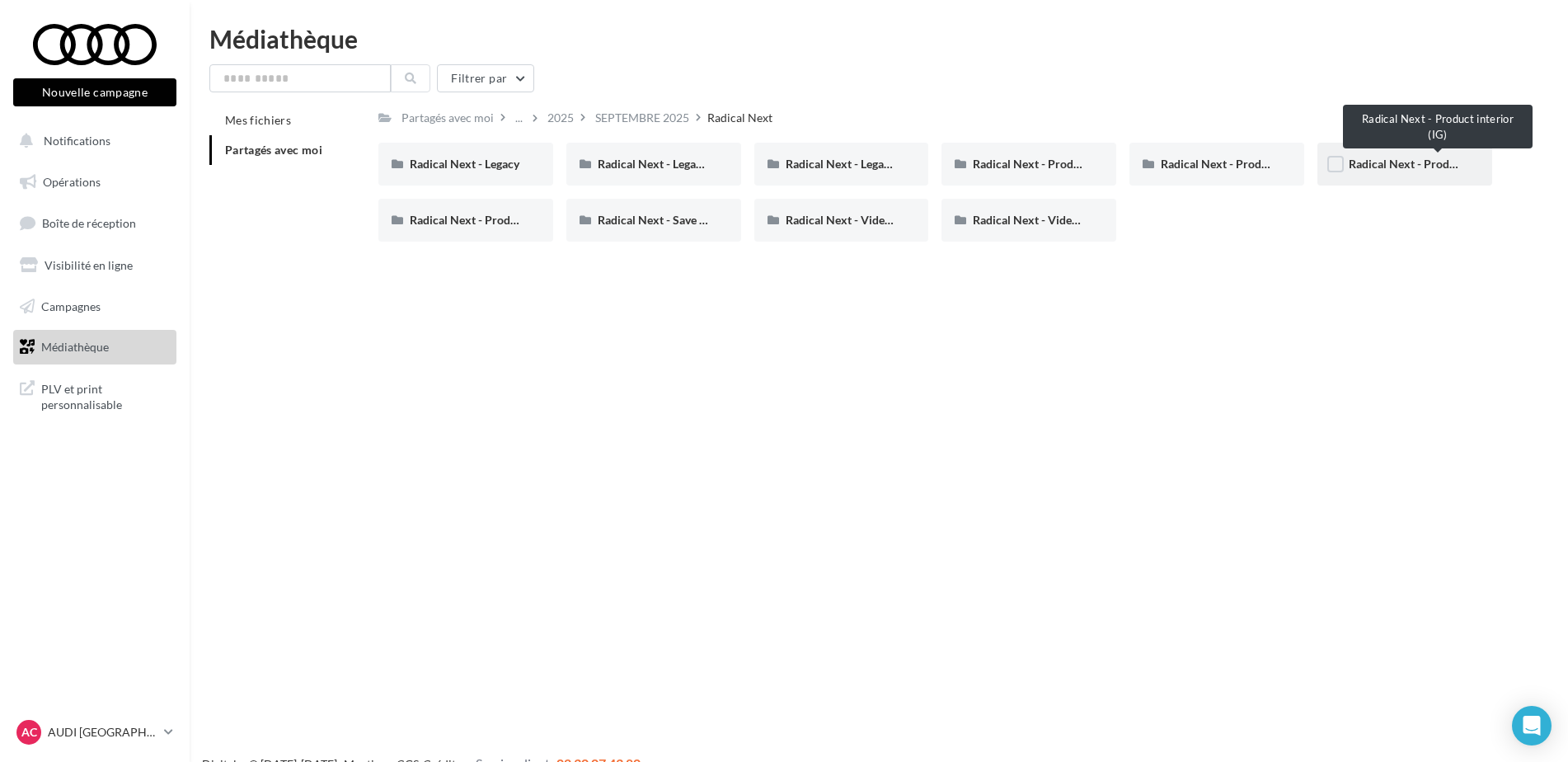
click at [1365, 157] on span "Radical Next - Product interior (IG)" at bounding box center [1438, 164] width 180 height 14
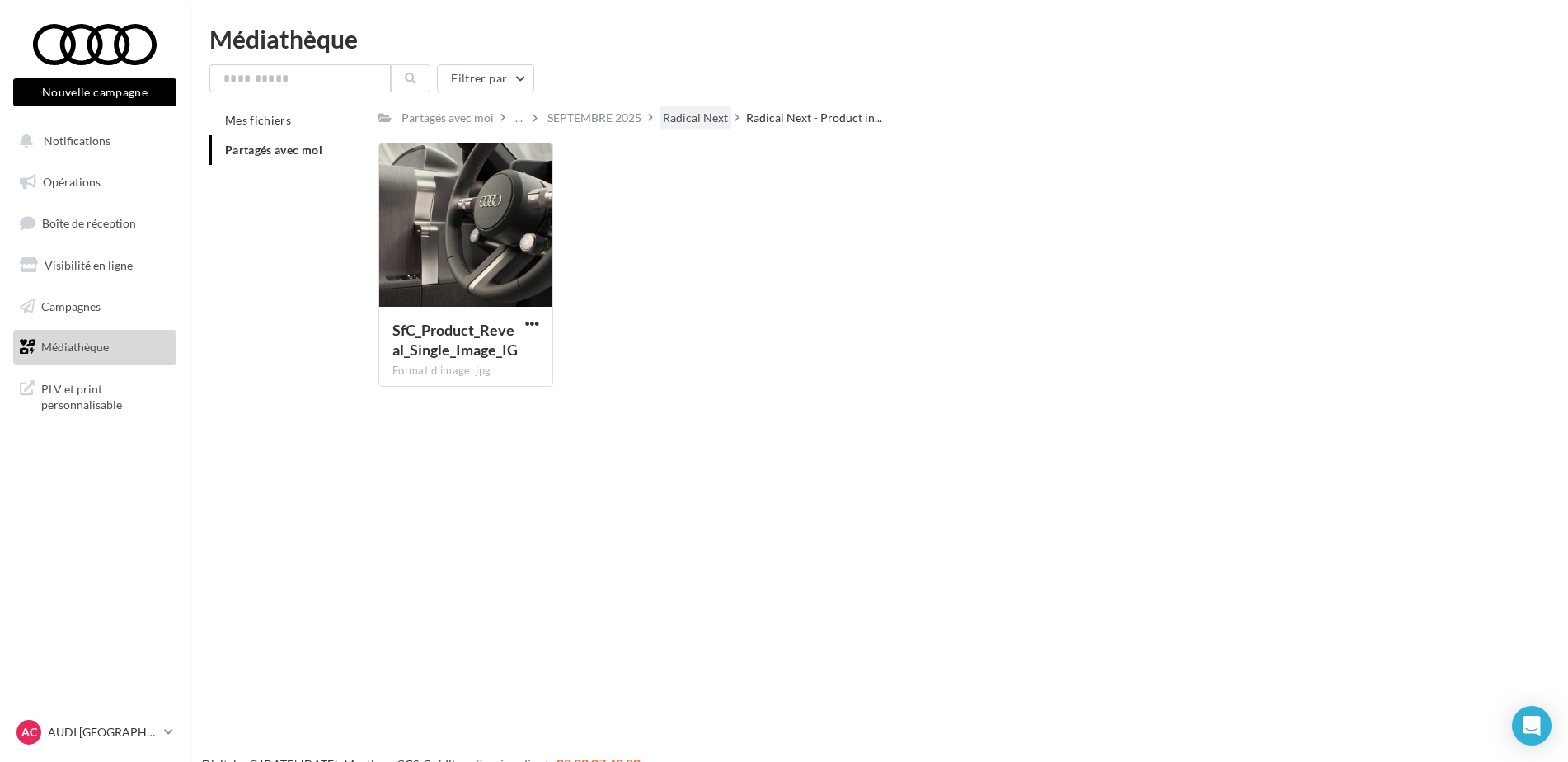
click at [707, 116] on div "Radical Next" at bounding box center [695, 118] width 65 height 16
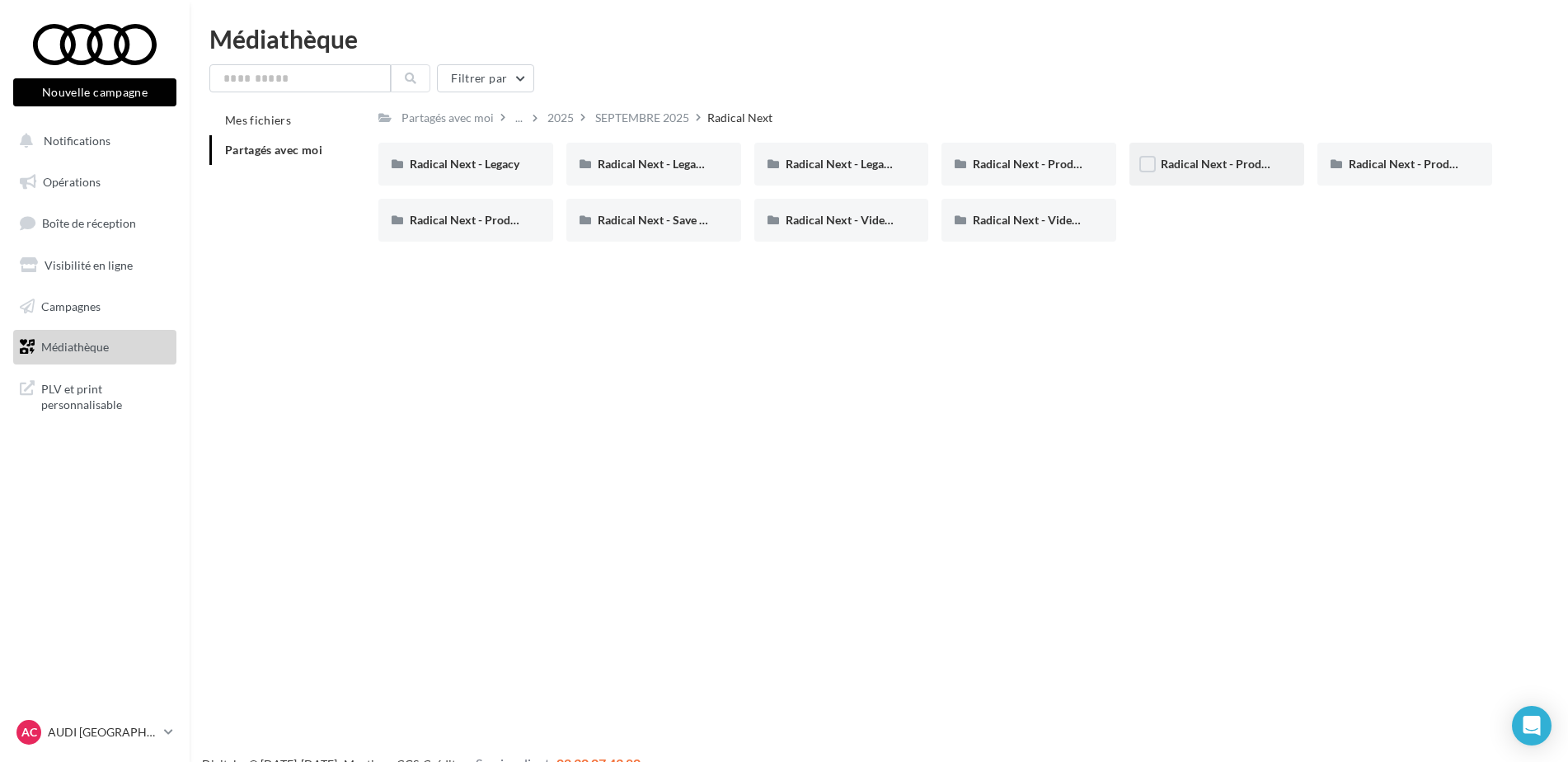
click at [1281, 161] on div "Radical Next - Product gallery "Zoom out"" at bounding box center [1217, 165] width 175 height 43
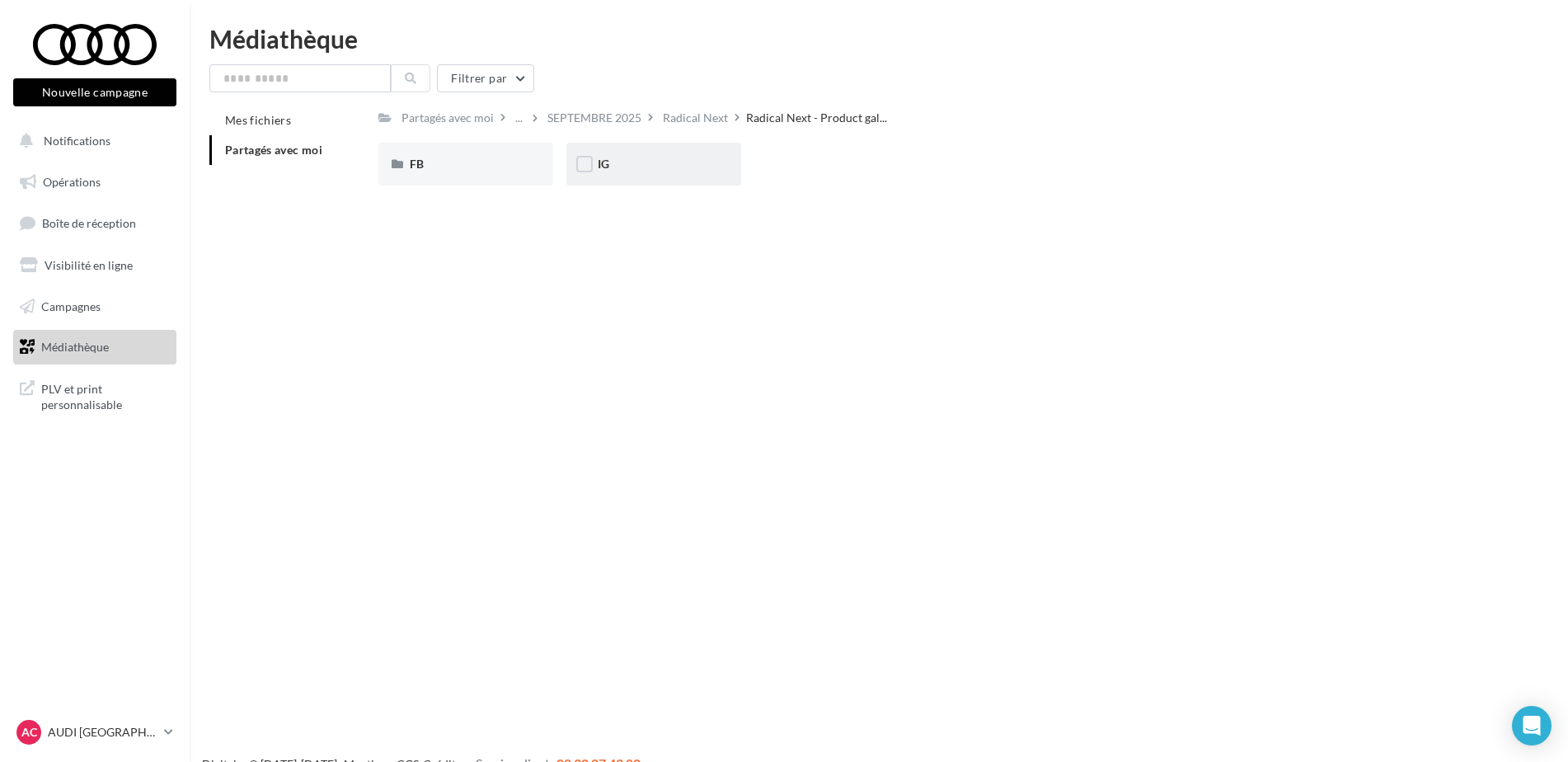
click at [626, 168] on div "IG" at bounding box center [653, 164] width 112 height 16
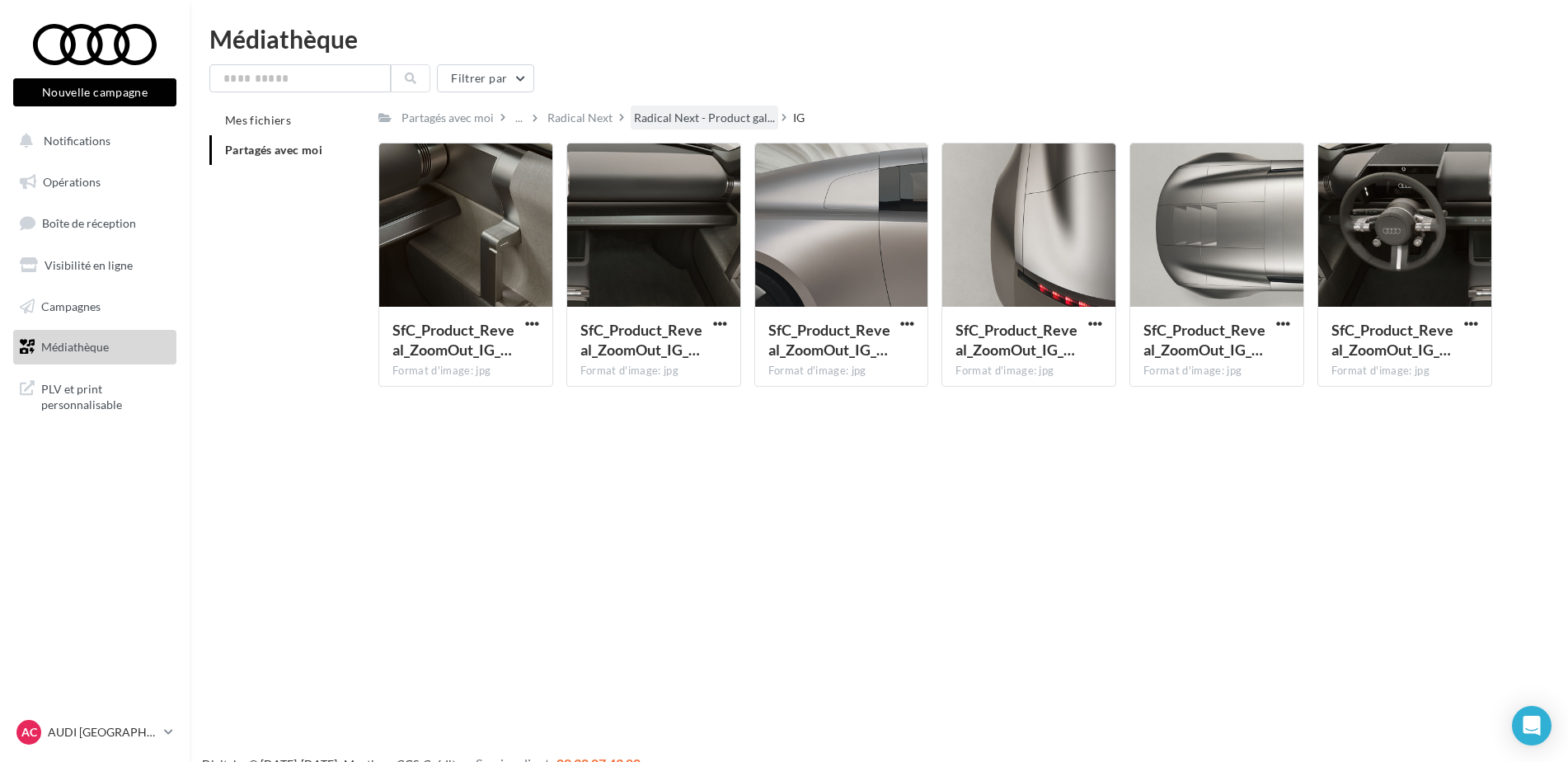
click at [651, 106] on div "Radical Next - Product gal..." at bounding box center [704, 117] width 148 height 24
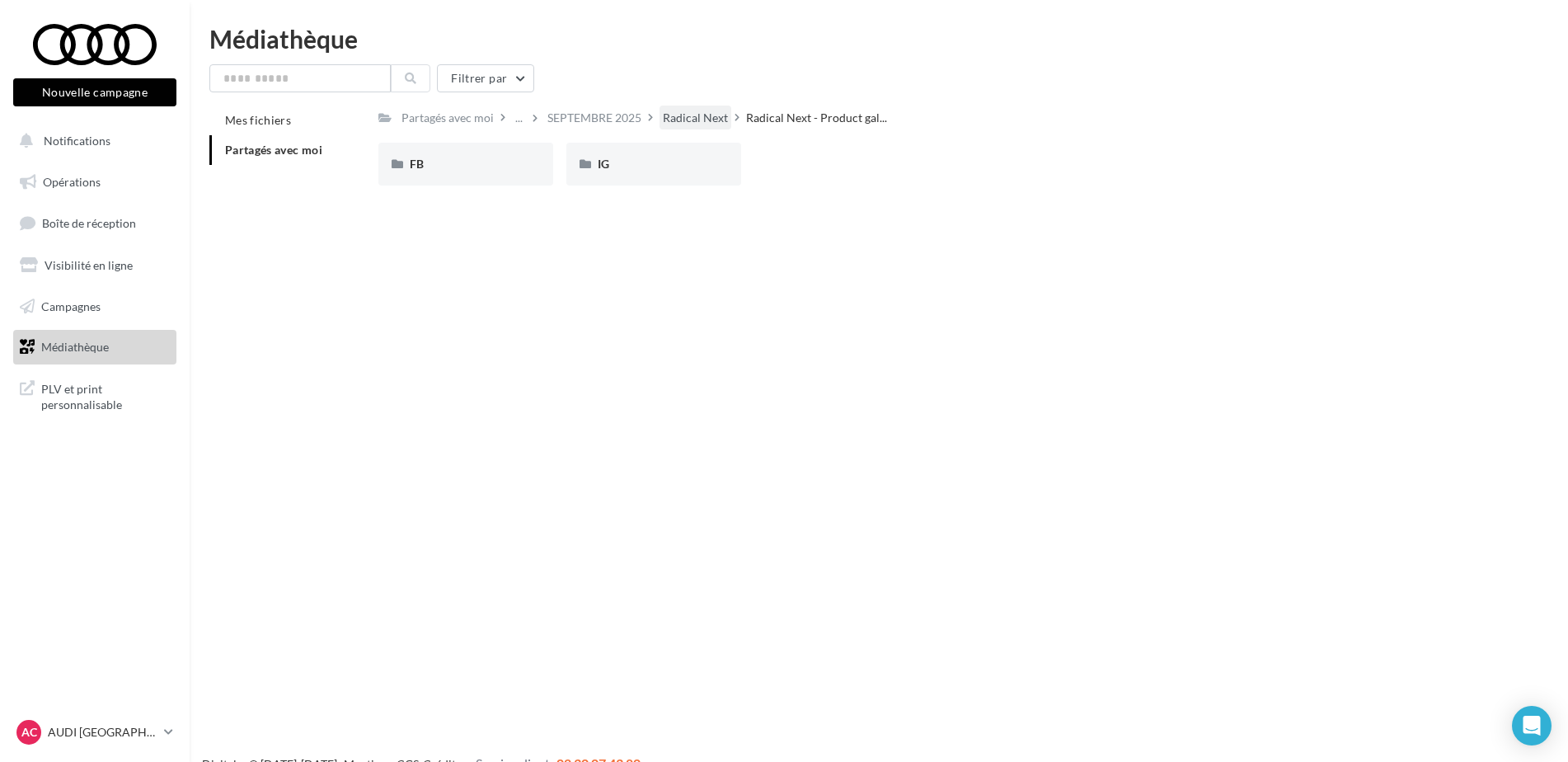
click at [667, 112] on div "Radical Next" at bounding box center [695, 118] width 65 height 16
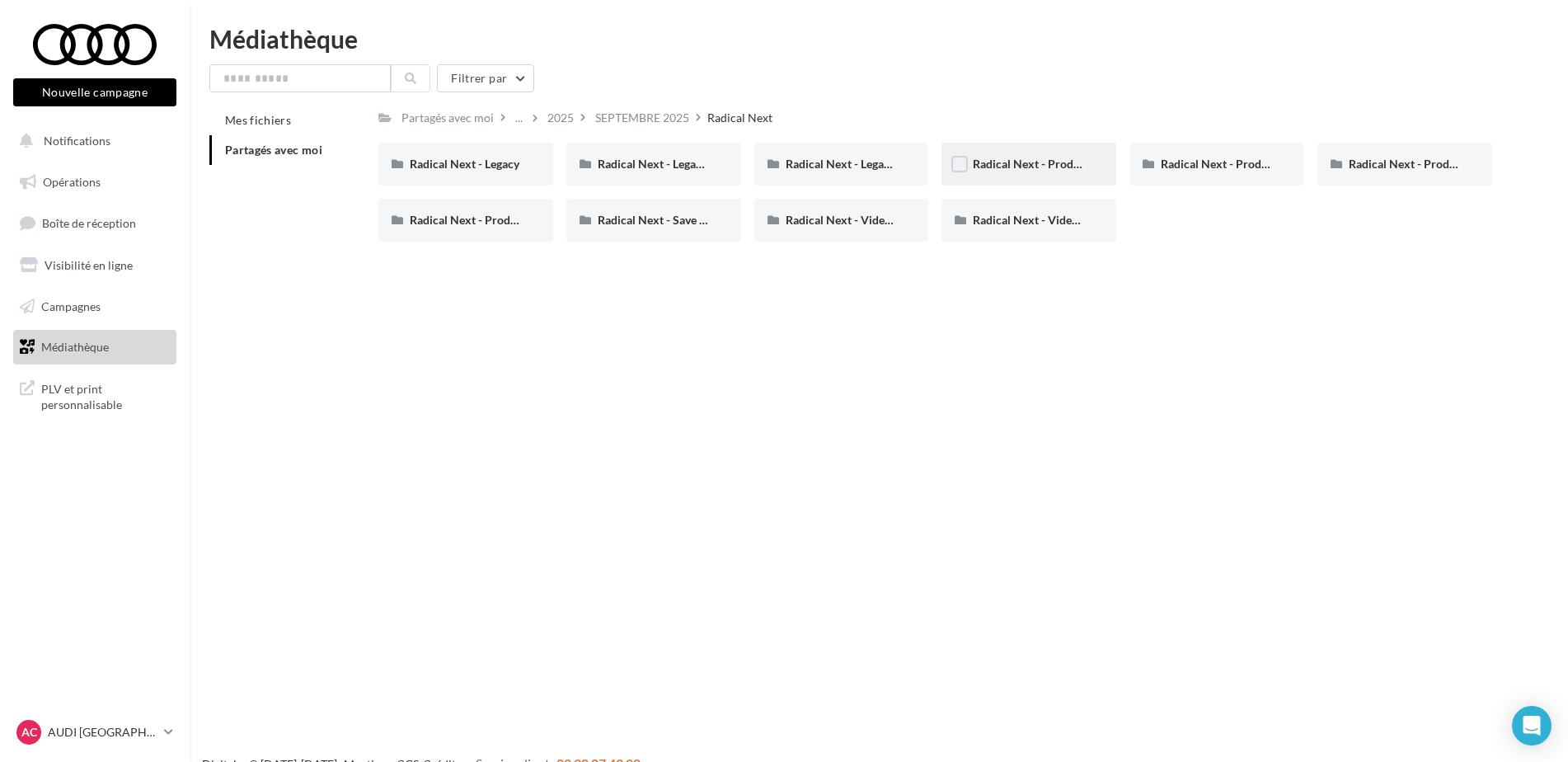
click at [1001, 149] on div "Radical Next - Product gallery" at bounding box center [1029, 165] width 175 height 43
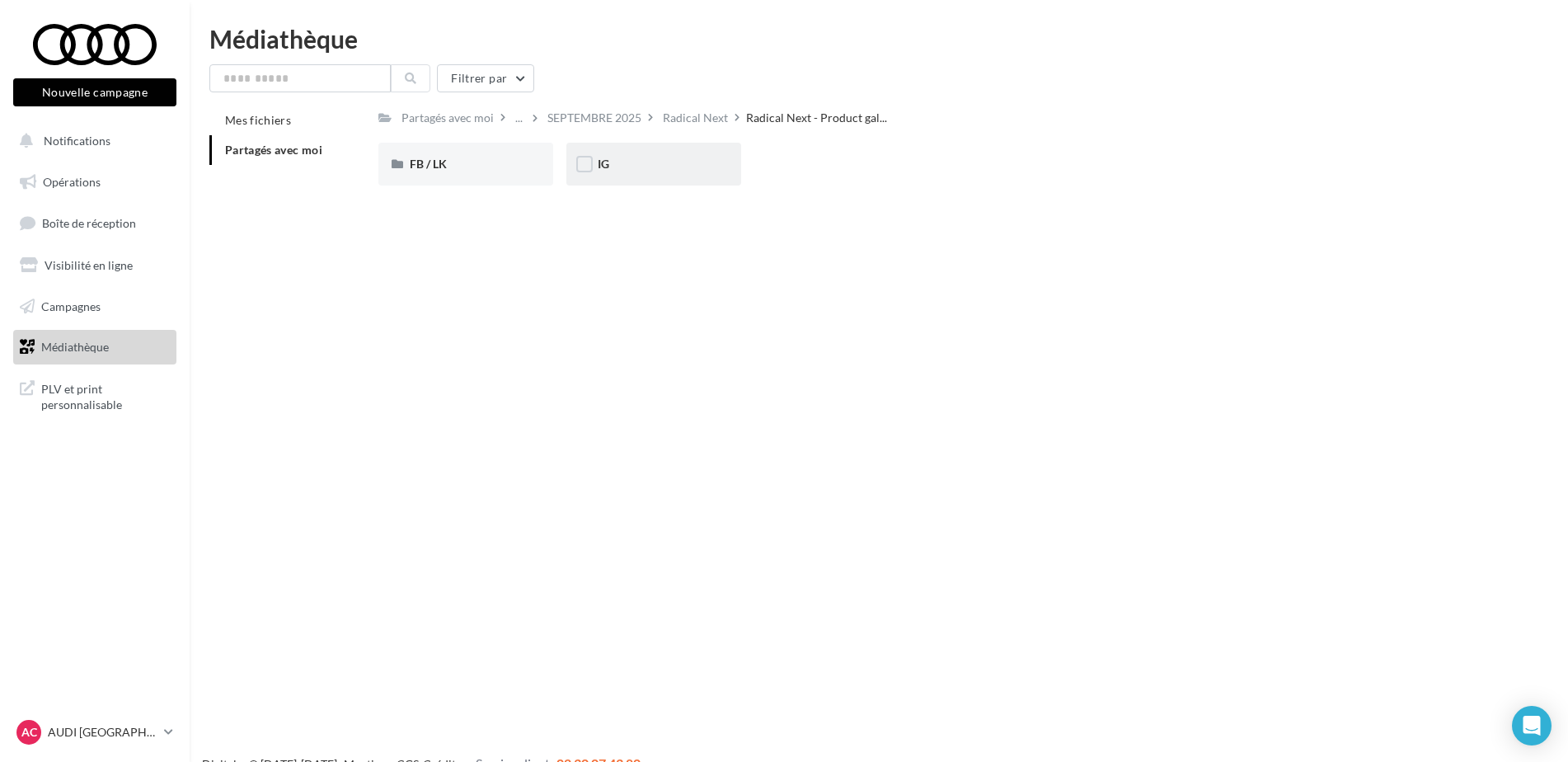
click at [707, 164] on div "IG" at bounding box center [653, 164] width 112 height 16
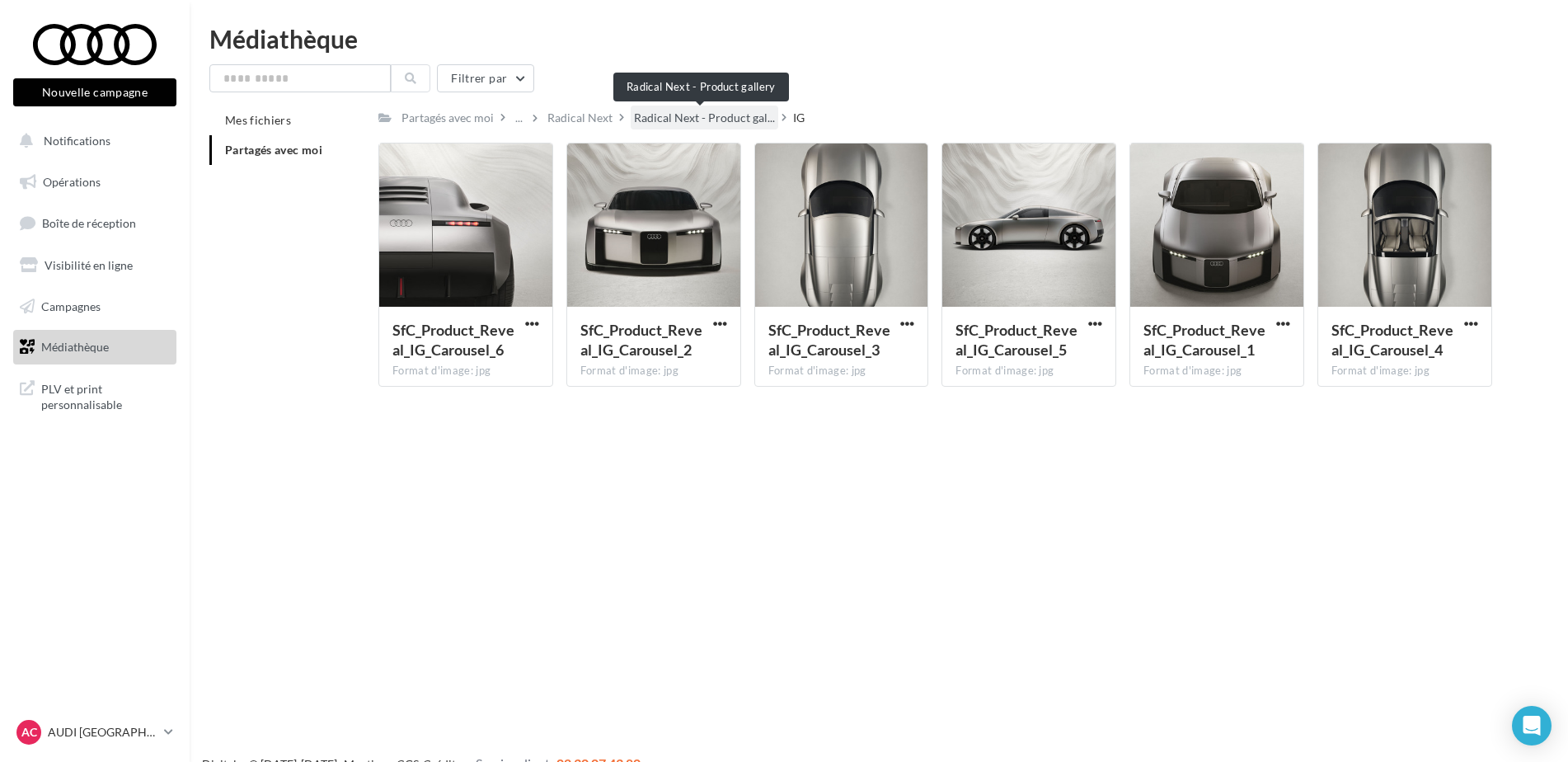
click at [695, 116] on span "Radical Next - Product gal..." at bounding box center [704, 118] width 141 height 16
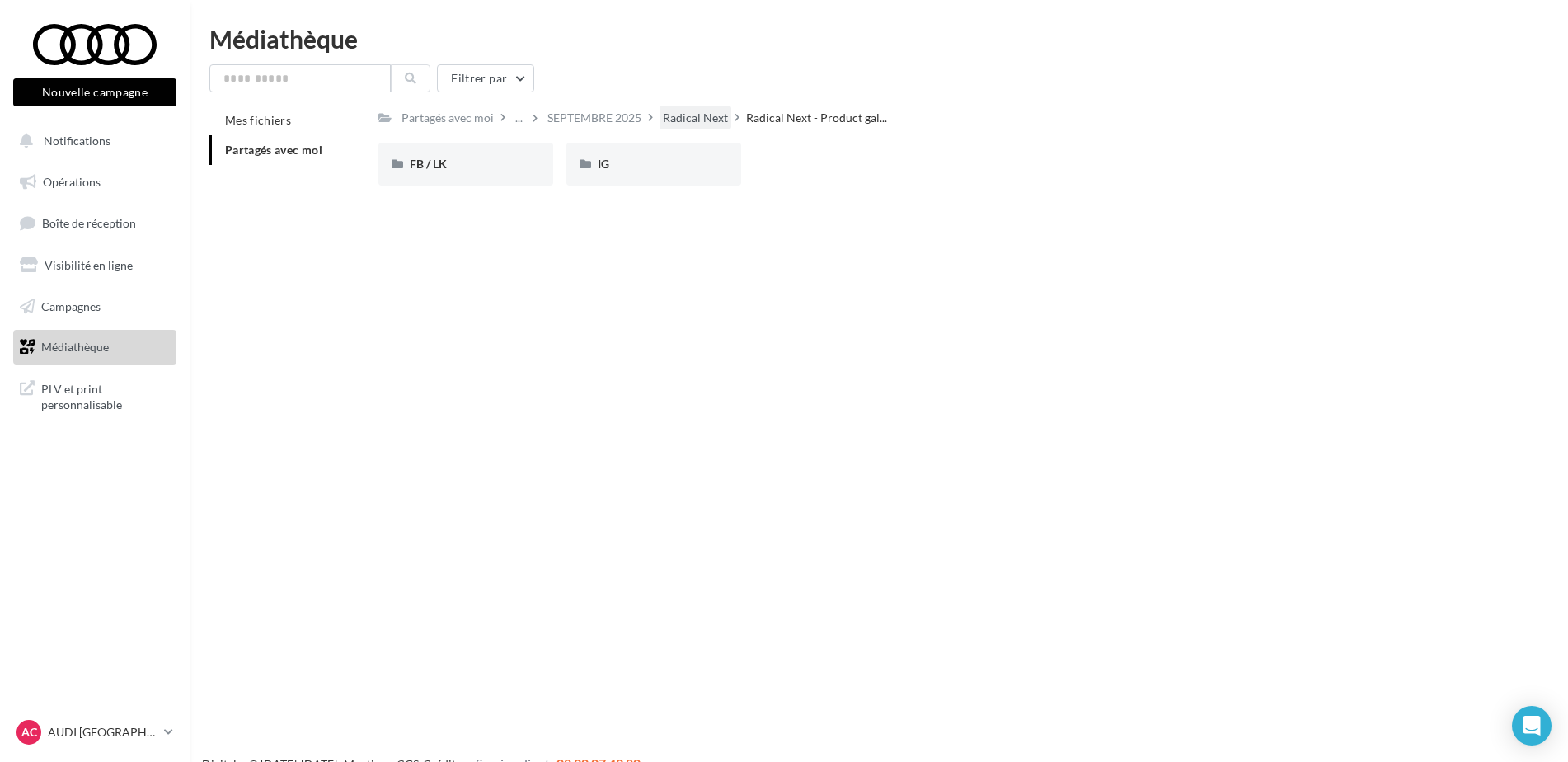
click at [704, 112] on div "Radical Next" at bounding box center [695, 118] width 65 height 16
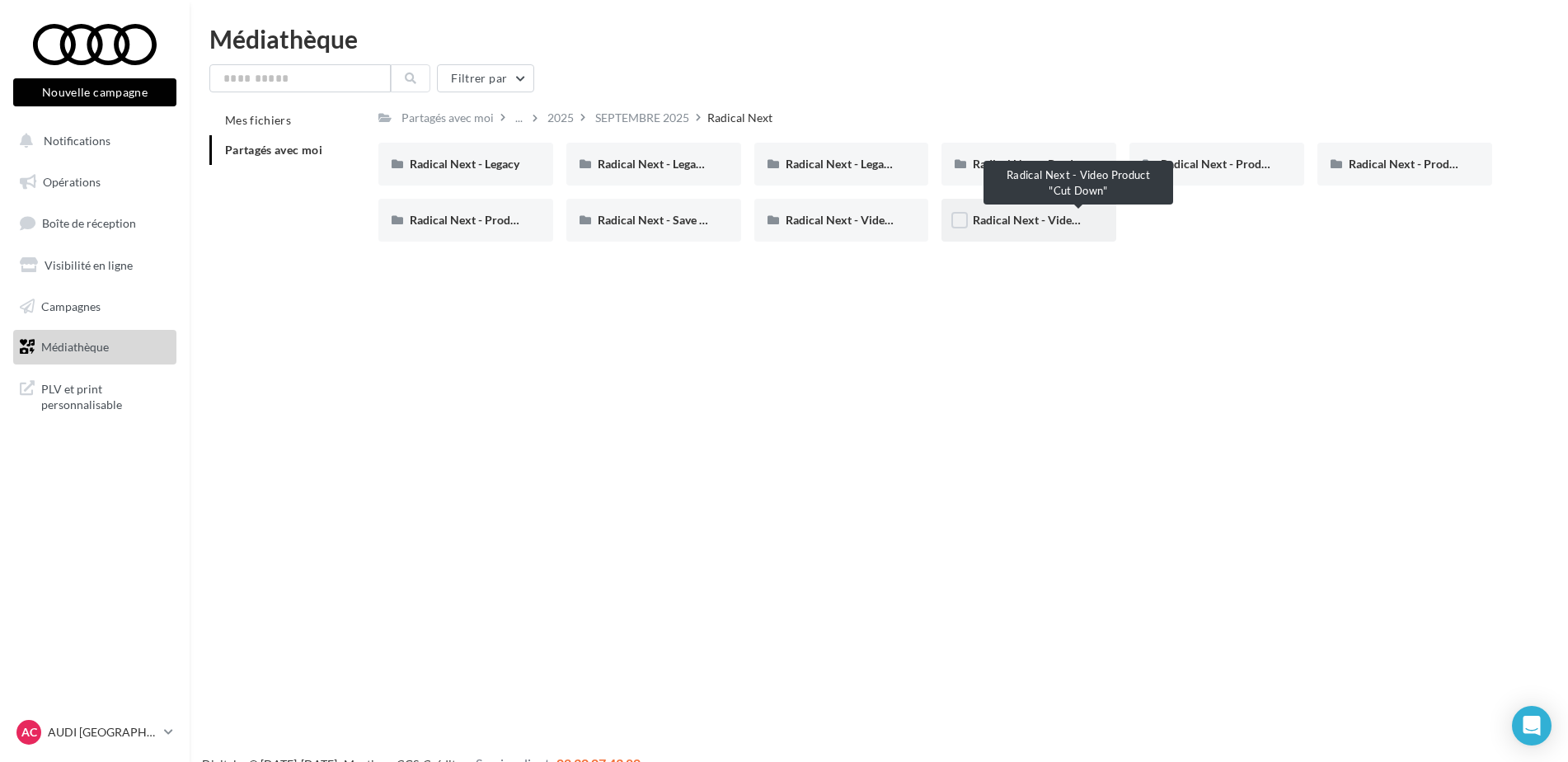
click at [1060, 217] on span "Radical Next - Video Product "Cut Down"" at bounding box center [1079, 220] width 213 height 14
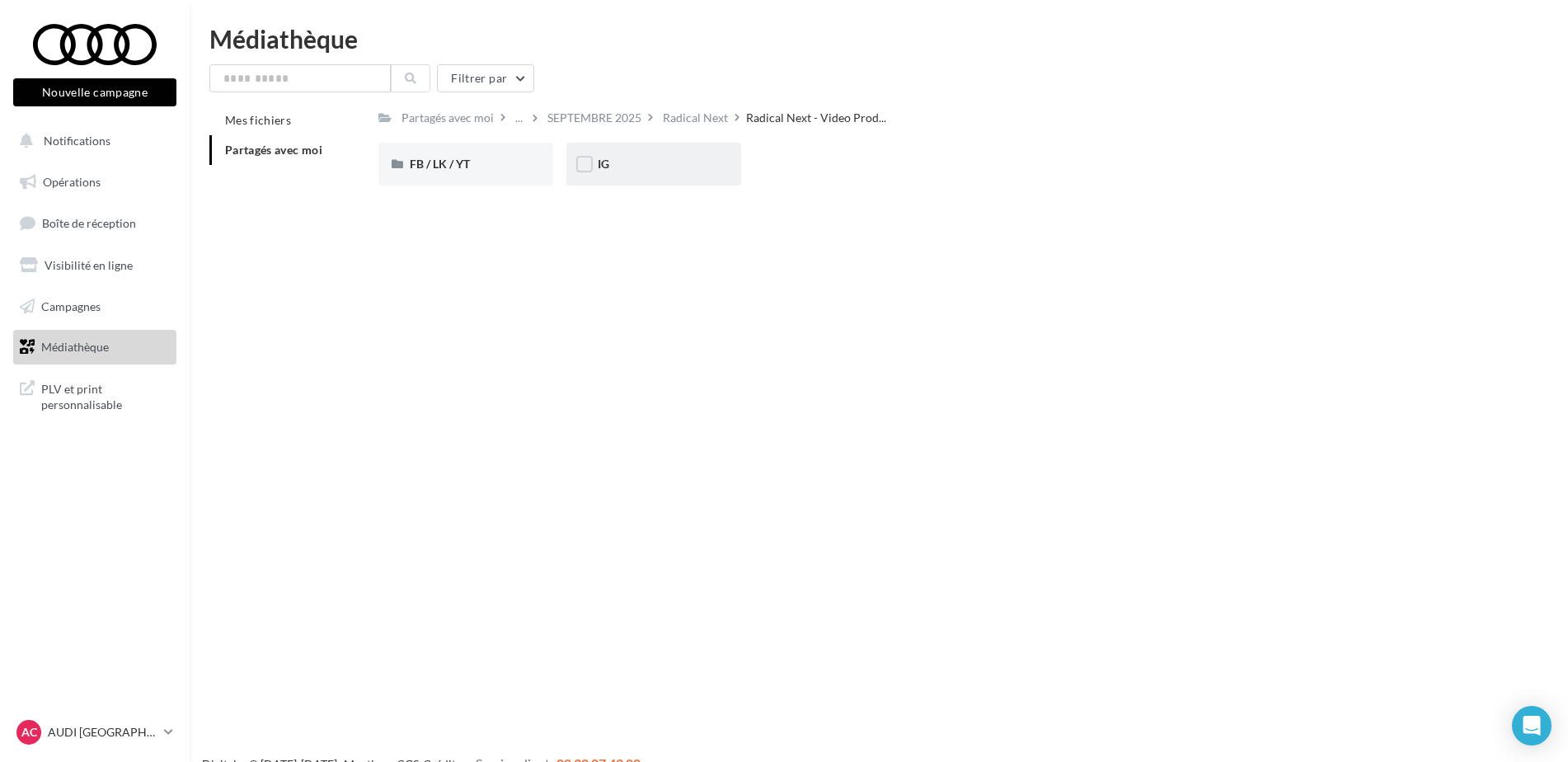
click at [687, 176] on div "IG" at bounding box center [654, 165] width 175 height 43
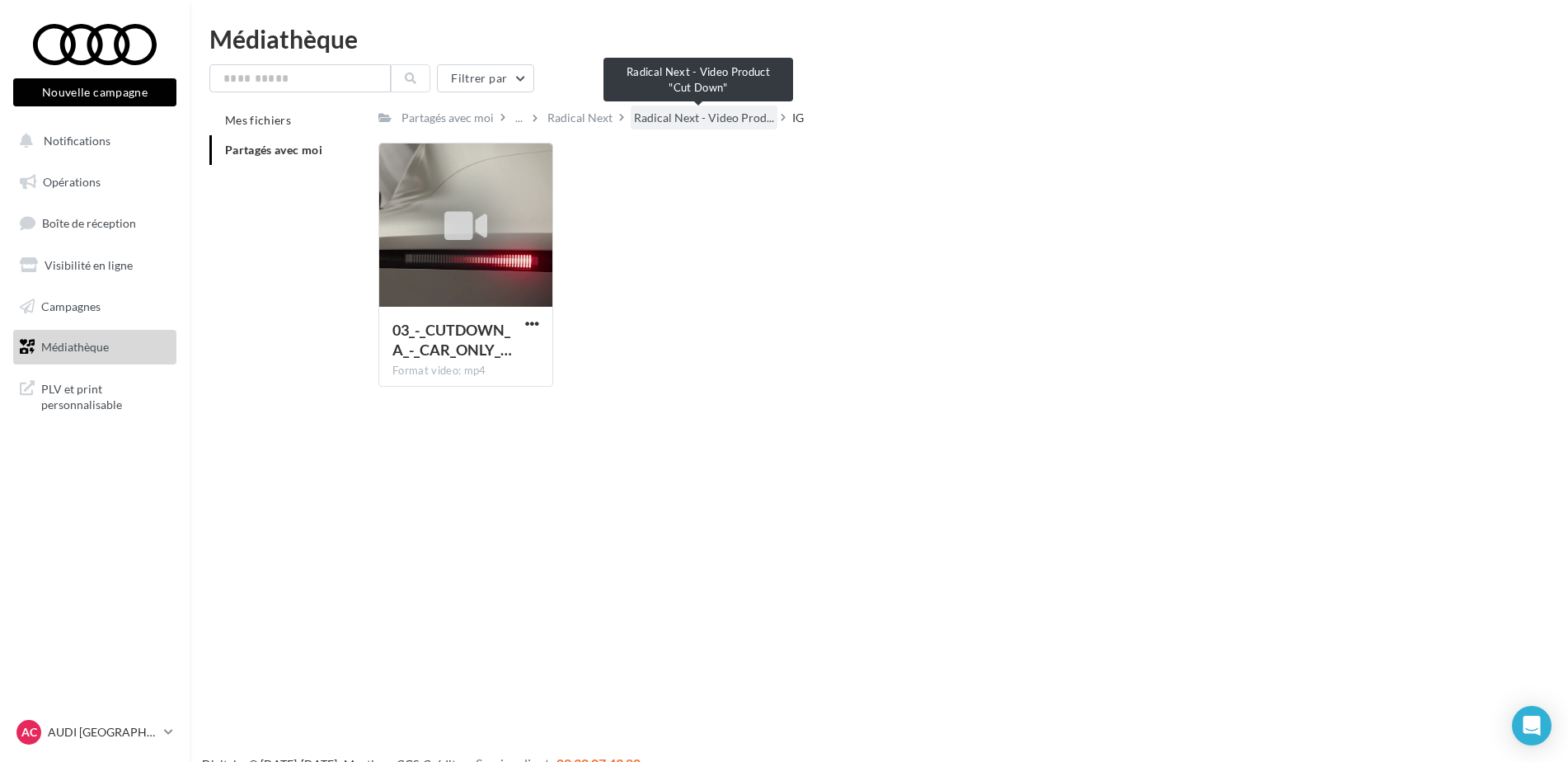
click at [695, 120] on span "Radical Next - Video Prod..." at bounding box center [704, 118] width 140 height 16
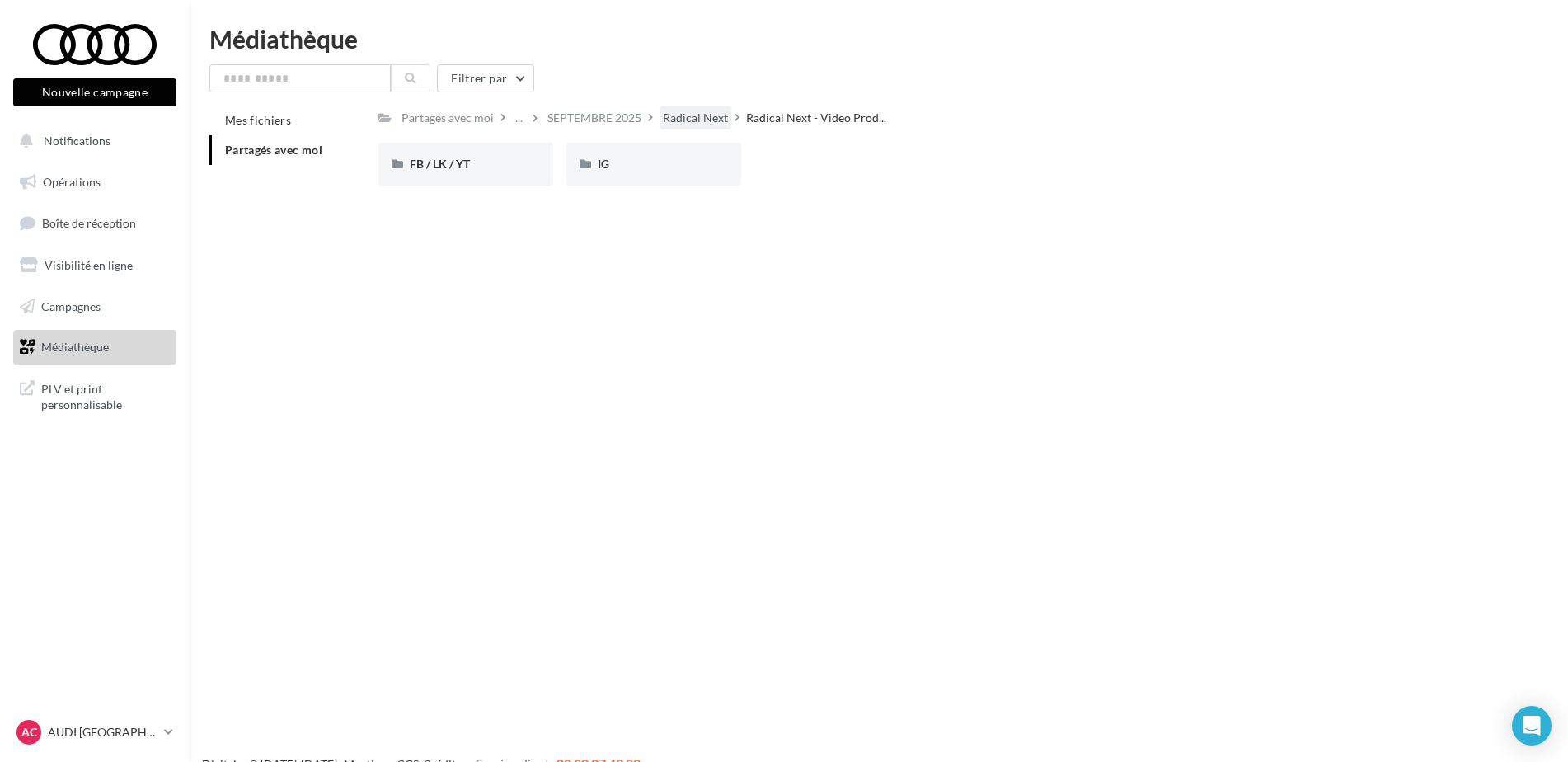
click at [693, 122] on div "Radical Next" at bounding box center [695, 118] width 65 height 16
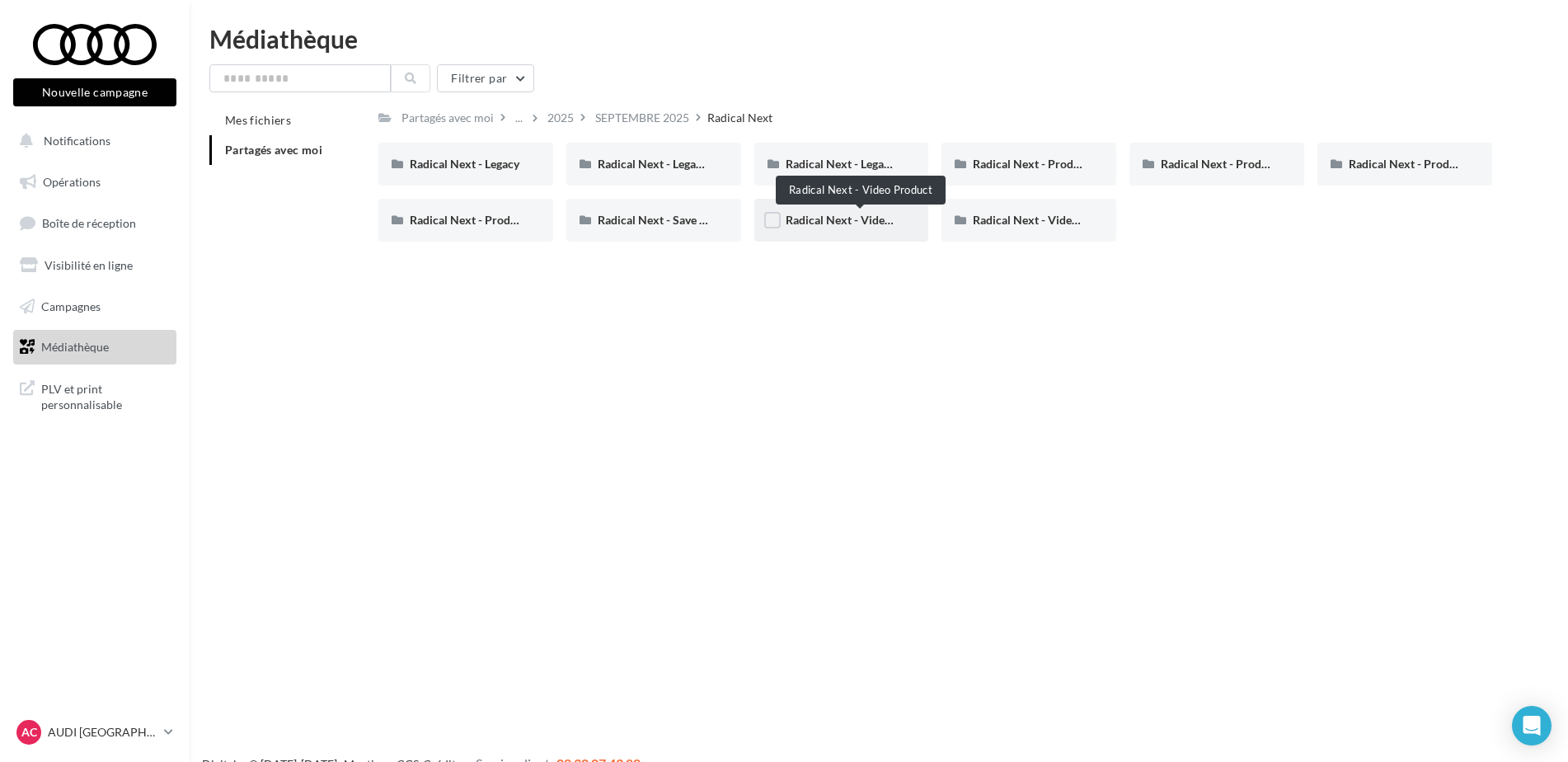
click at [812, 218] on span "Radical Next - Video Product" at bounding box center [861, 220] width 150 height 14
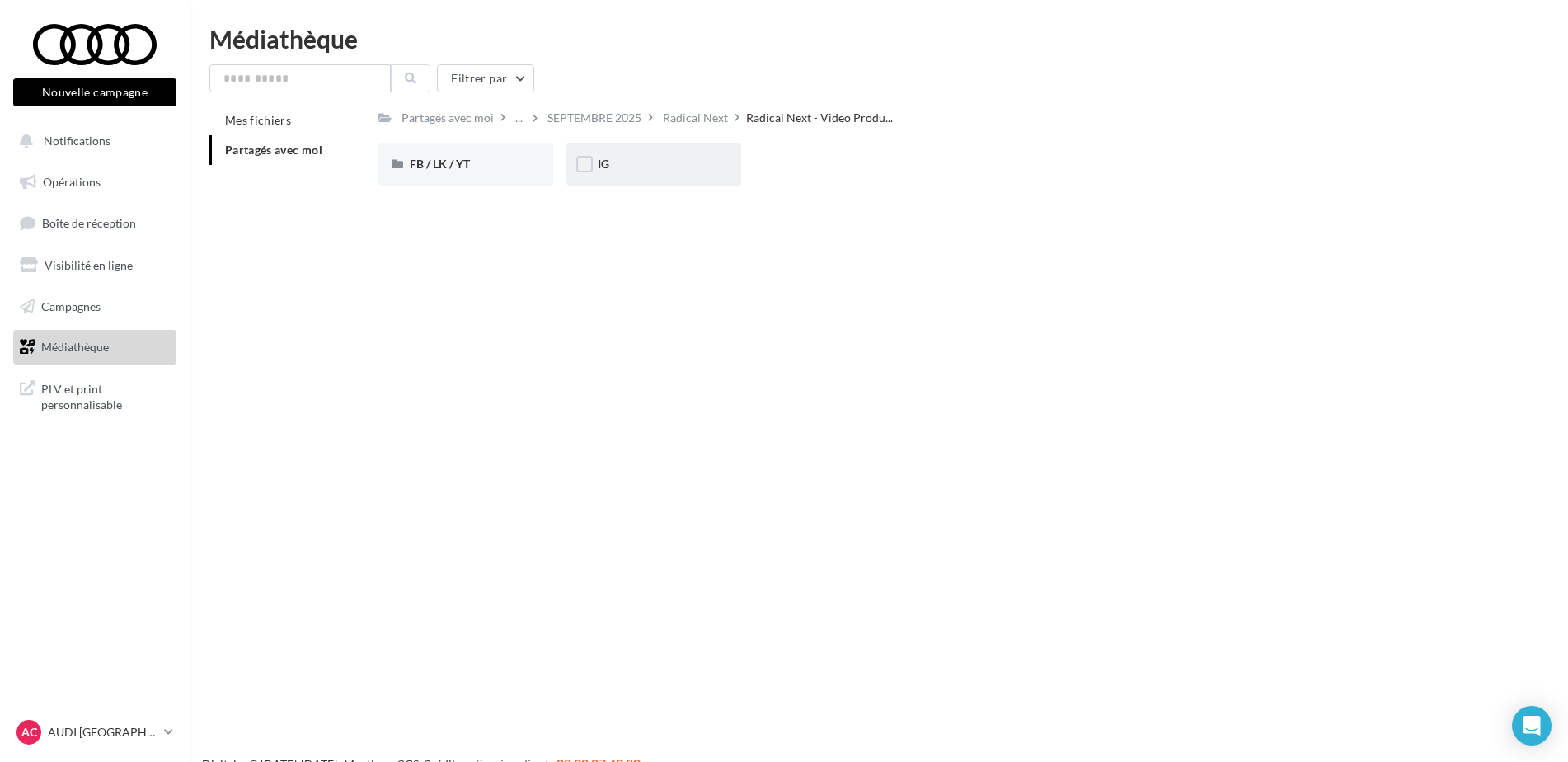
click at [661, 175] on div "IG" at bounding box center [654, 165] width 175 height 43
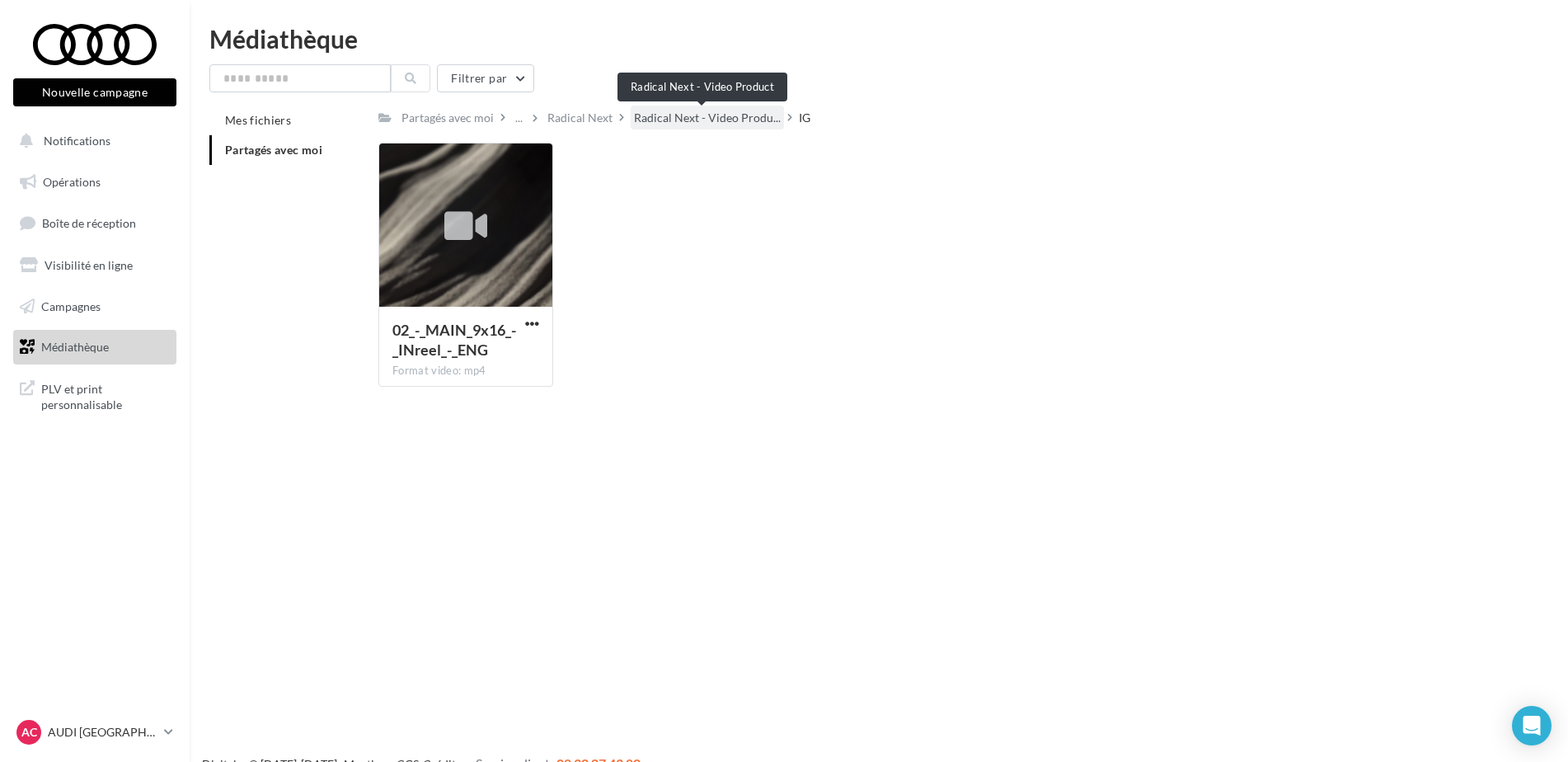
click at [704, 113] on span "Radical Next - Video Produ..." at bounding box center [707, 118] width 147 height 16
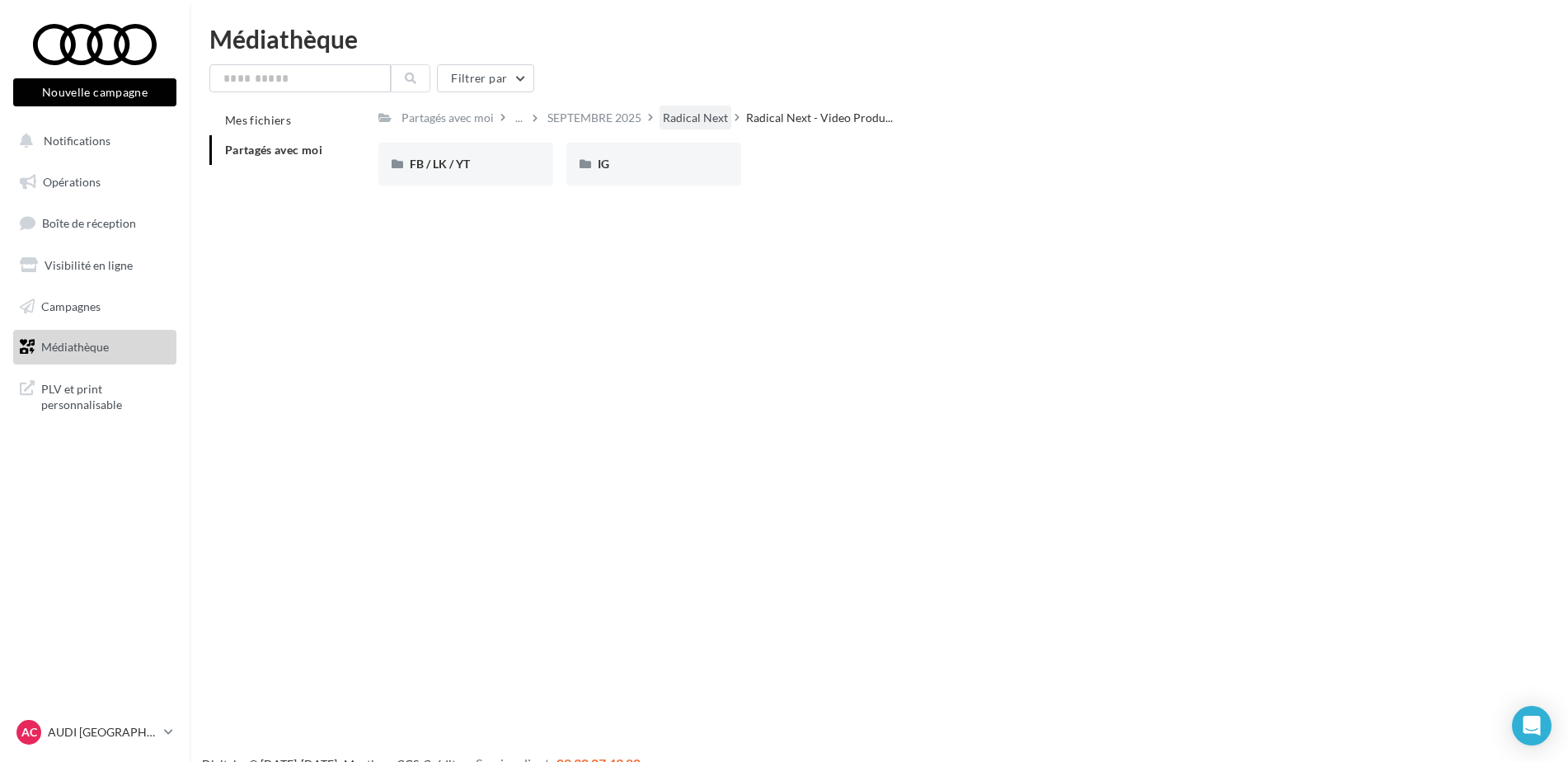
click at [712, 127] on div "Radical Next" at bounding box center [695, 117] width 72 height 24
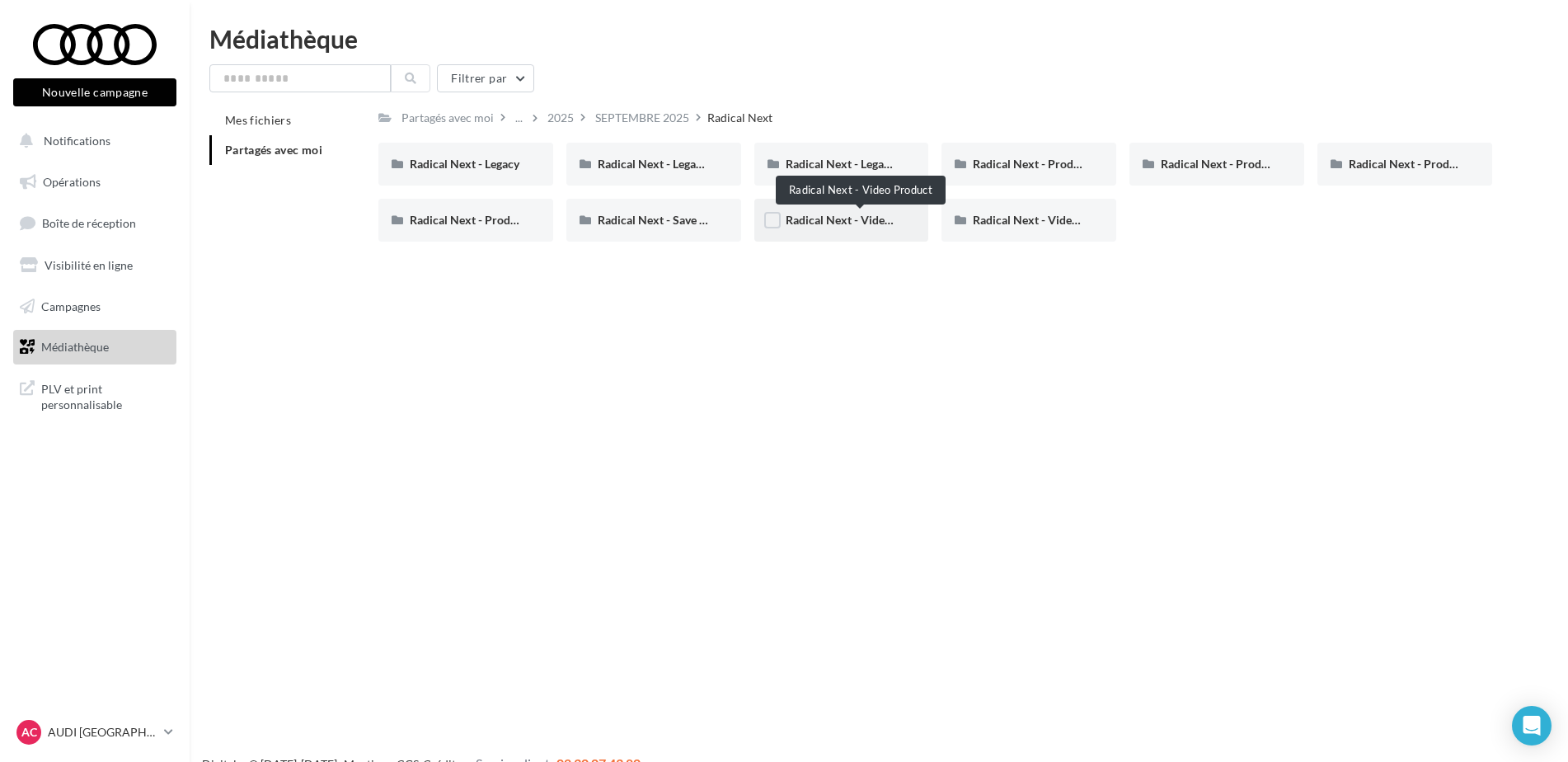
click at [831, 221] on span "Radical Next - Video Product" at bounding box center [861, 220] width 150 height 14
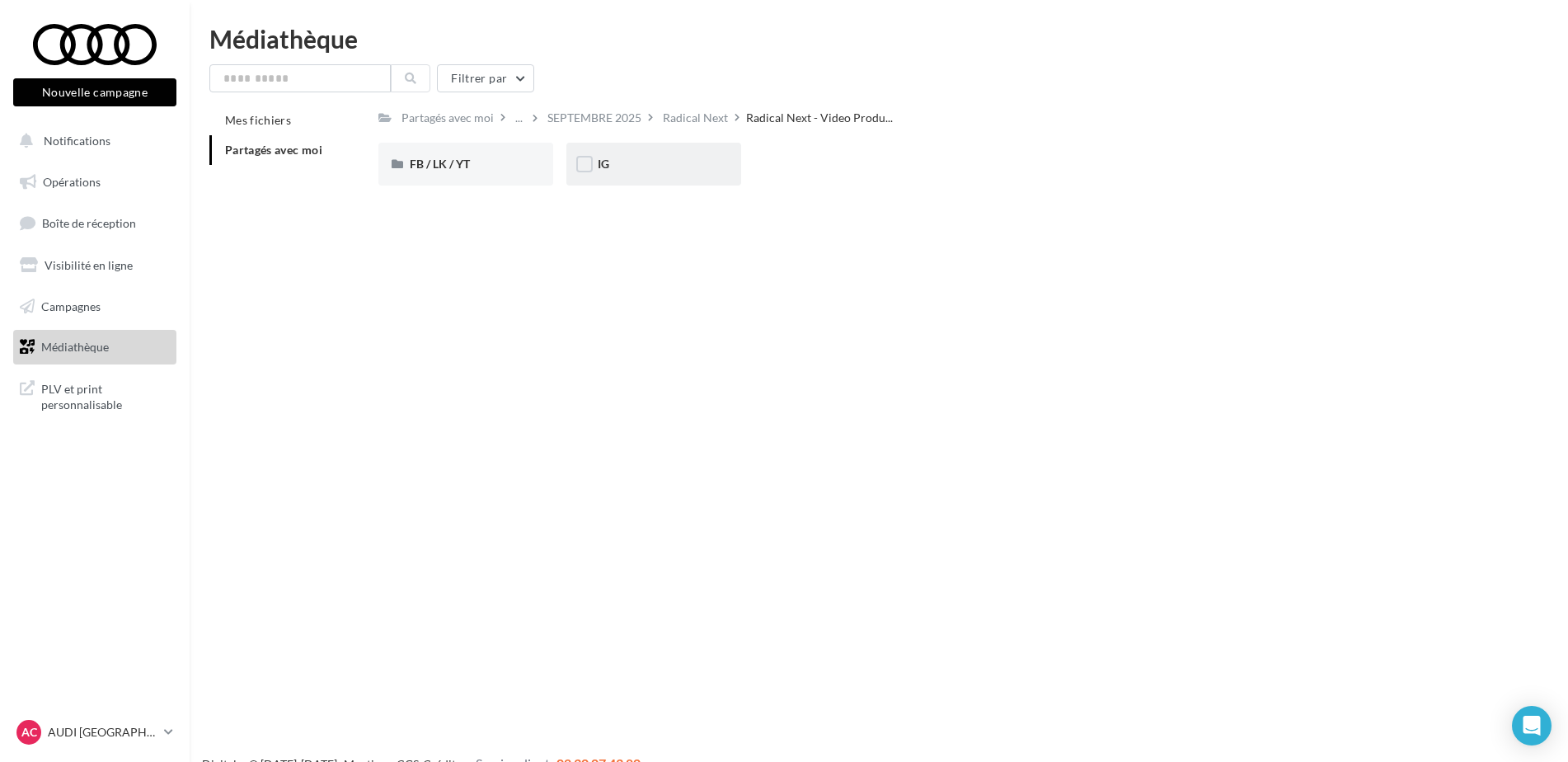
click at [619, 168] on div "IG" at bounding box center [653, 164] width 112 height 16
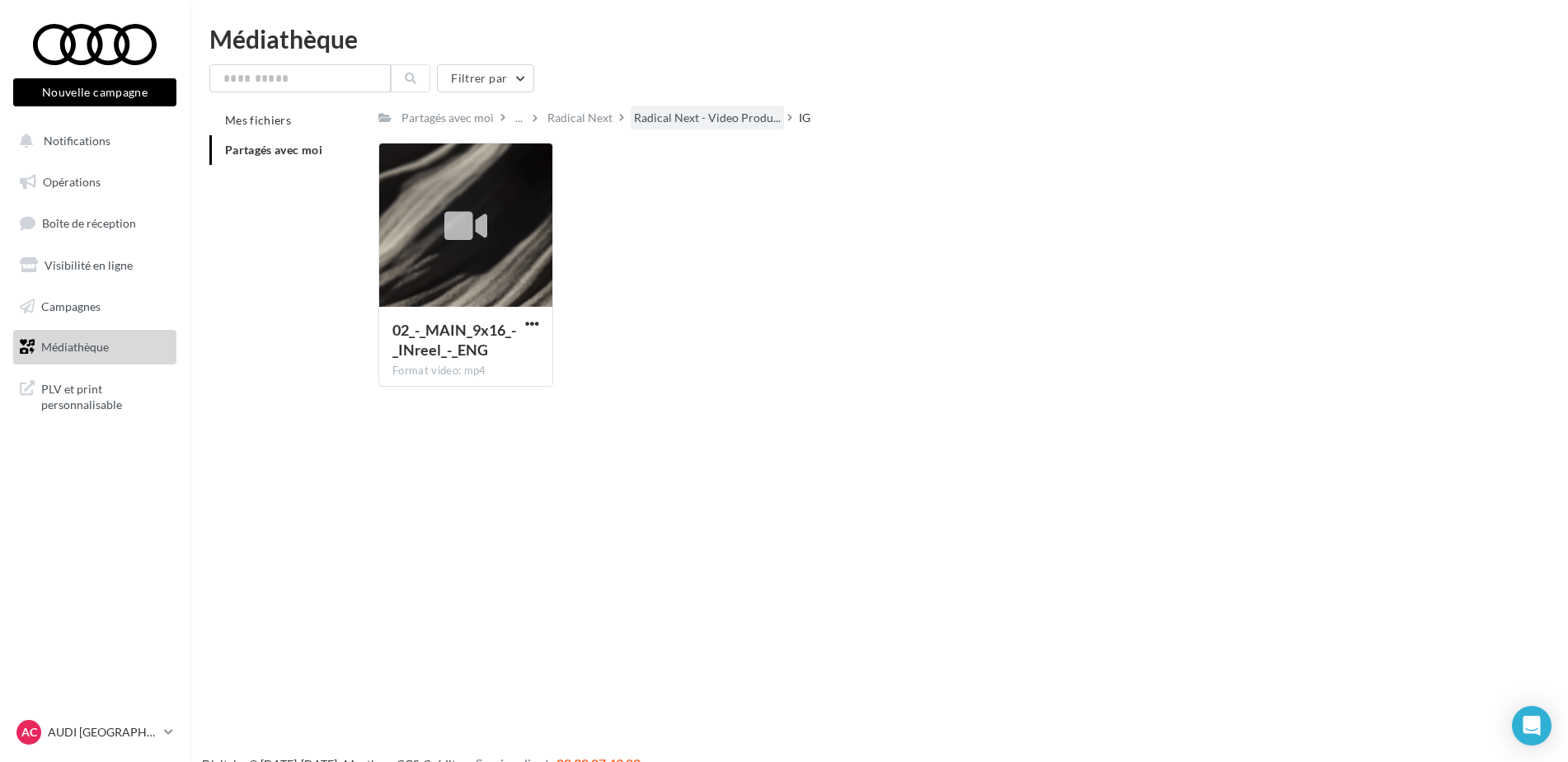
click at [691, 117] on span "Radical Next - Video Produ..." at bounding box center [707, 118] width 147 height 16
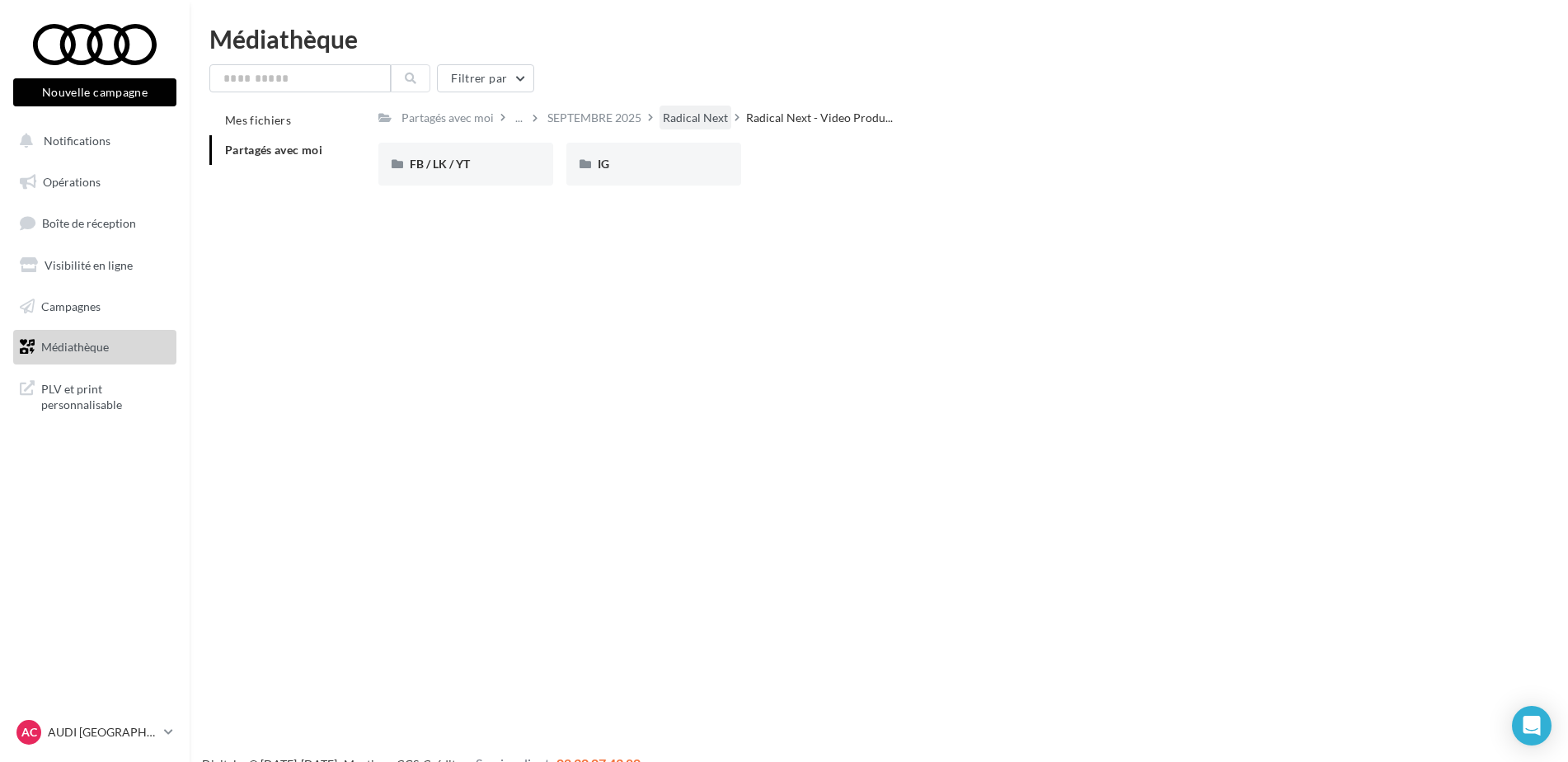
click at [673, 119] on div "Radical Next" at bounding box center [695, 118] width 65 height 16
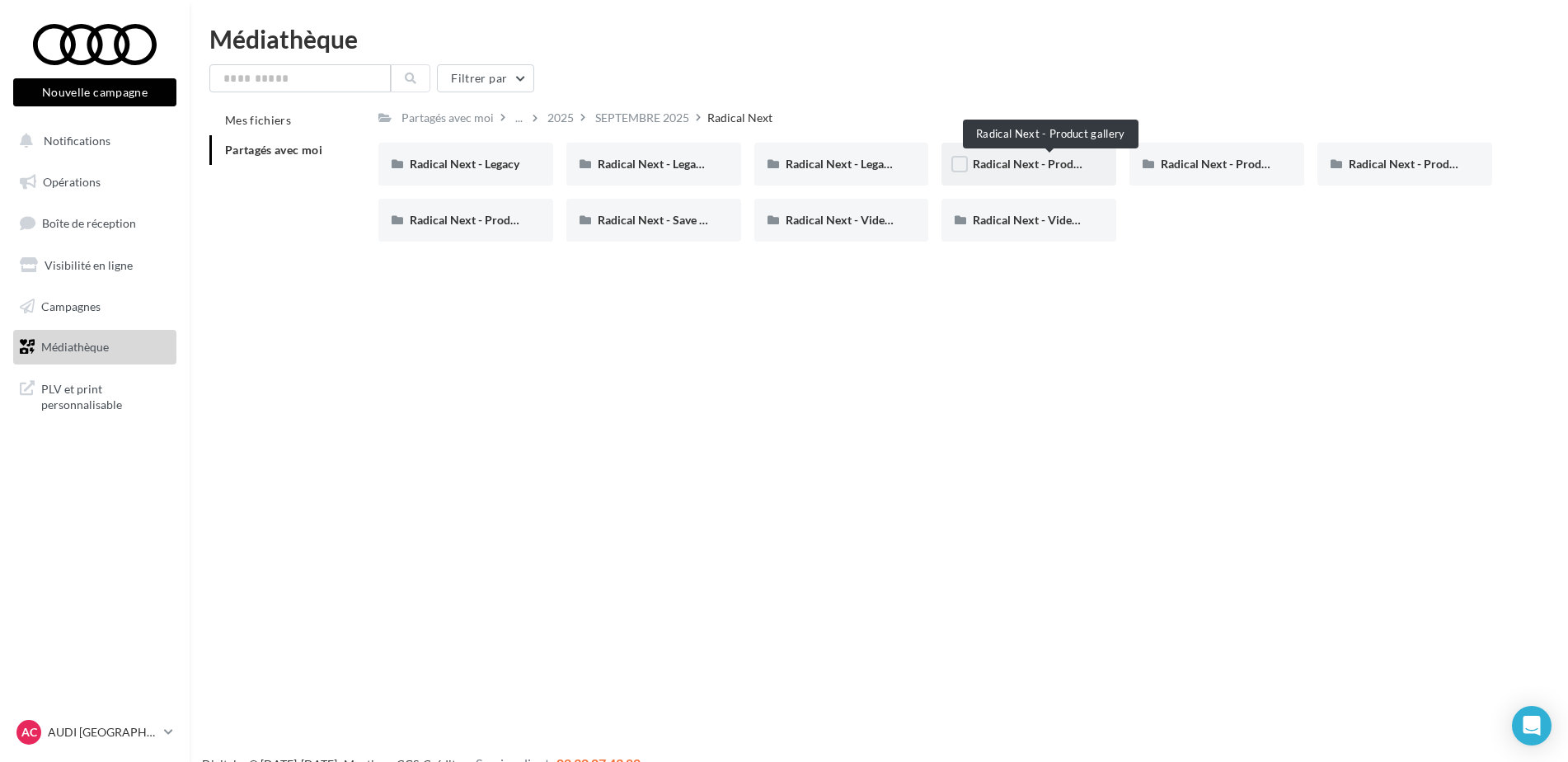
click at [1021, 166] on span "Radical Next - Product gallery" at bounding box center [1050, 164] width 154 height 14
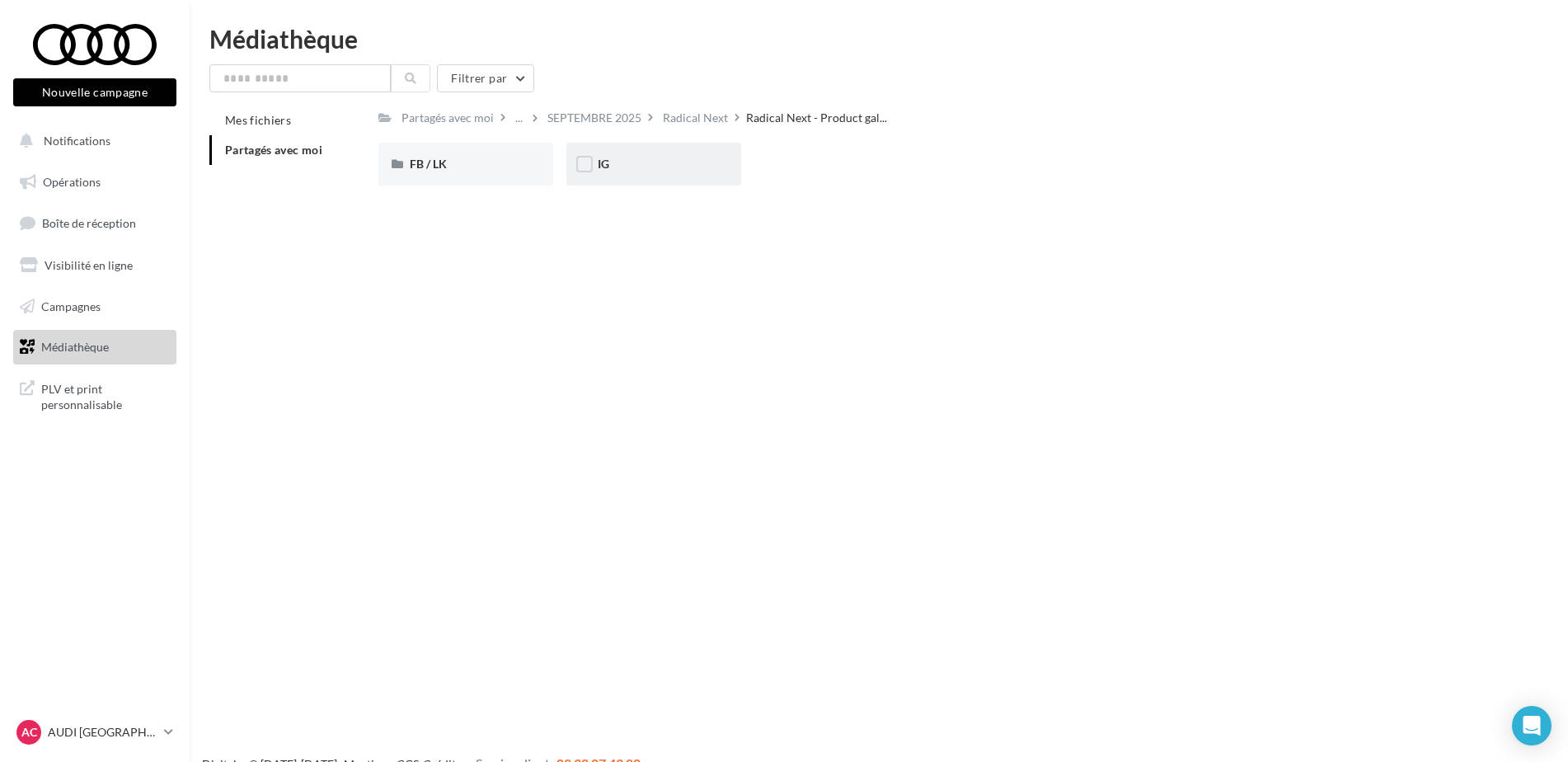
click at [639, 150] on div "IG" at bounding box center [654, 165] width 175 height 43
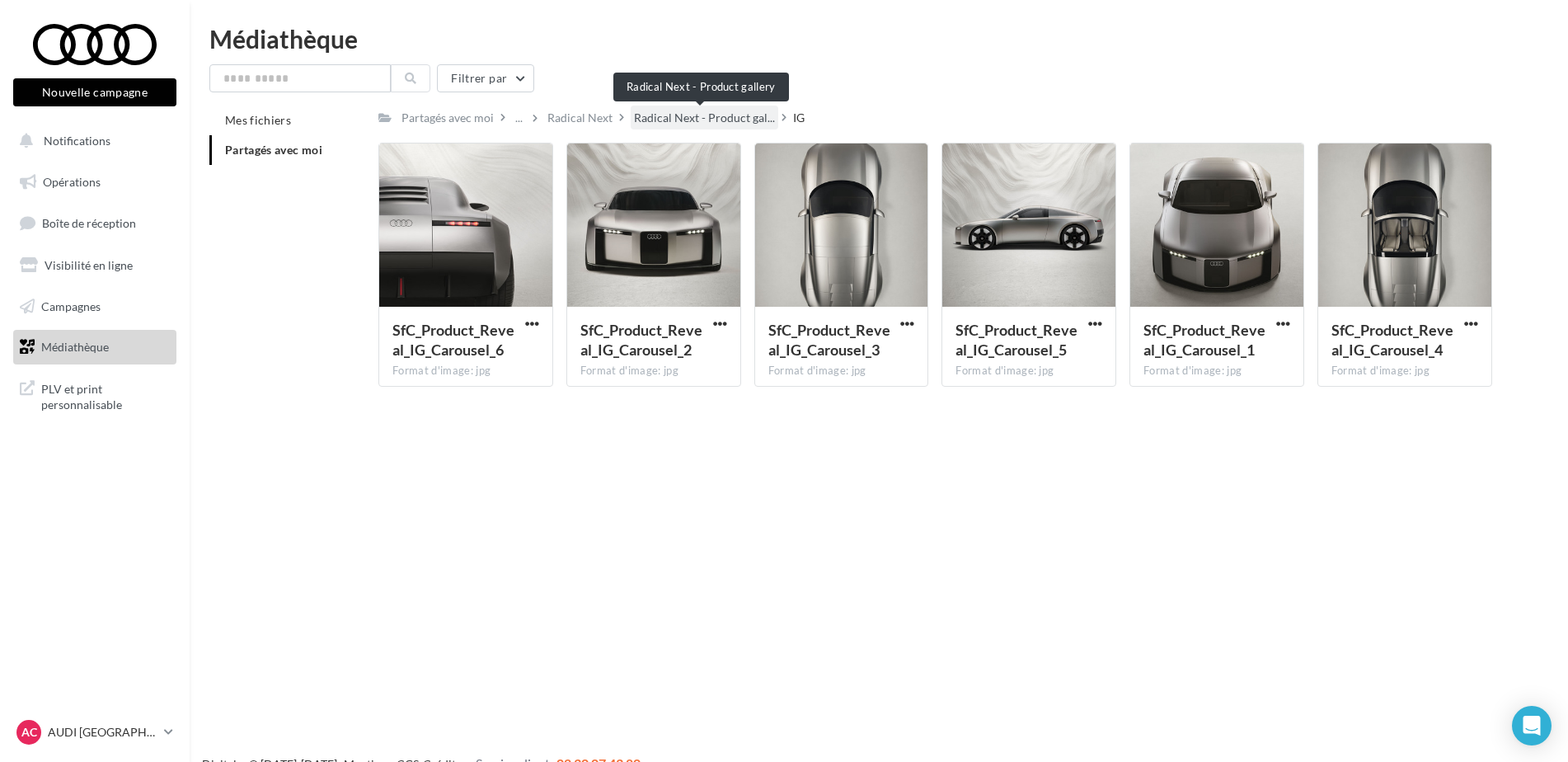
click at [706, 117] on span "Radical Next - Product gal..." at bounding box center [704, 118] width 141 height 16
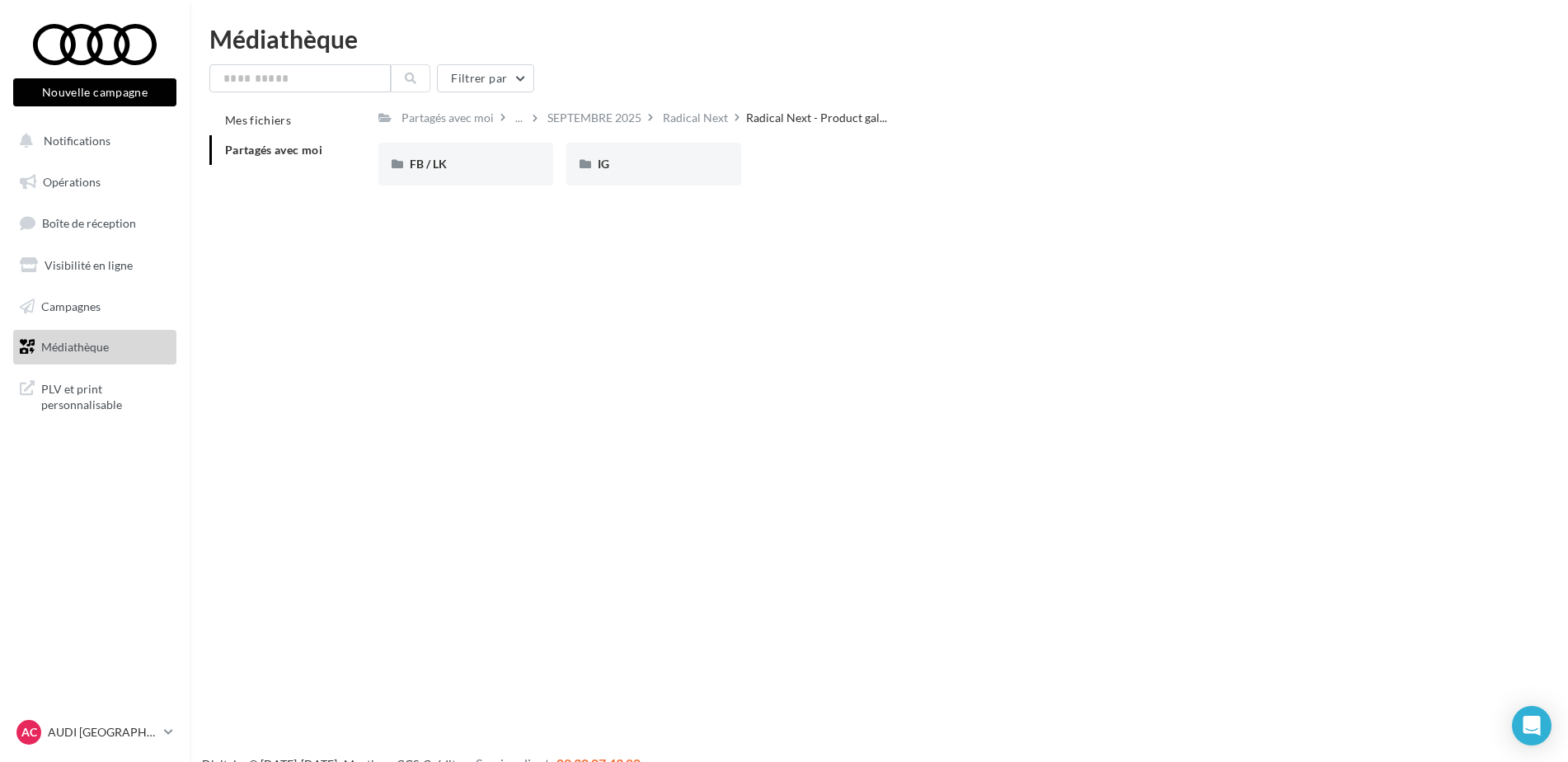
click at [706, 117] on div "Radical Next" at bounding box center [695, 118] width 65 height 16
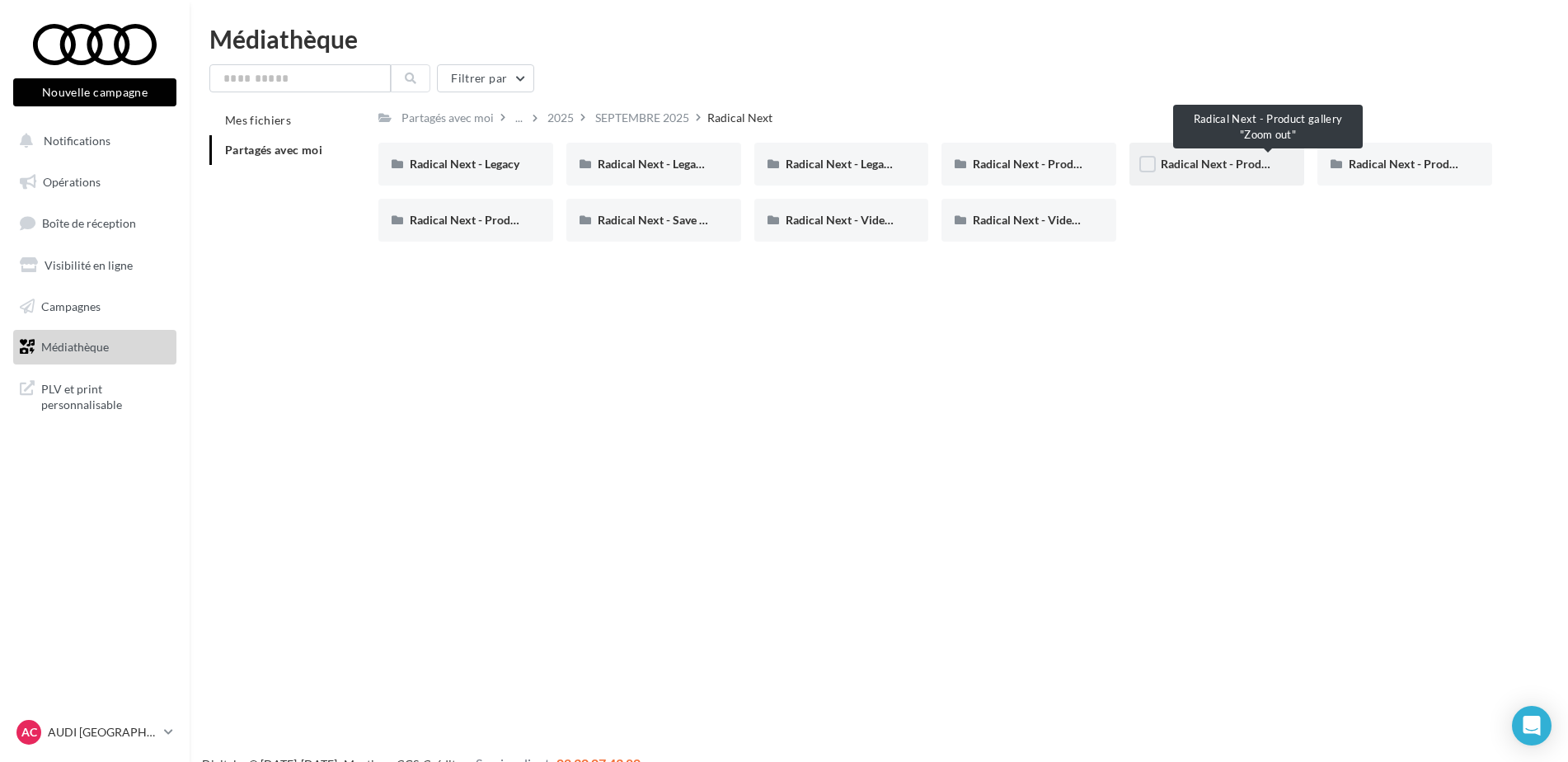
click at [1244, 158] on span "Radical Next - Product gallery "Zoom out"" at bounding box center [1269, 164] width 217 height 14
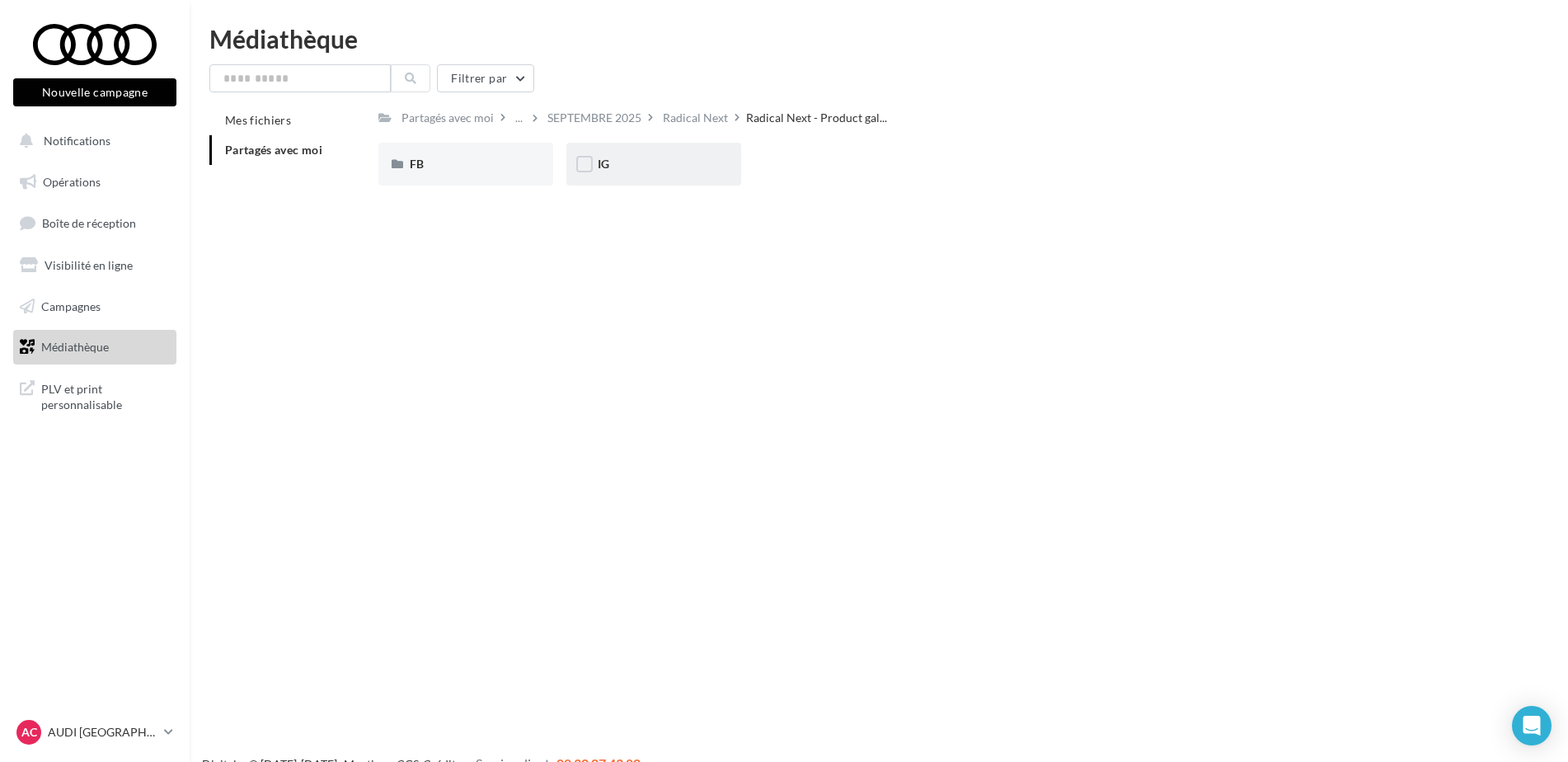
click at [725, 185] on div "IG" at bounding box center [654, 165] width 175 height 43
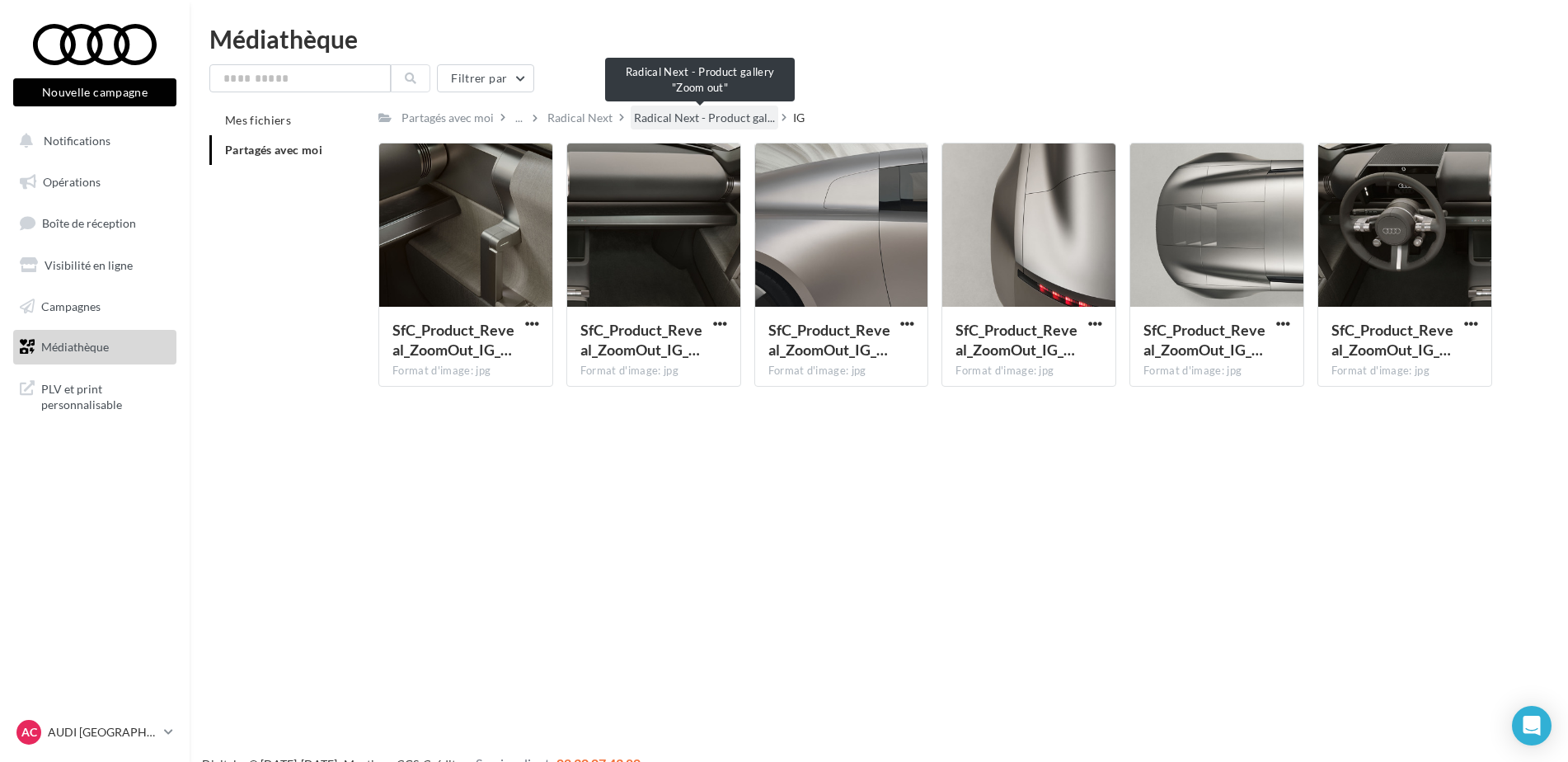
click at [734, 121] on span "Radical Next - Product gal..." at bounding box center [704, 118] width 141 height 16
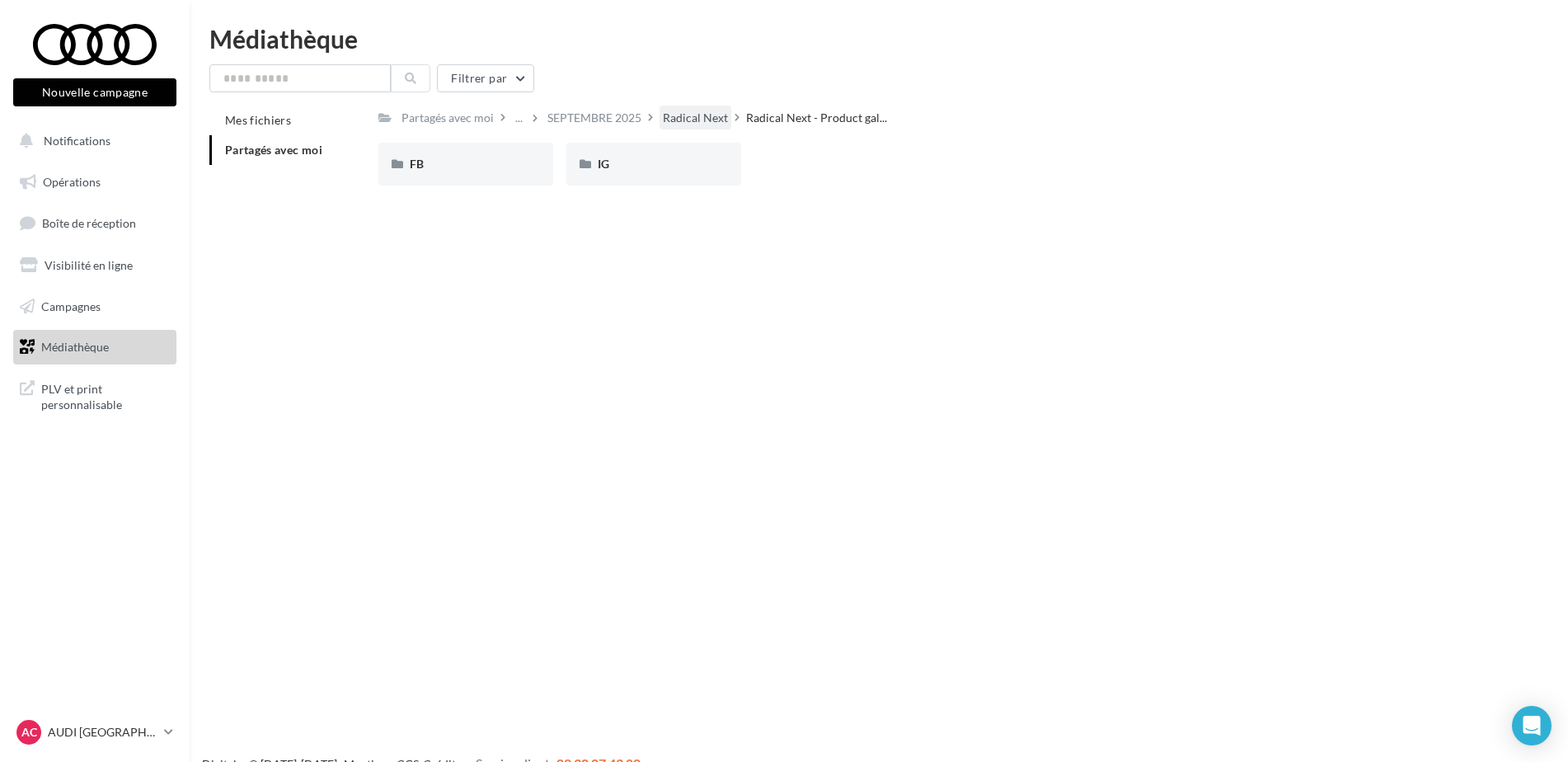
click at [725, 121] on div "Radical Next" at bounding box center [695, 118] width 65 height 16
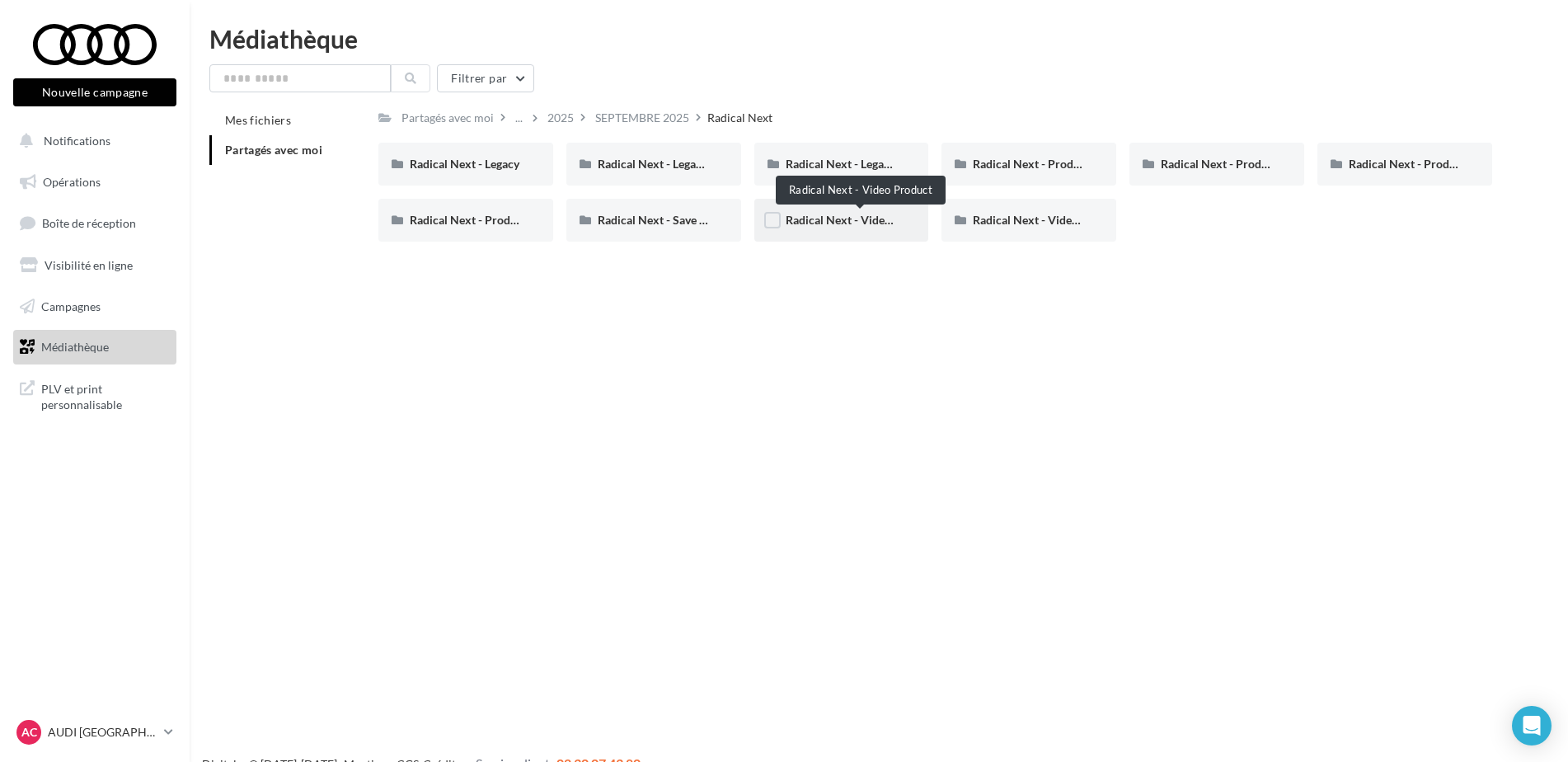
click at [879, 224] on span "Radical Next - Video Product" at bounding box center [861, 220] width 150 height 14
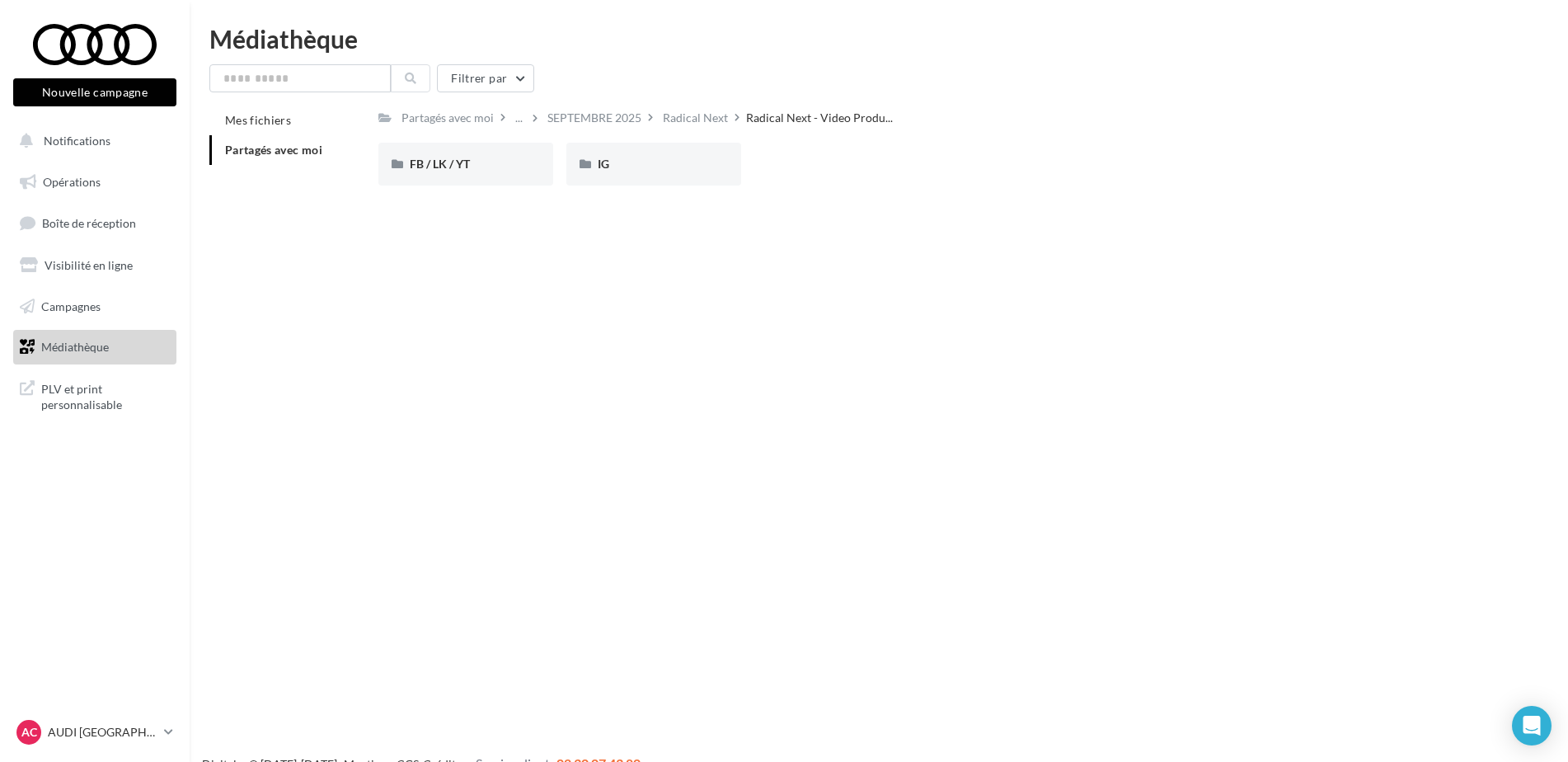
click at [670, 188] on div "FB / LK / YT FB / LK / YT IG IG" at bounding box center [941, 171] width 1127 height 56
click at [675, 165] on div "IG" at bounding box center [653, 164] width 112 height 16
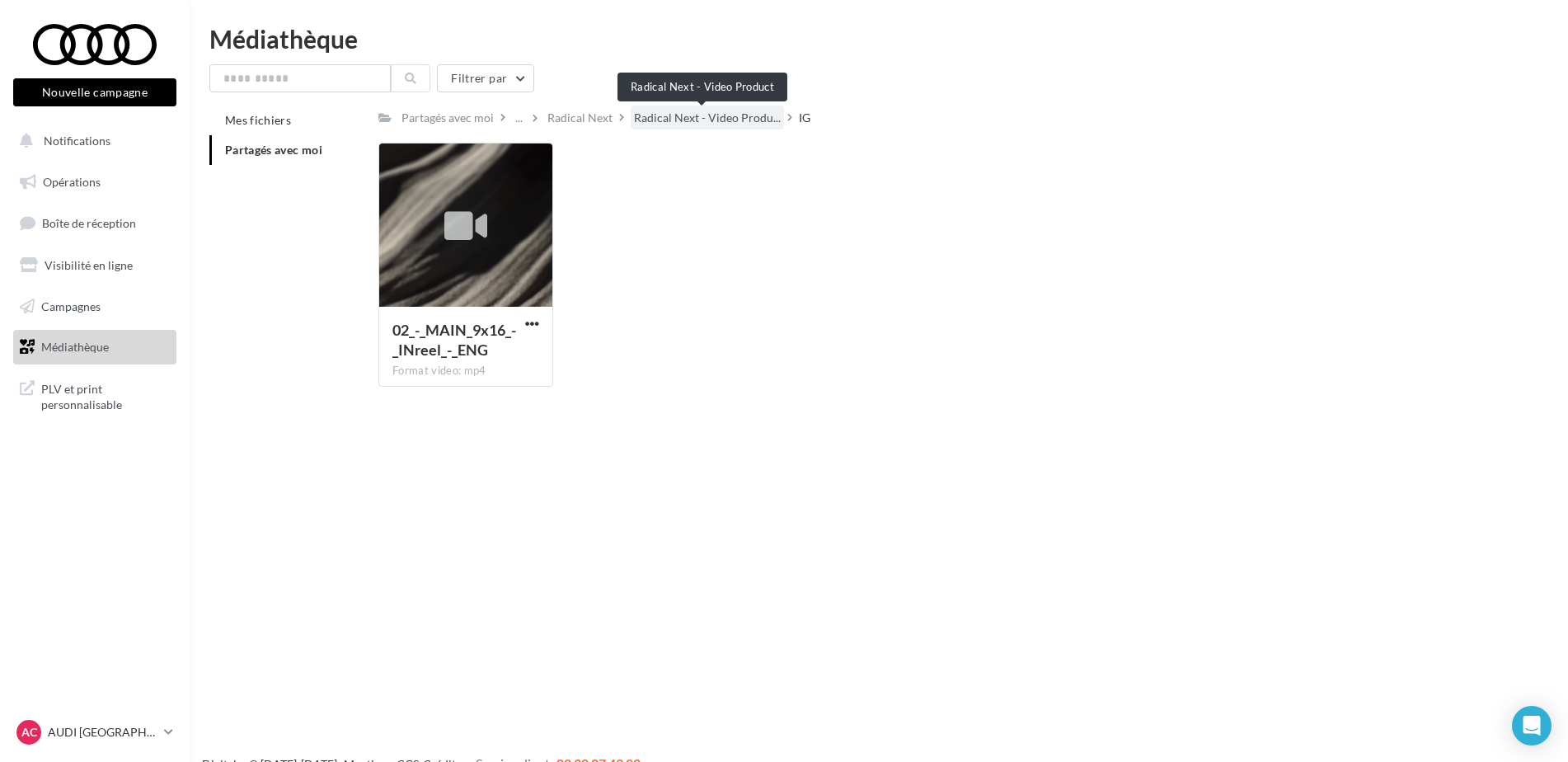
click at [683, 122] on span "Radical Next - Video Produ..." at bounding box center [707, 118] width 147 height 16
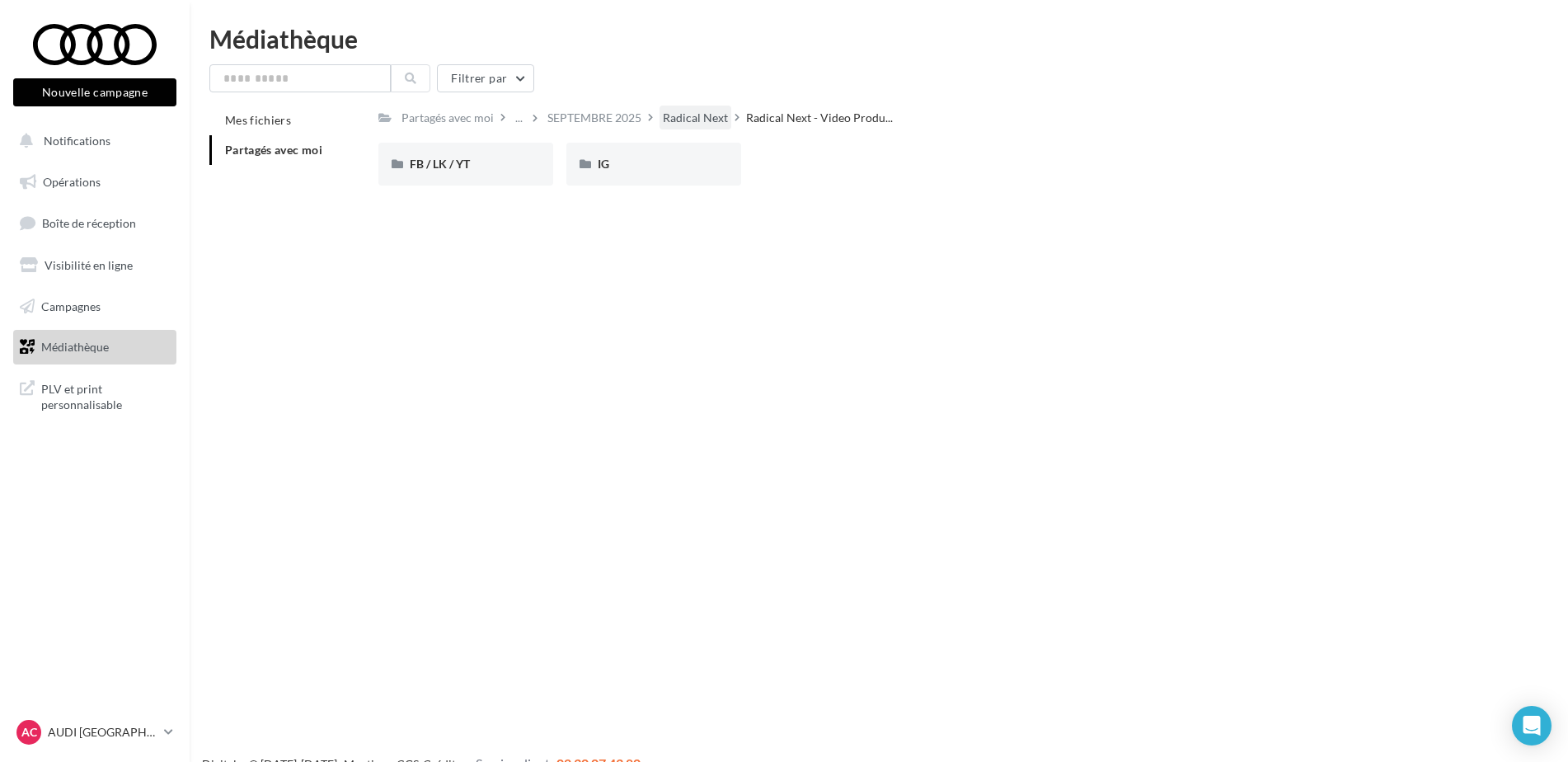
click at [683, 123] on div "Radical Next" at bounding box center [695, 118] width 65 height 16
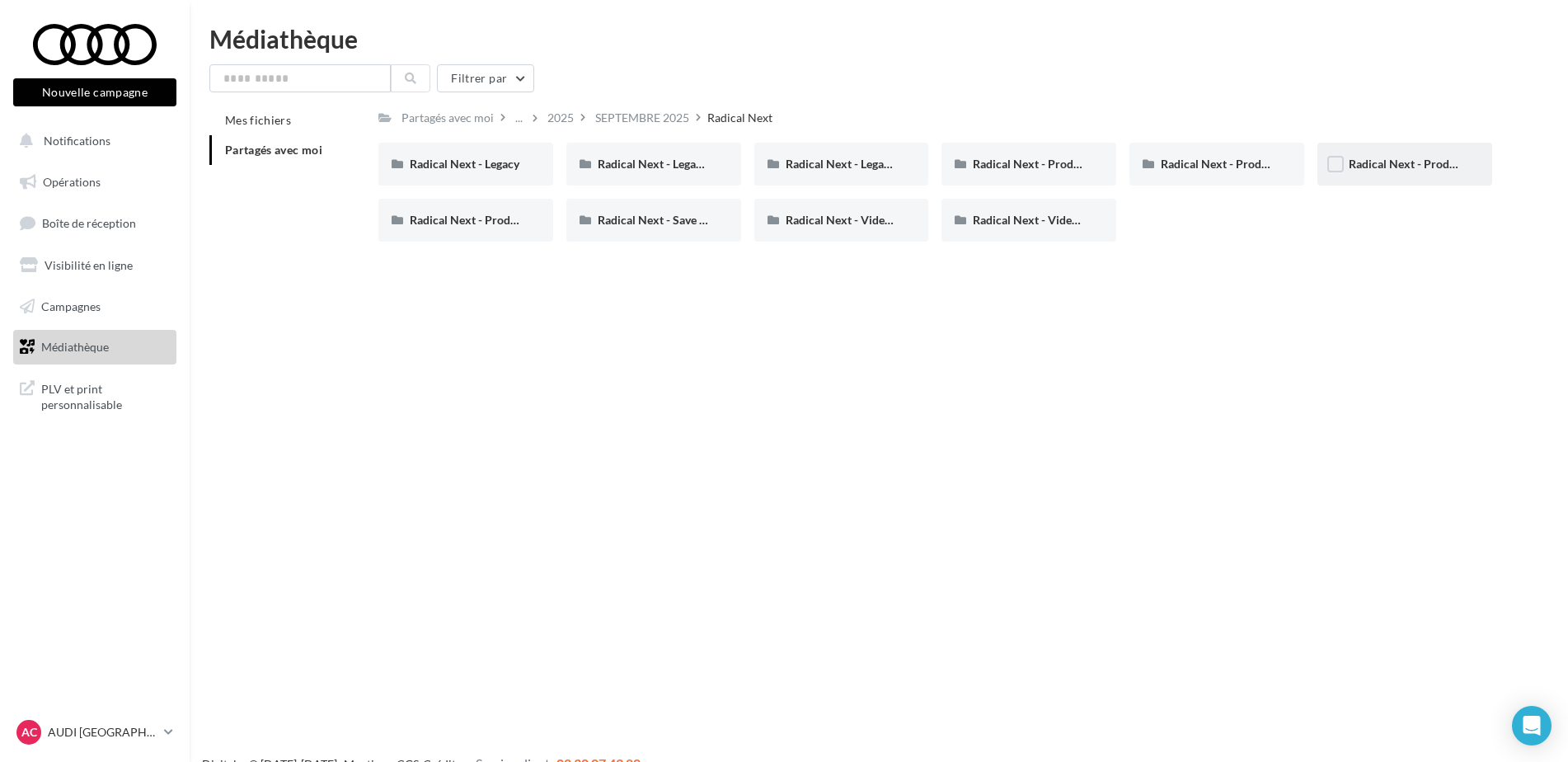
click at [1413, 180] on div "Radical Next - Product interior (IG)" at bounding box center [1405, 165] width 175 height 43
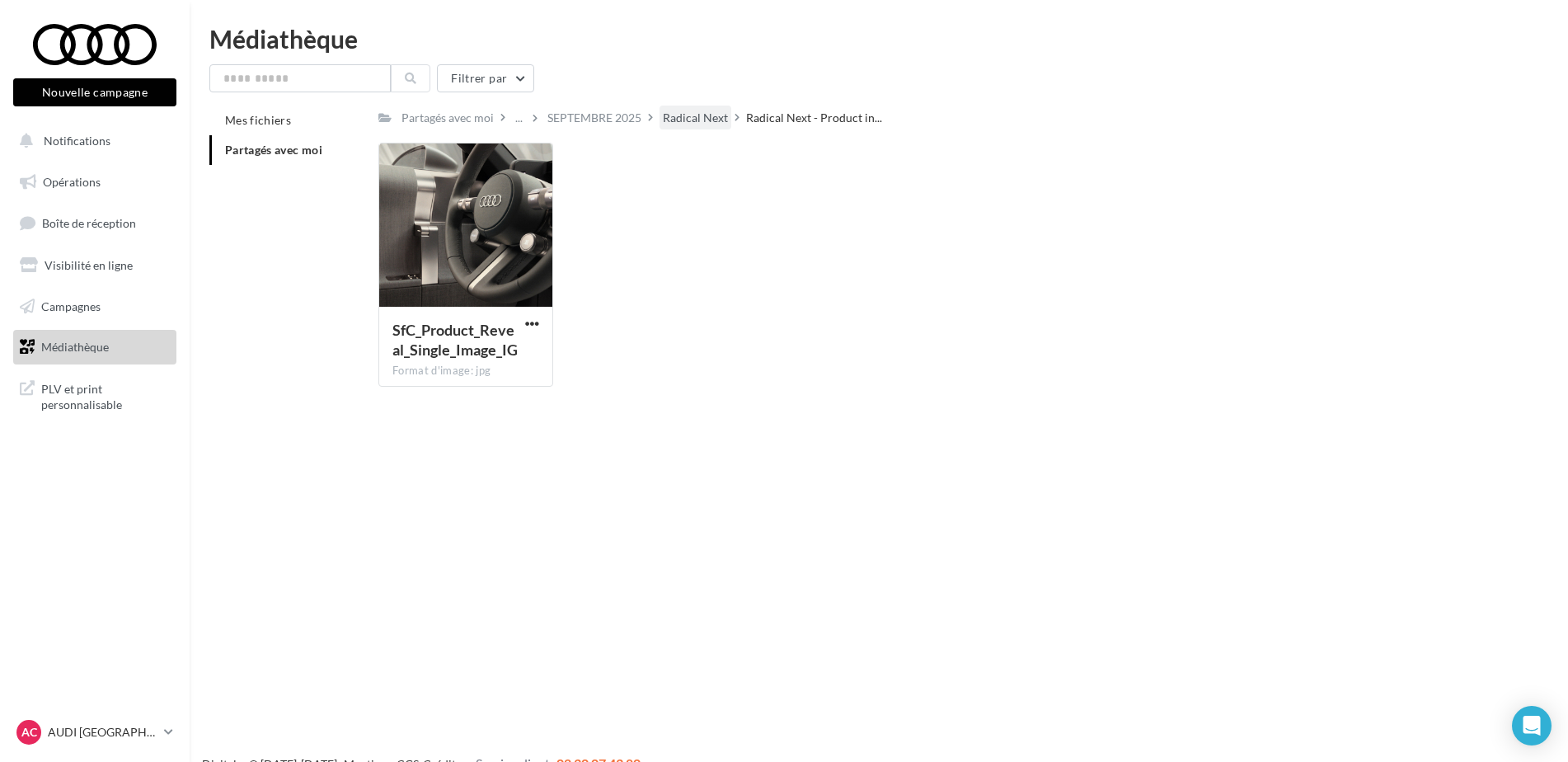
click at [697, 116] on div "Radical Next" at bounding box center [695, 118] width 65 height 16
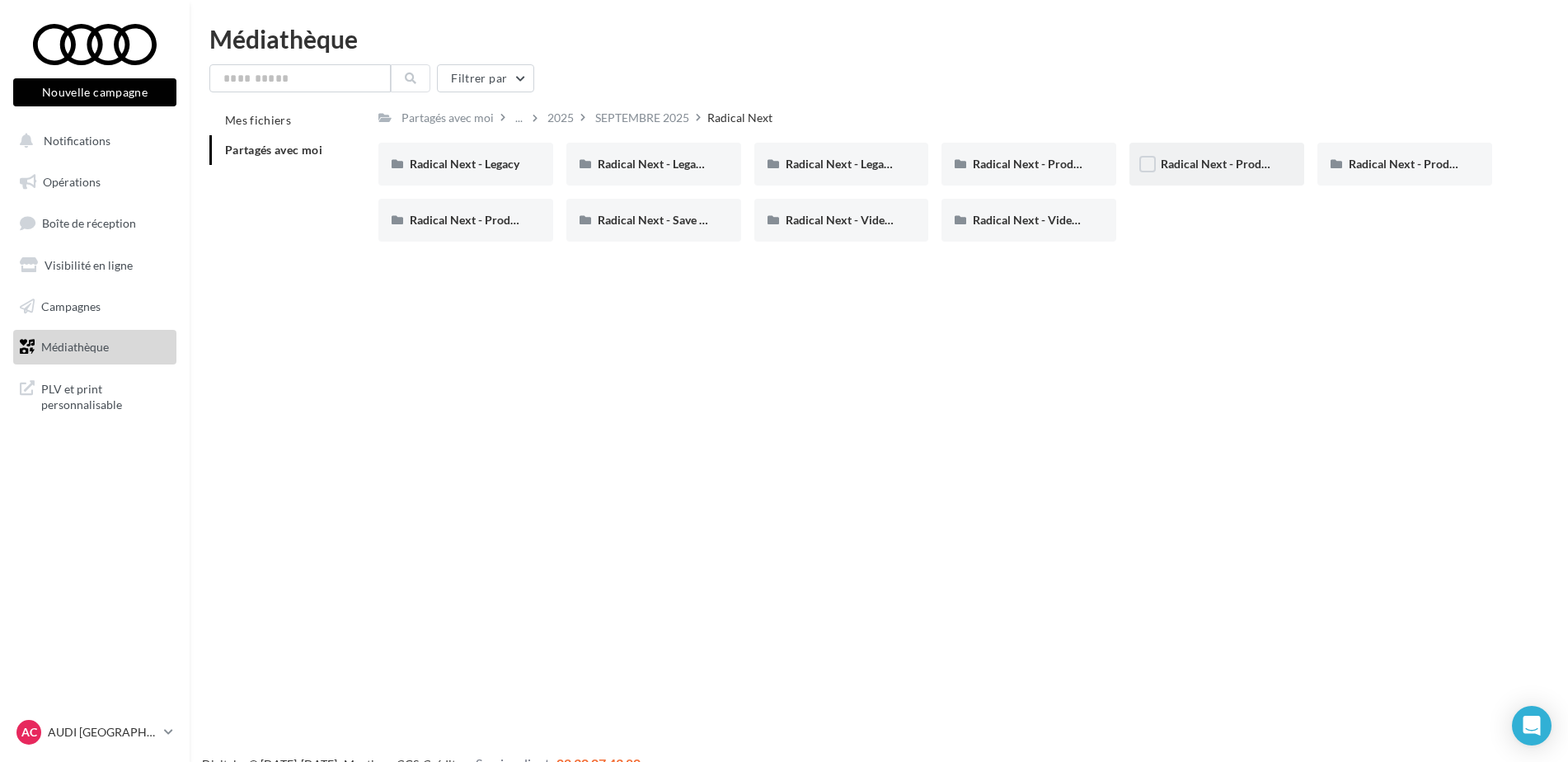
click at [1199, 153] on div "Radical Next - Product gallery "Zoom out"" at bounding box center [1217, 165] width 175 height 43
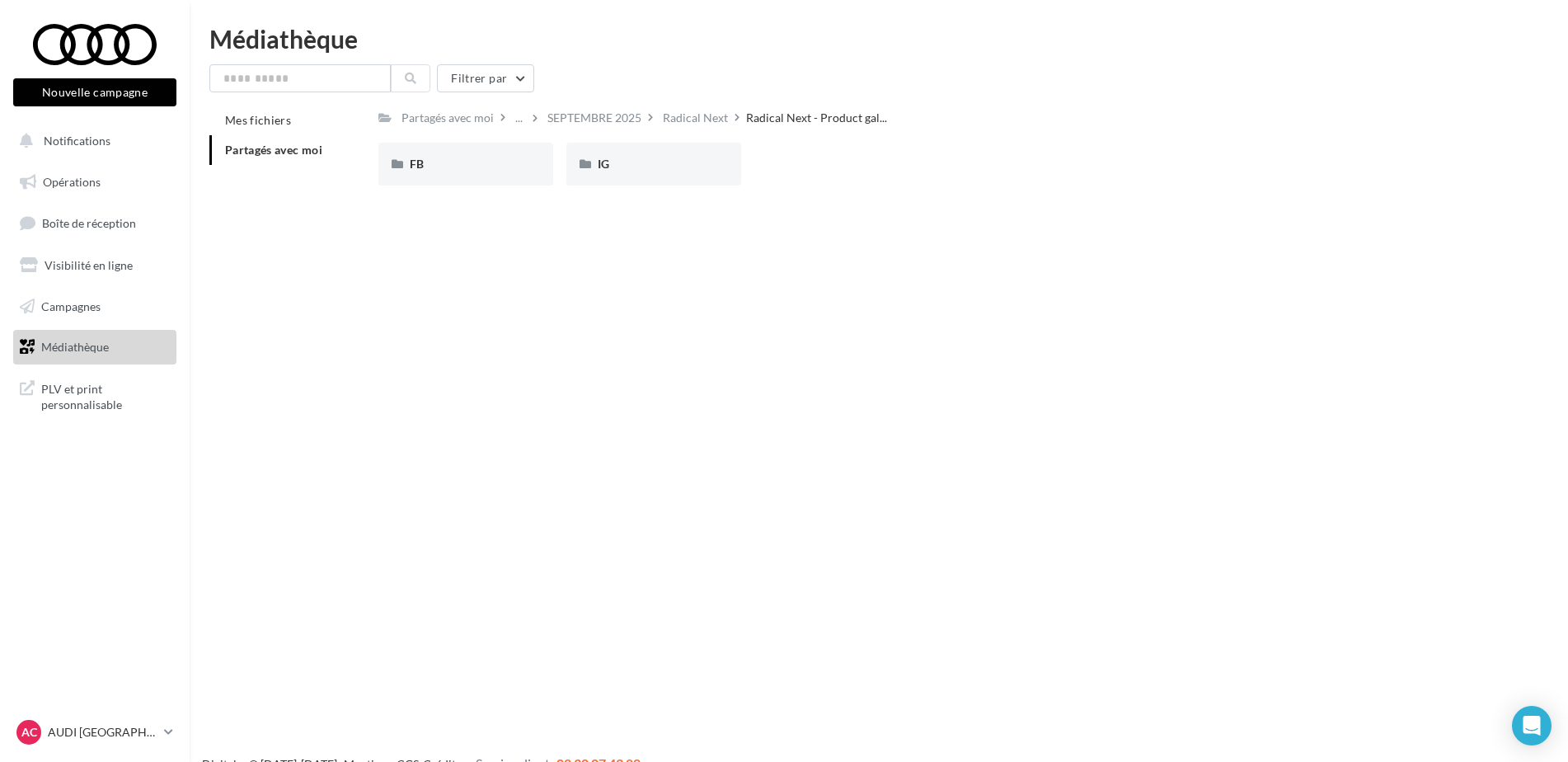
click at [670, 140] on div "Partagés avec moi ... SEPTEMBRE 2025 Radical Next Radical Next - Product gal...…" at bounding box center [935, 152] width 1114 height 93
click at [670, 154] on div "IG" at bounding box center [654, 165] width 175 height 43
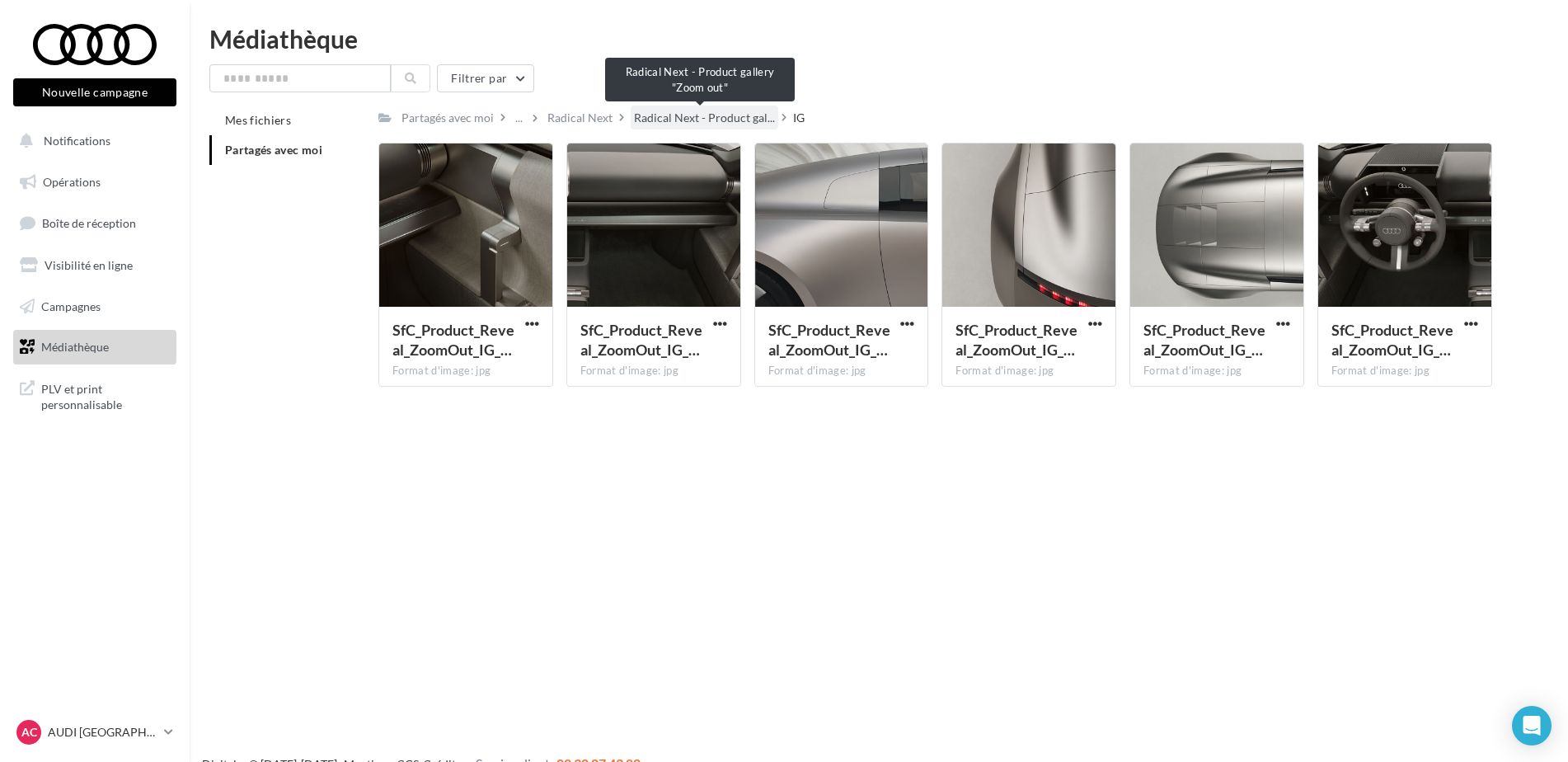
click at [726, 121] on span "Radical Next - Product gal..." at bounding box center [704, 118] width 141 height 16
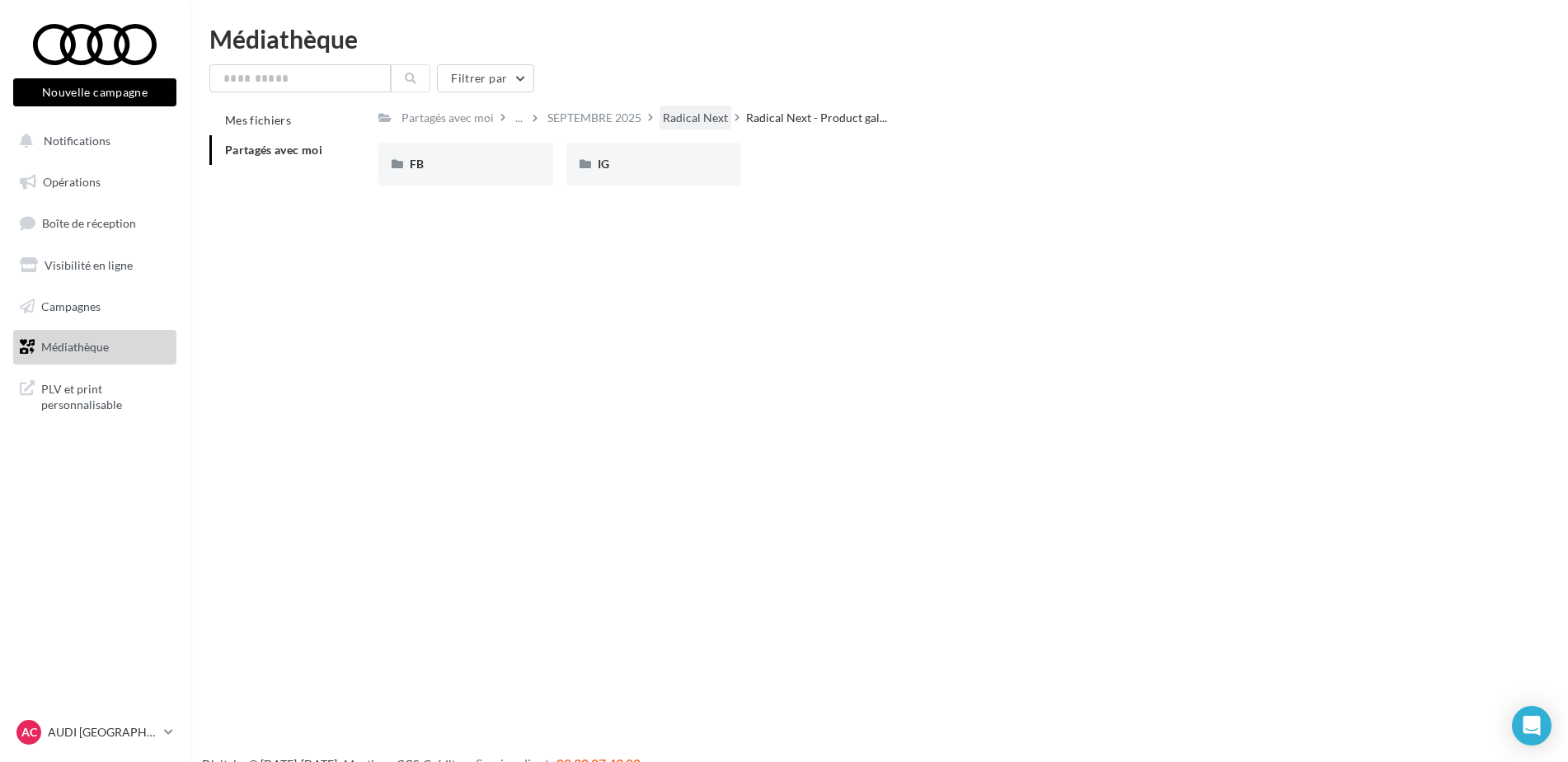
click at [673, 121] on div "Radical Next" at bounding box center [695, 118] width 65 height 16
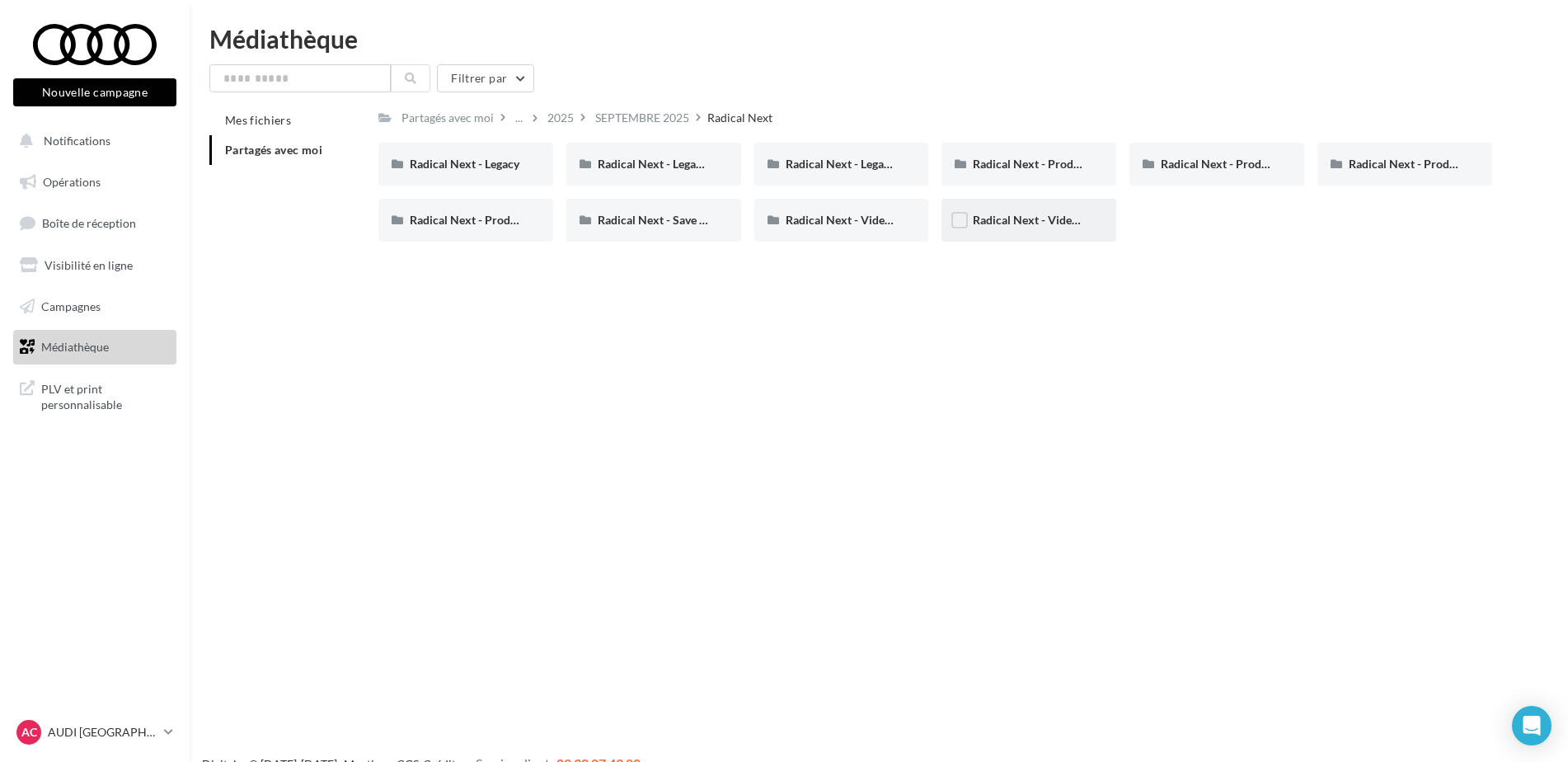
click at [1081, 226] on span "Radical Next - Video Product "Cut Down"" at bounding box center [1079, 220] width 213 height 14
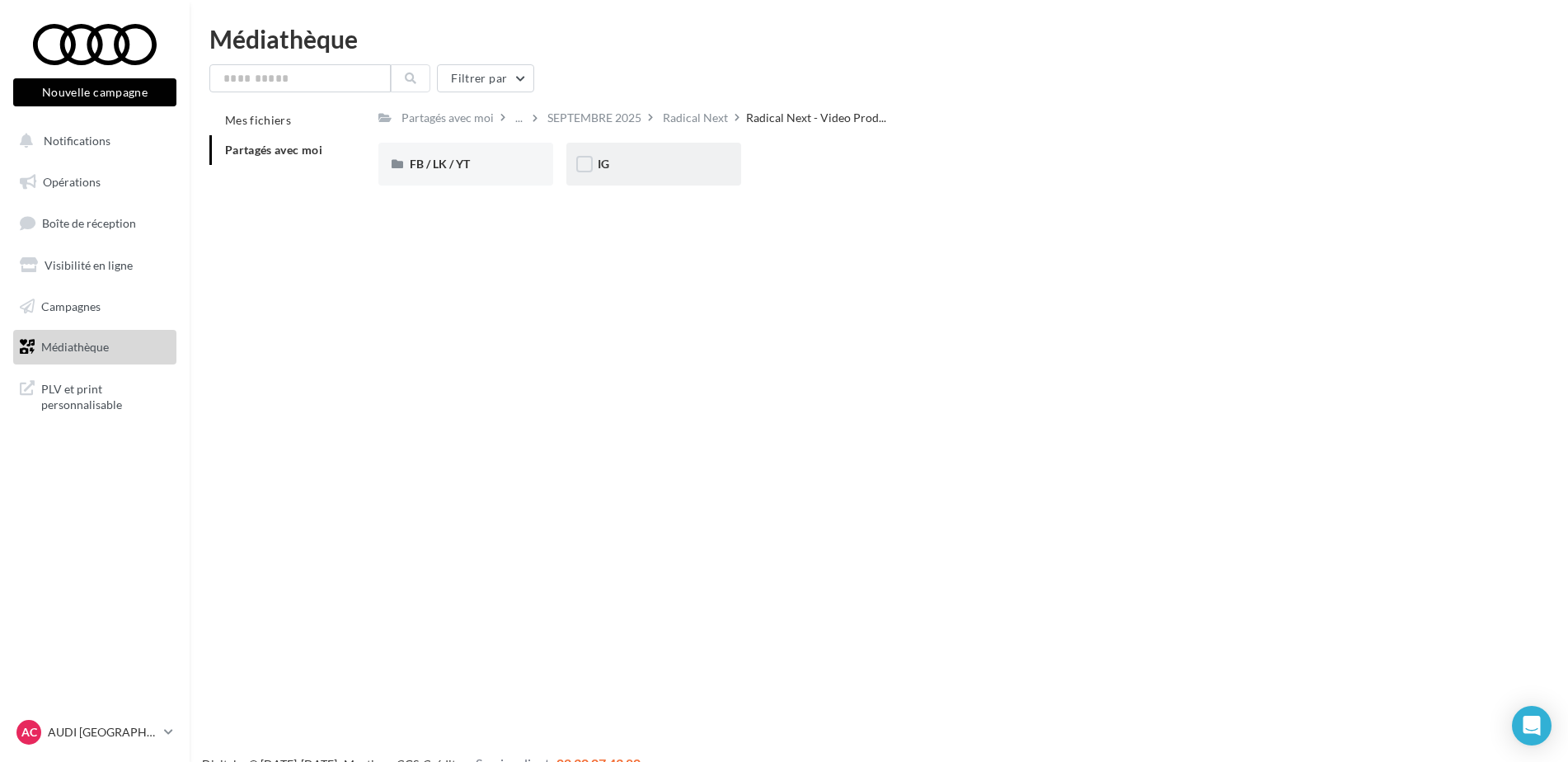
click at [652, 185] on div "IG" at bounding box center [654, 165] width 175 height 43
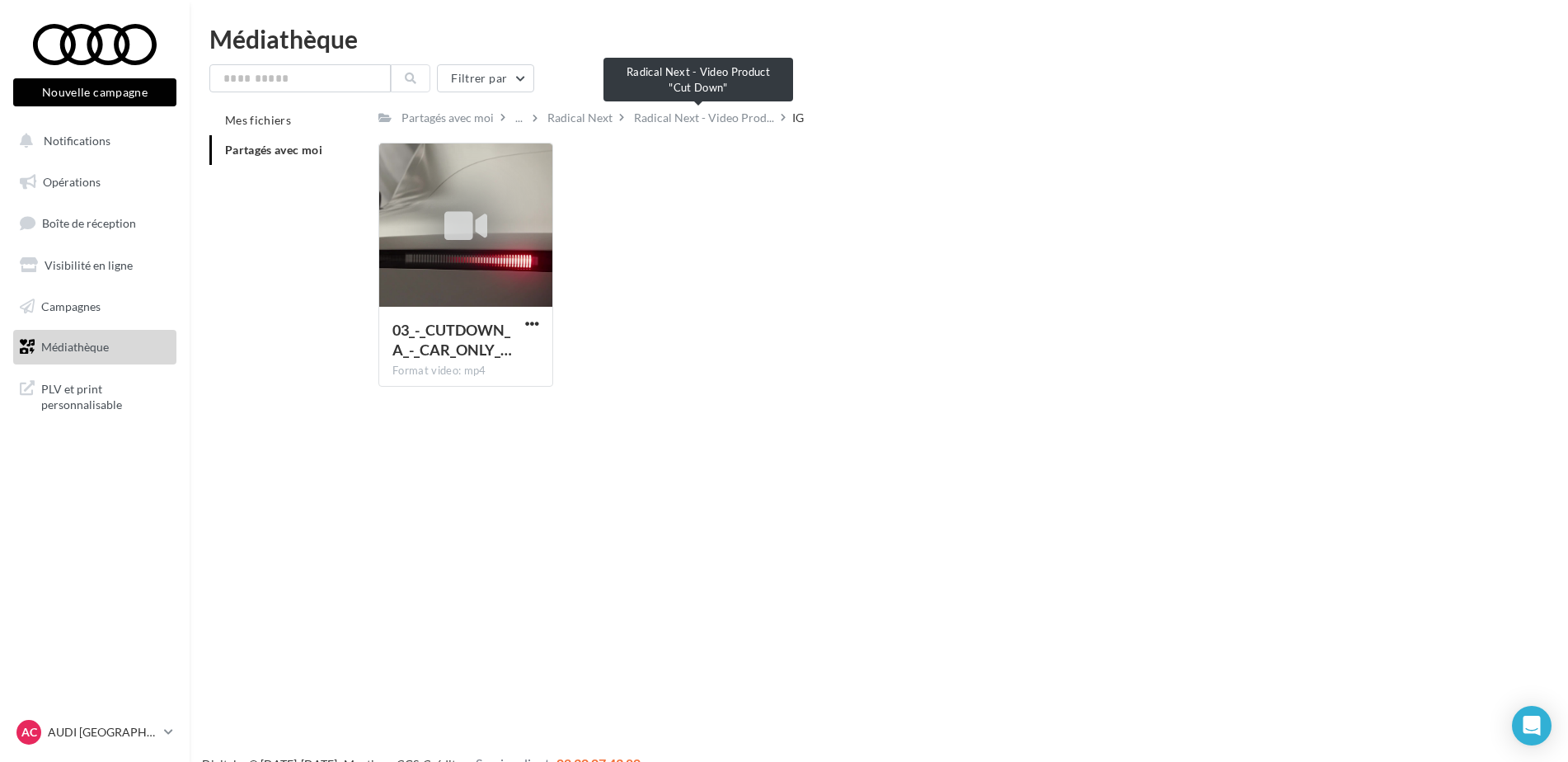
click at [692, 115] on span "Radical Next - Video Prod..." at bounding box center [704, 118] width 140 height 16
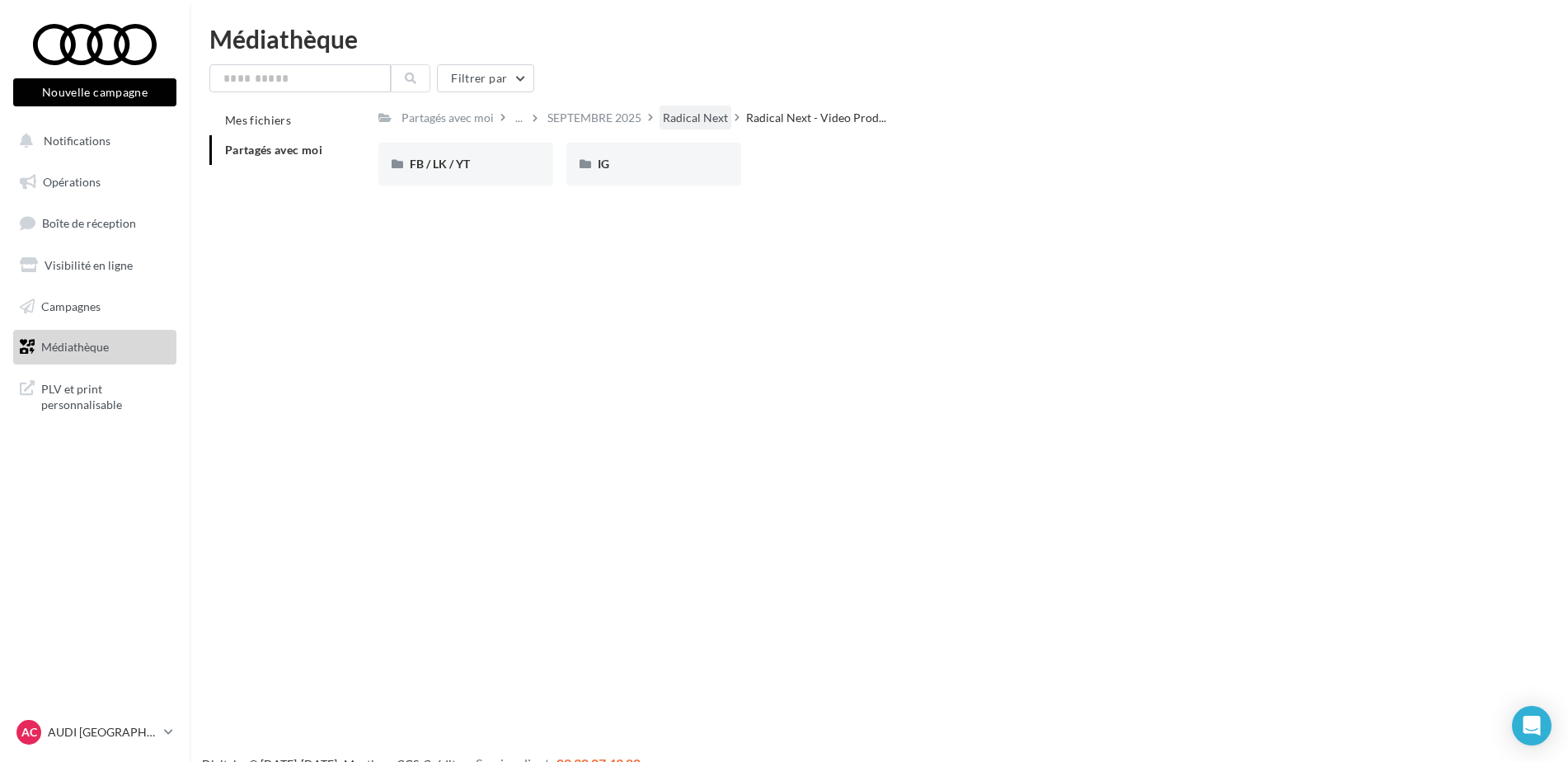
click at [694, 117] on div "Radical Next" at bounding box center [695, 118] width 65 height 16
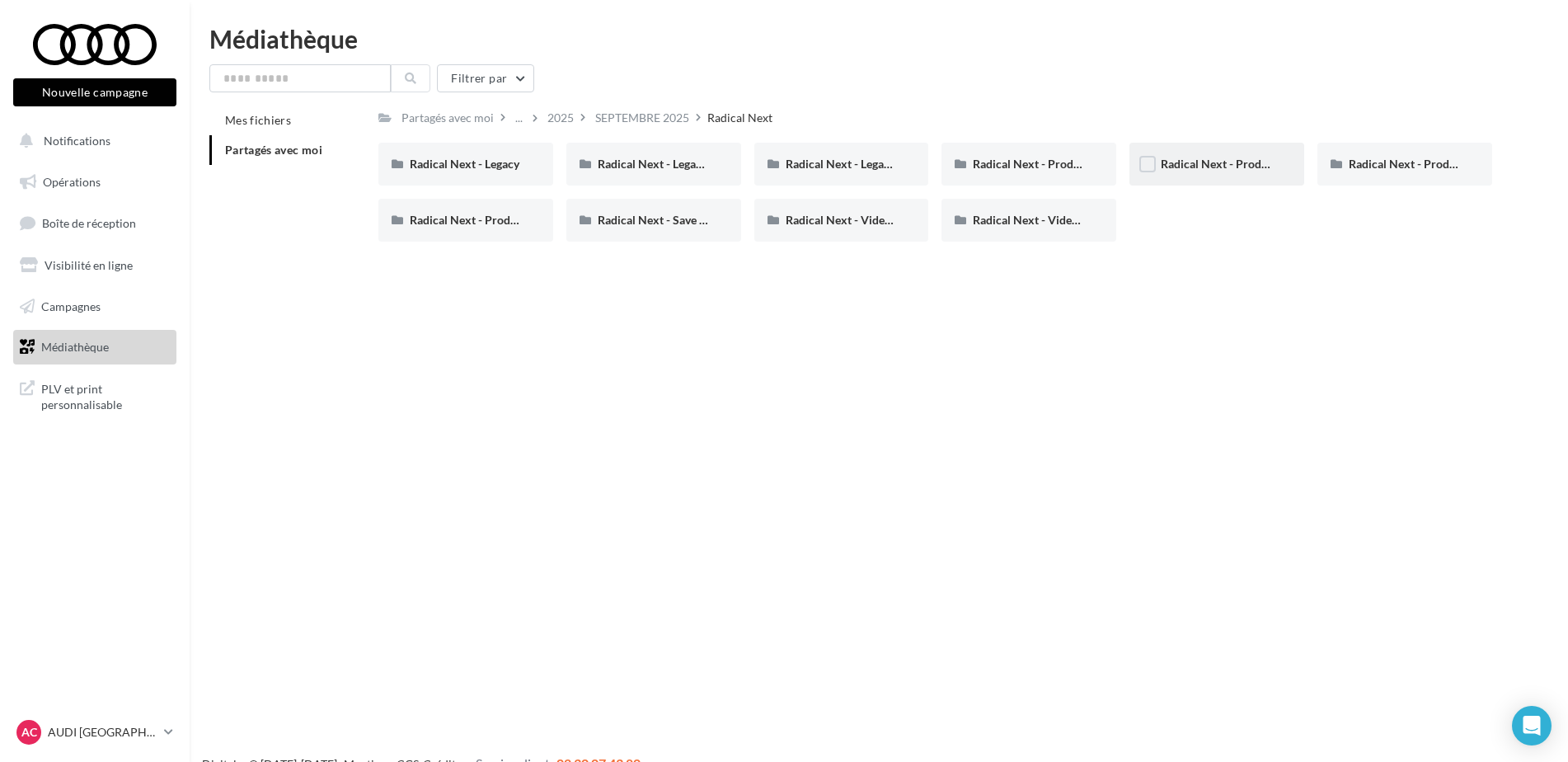
click at [1189, 171] on span "Radical Next - Product gallery "Zoom out"" at bounding box center [1269, 164] width 217 height 14
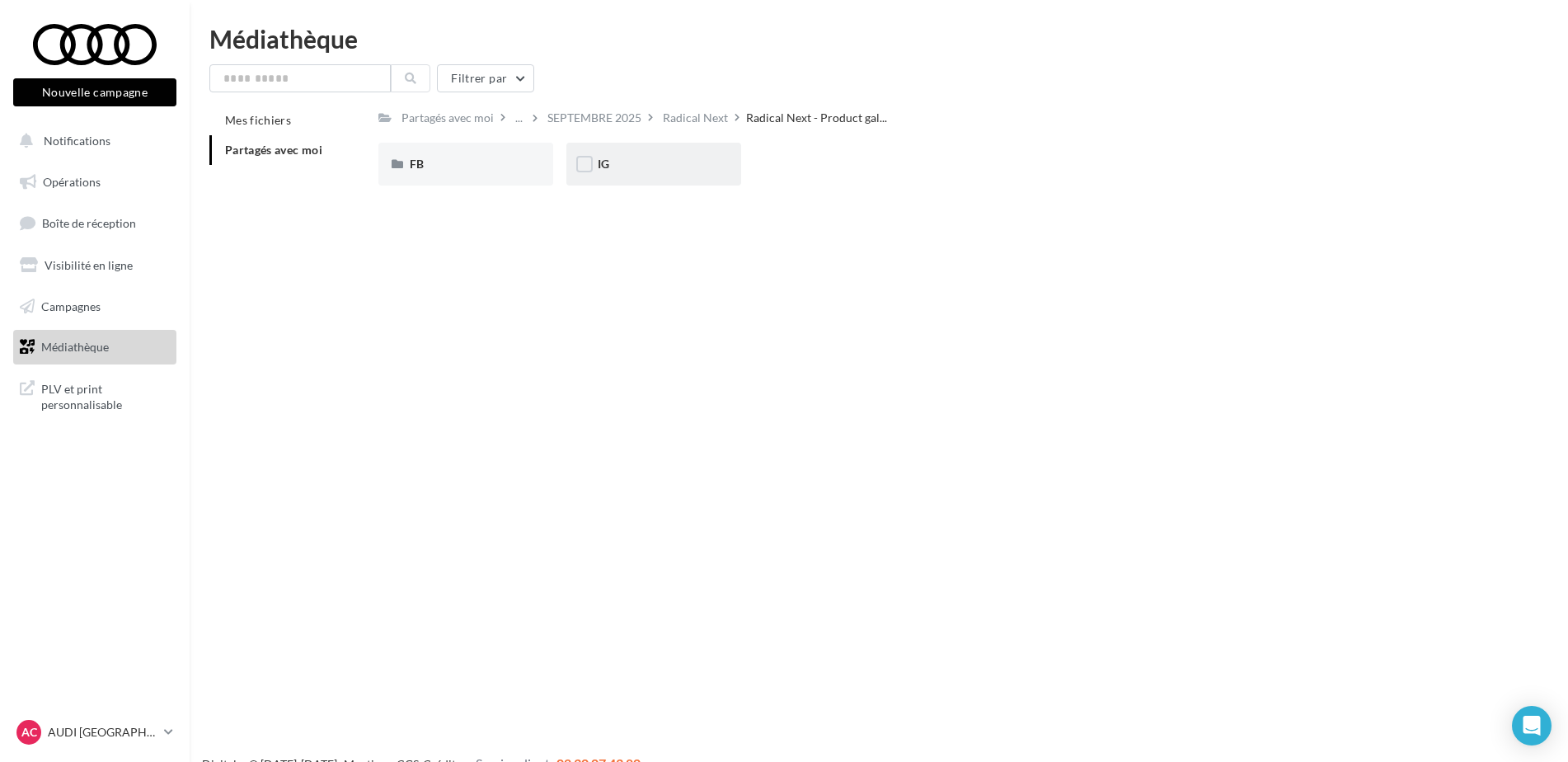
click at [664, 149] on div "IG" at bounding box center [654, 165] width 175 height 43
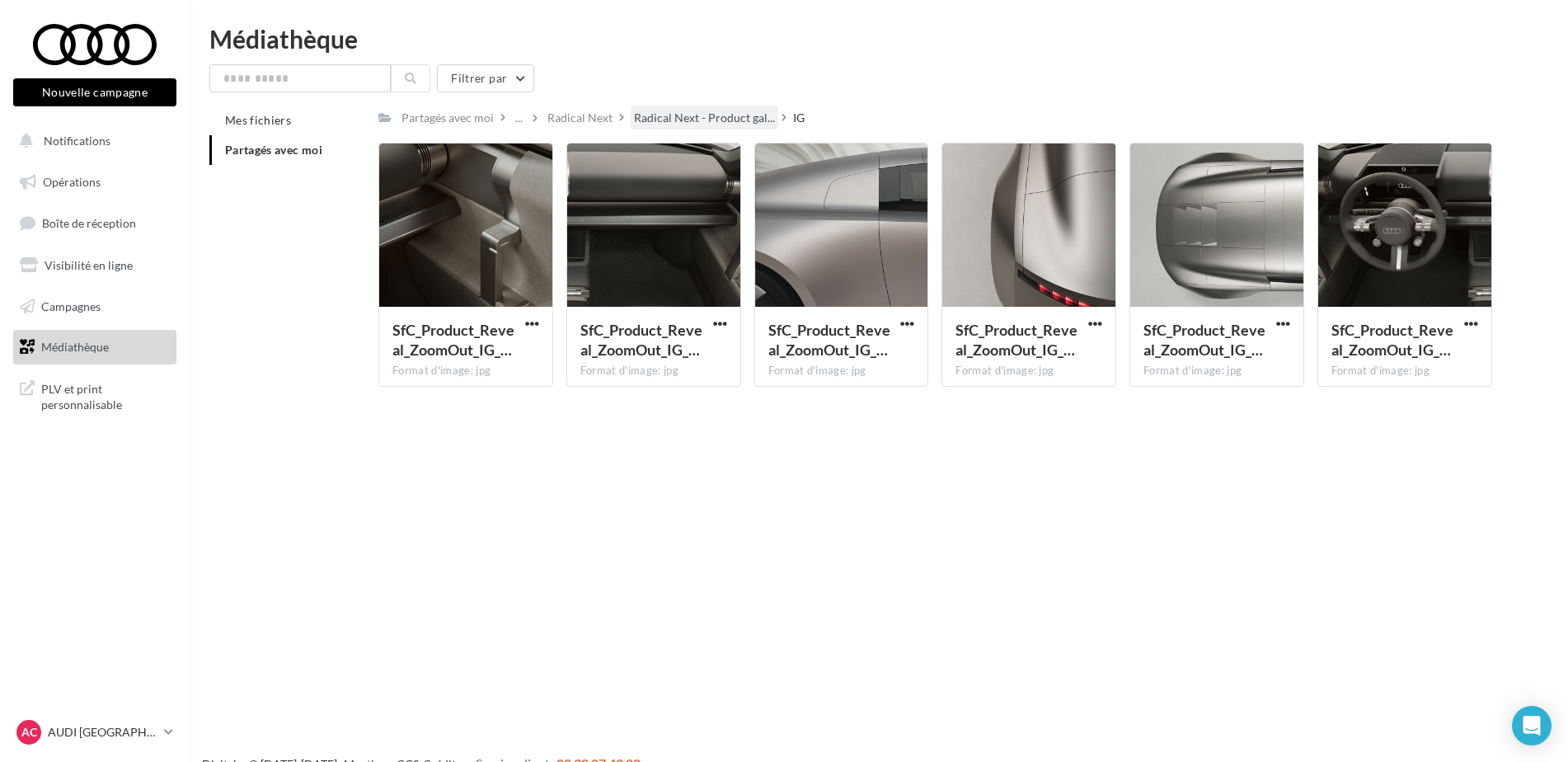
click at [703, 124] on span "Radical Next - Product gal..." at bounding box center [704, 118] width 141 height 16
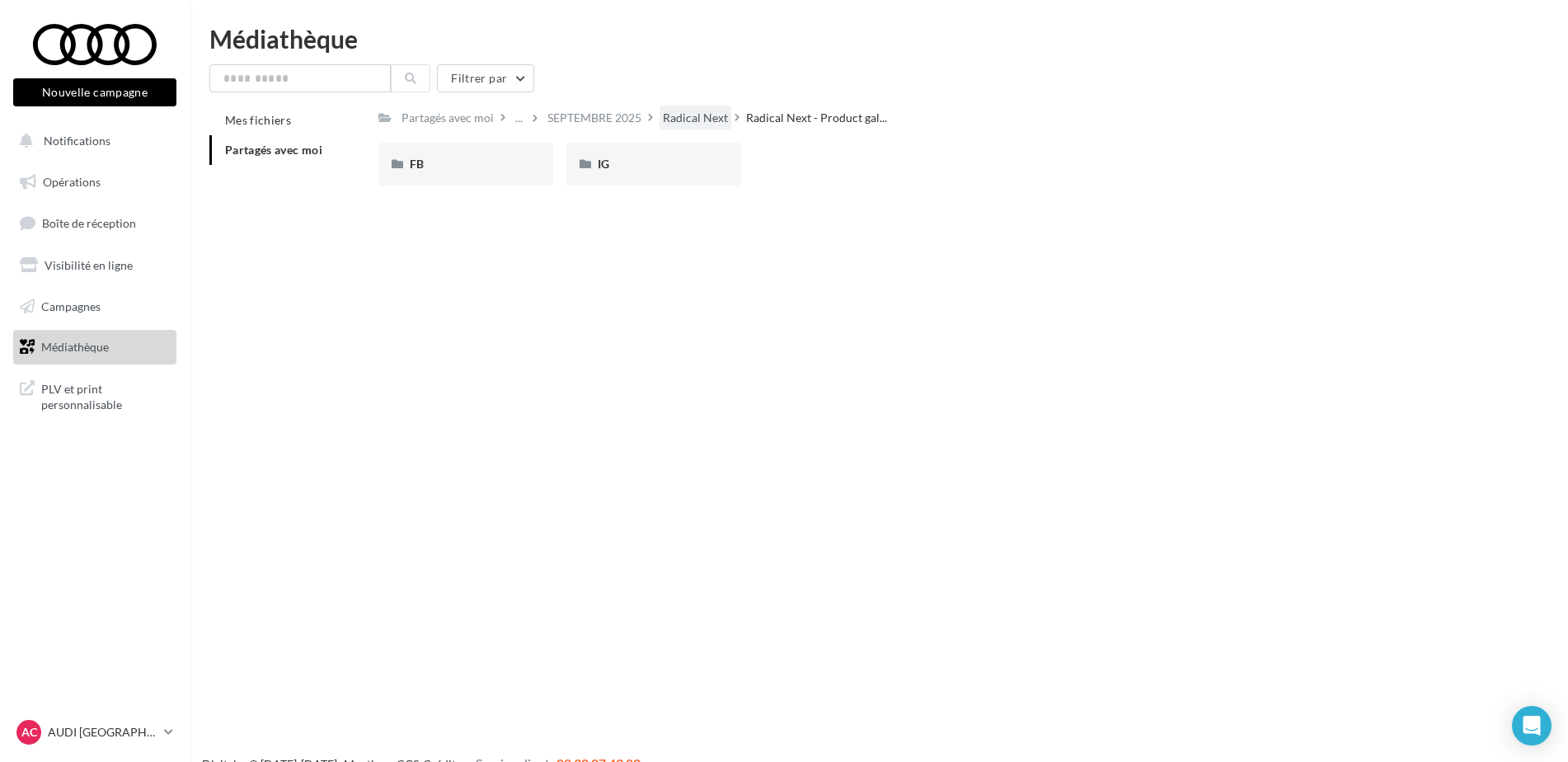
click at [699, 124] on div "Radical Next" at bounding box center [695, 118] width 65 height 16
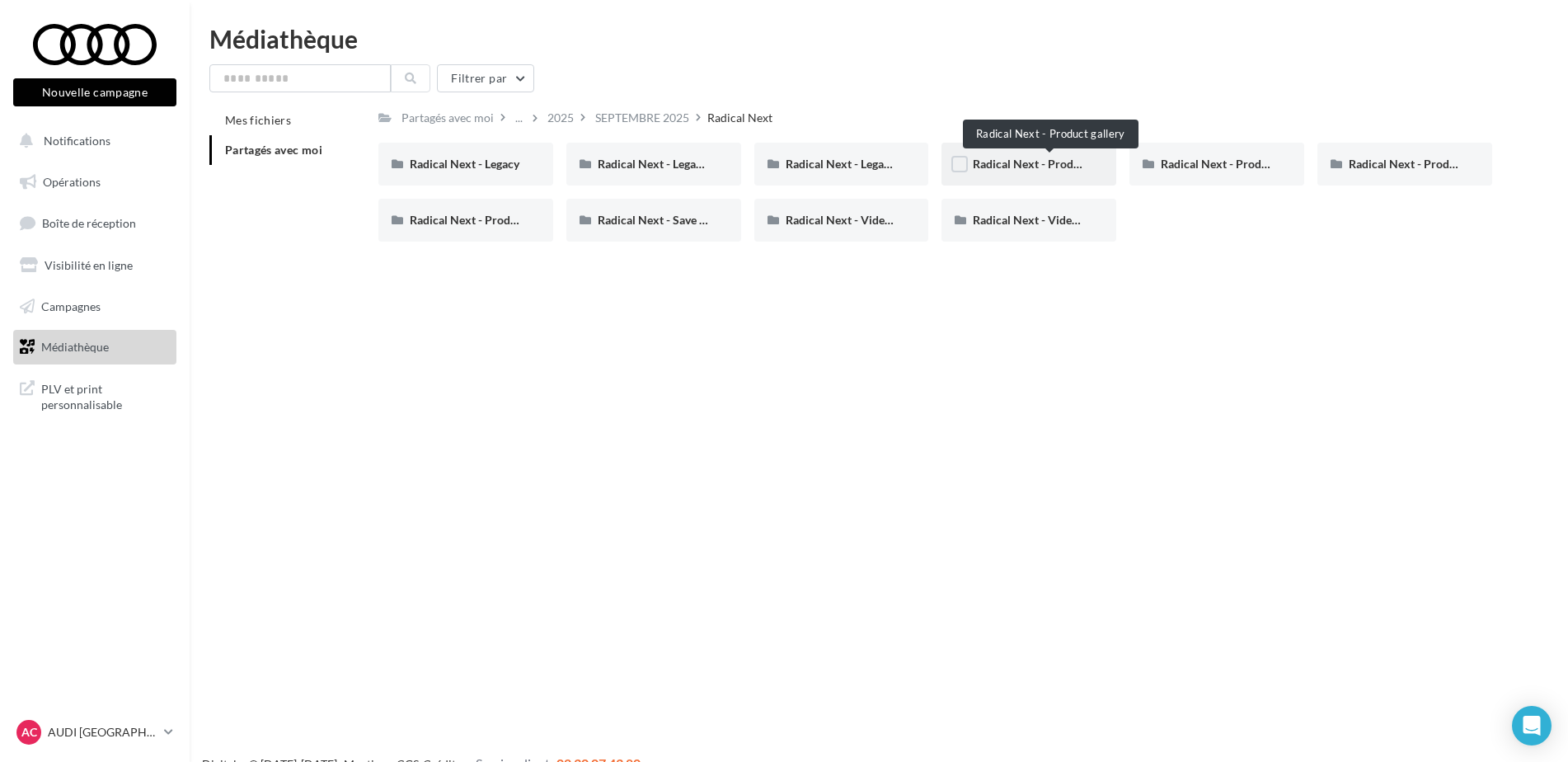
click at [1047, 168] on span "Radical Next - Product gallery" at bounding box center [1050, 164] width 154 height 14
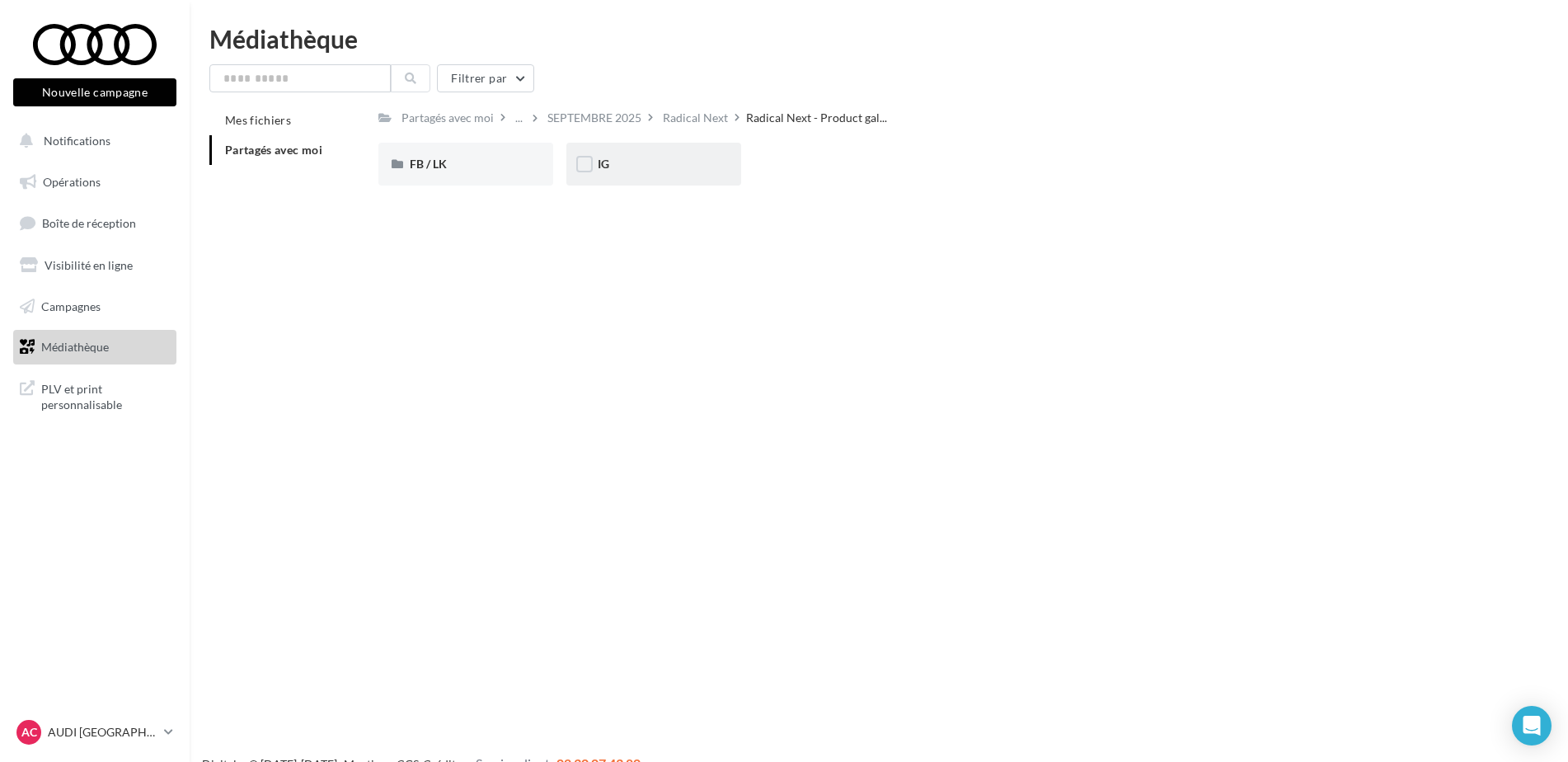
click at [624, 170] on div "IG" at bounding box center [653, 164] width 112 height 16
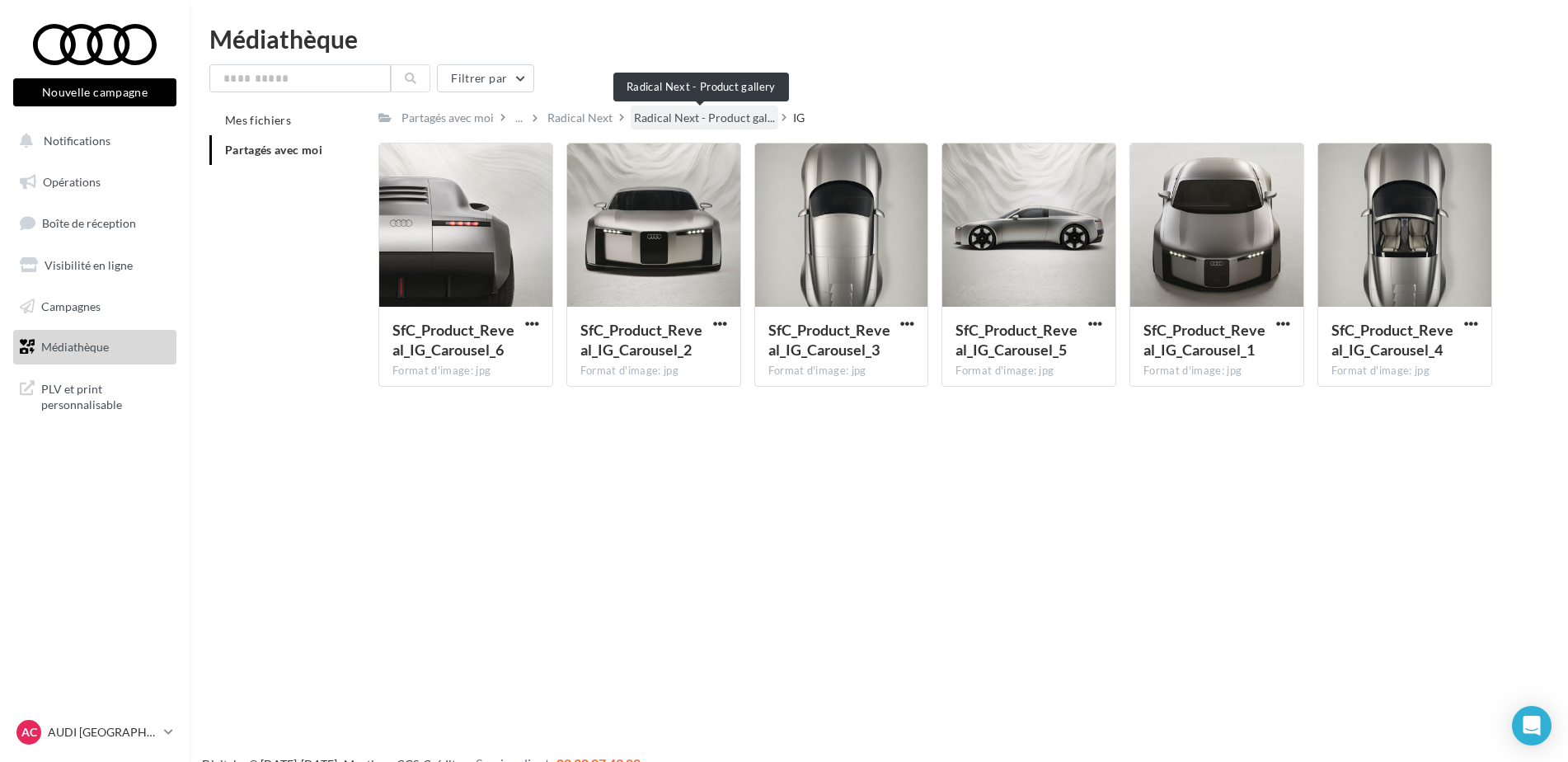
click at [704, 118] on span "Radical Next - Product gal..." at bounding box center [704, 118] width 141 height 16
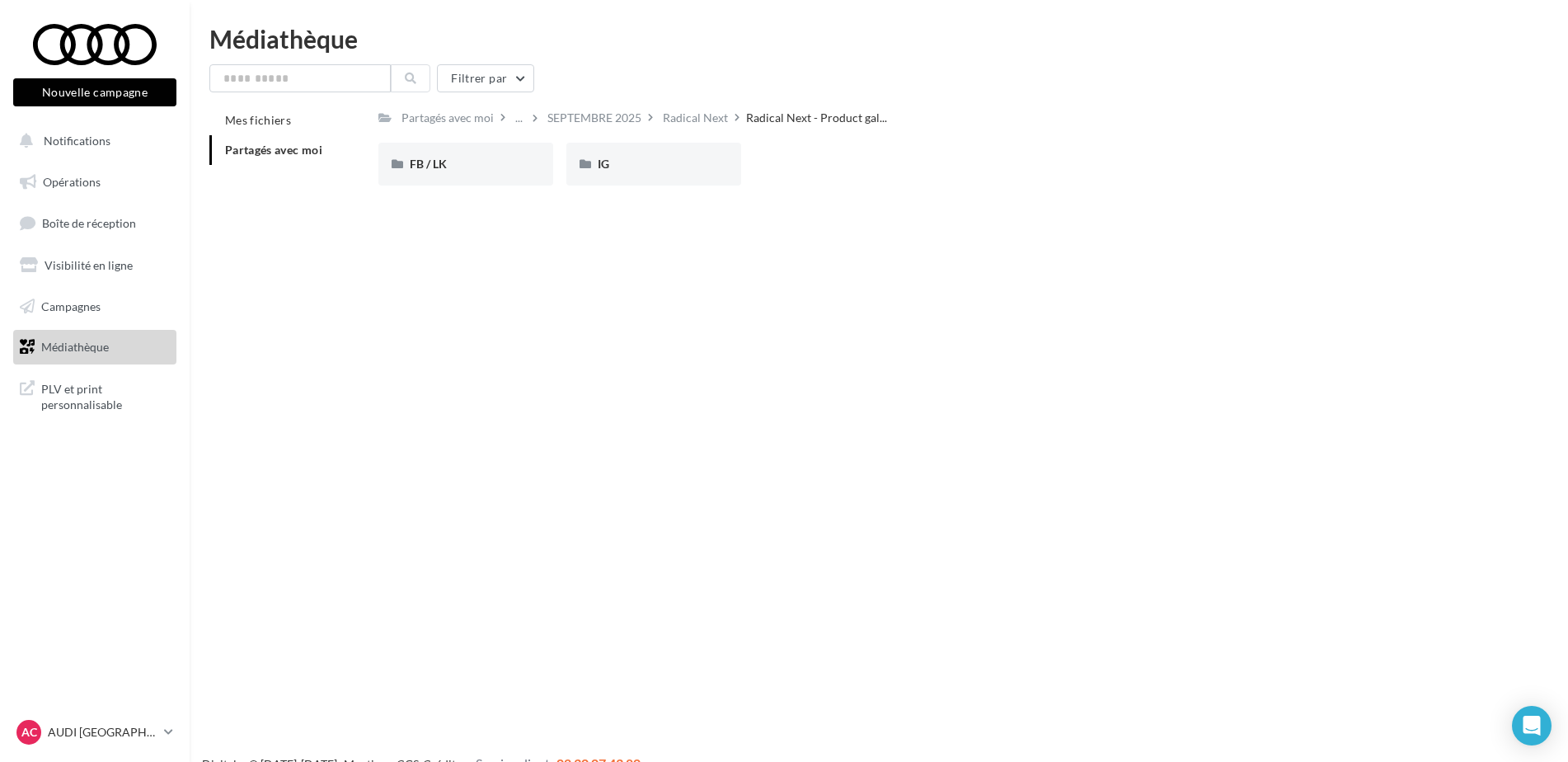
click at [704, 118] on div "Radical Next" at bounding box center [695, 118] width 65 height 16
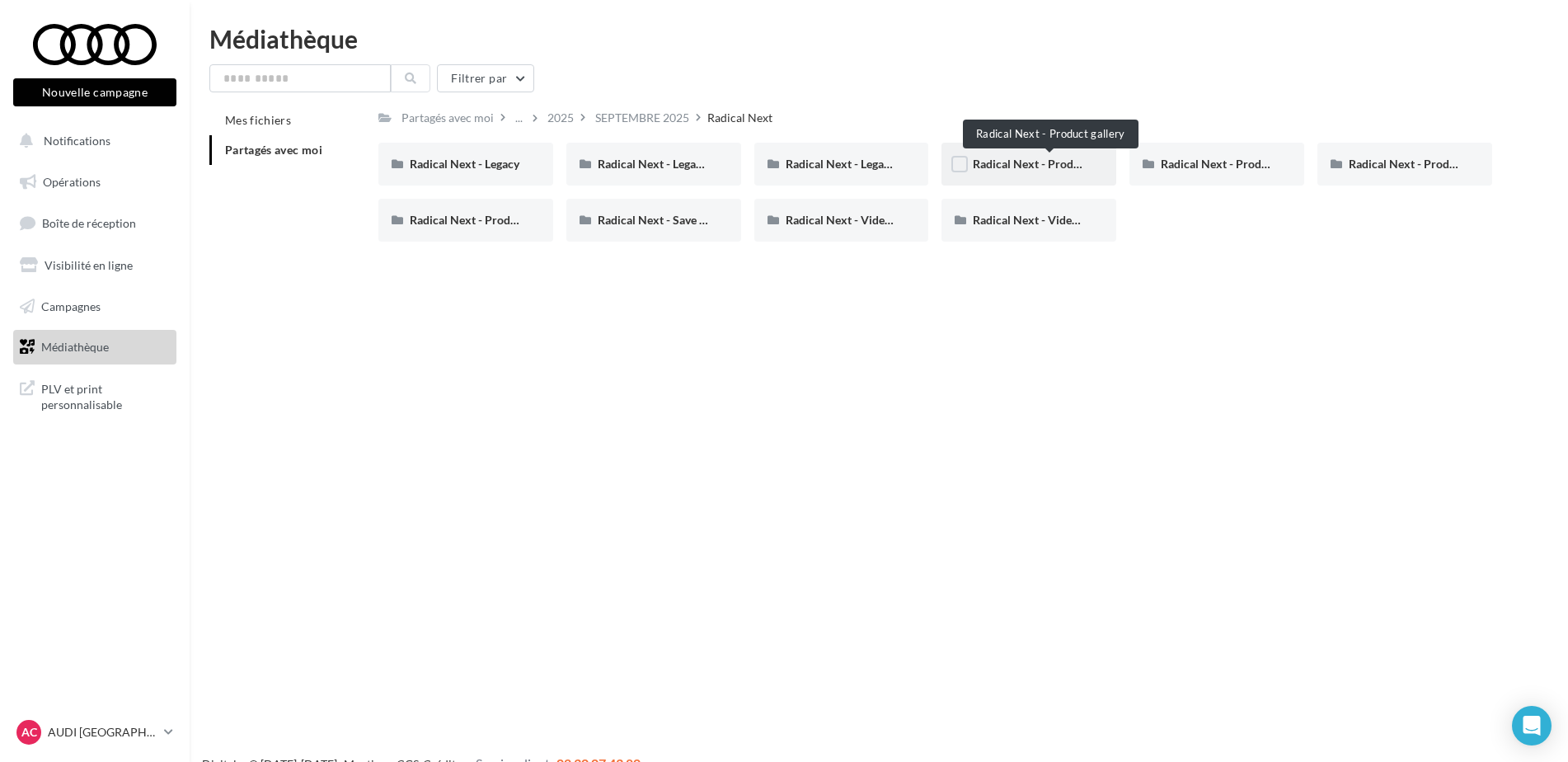
click at [1016, 167] on span "Radical Next - Product gallery" at bounding box center [1050, 164] width 154 height 14
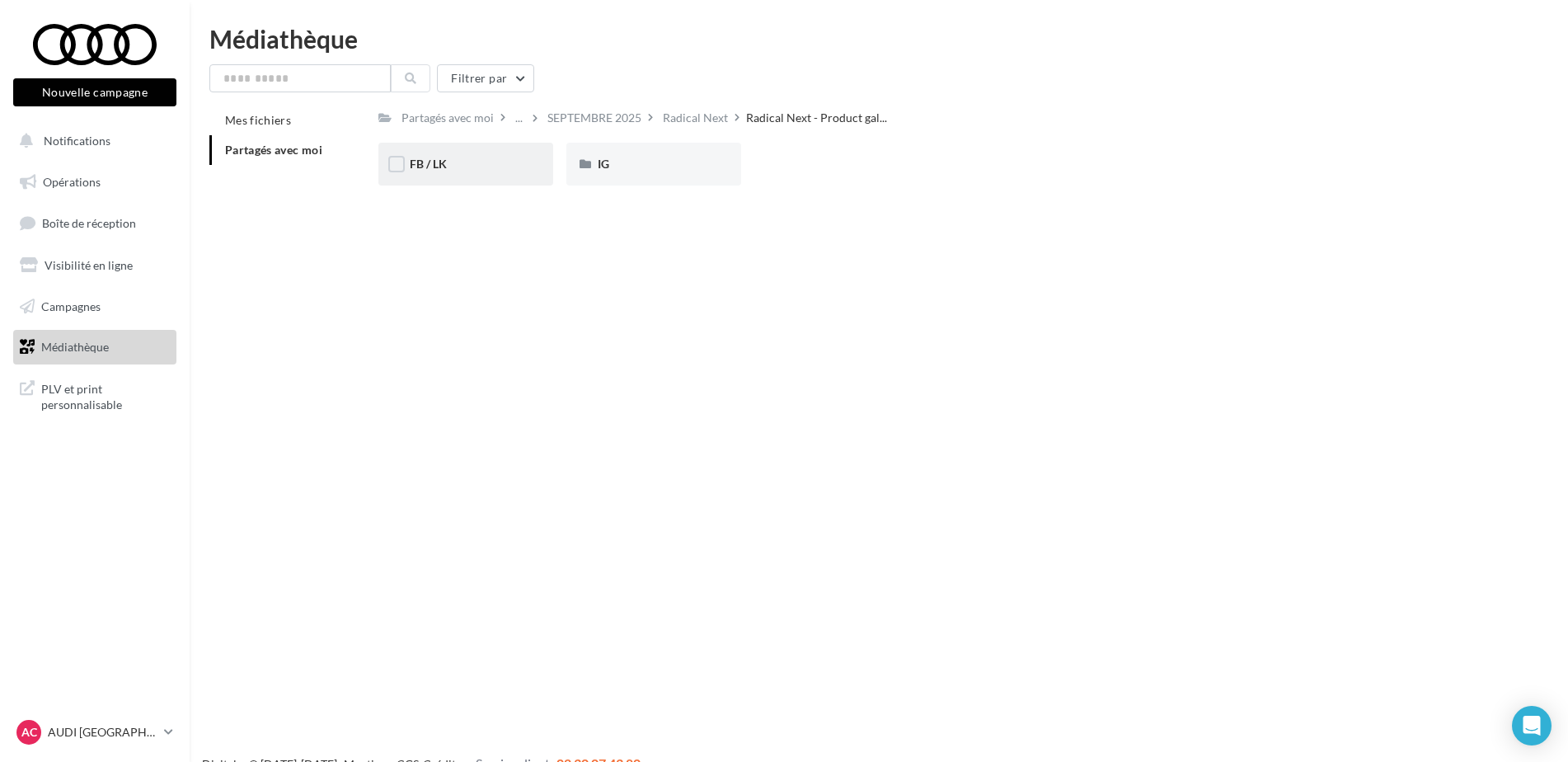
click at [482, 169] on div "FB / LK" at bounding box center [465, 164] width 112 height 16
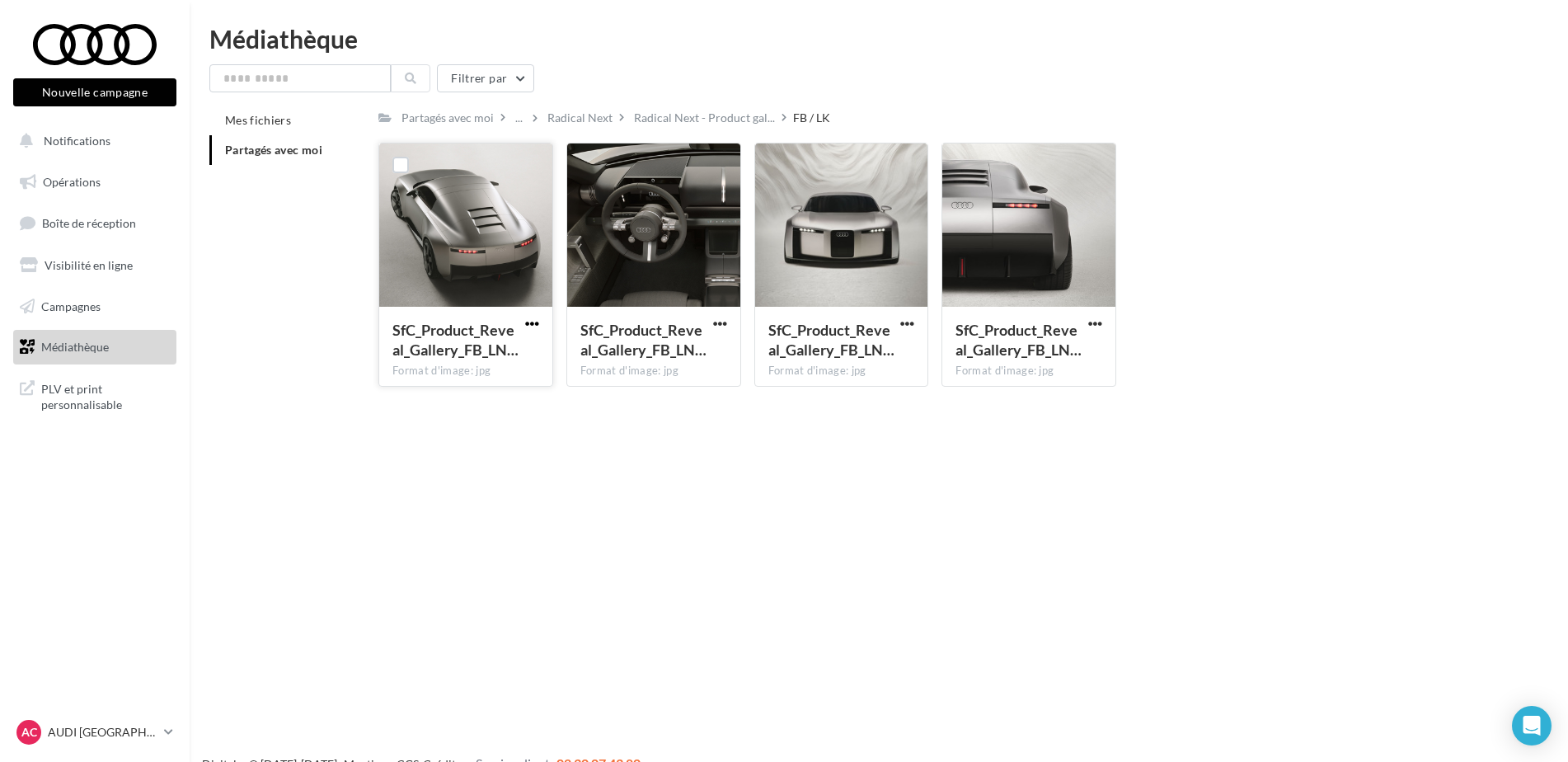
click at [530, 323] on span "button" at bounding box center [532, 324] width 14 height 14
click at [510, 359] on button "Télécharger" at bounding box center [459, 356] width 164 height 43
click at [720, 326] on span "button" at bounding box center [721, 324] width 14 height 14
drag, startPoint x: 704, startPoint y: 359, endPoint x: 713, endPoint y: 359, distance: 9.0
click at [704, 359] on button "Télécharger" at bounding box center [648, 356] width 164 height 43
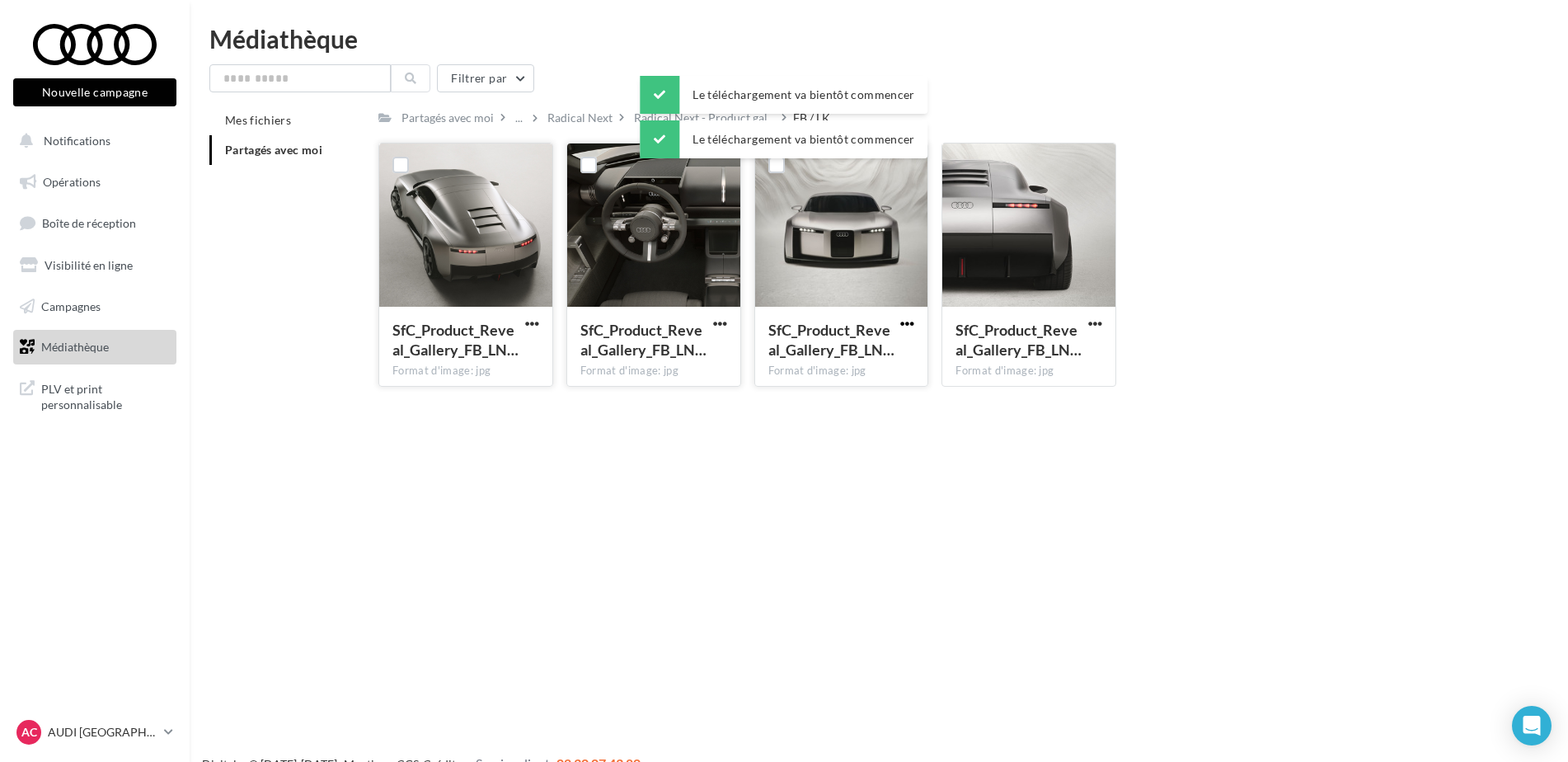
click at [903, 324] on span "button" at bounding box center [907, 324] width 14 height 14
click at [864, 361] on button "Télécharger" at bounding box center [835, 356] width 164 height 43
click at [1095, 326] on span "button" at bounding box center [1095, 324] width 14 height 14
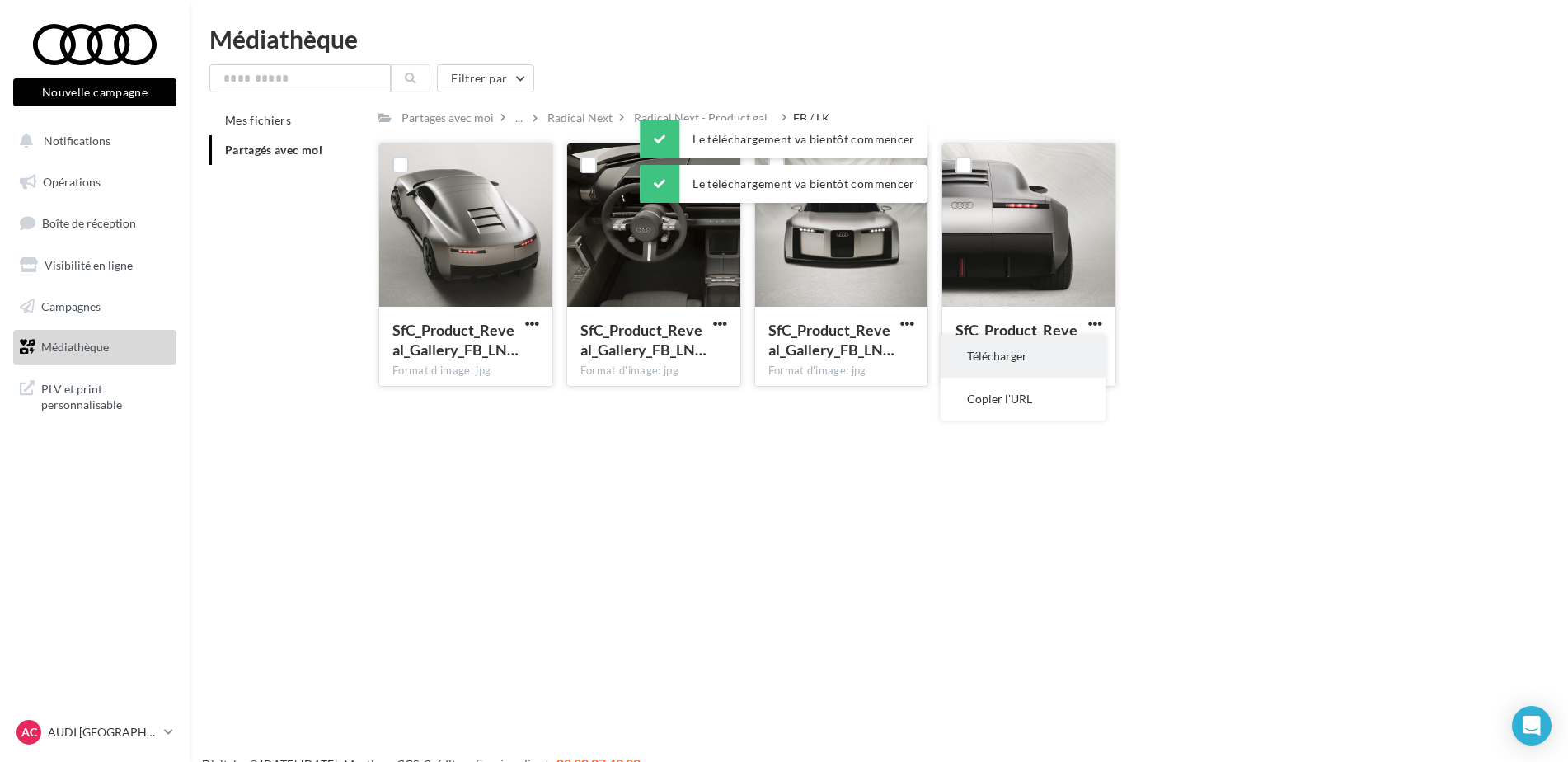
click at [1043, 366] on button "Télécharger" at bounding box center [1023, 356] width 164 height 43
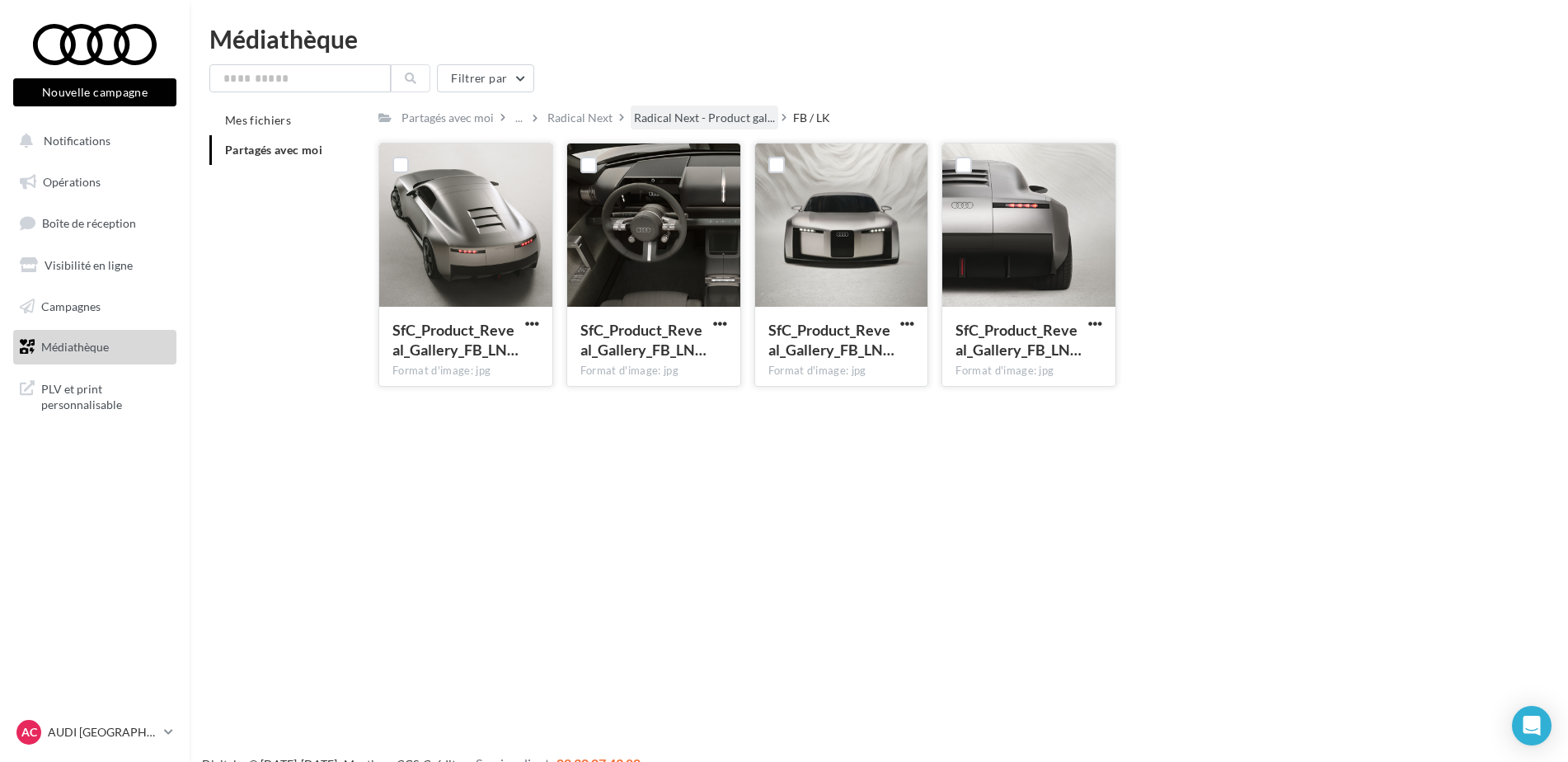
click at [707, 107] on div "Radical Next - Product gal..." at bounding box center [704, 117] width 148 height 24
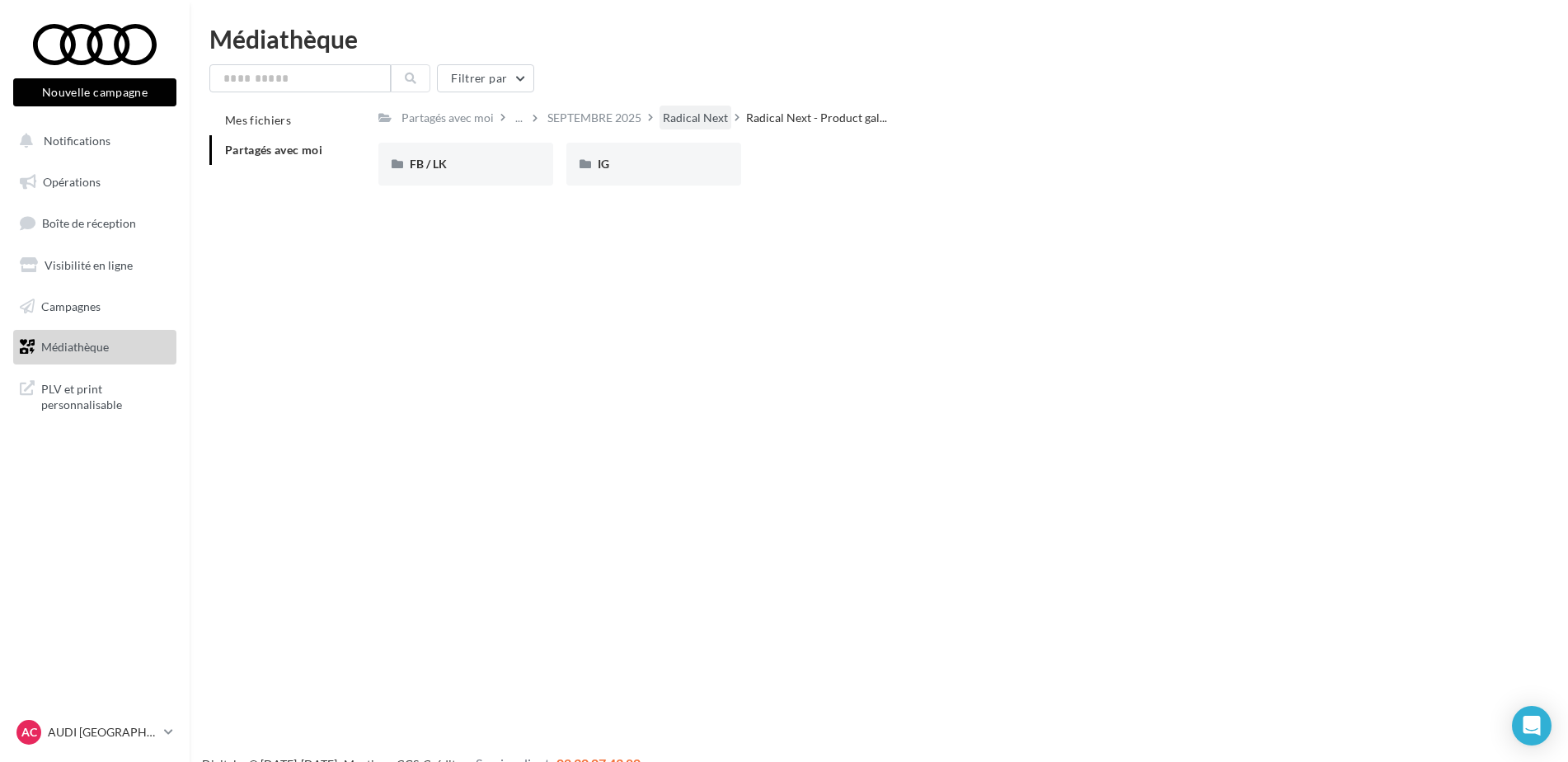
click at [705, 115] on div "Radical Next" at bounding box center [695, 118] width 65 height 16
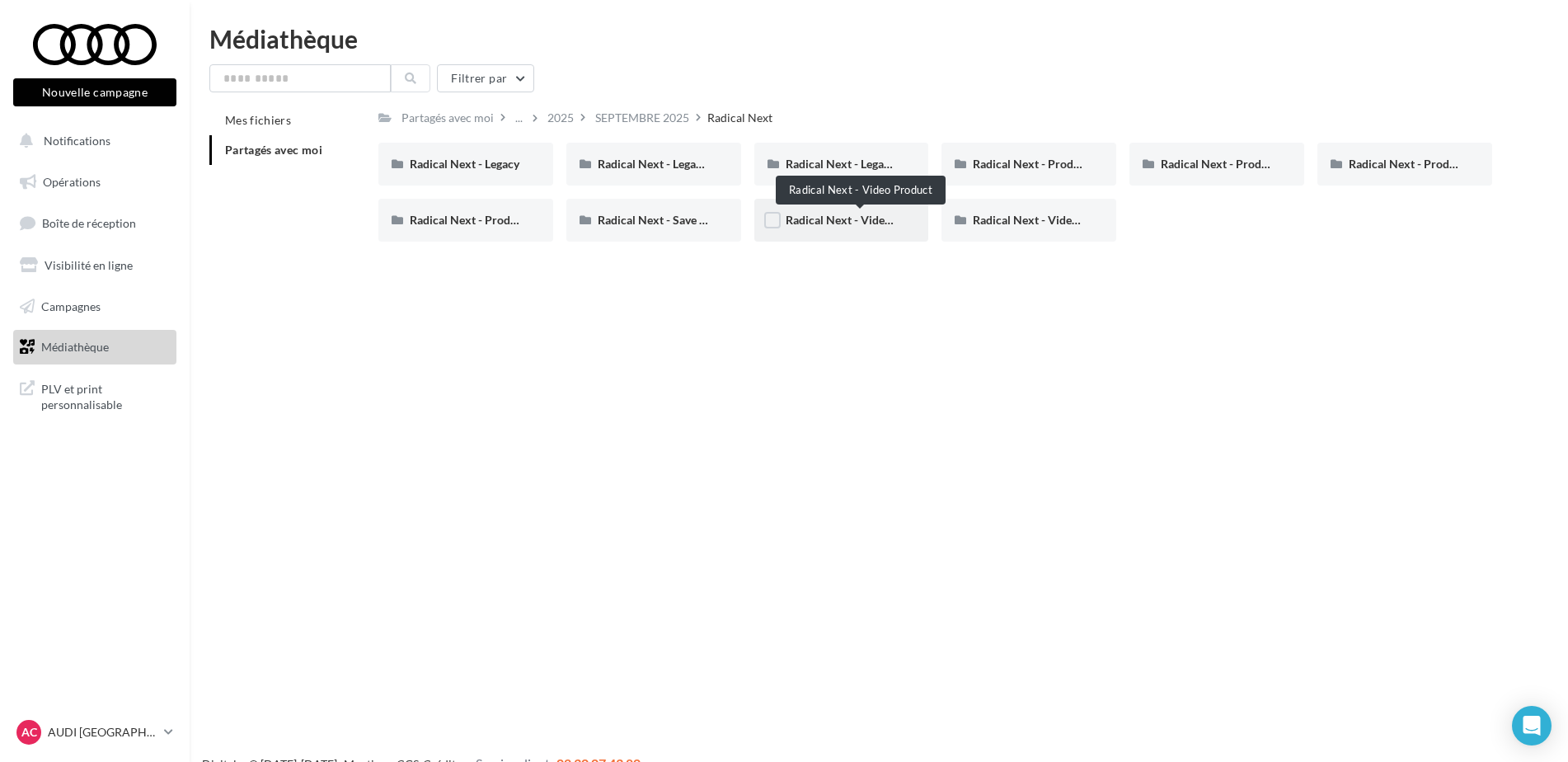
click at [871, 221] on span "Radical Next - Video Product" at bounding box center [861, 220] width 150 height 14
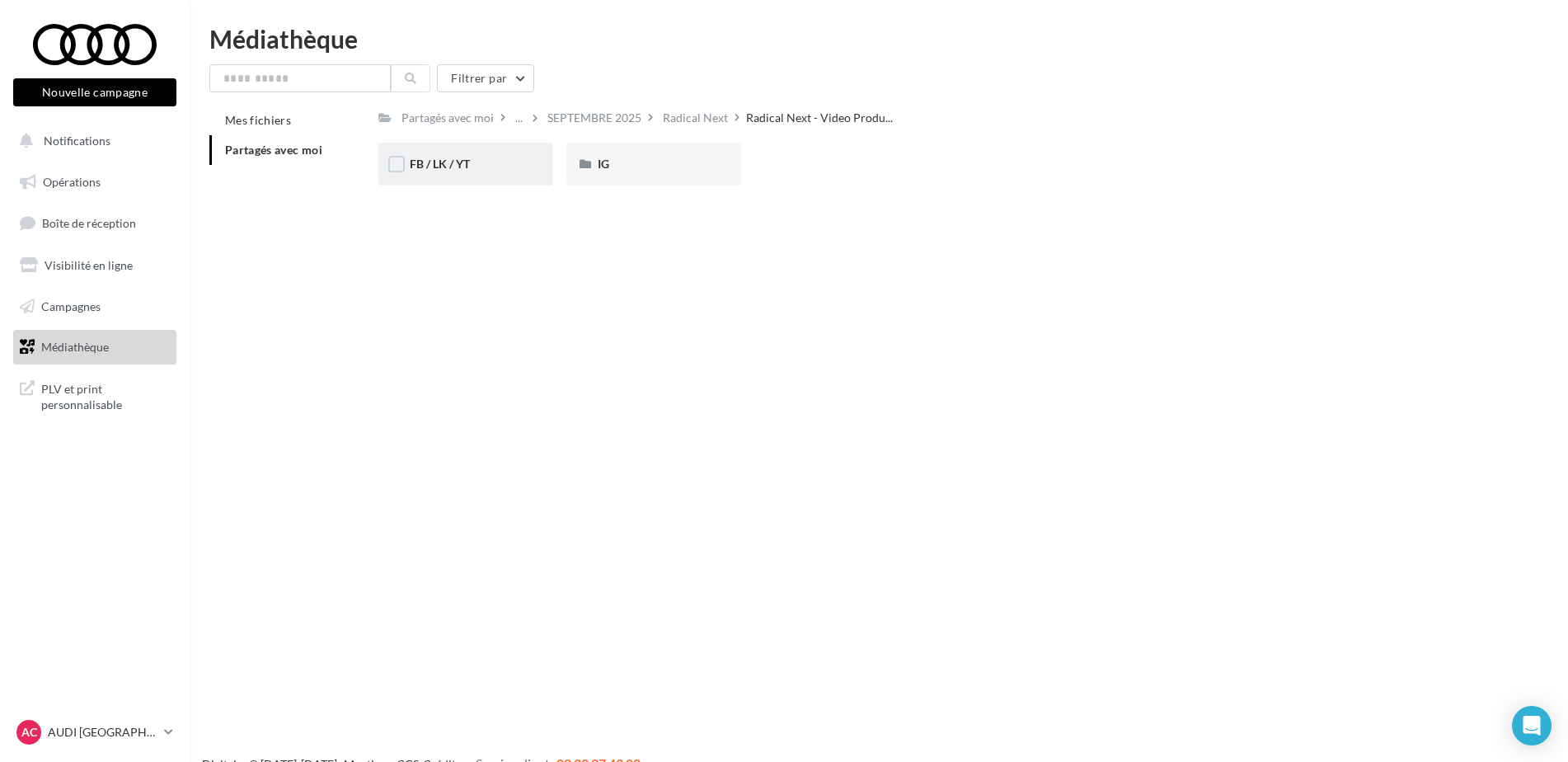
click at [493, 166] on div "FB / LK / YT" at bounding box center [465, 164] width 112 height 16
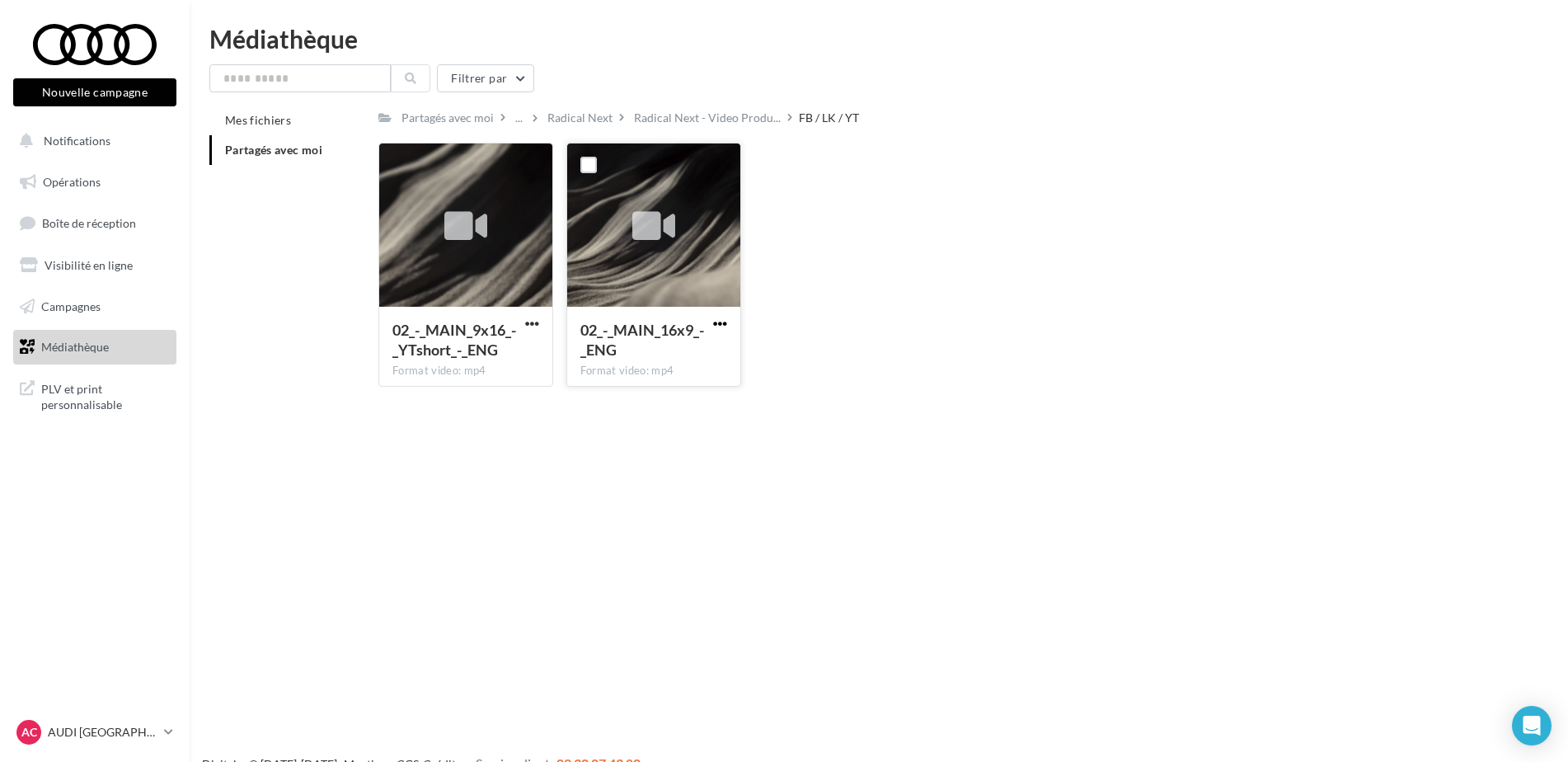
click at [723, 323] on span "button" at bounding box center [721, 324] width 14 height 14
click at [702, 355] on button "Télécharger" at bounding box center [648, 356] width 164 height 43
click at [536, 325] on span "button" at bounding box center [532, 324] width 14 height 14
click at [501, 357] on button "Télécharger" at bounding box center [459, 356] width 164 height 43
click at [669, 122] on span "Radical Next - Video Produ..." at bounding box center [707, 118] width 147 height 16
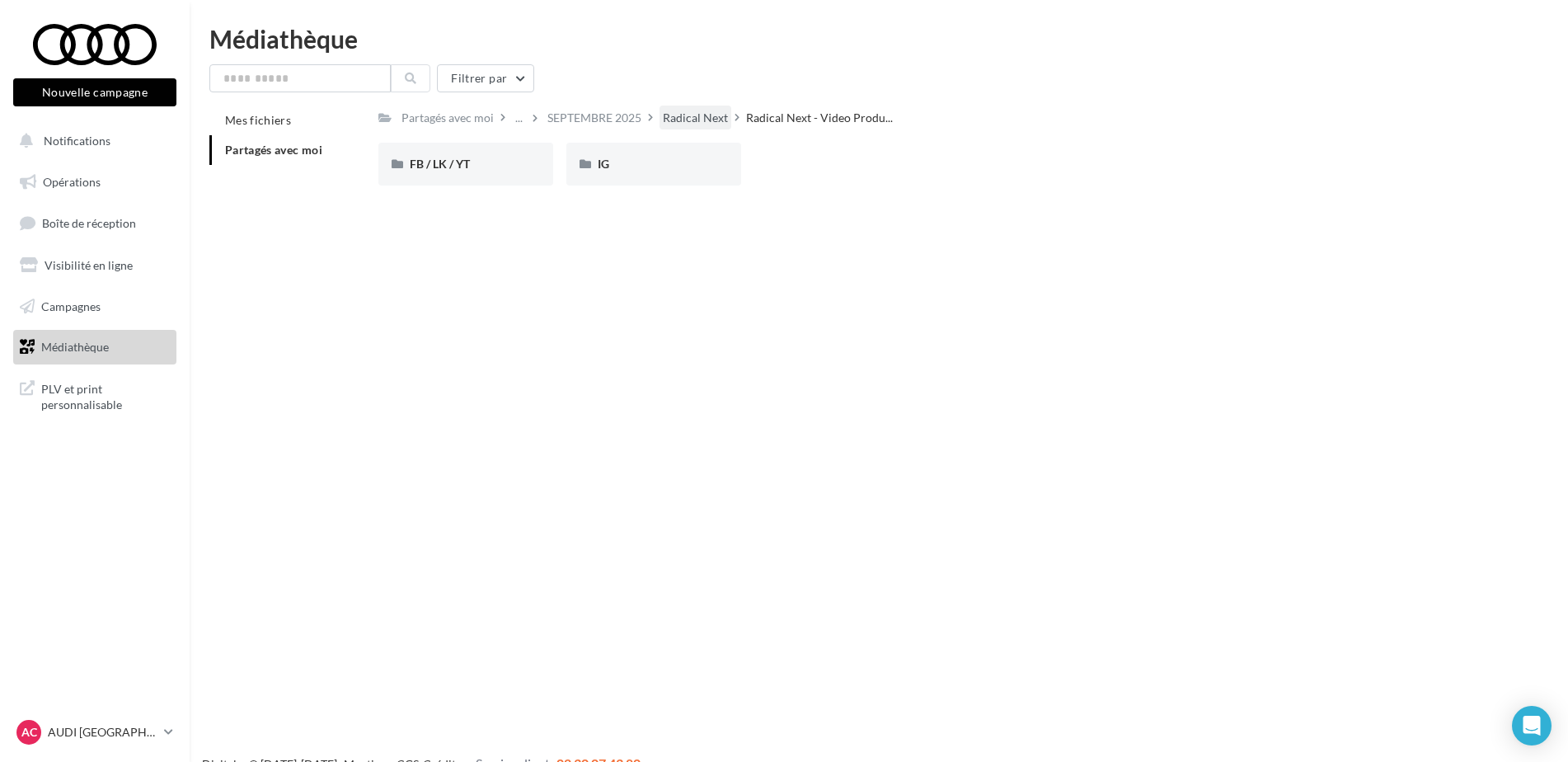
click at [691, 120] on div "Radical Next" at bounding box center [695, 118] width 65 height 16
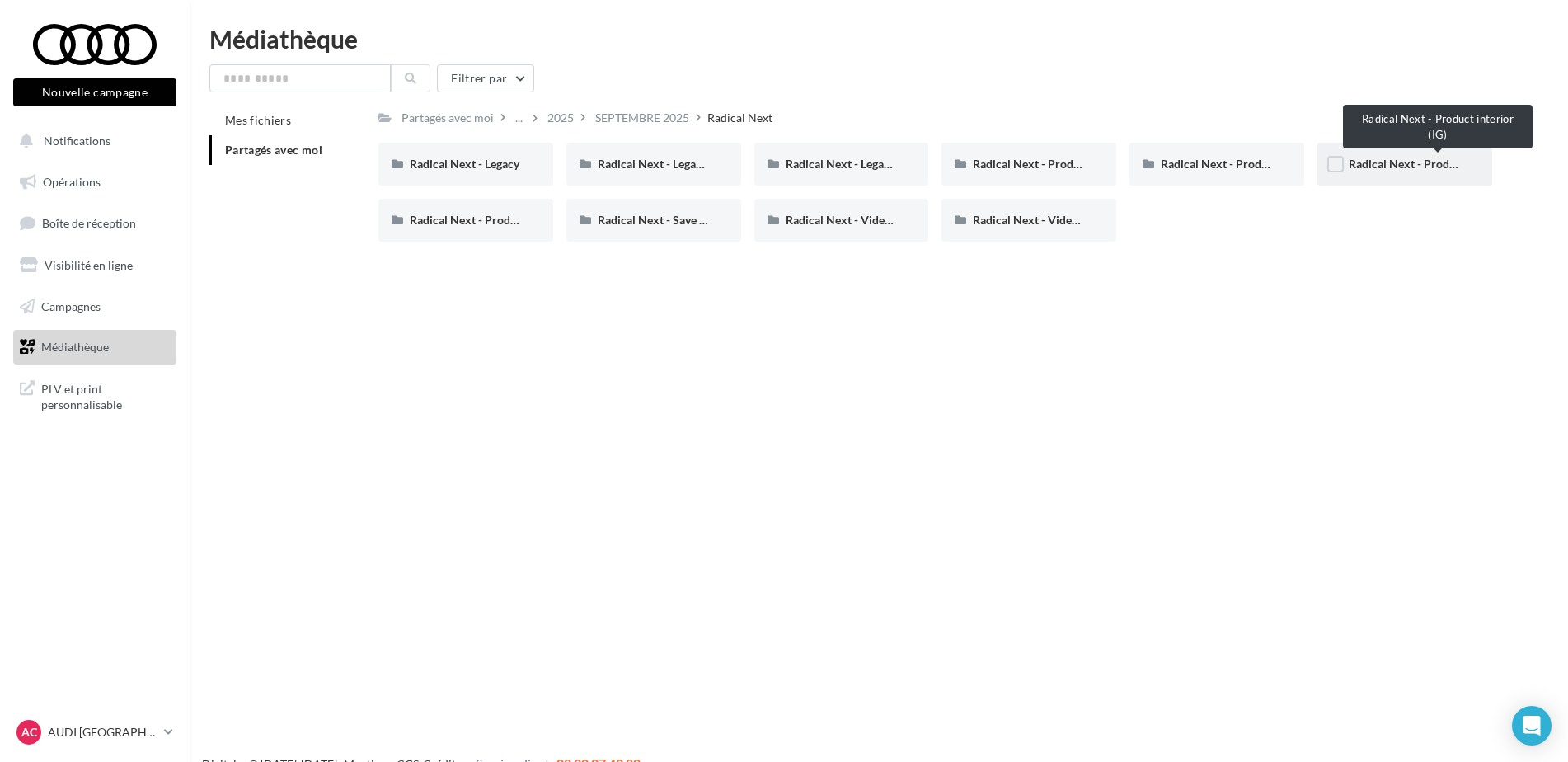
click at [1401, 168] on span "Radical Next - Product interior (IG)" at bounding box center [1438, 164] width 180 height 14
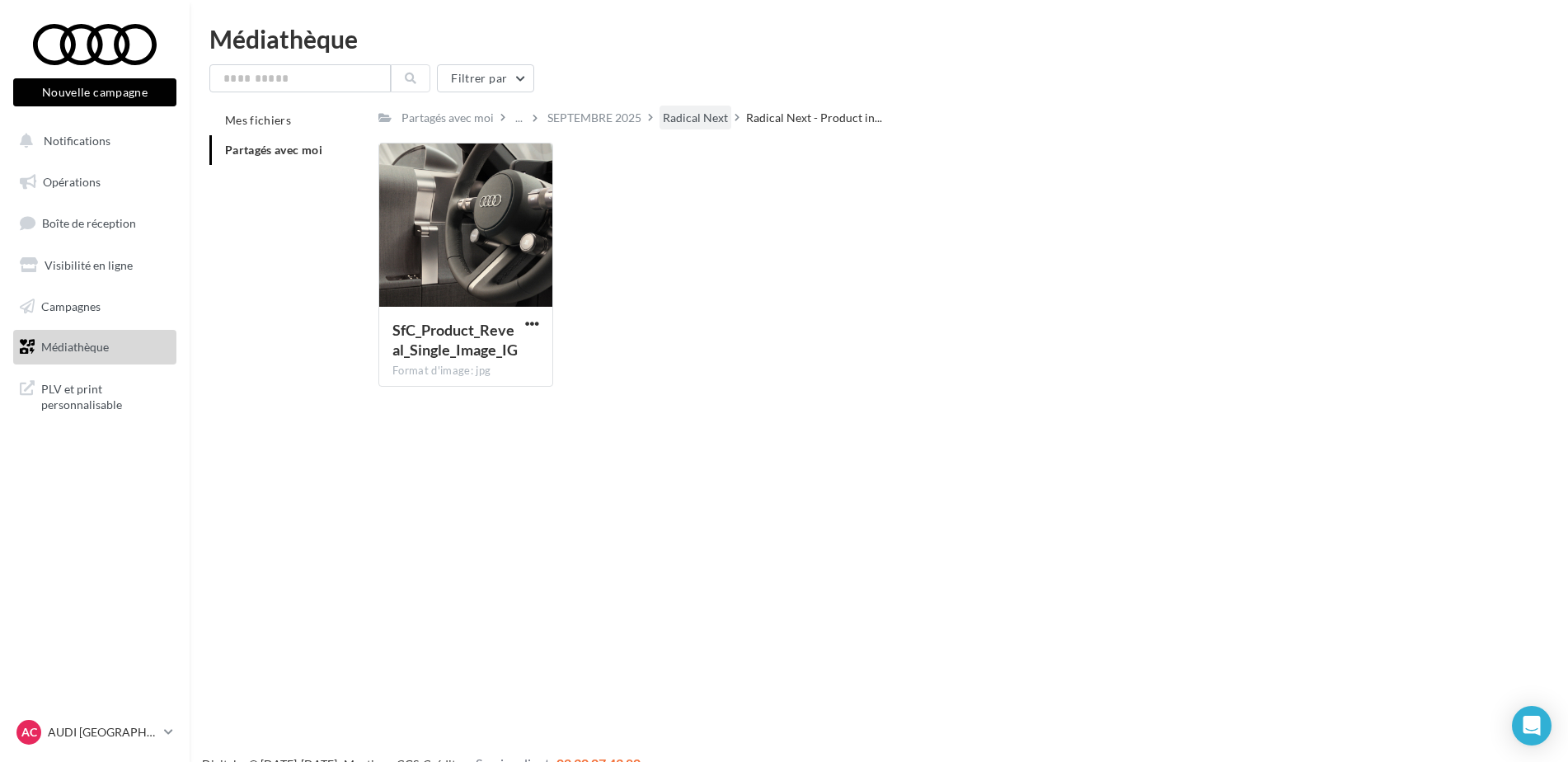
click at [688, 113] on div "Radical Next" at bounding box center [695, 118] width 65 height 16
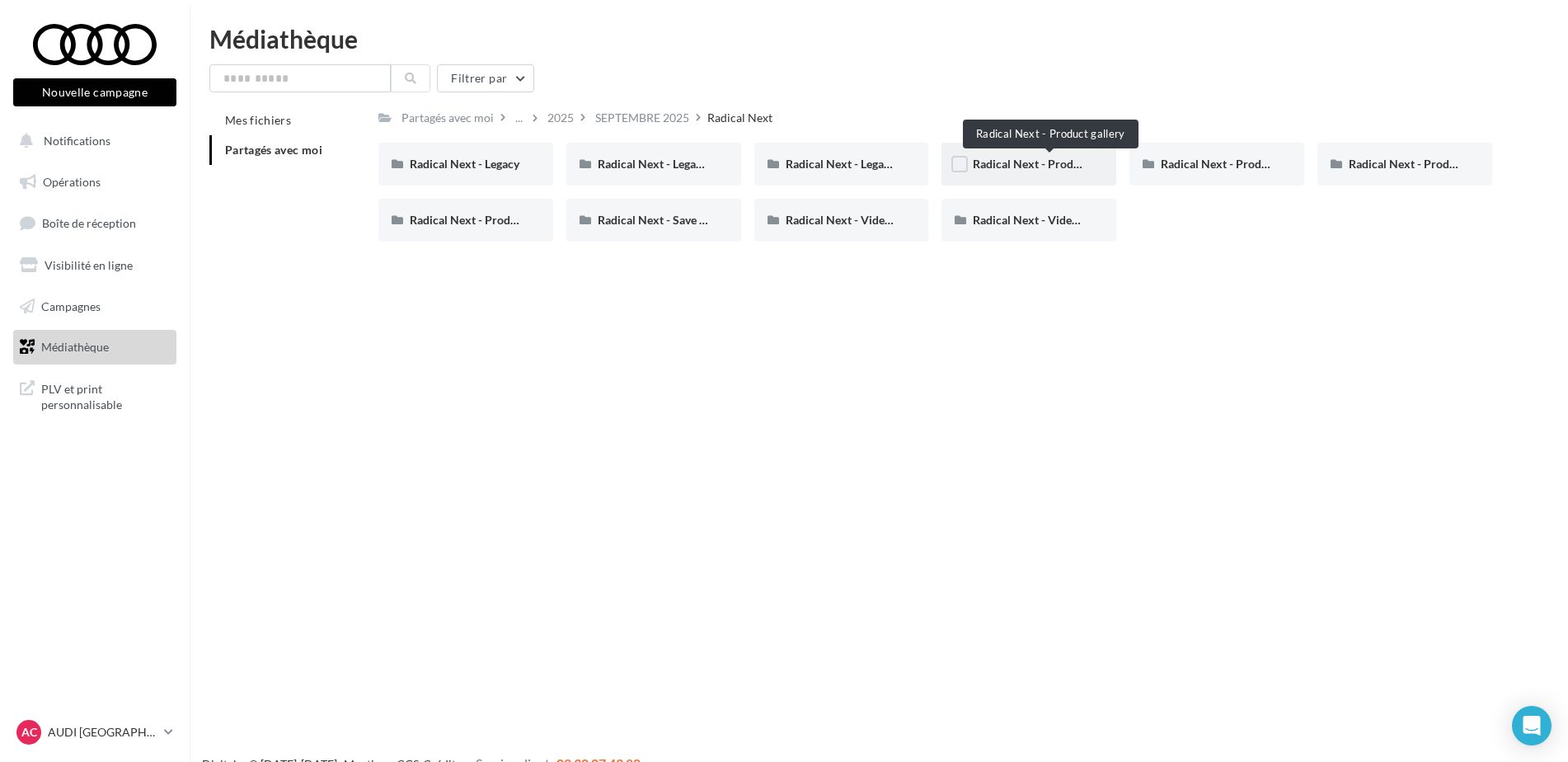
click at [1052, 168] on span "Radical Next - Product gallery" at bounding box center [1050, 164] width 154 height 14
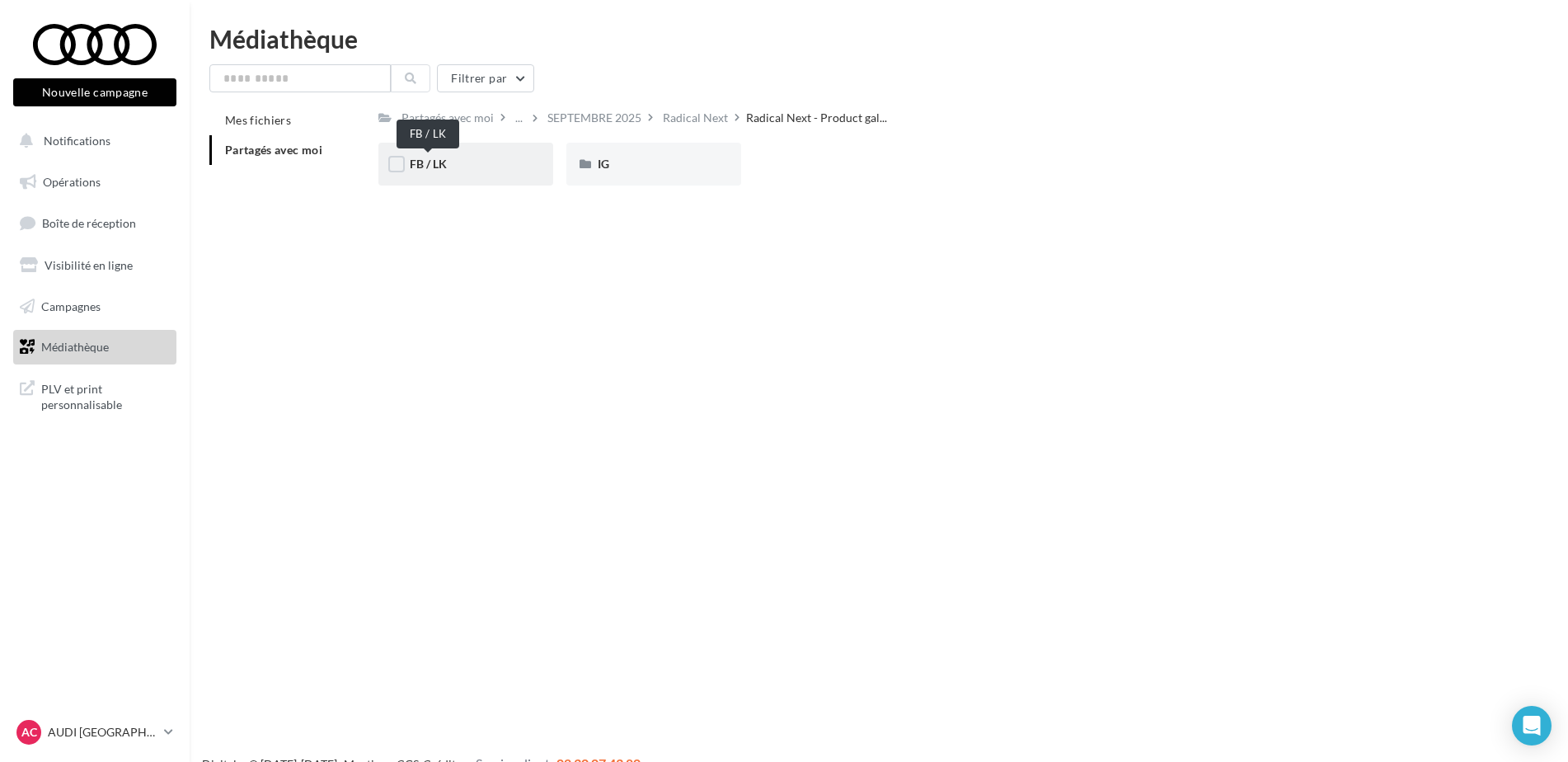
click at [426, 171] on span "FB / LK" at bounding box center [427, 164] width 37 height 14
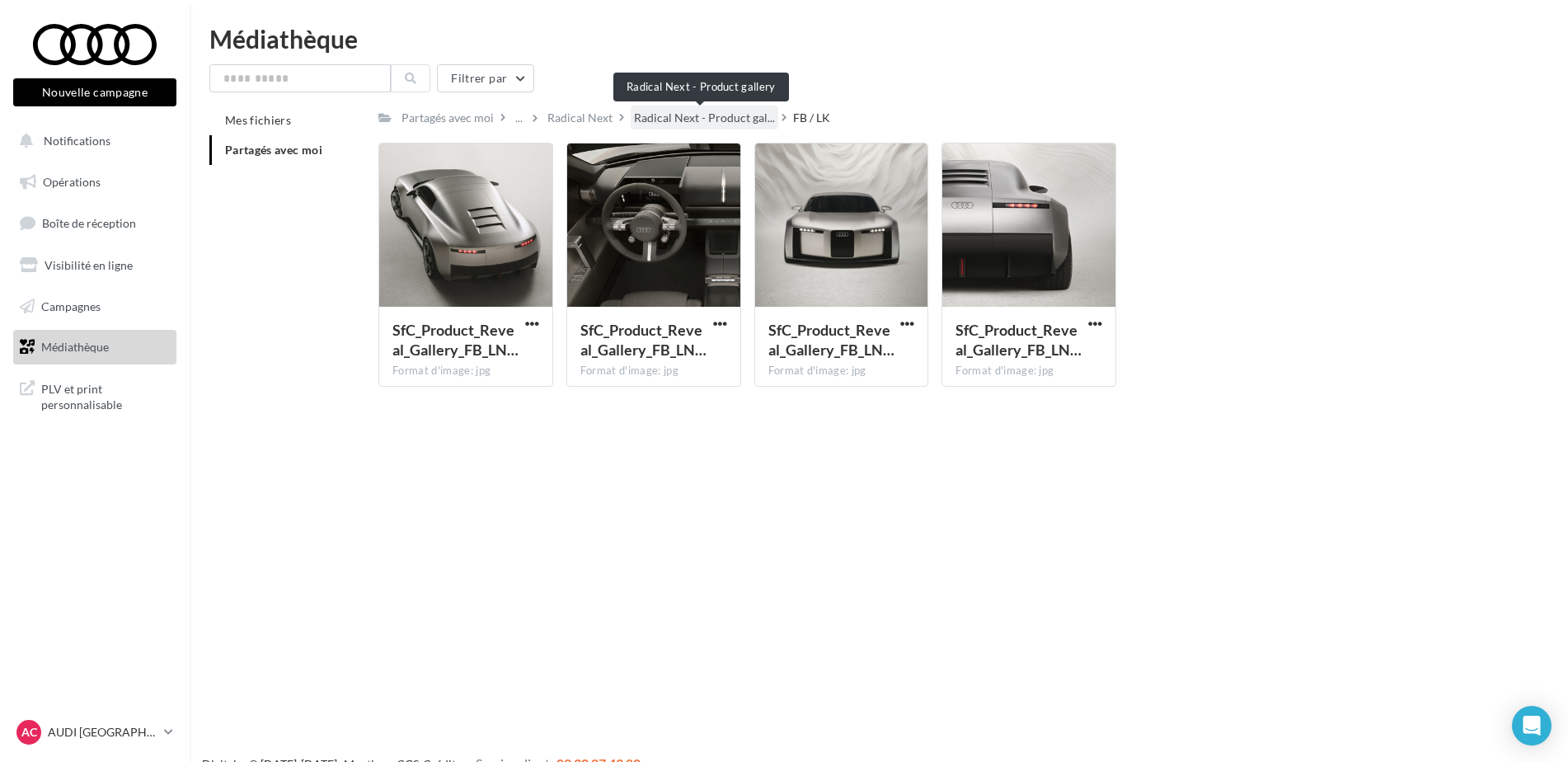
click at [701, 119] on span "Radical Next - Product gal..." at bounding box center [704, 118] width 141 height 16
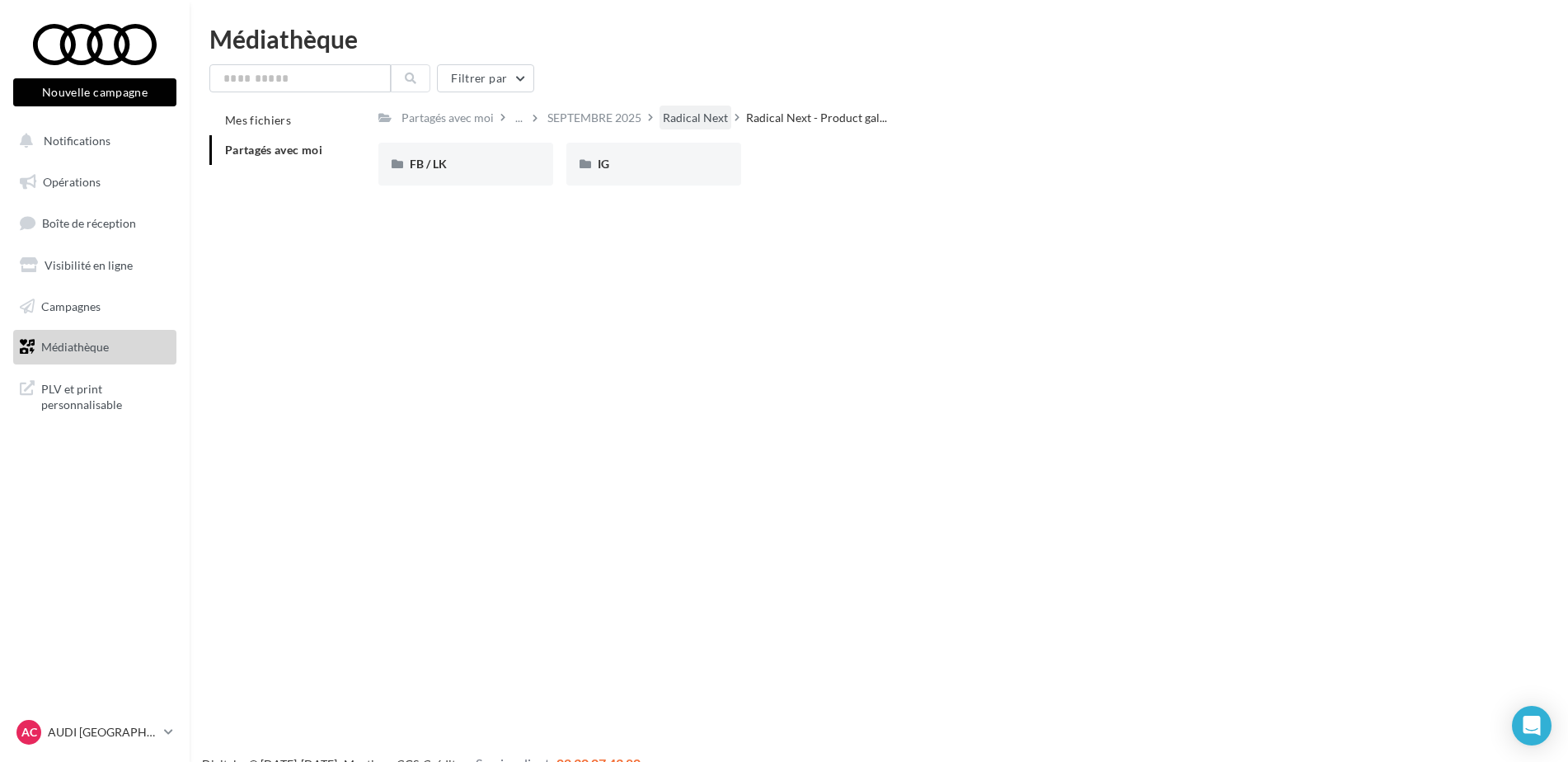
click at [708, 113] on div "Radical Next" at bounding box center [695, 118] width 65 height 16
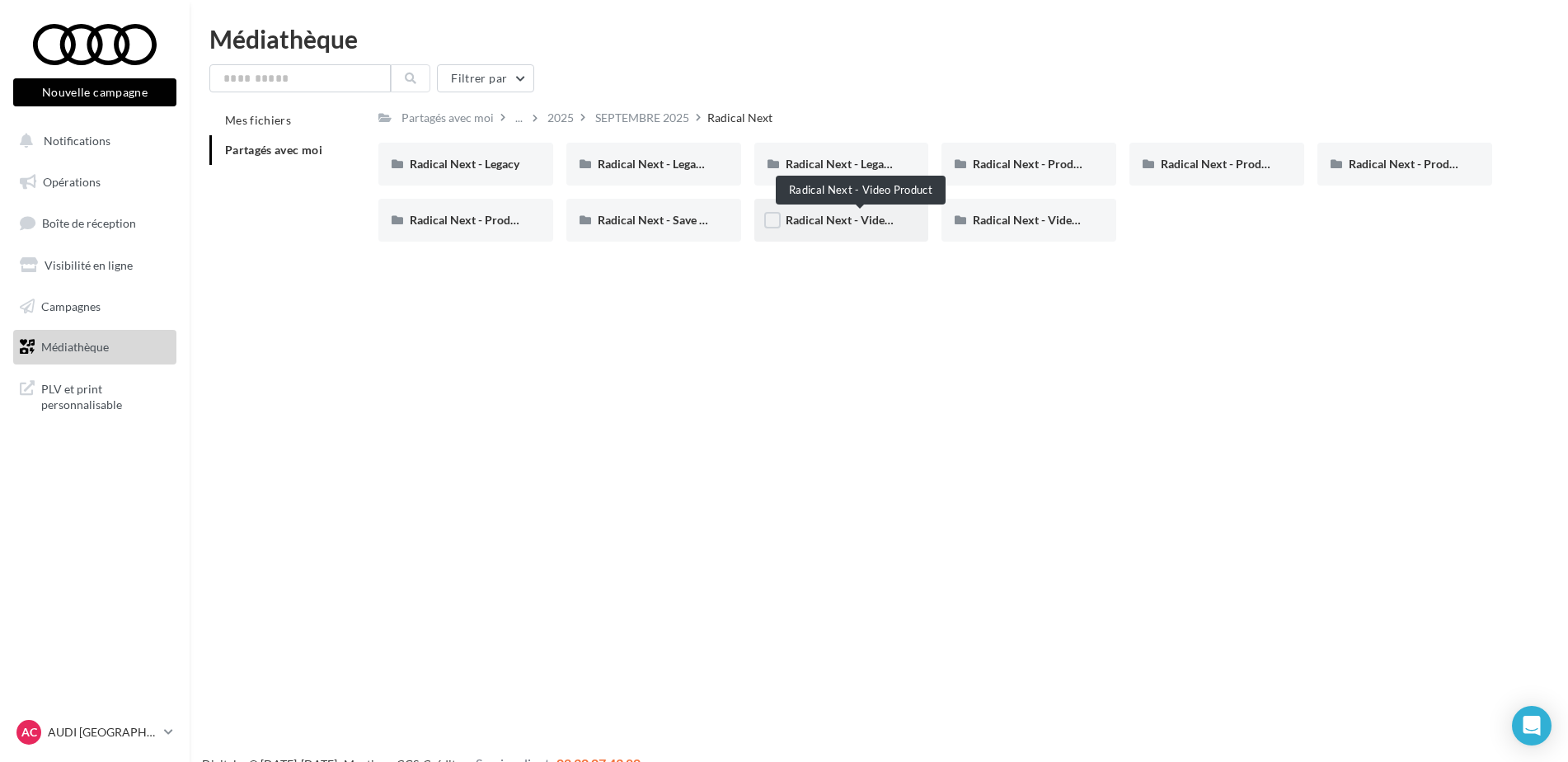
click at [865, 222] on span "Radical Next - Video Product" at bounding box center [861, 220] width 150 height 14
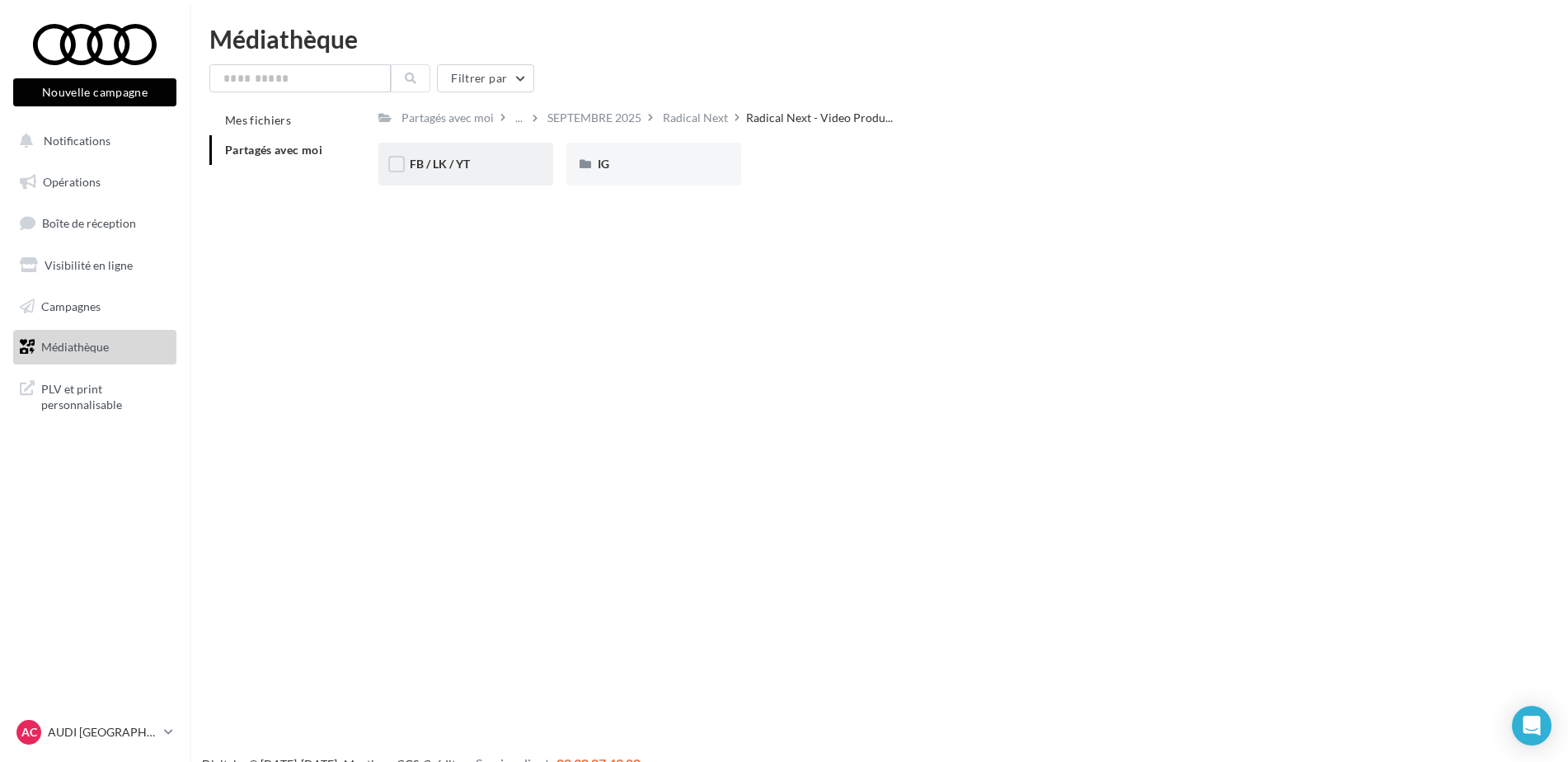
click at [503, 159] on div "FB / LK / YT" at bounding box center [465, 164] width 112 height 16
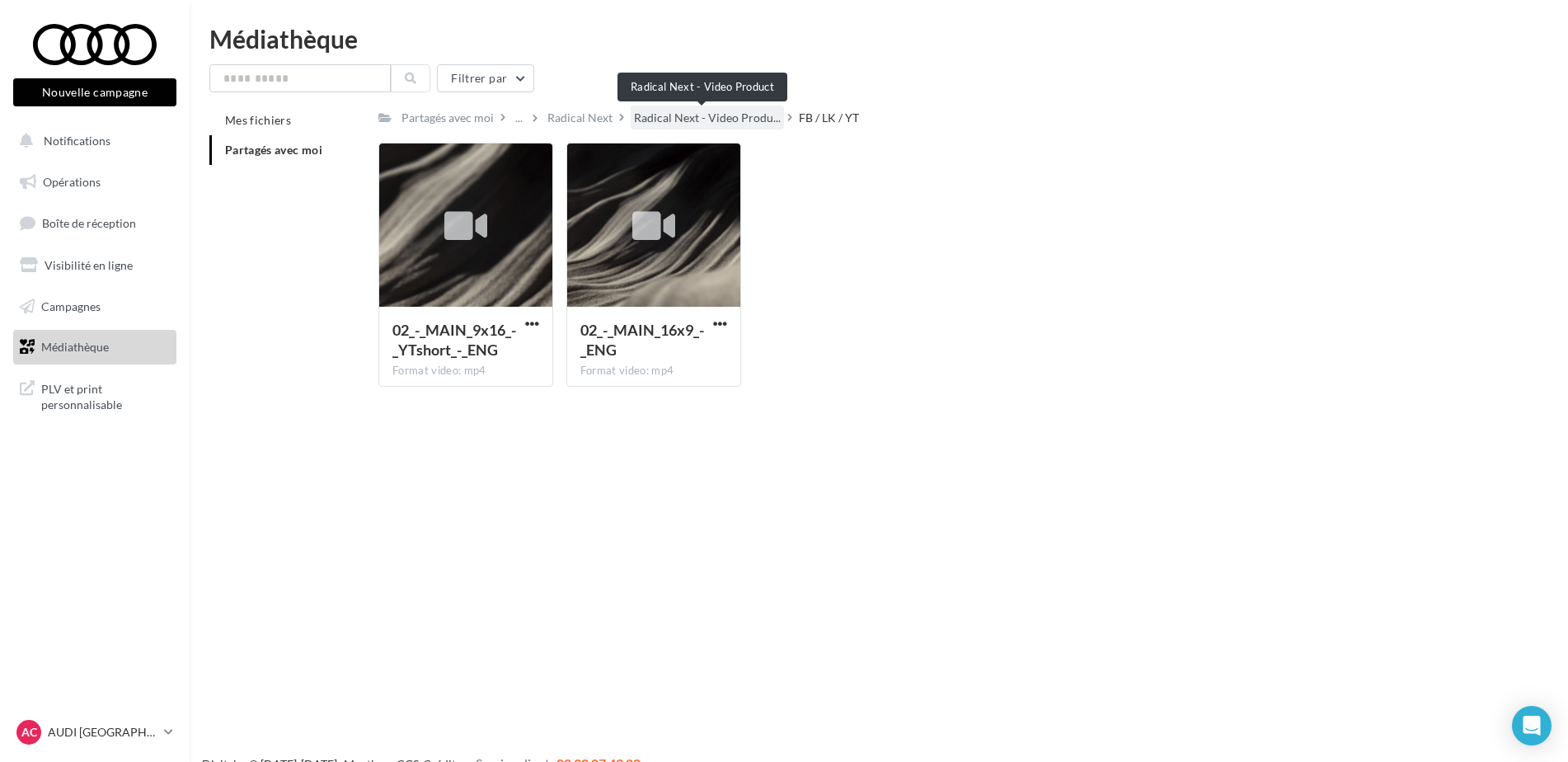
click at [712, 118] on span "Radical Next - Video Produ..." at bounding box center [707, 118] width 147 height 16
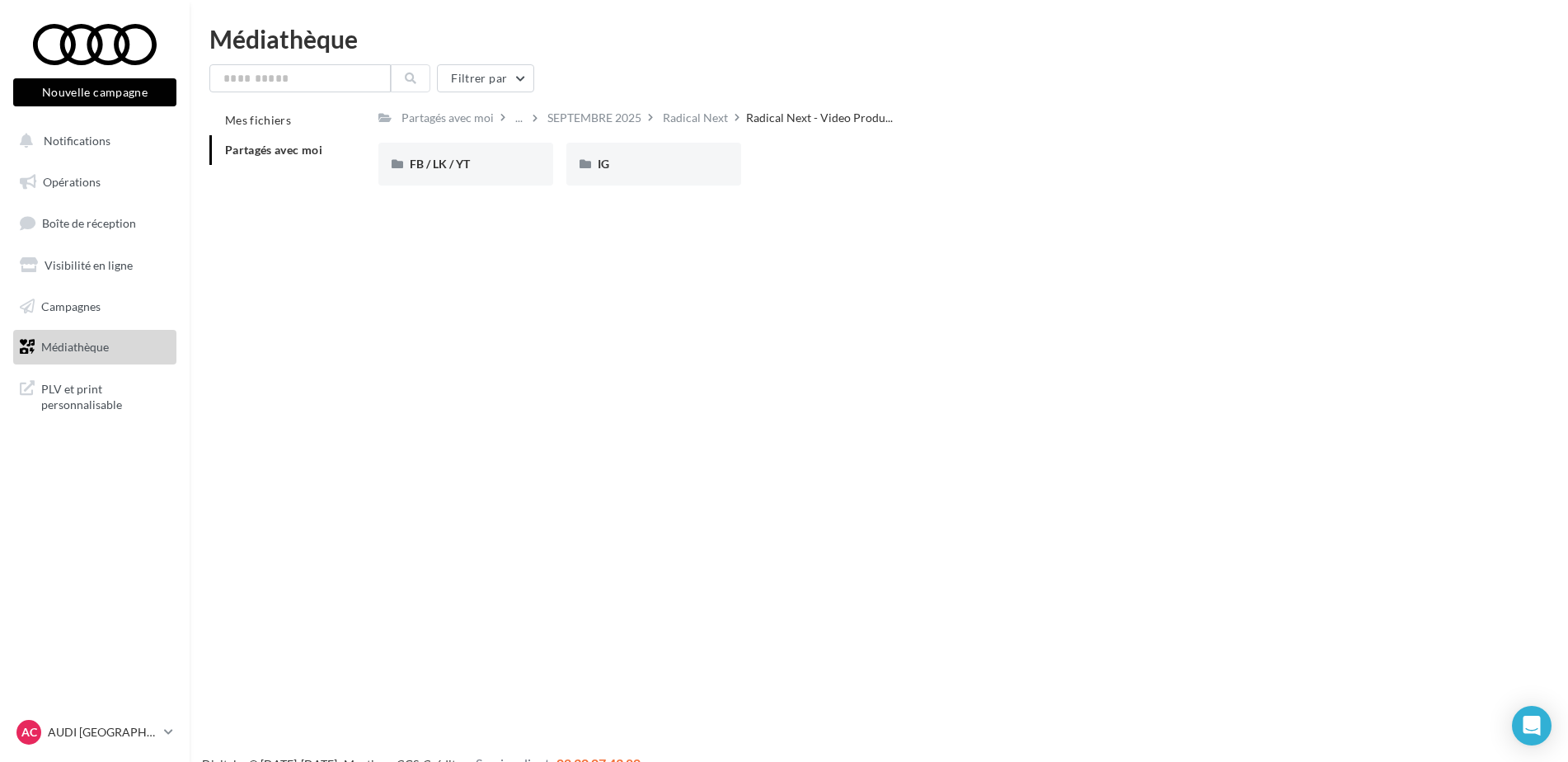
click at [712, 118] on div "Radical Next" at bounding box center [695, 118] width 65 height 16
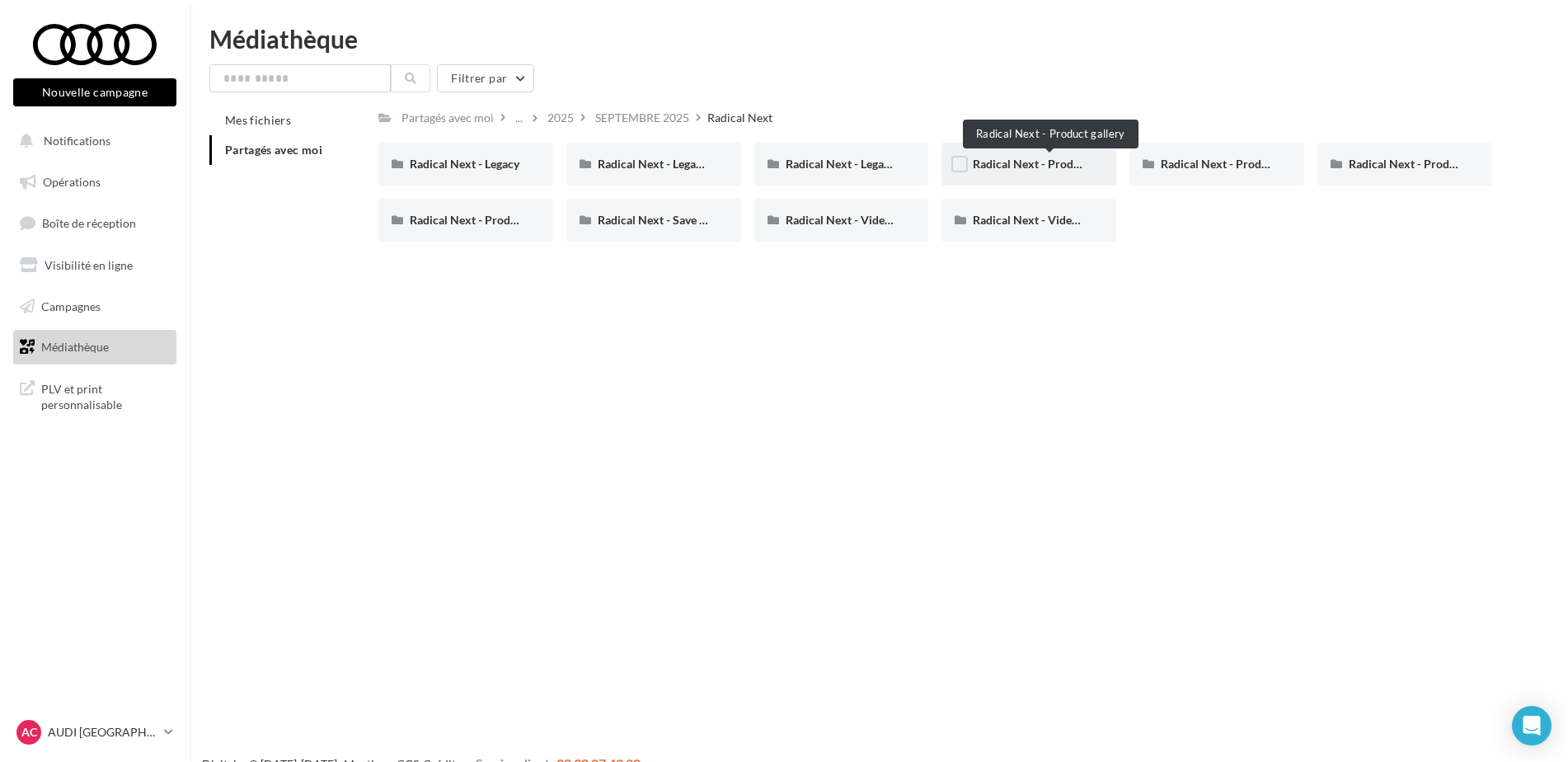
click at [1002, 166] on span "Radical Next - Product gallery" at bounding box center [1050, 164] width 154 height 14
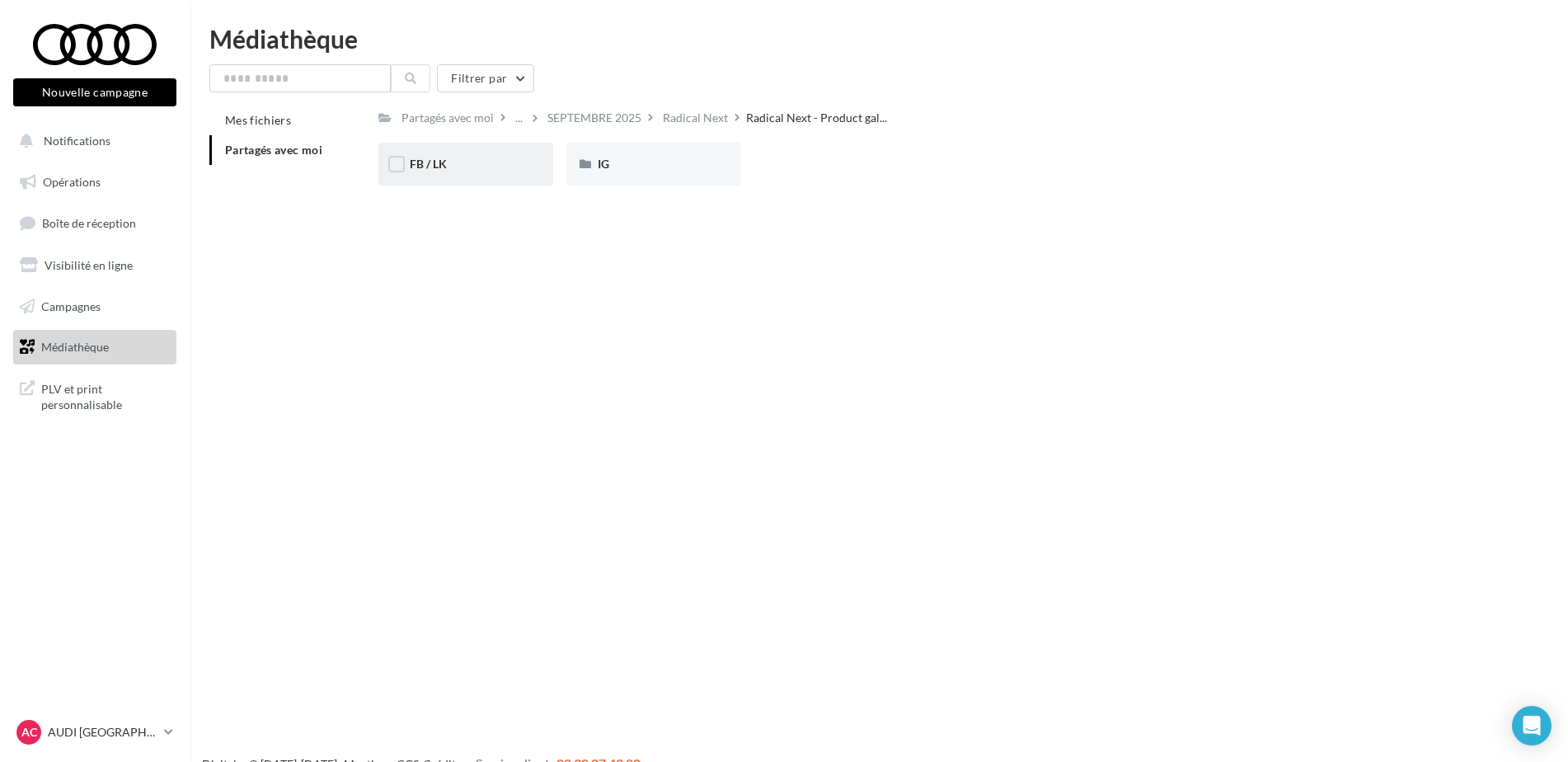
click at [528, 166] on div "FB / LK" at bounding box center [466, 165] width 175 height 43
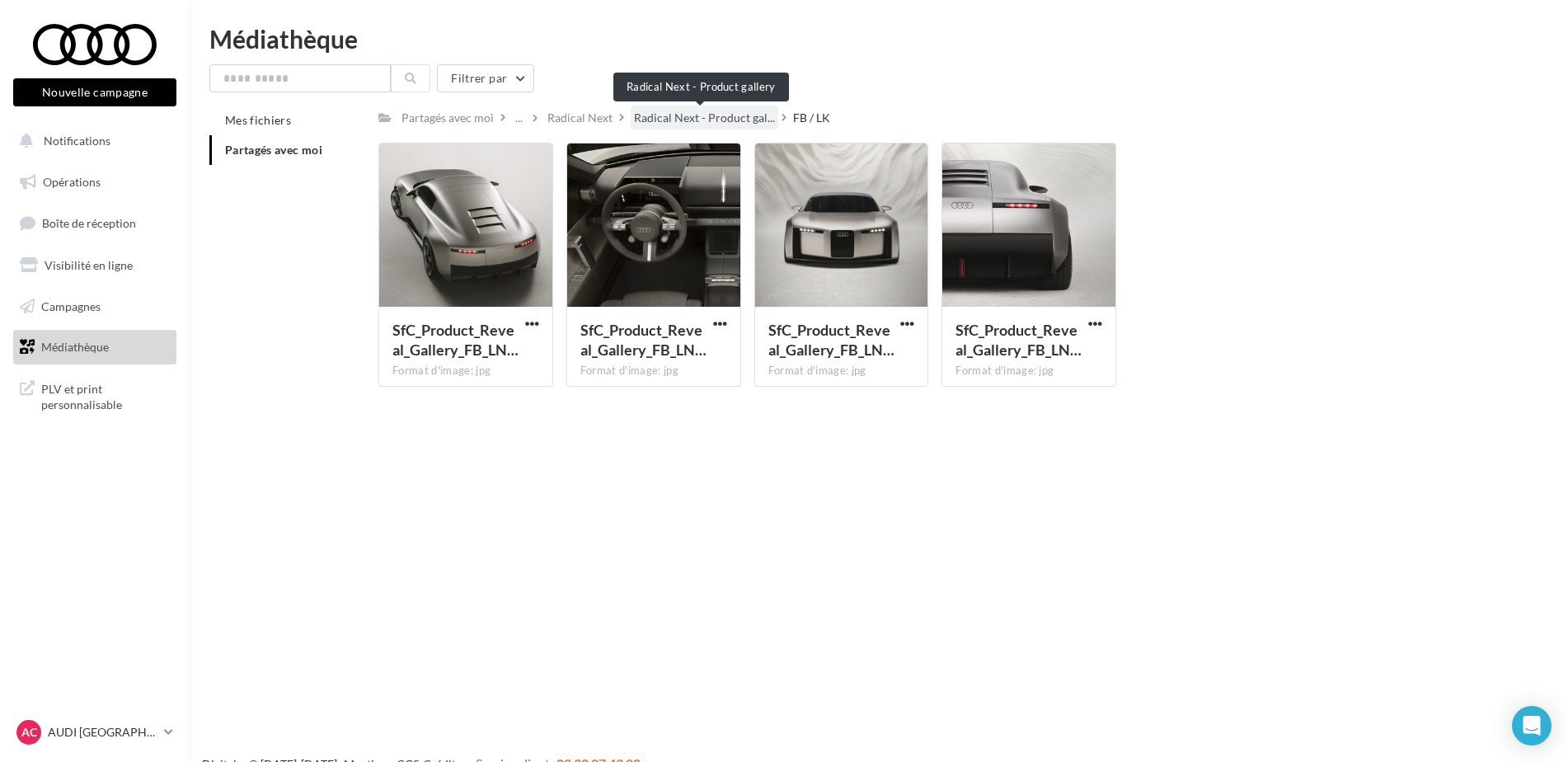
click at [712, 119] on span "Radical Next - Product gal..." at bounding box center [704, 118] width 141 height 16
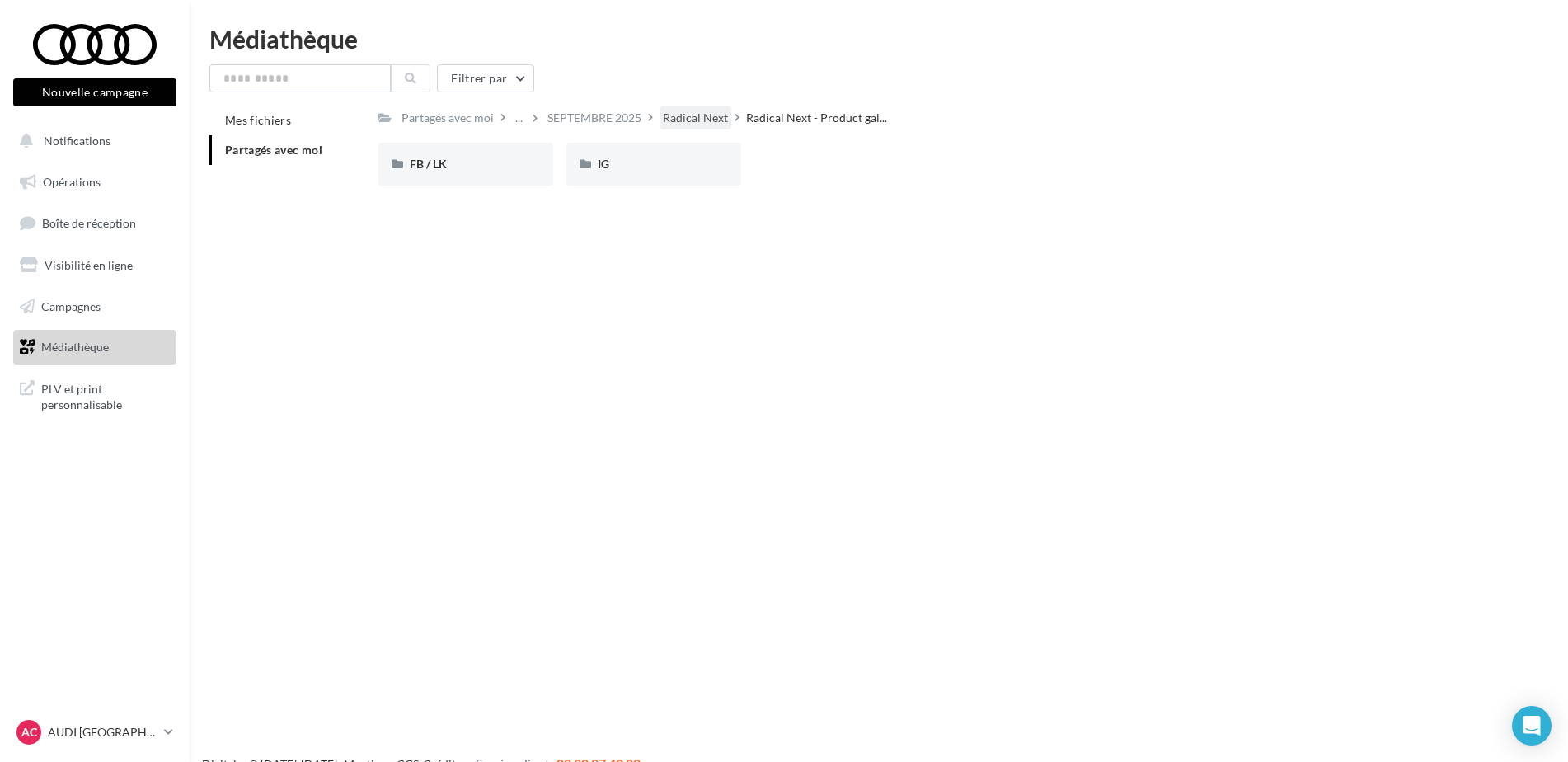
click at [707, 119] on div "Radical Next" at bounding box center [695, 118] width 65 height 16
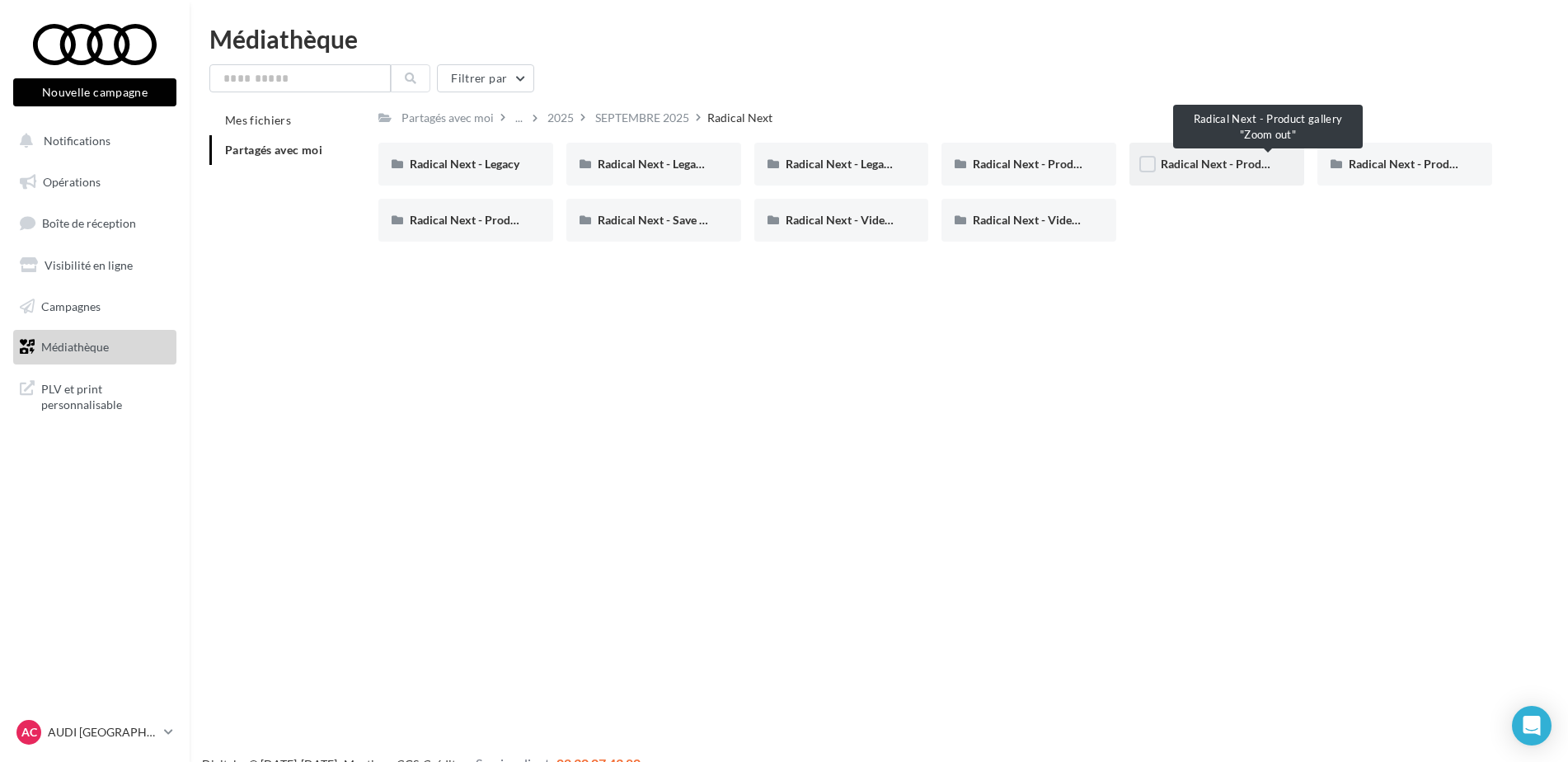
click at [1181, 165] on span "Radical Next - Product gallery "Zoom out"" at bounding box center [1269, 164] width 217 height 14
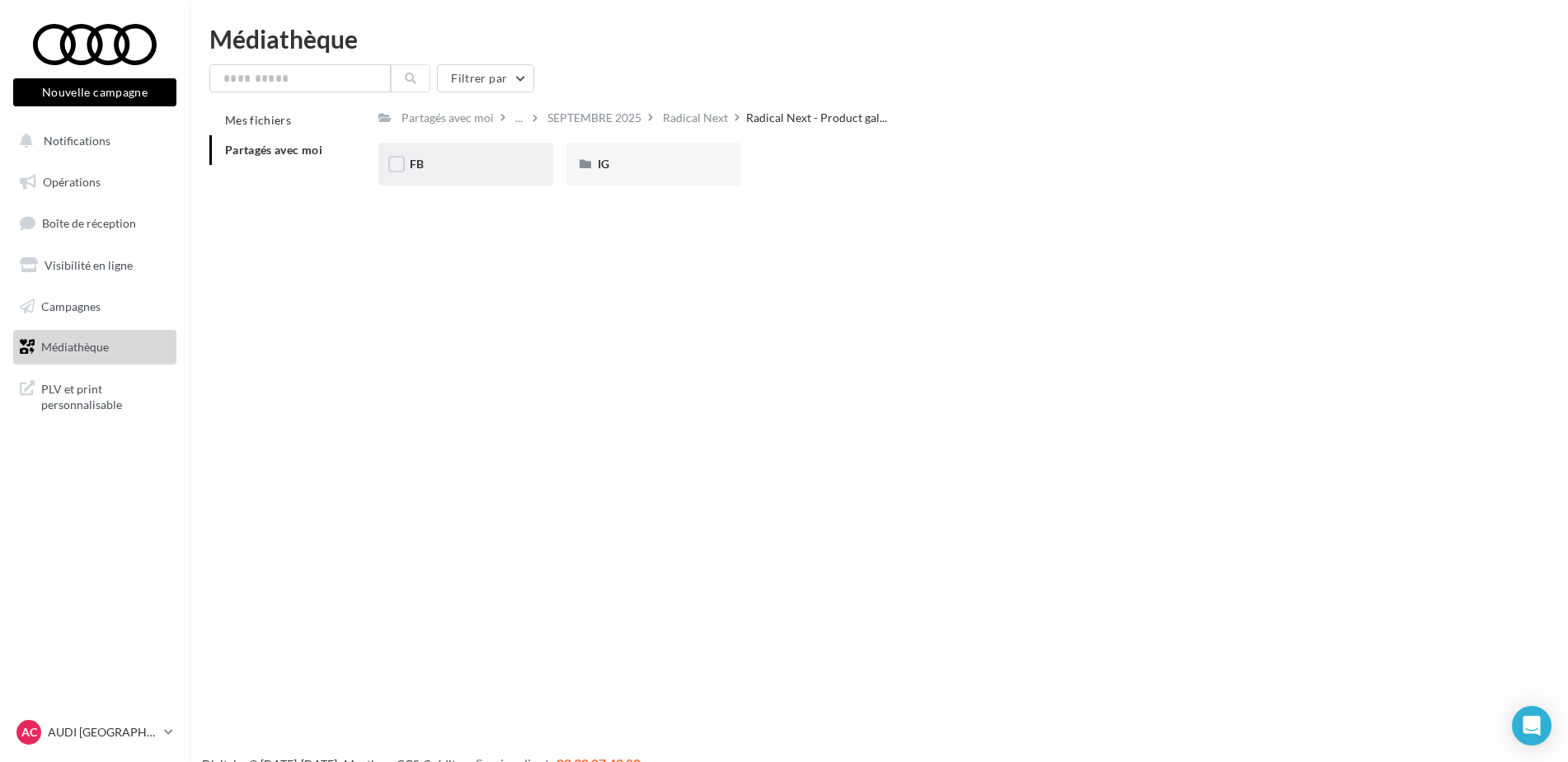
click at [498, 158] on div "FB" at bounding box center [465, 164] width 112 height 16
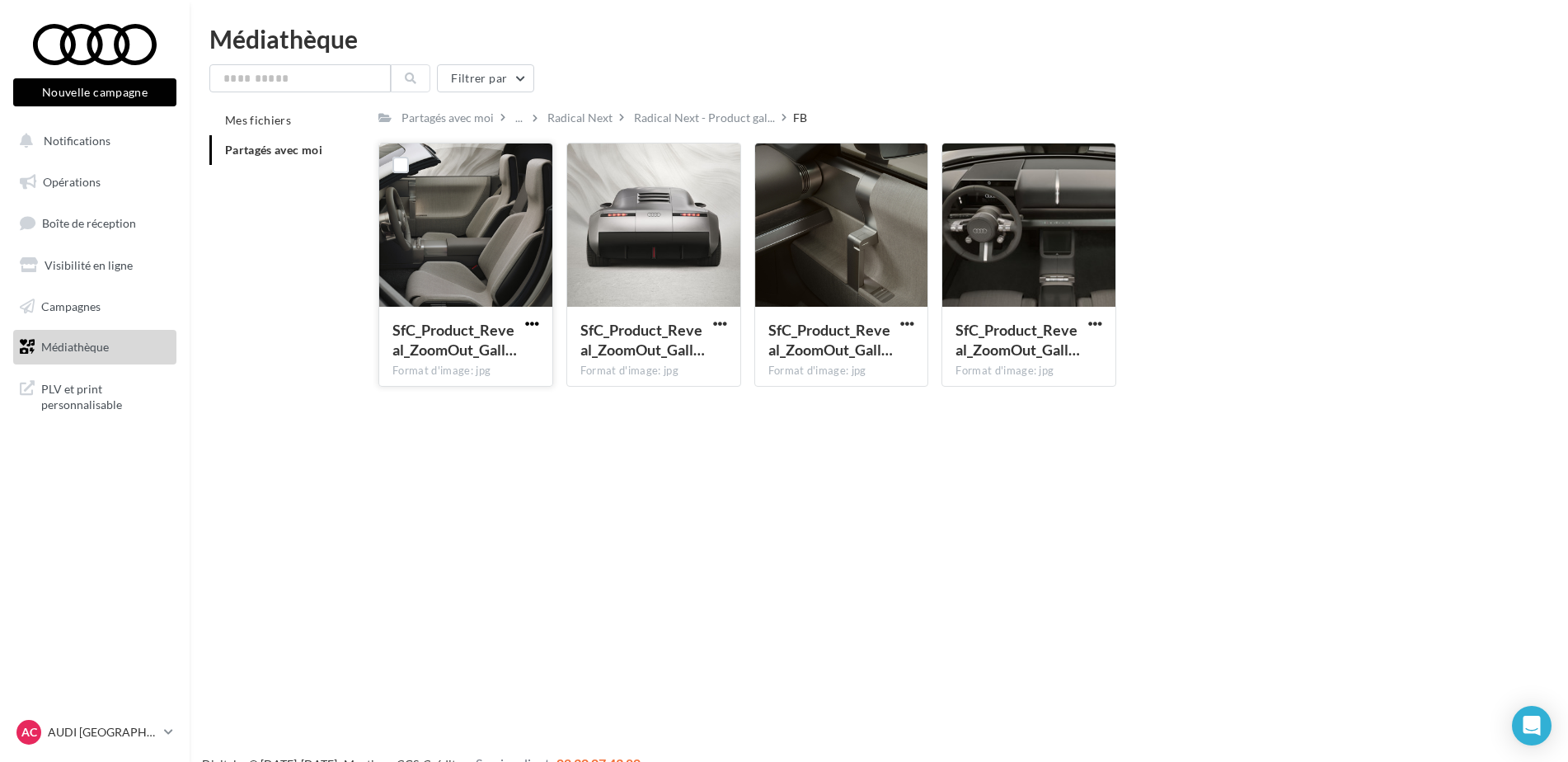
click at [536, 330] on span "button" at bounding box center [532, 324] width 14 height 14
click at [517, 359] on button "Télécharger" at bounding box center [459, 356] width 164 height 43
click at [718, 321] on span "button" at bounding box center [721, 324] width 14 height 14
click at [697, 356] on button "Télécharger" at bounding box center [648, 356] width 164 height 43
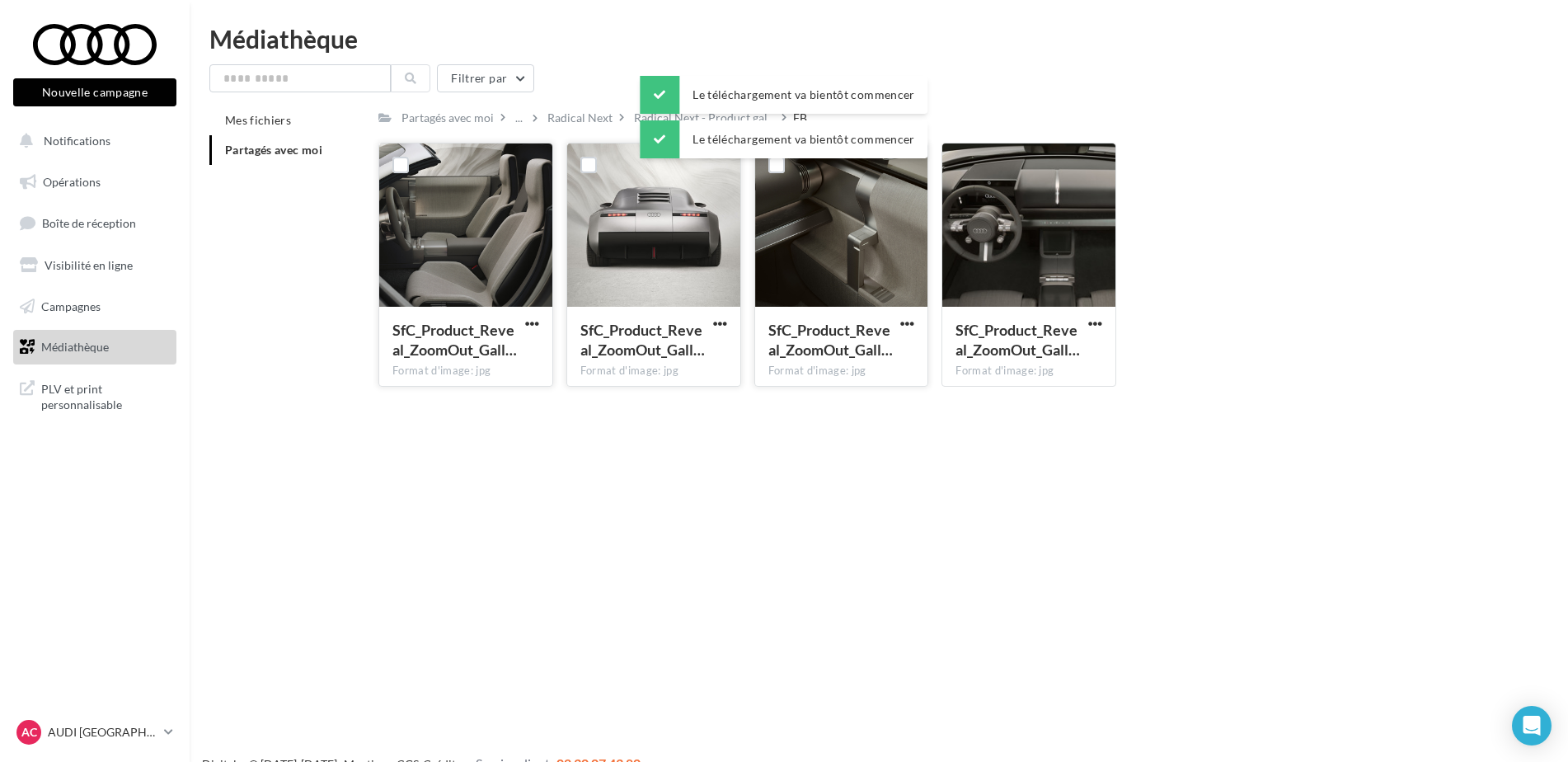
click at [906, 320] on span "button" at bounding box center [907, 324] width 14 height 14
click at [873, 360] on button "Télécharger" at bounding box center [835, 356] width 164 height 43
click at [1097, 323] on span "button" at bounding box center [1095, 324] width 14 height 14
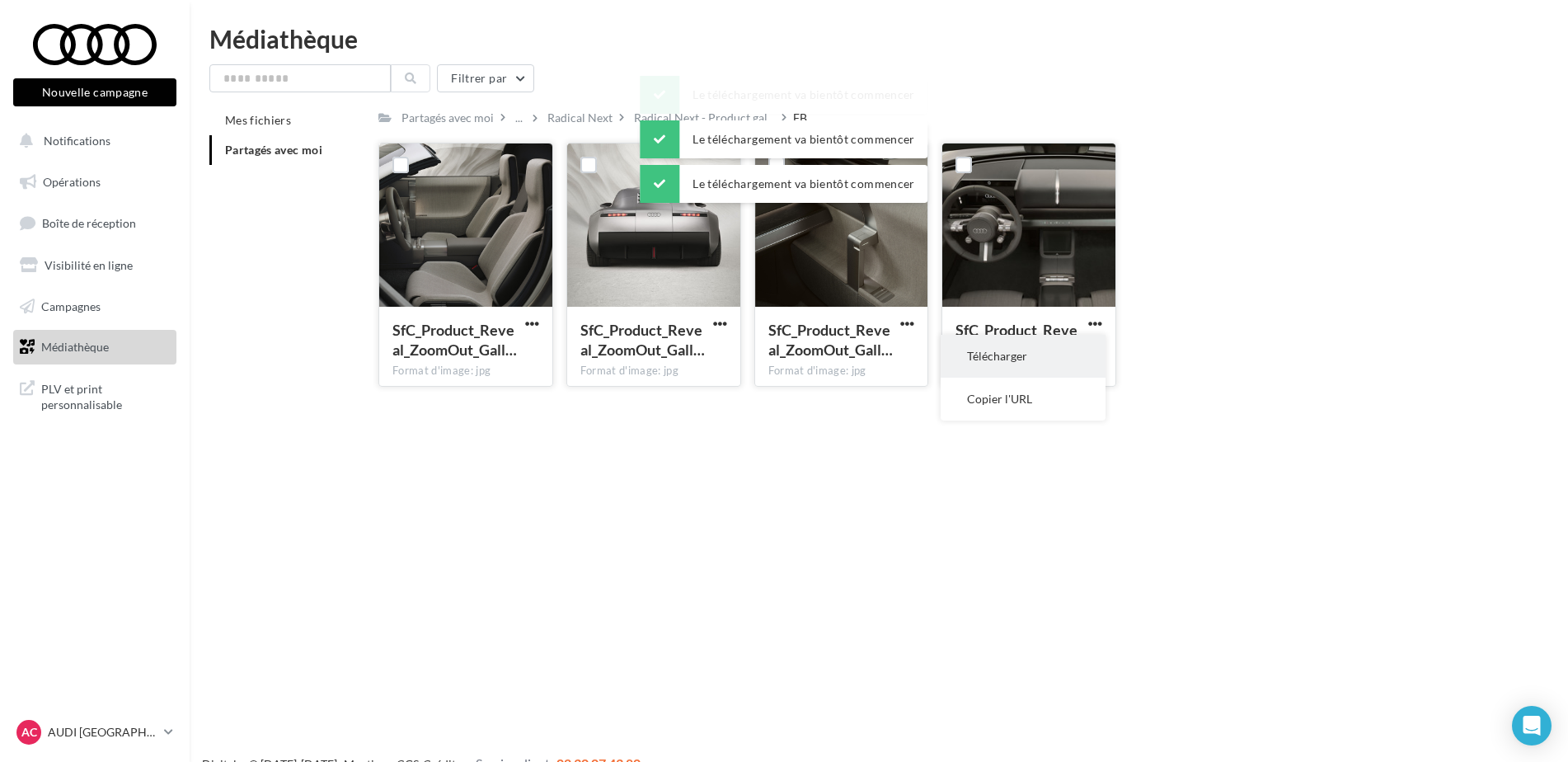
click at [1044, 357] on button "Télécharger" at bounding box center [1023, 356] width 164 height 43
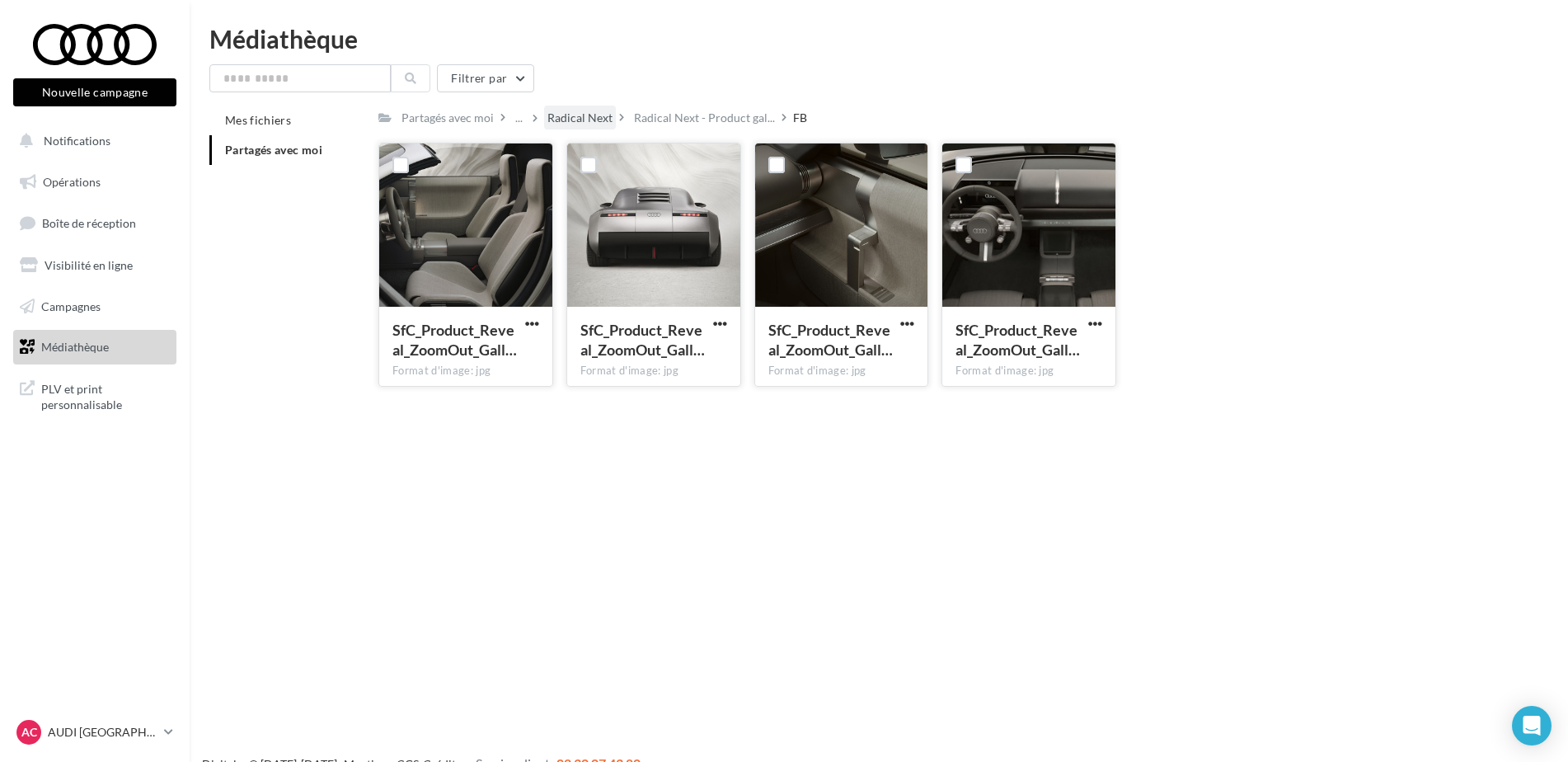
click at [597, 110] on div "Radical Next" at bounding box center [579, 118] width 65 height 16
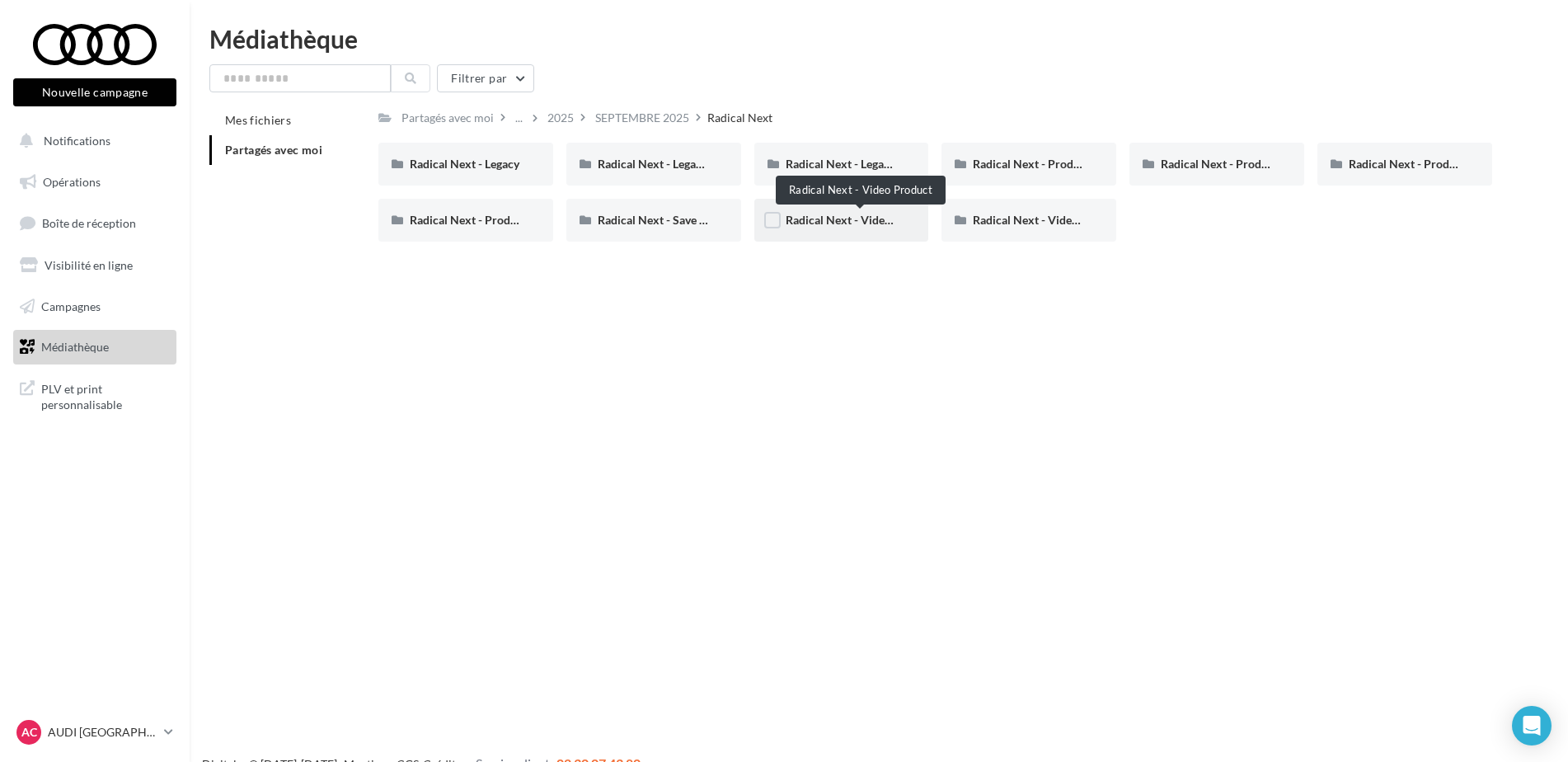
click at [865, 220] on span "Radical Next - Video Product" at bounding box center [861, 220] width 150 height 14
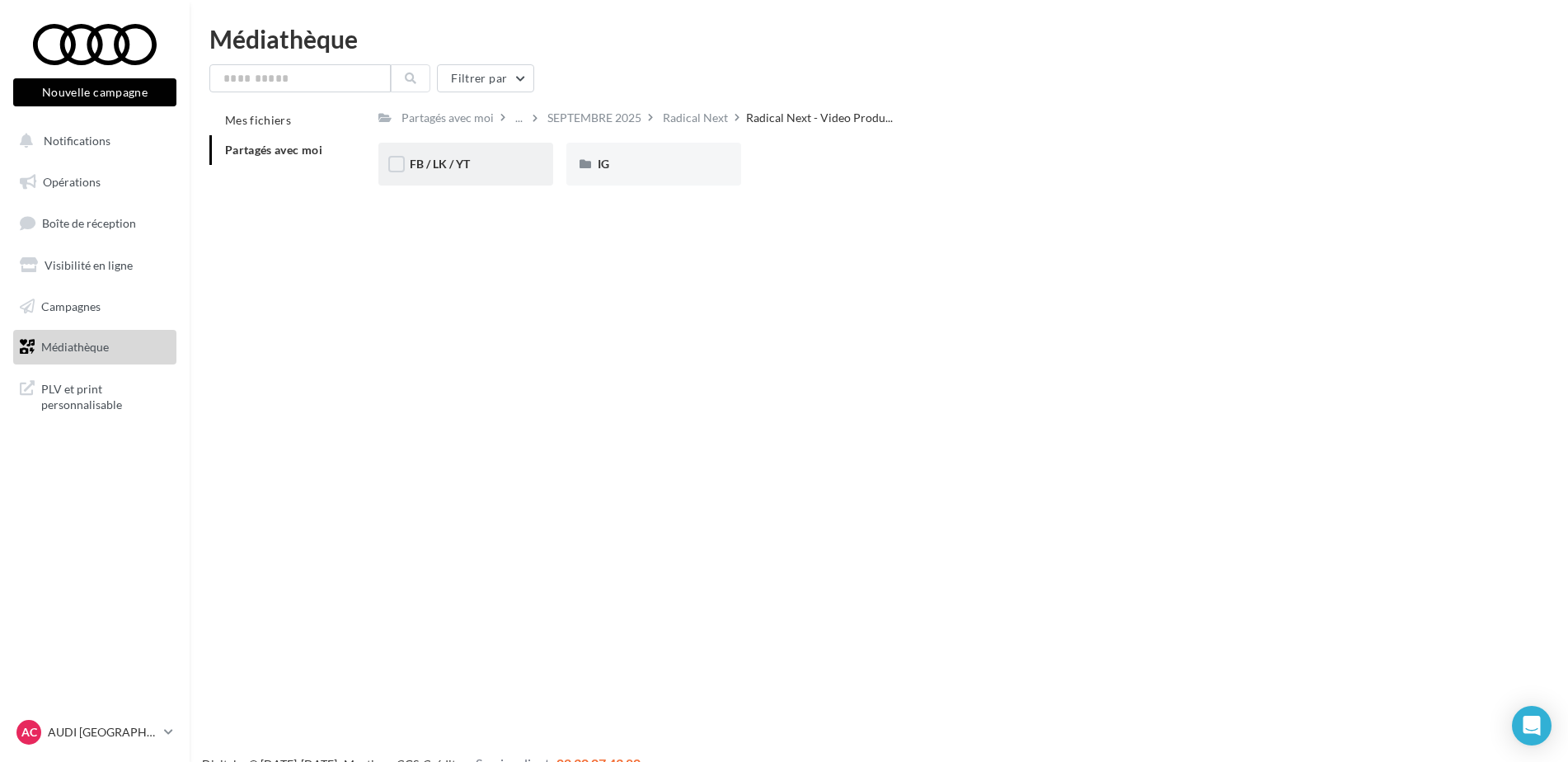
click at [478, 170] on div "FB / LK / YT" at bounding box center [465, 164] width 112 height 16
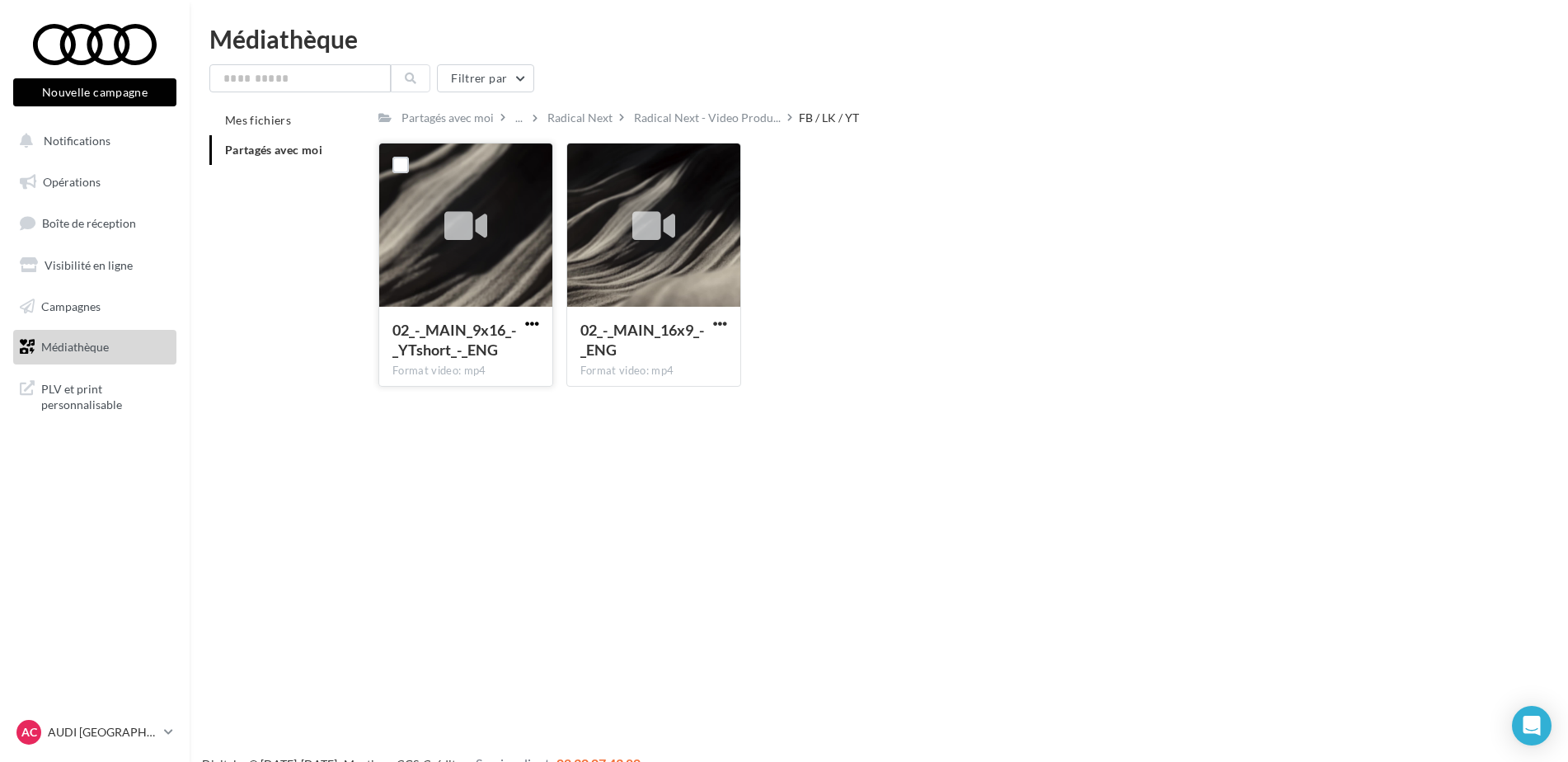
click at [527, 322] on span "button" at bounding box center [532, 324] width 14 height 14
click at [515, 345] on button "Télécharger" at bounding box center [459, 356] width 164 height 43
click at [697, 113] on span "Radical Next - Video Produ..." at bounding box center [707, 118] width 147 height 16
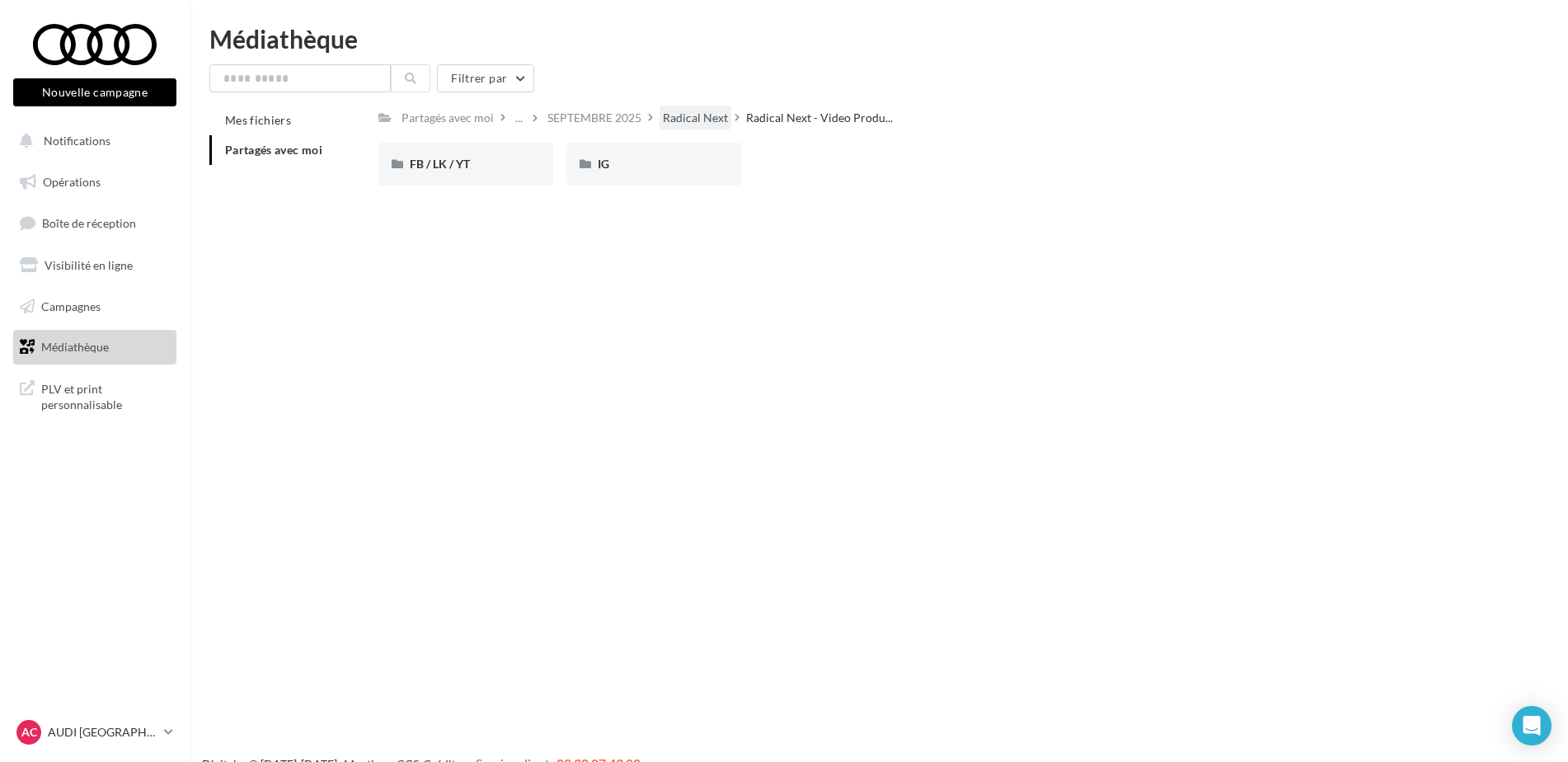
click at [694, 110] on div "Radical Next" at bounding box center [695, 118] width 65 height 16
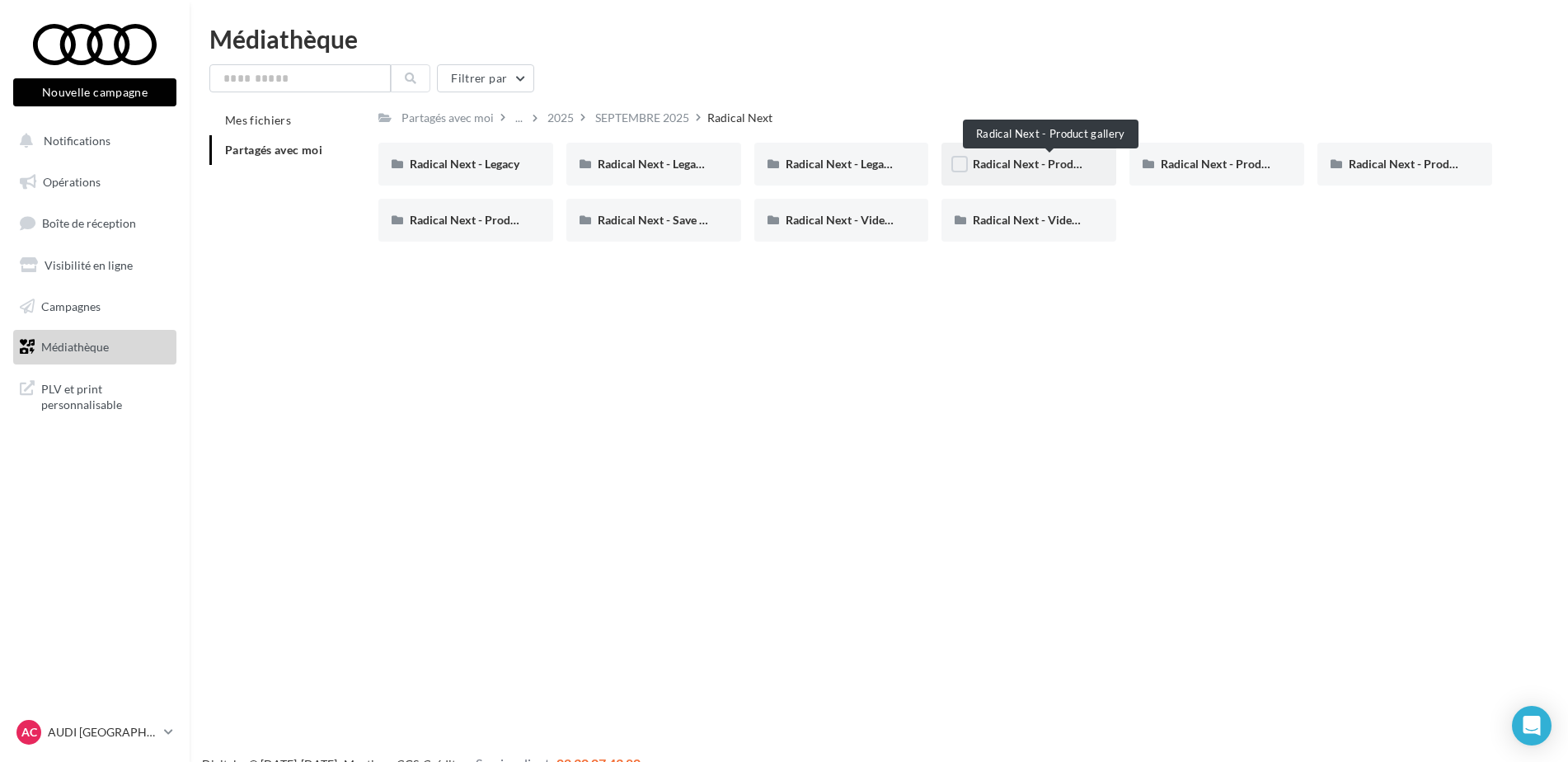
click at [1069, 165] on span "Radical Next - Product gallery" at bounding box center [1050, 164] width 154 height 14
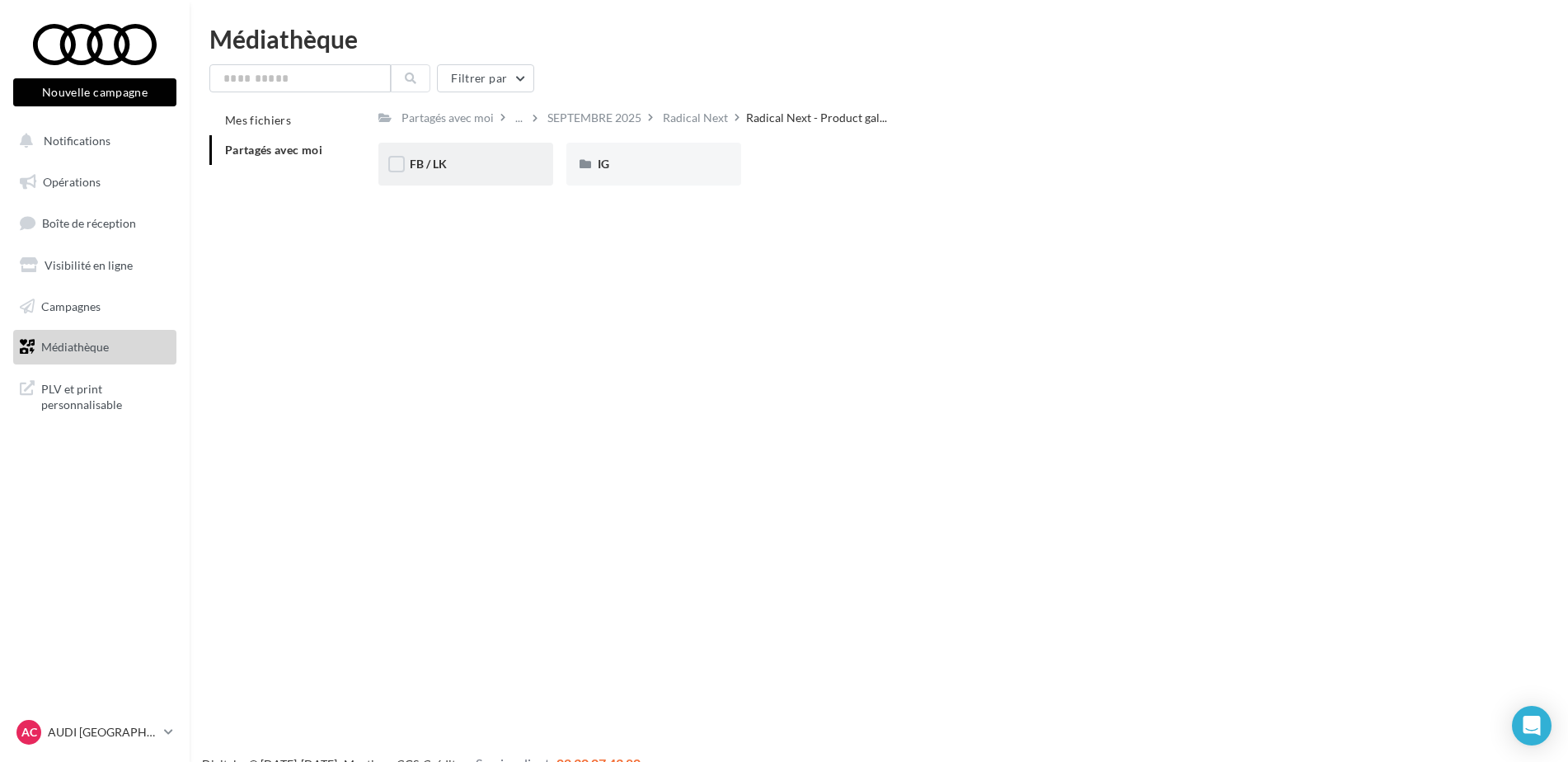
click at [471, 177] on div "FB / LK" at bounding box center [466, 165] width 175 height 43
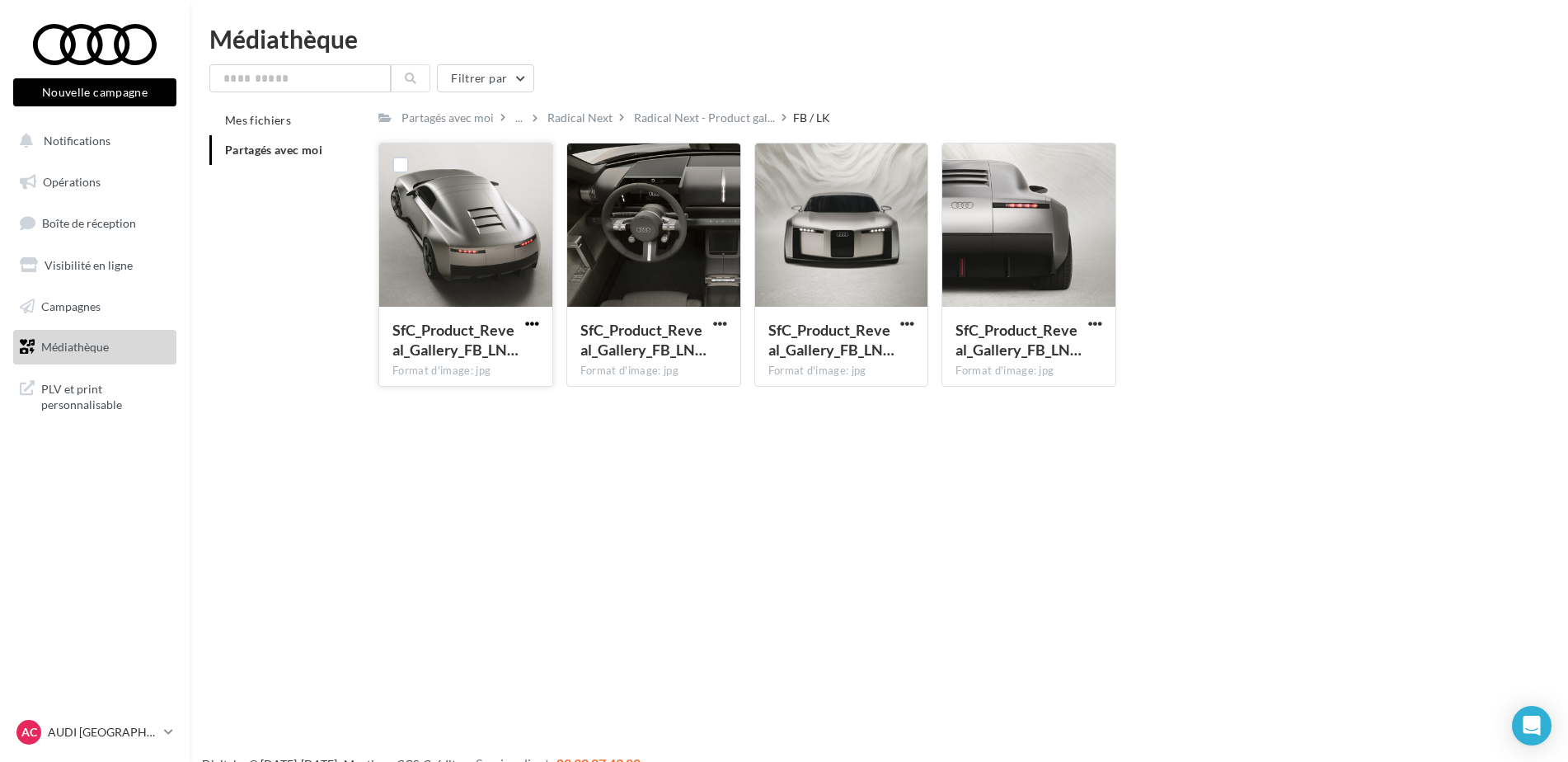
click at [534, 321] on span "button" at bounding box center [532, 324] width 14 height 14
click at [510, 355] on button "Télécharger" at bounding box center [459, 356] width 164 height 43
click at [730, 324] on div "SfC_Product_Reveal_Gallery_FB_LN… Format d'image: jpg" at bounding box center [653, 345] width 173 height 78
click at [718, 325] on span "button" at bounding box center [721, 324] width 14 height 14
click at [706, 351] on button "Télécharger" at bounding box center [648, 356] width 164 height 43
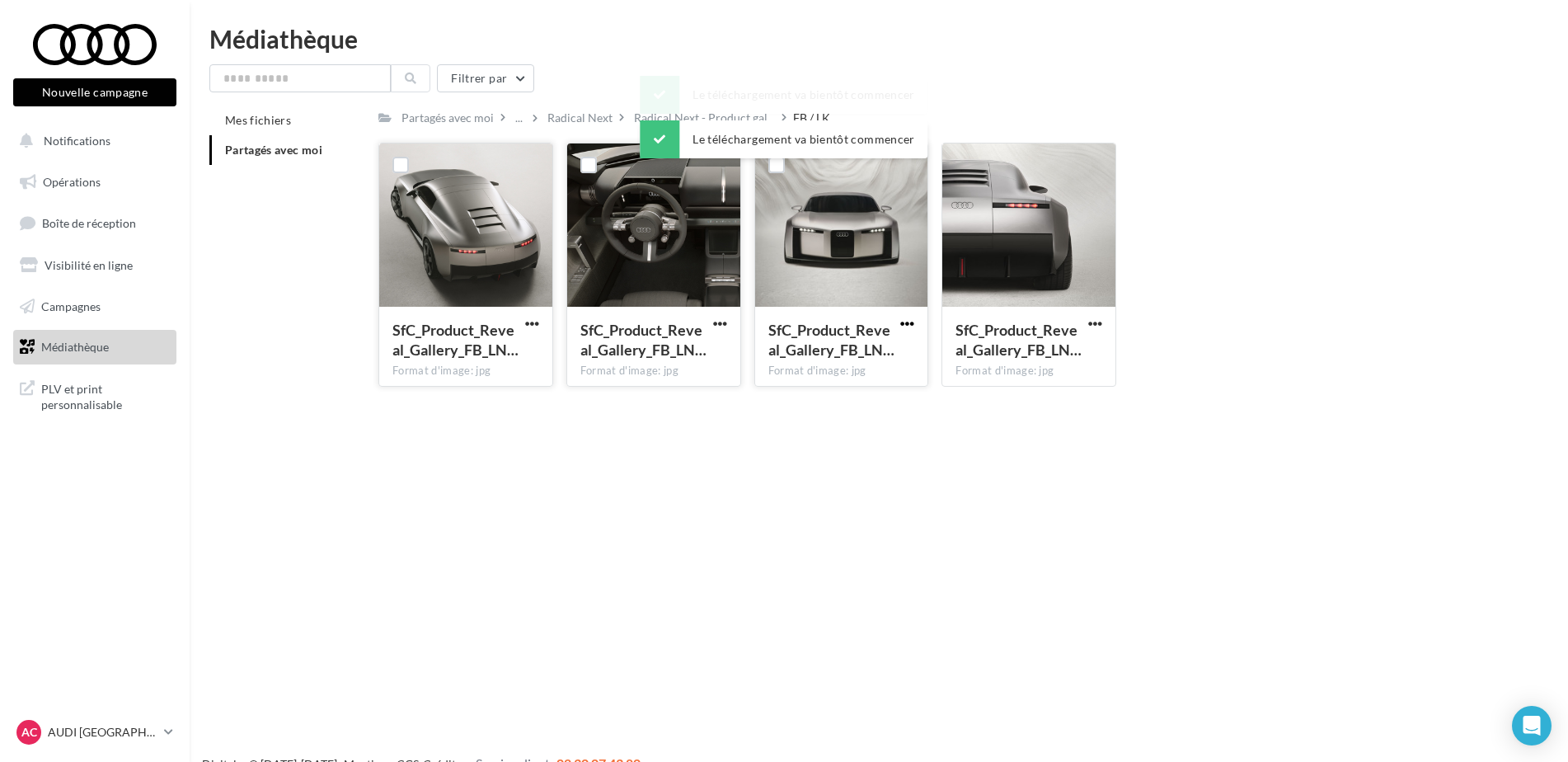
click at [905, 322] on span "button" at bounding box center [907, 324] width 14 height 14
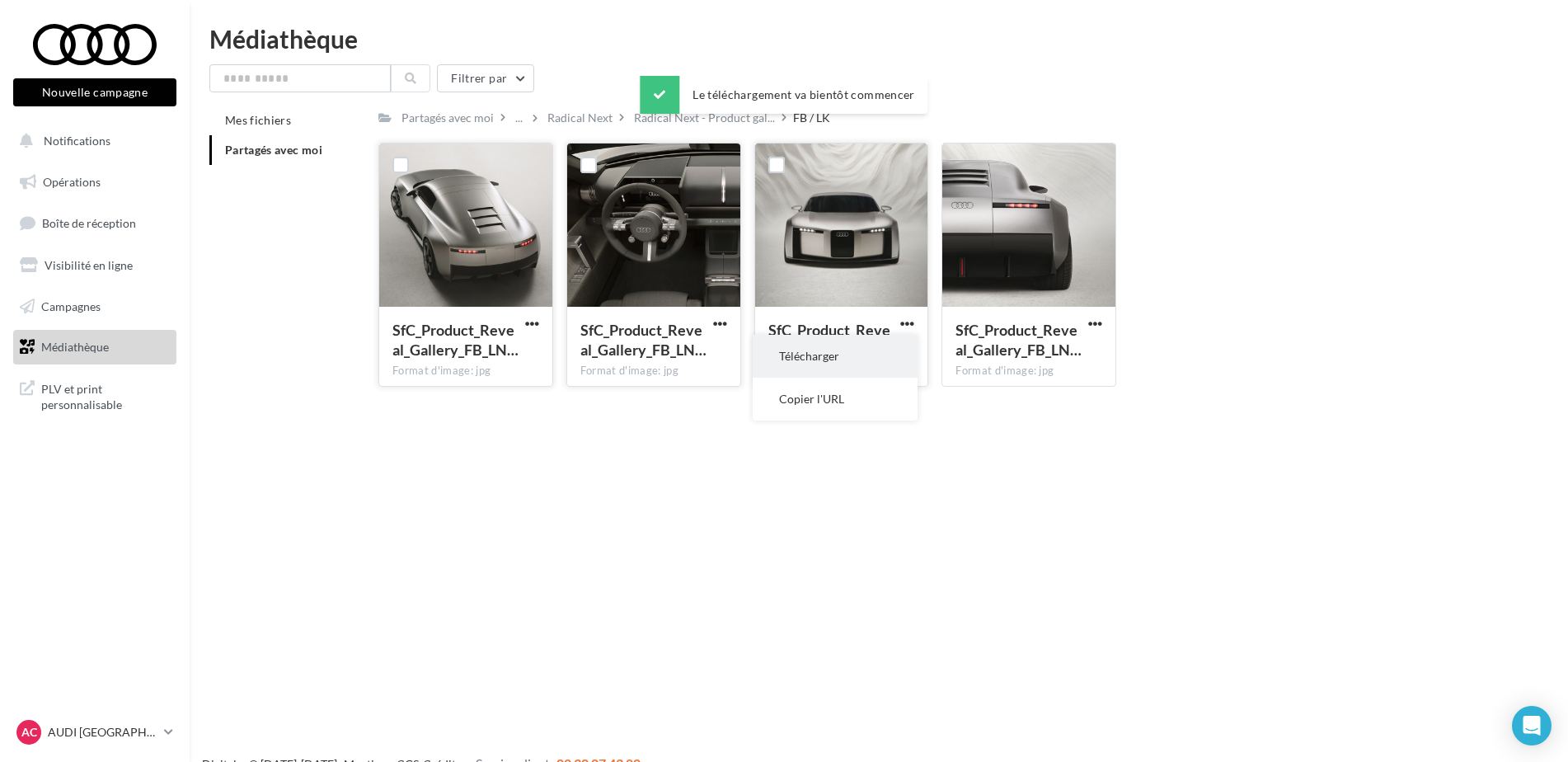
click at [876, 363] on button "Télécharger" at bounding box center [835, 356] width 164 height 43
click at [1097, 323] on span "button" at bounding box center [1095, 324] width 14 height 14
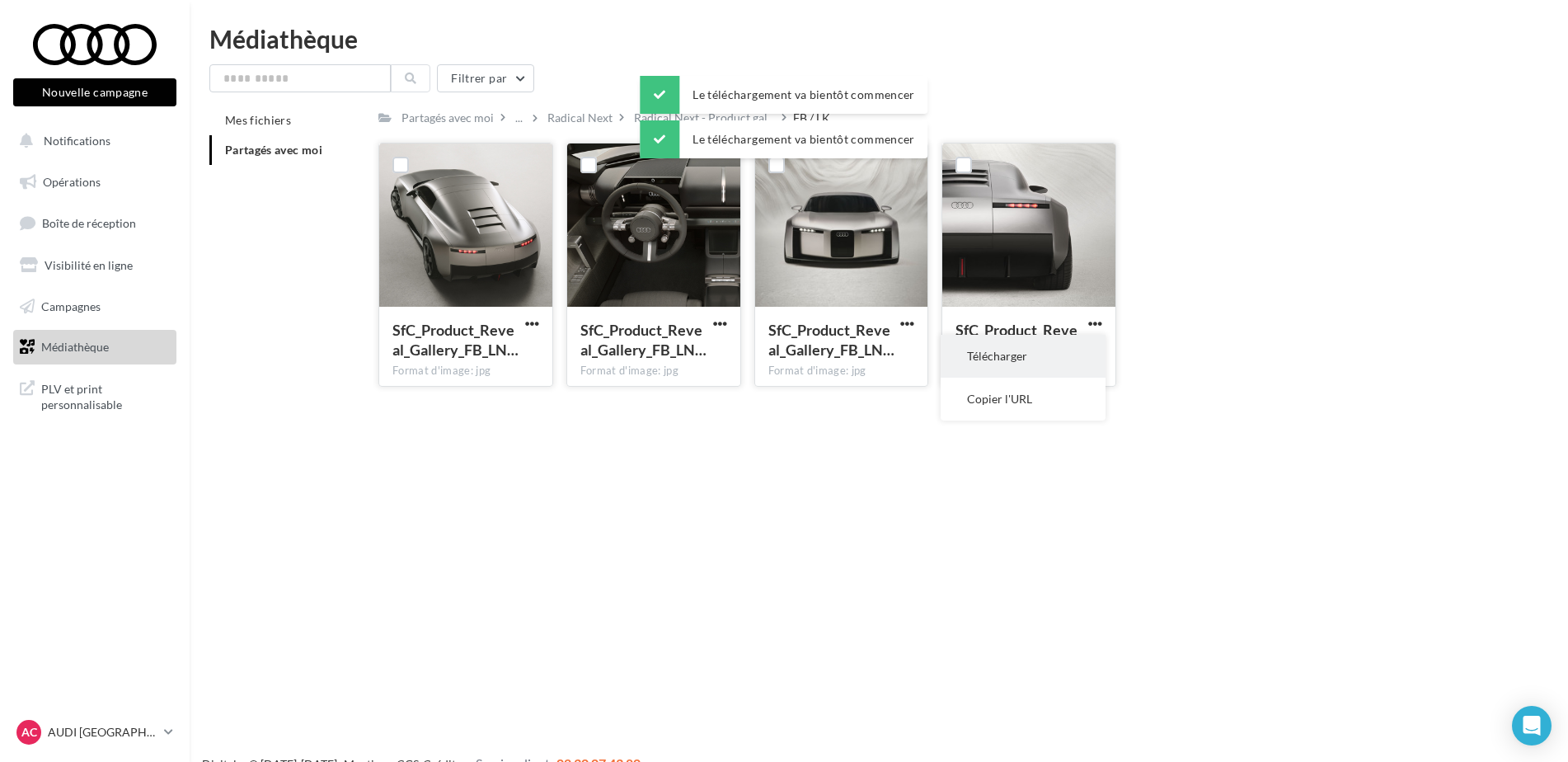
click at [1048, 364] on button "Télécharger" at bounding box center [1023, 356] width 164 height 43
